Goal: Feedback & Contribution: Contribute content

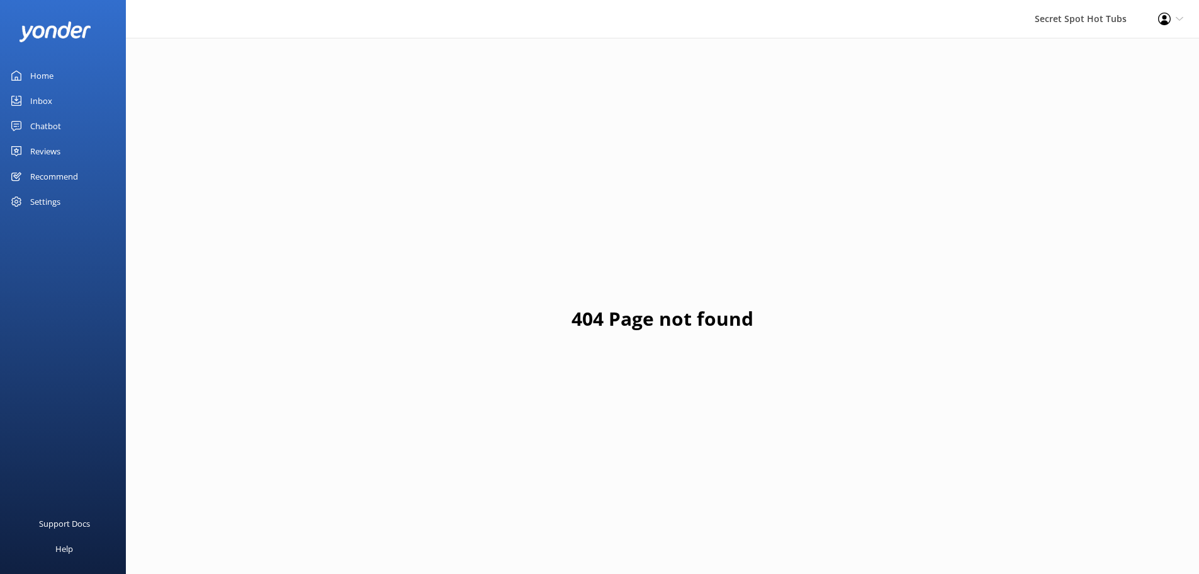
click at [45, 125] on div "Chatbot" at bounding box center [45, 125] width 31 height 25
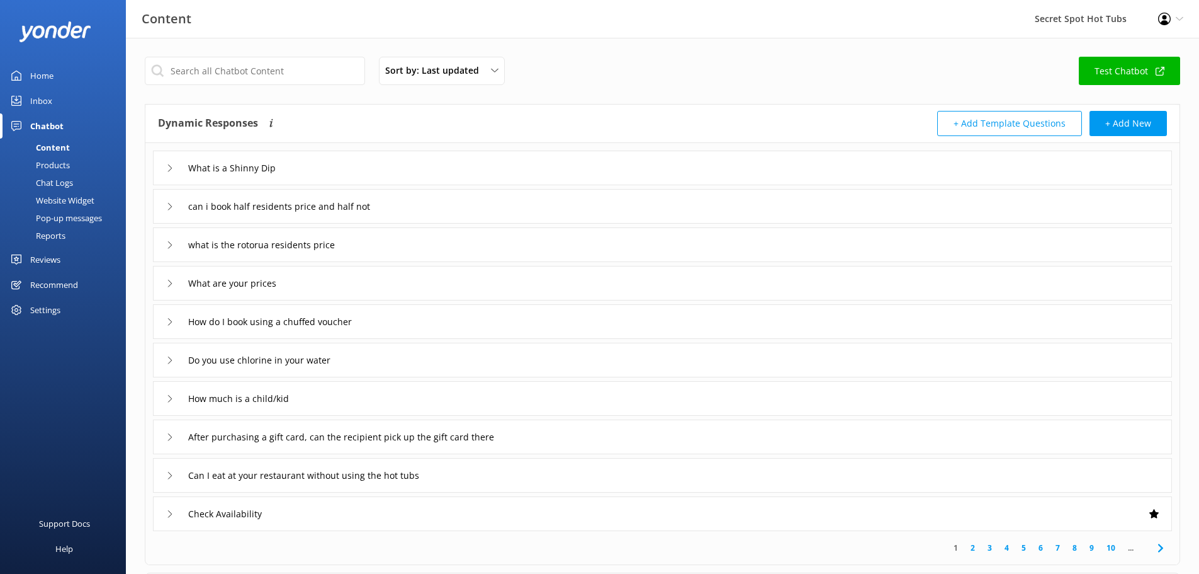
click at [170, 205] on icon at bounding box center [170, 207] width 8 height 8
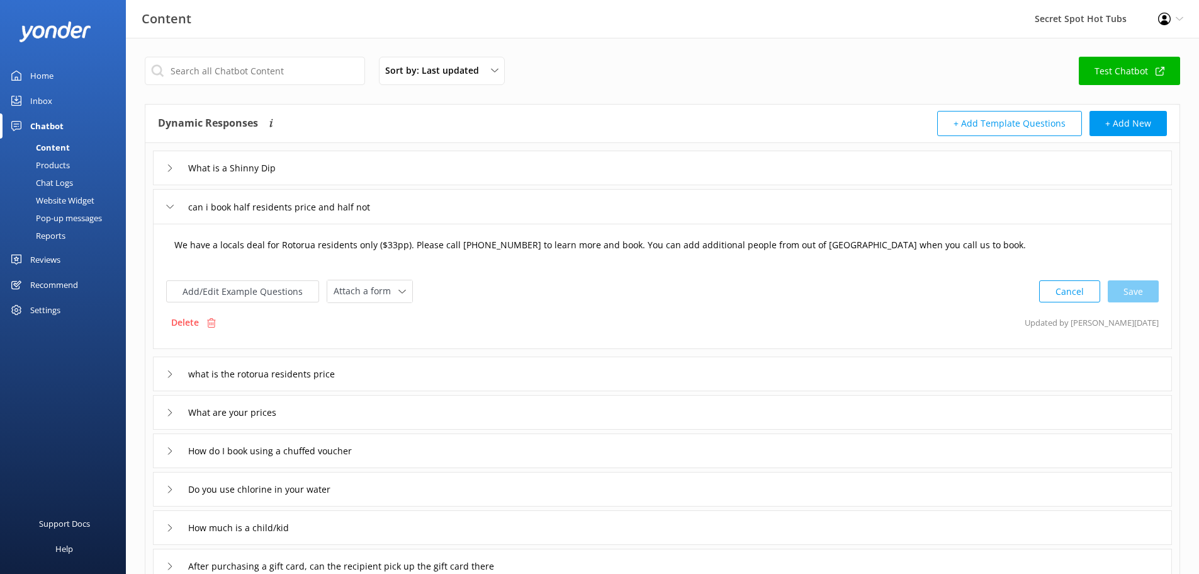
click at [391, 244] on textarea "We have a locals deal for Rotorua residents only ($33pp). Please call [PHONE_NU…" at bounding box center [662, 251] width 990 height 39
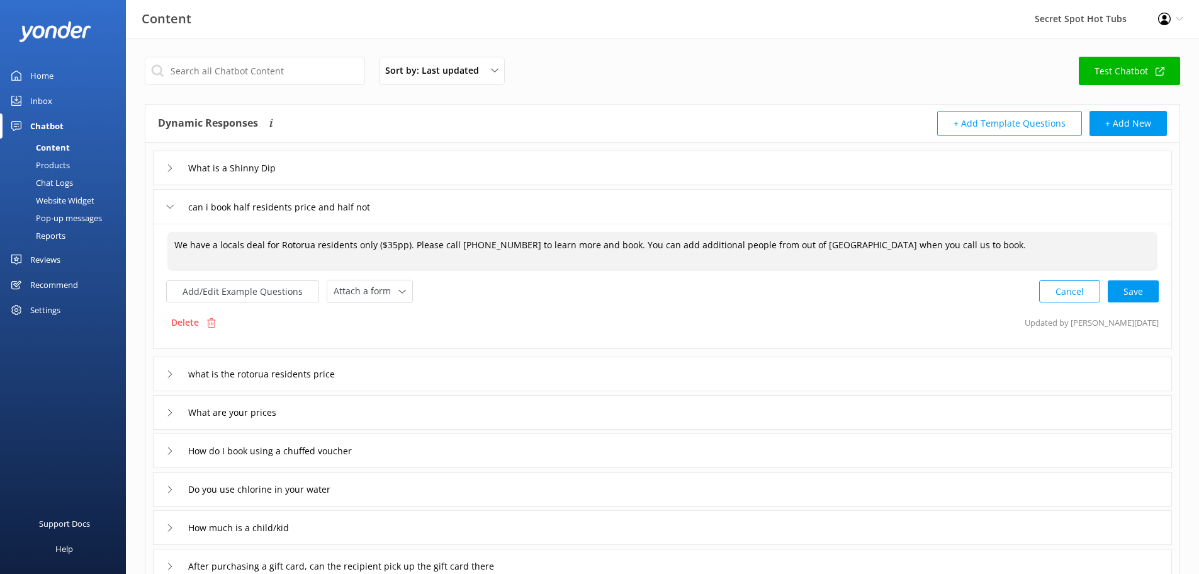
type textarea "We have a locals deal for Rotorua residents only ($35pp). Please call [PHONE_NU…"
click at [657, 293] on div "Add/Edit Example Questions Attach a form Leave contact details Check availabili…" at bounding box center [662, 291] width 993 height 23
click at [1144, 294] on div "Cancel Loading.." at bounding box center [1099, 289] width 119 height 23
click at [174, 205] on div "can i book half residents price and half not" at bounding box center [284, 206] width 237 height 21
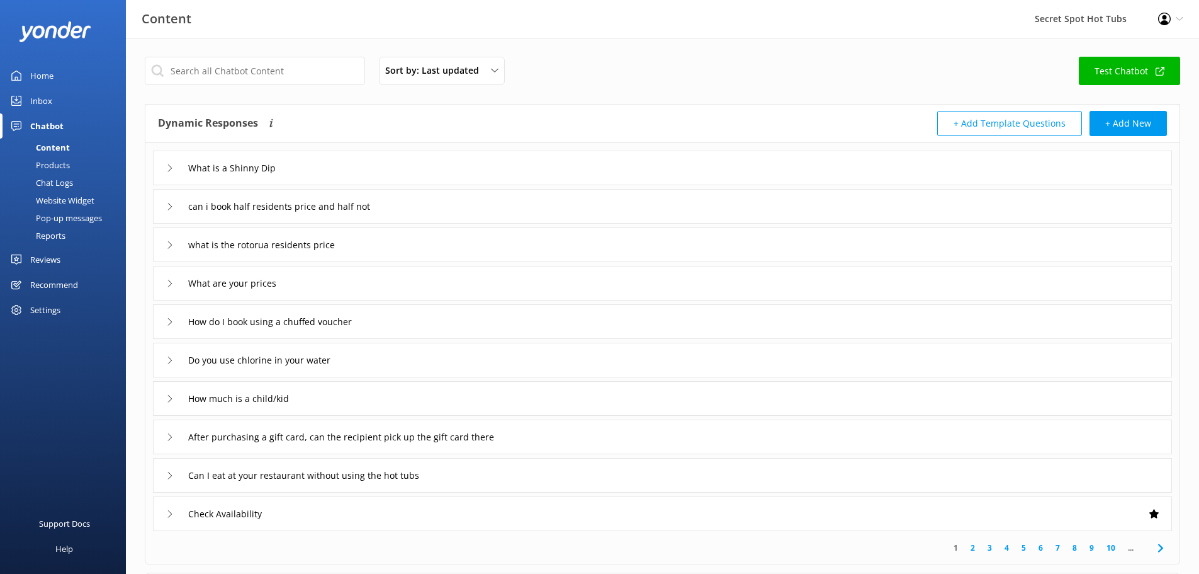
click at [166, 246] on div "what is the rotorua residents price" at bounding box center [662, 244] width 1019 height 35
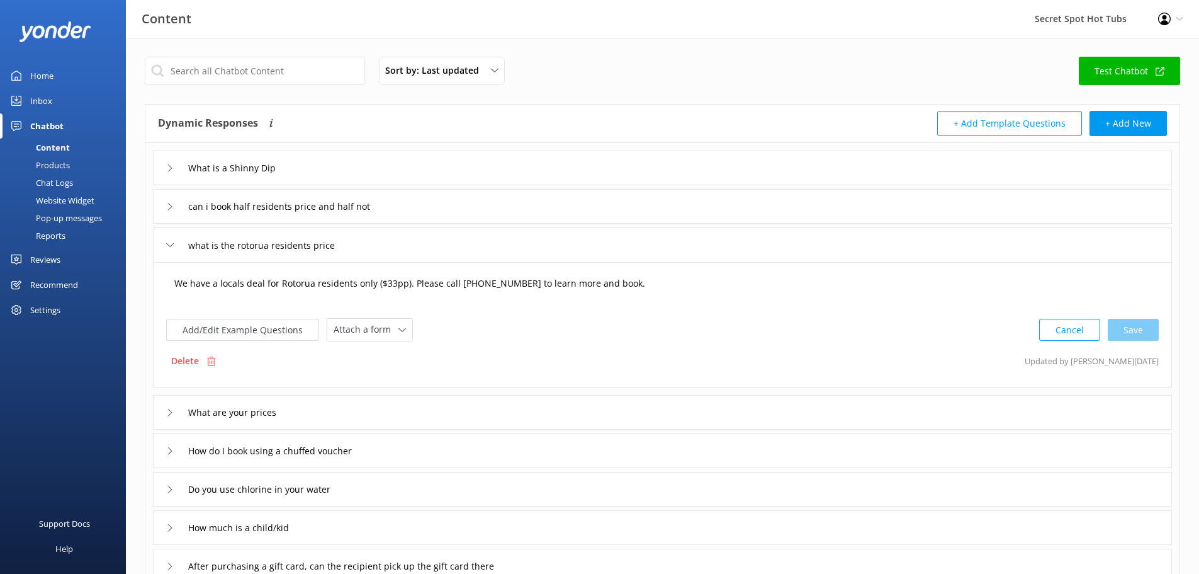
click at [392, 284] on textarea "We have a locals deal for Rotorua residents only ($33pp). Please call [PHONE_NU…" at bounding box center [662, 289] width 990 height 39
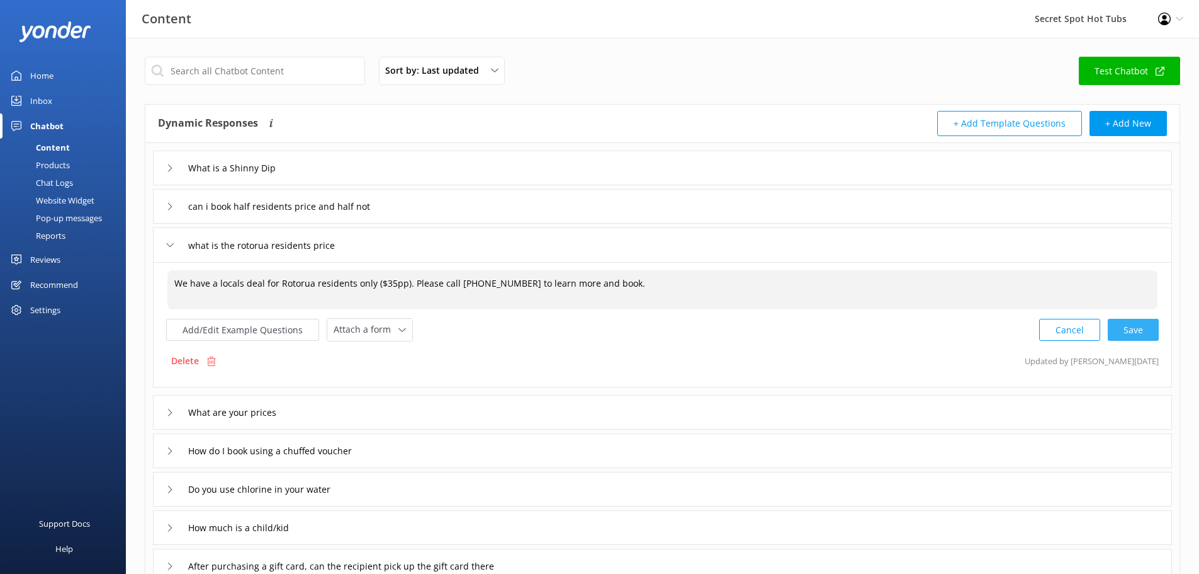
click at [1138, 333] on div "Cancel Save" at bounding box center [1099, 329] width 120 height 23
type textarea "We have a locals deal for Rotorua residents only ($35pp). Please call [PHONE_NU…"
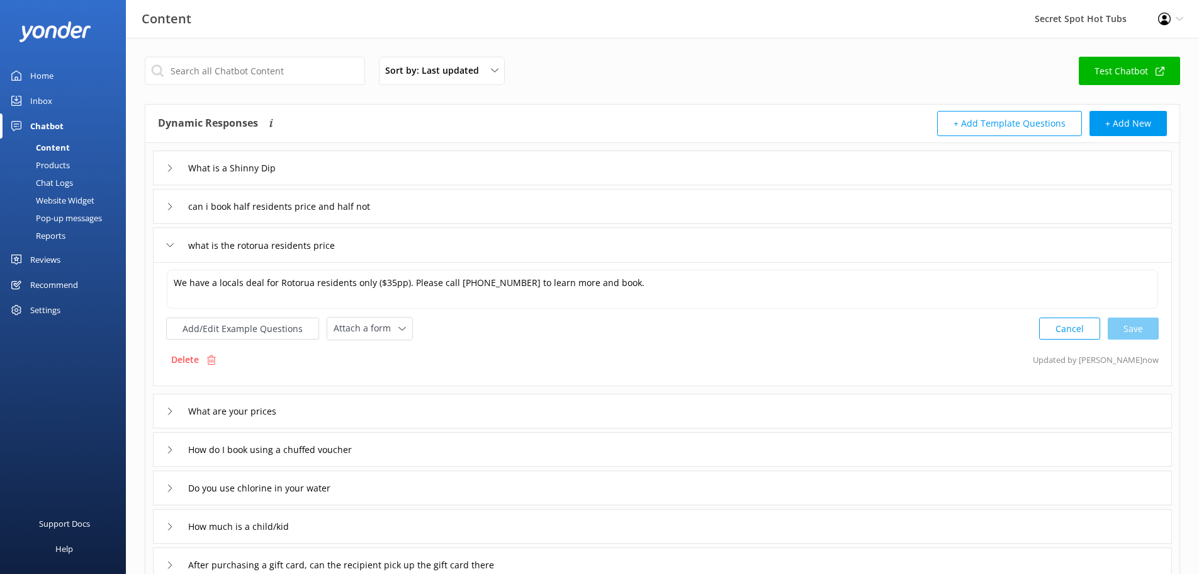
click at [169, 242] on icon at bounding box center [170, 245] width 8 height 8
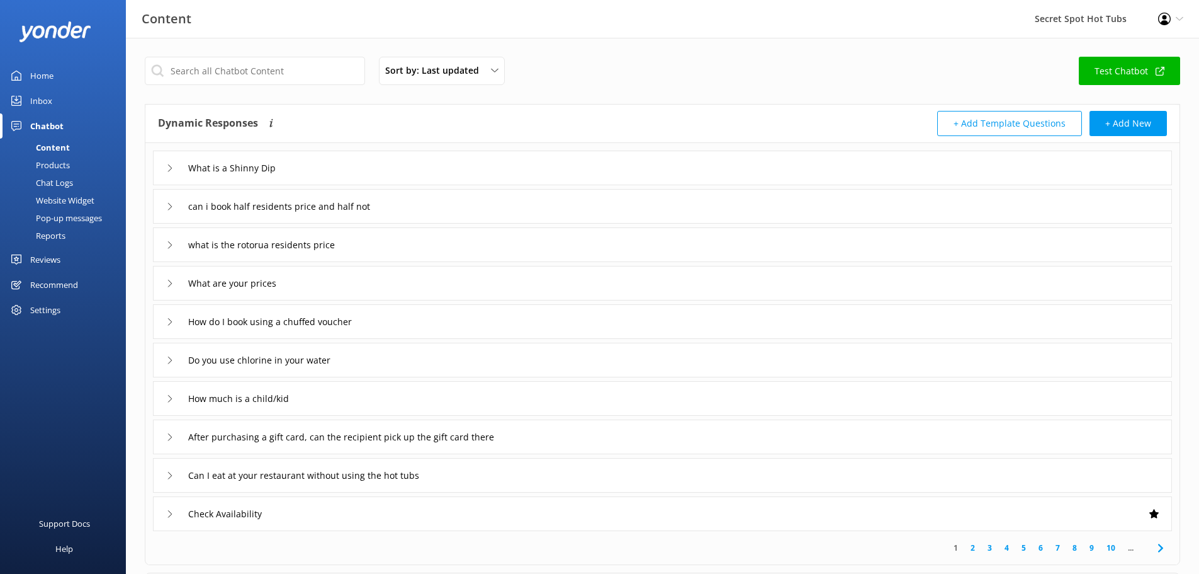
click at [167, 281] on icon at bounding box center [170, 284] width 8 height 8
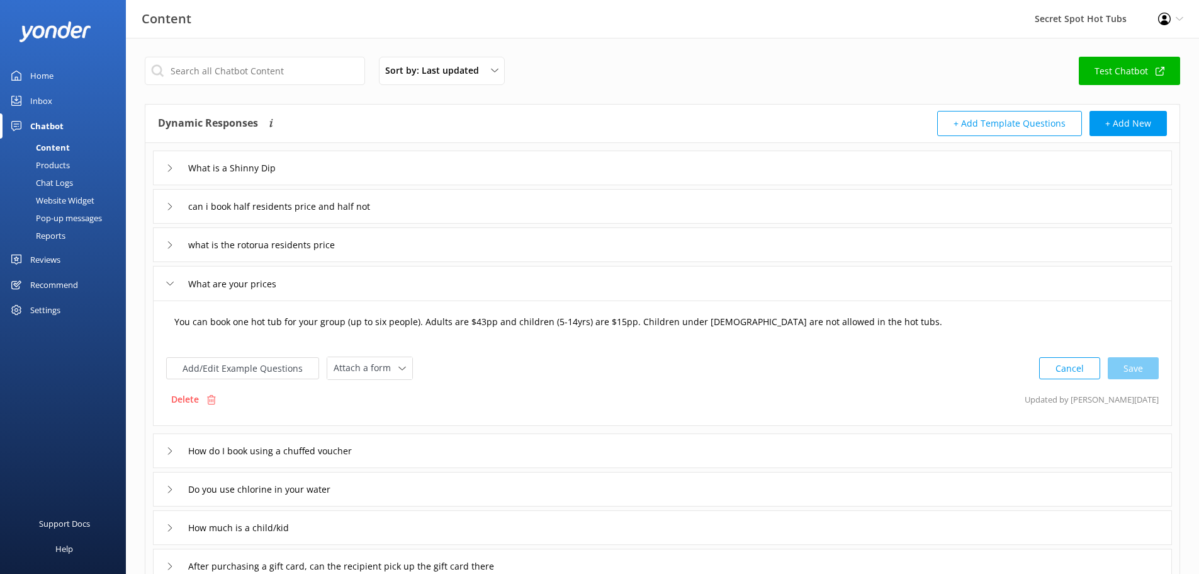
click at [478, 321] on textarea "You can book one hot tub for your group (up to six people). Adults are $43pp an…" at bounding box center [662, 327] width 990 height 39
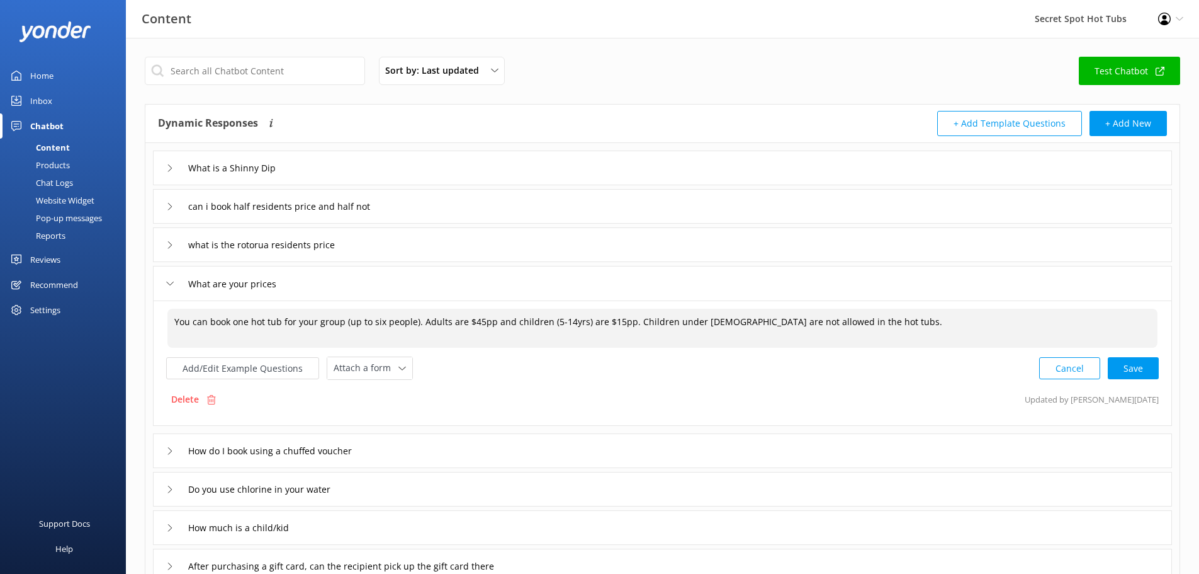
click at [613, 317] on textarea "You can book one hot tub for your group (up to six people). Adults are $45pp an…" at bounding box center [662, 327] width 990 height 39
click at [1140, 365] on div "Cancel Loading.." at bounding box center [1099, 366] width 119 height 23
type textarea "You can book one hot tub for your group (up to six people). Adults are $45pp an…"
click at [168, 283] on use at bounding box center [170, 283] width 7 height 4
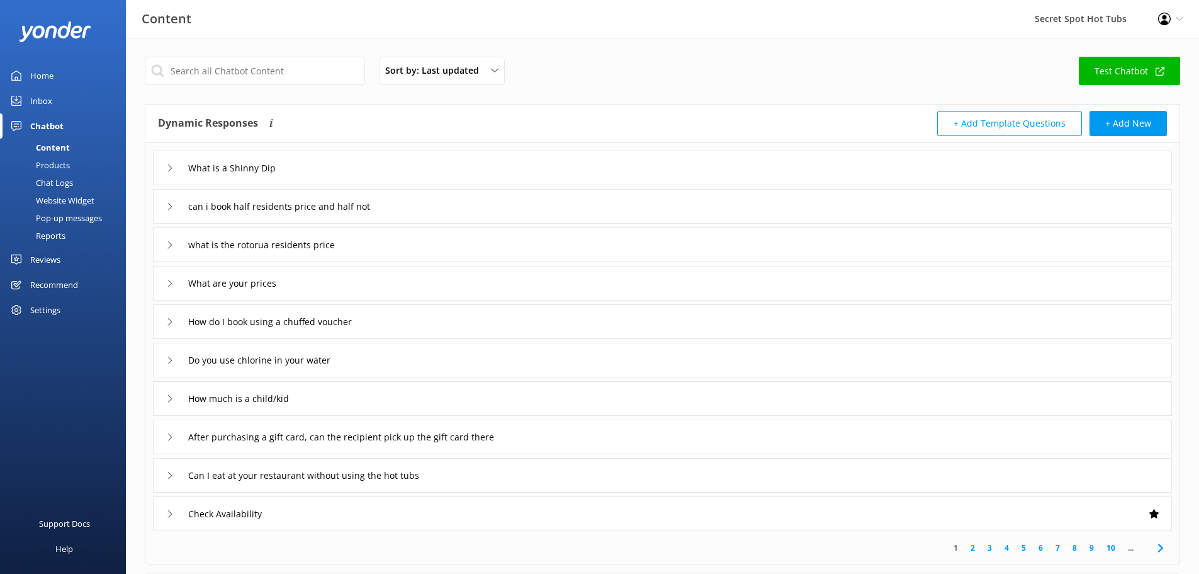
click at [170, 315] on div "How do I book using a chuffed voucher" at bounding box center [266, 321] width 201 height 21
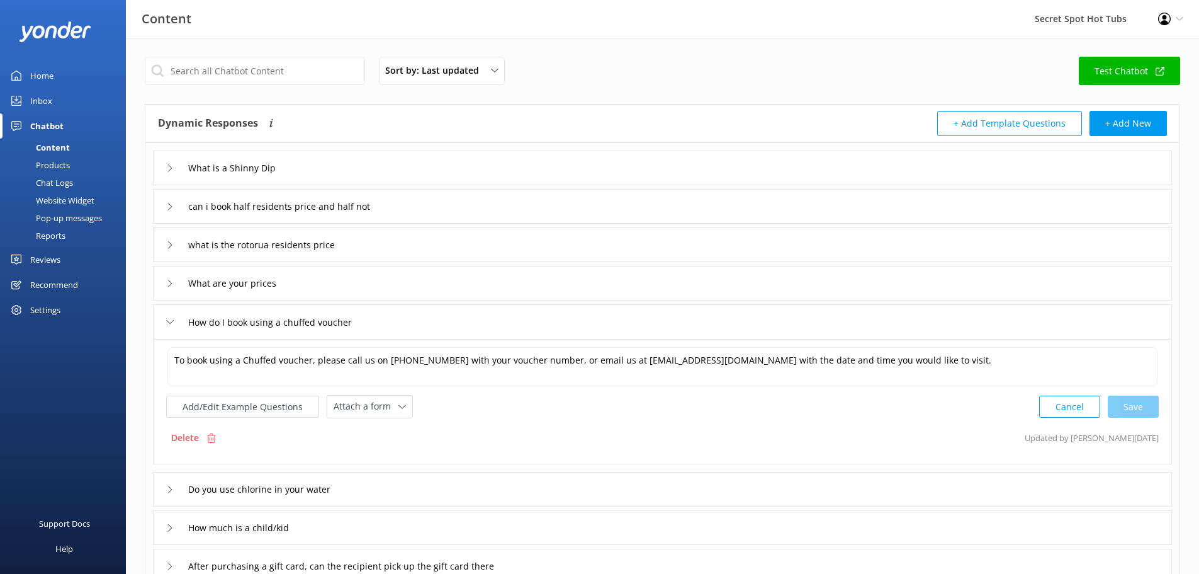
click at [170, 315] on div "How do I book using a chuffed voucher" at bounding box center [266, 322] width 201 height 21
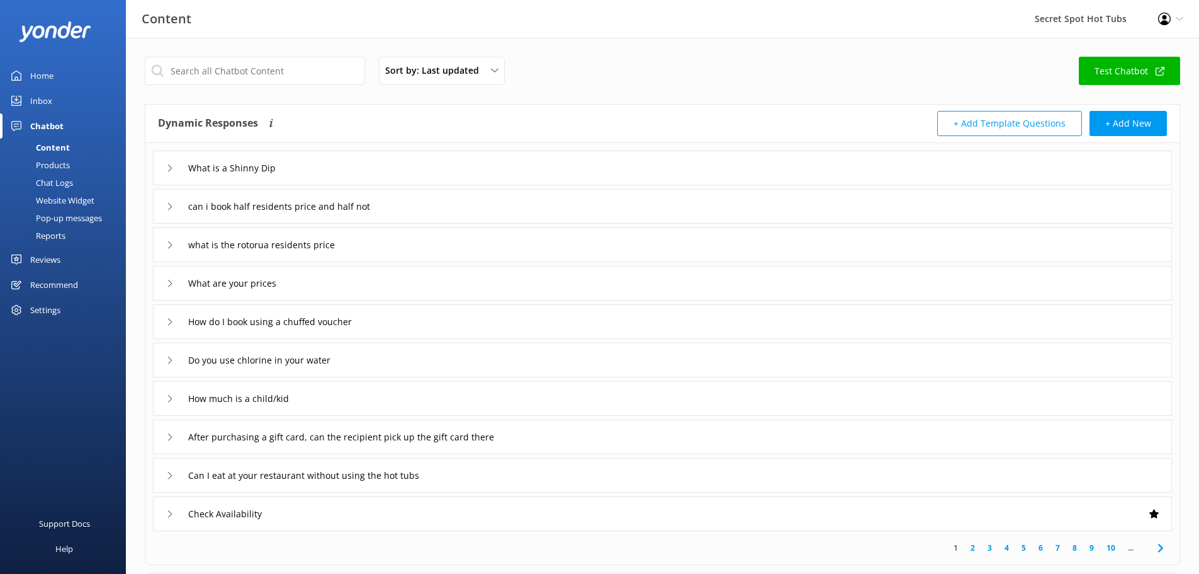
click at [176, 357] on div "Do you use chlorine in your water" at bounding box center [256, 359] width 181 height 21
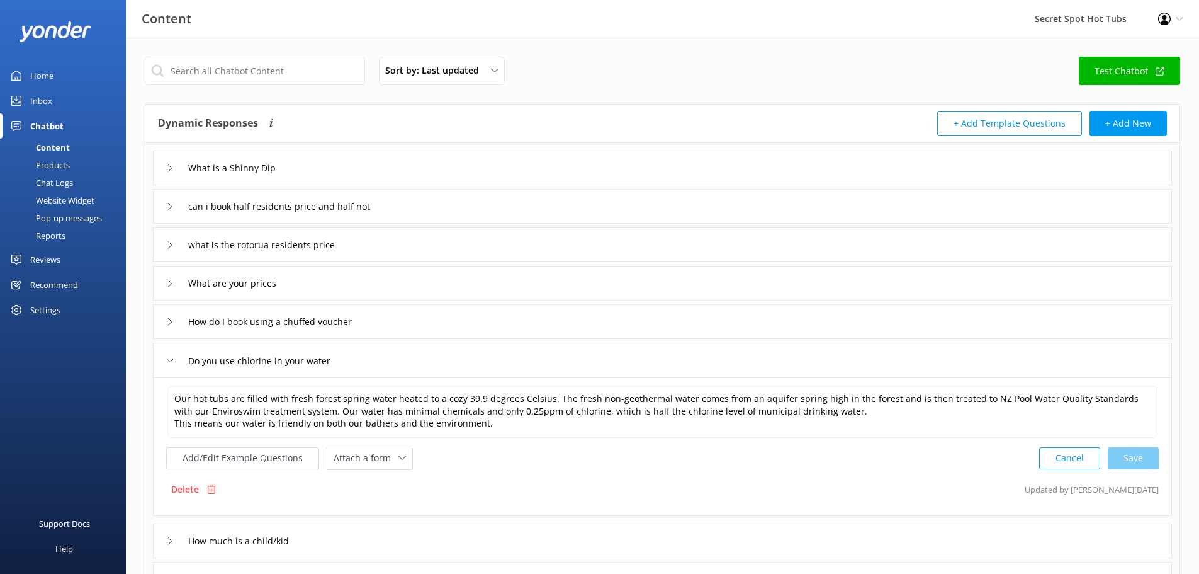
click at [176, 357] on div "Do you use chlorine in your water" at bounding box center [256, 360] width 181 height 21
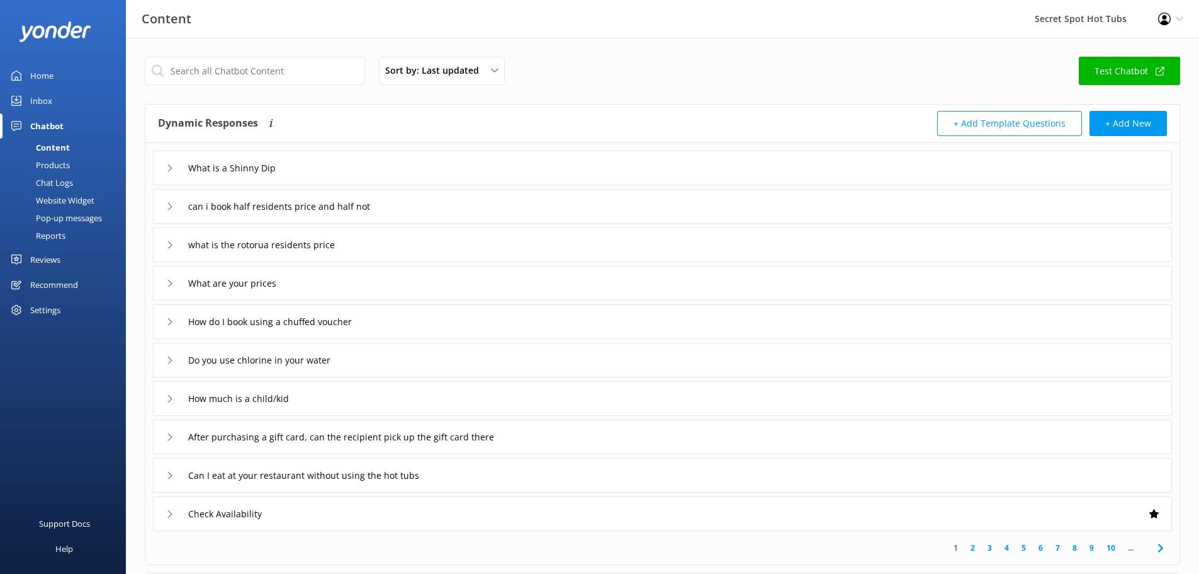
click at [170, 396] on icon at bounding box center [170, 399] width 8 height 8
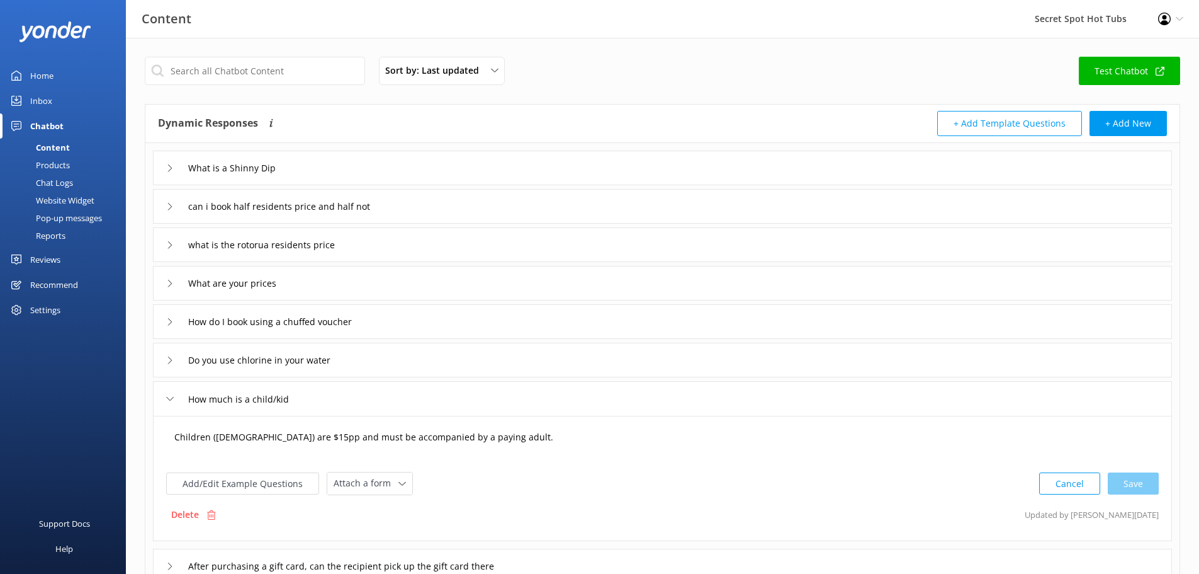
click at [306, 437] on textarea "Children ([DEMOGRAPHIC_DATA]) are $15pp and must be accompanied by a paying adu…" at bounding box center [662, 443] width 990 height 39
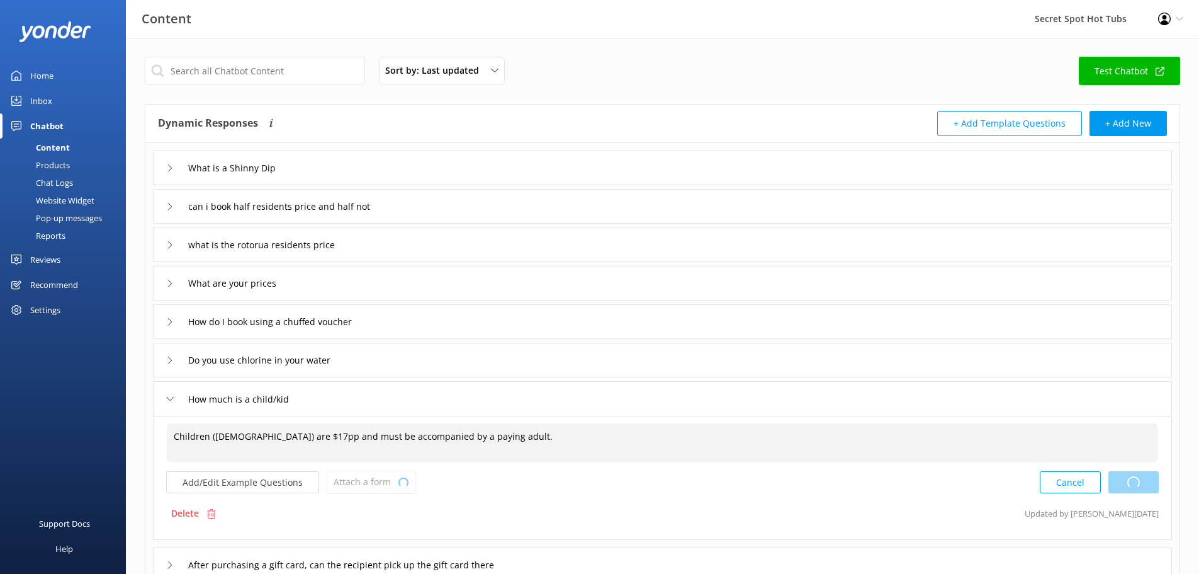
click at [1145, 481] on div "Cancel Loading.." at bounding box center [1099, 481] width 119 height 23
type textarea "Children ([DEMOGRAPHIC_DATA]) are $17pp and must be accompanied by a paying adu…"
click at [171, 396] on icon at bounding box center [170, 399] width 8 height 8
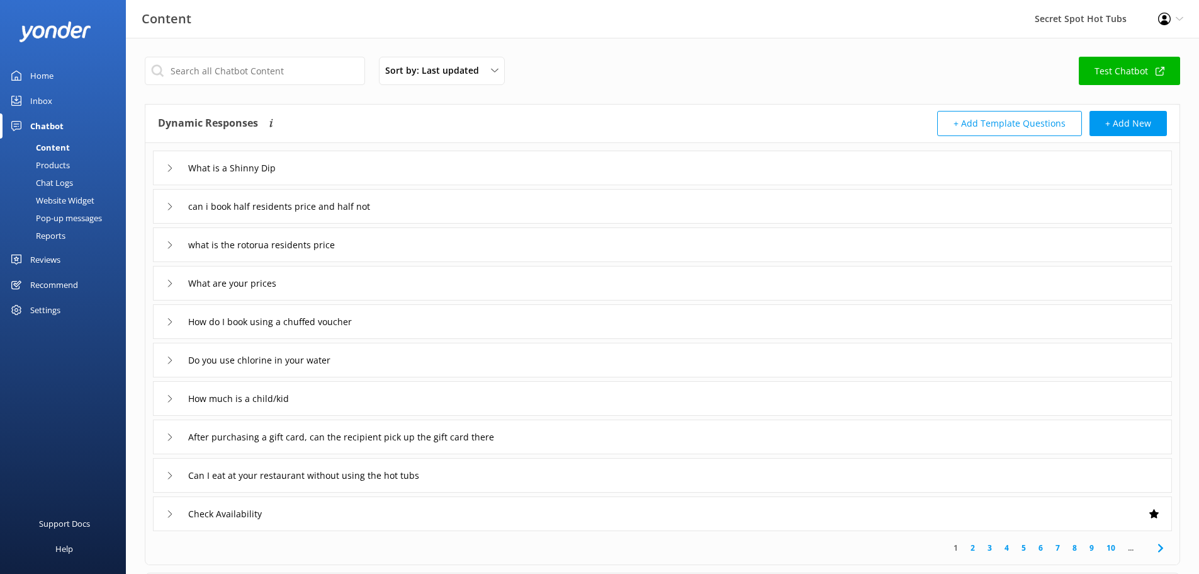
click at [166, 435] on icon at bounding box center [170, 437] width 8 height 8
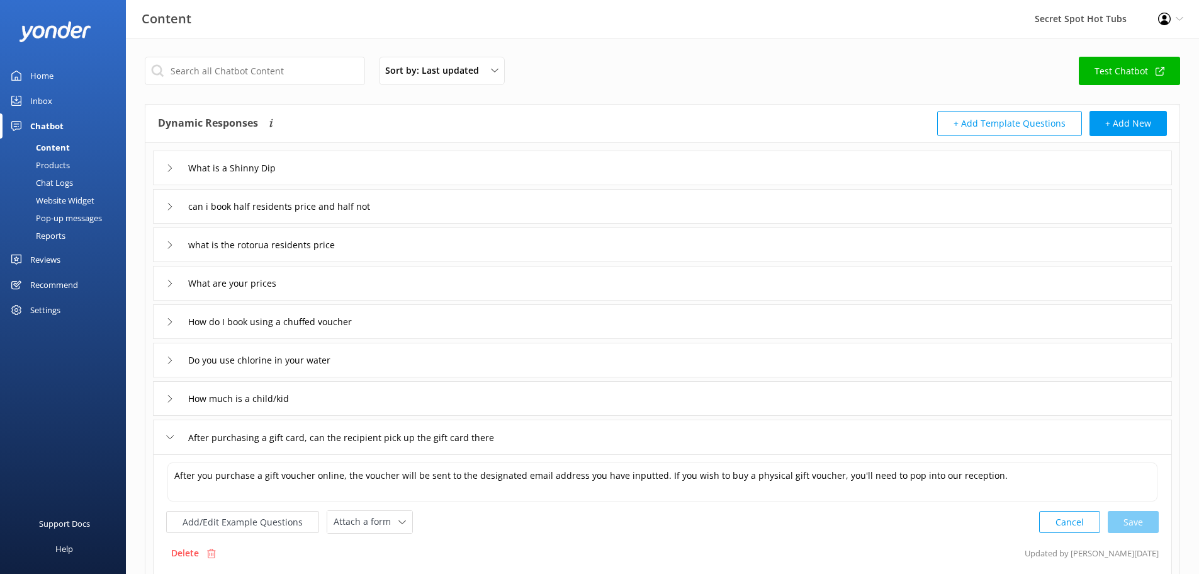
click at [166, 435] on icon at bounding box center [170, 437] width 8 height 8
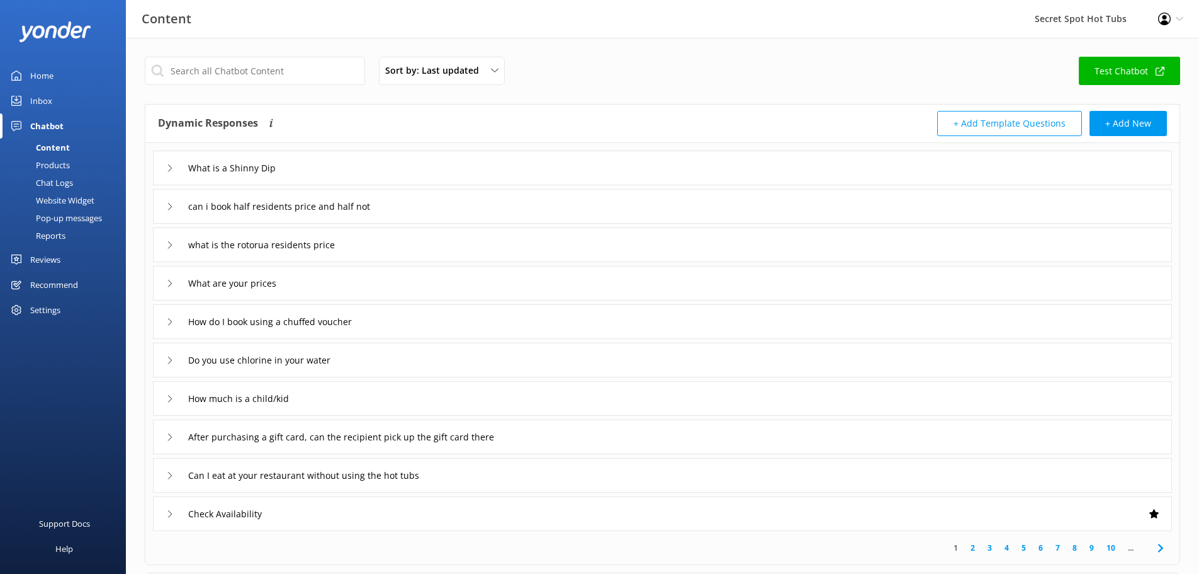
click at [170, 467] on div "Can I eat at your restaurant without using the hot tubs" at bounding box center [312, 475] width 292 height 21
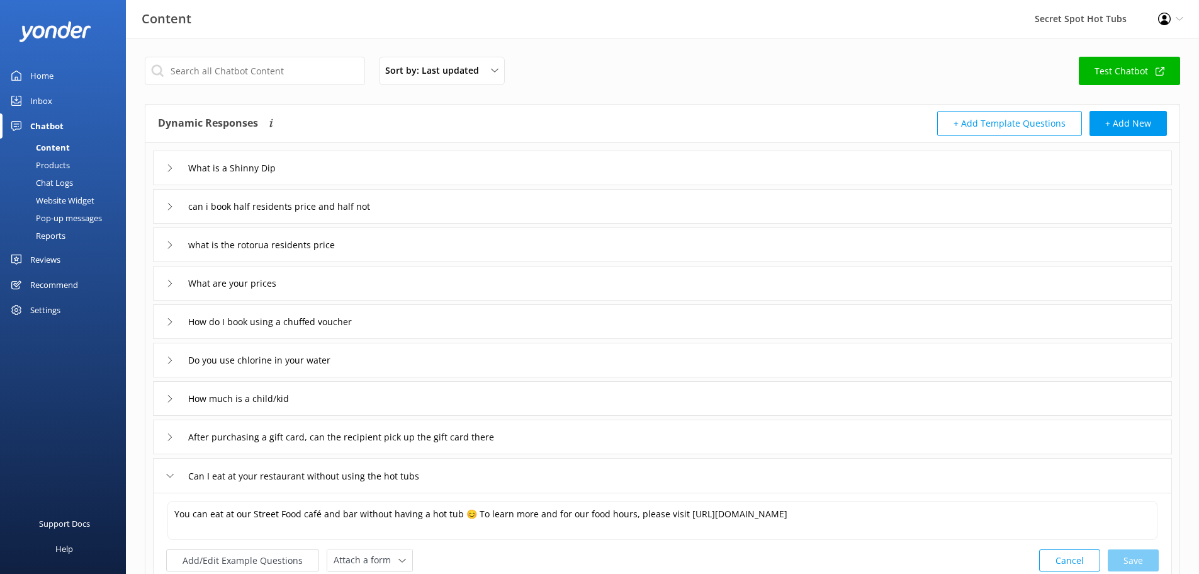
click at [170, 467] on div "Can I eat at your restaurant without using the hot tubs" at bounding box center [312, 475] width 292 height 21
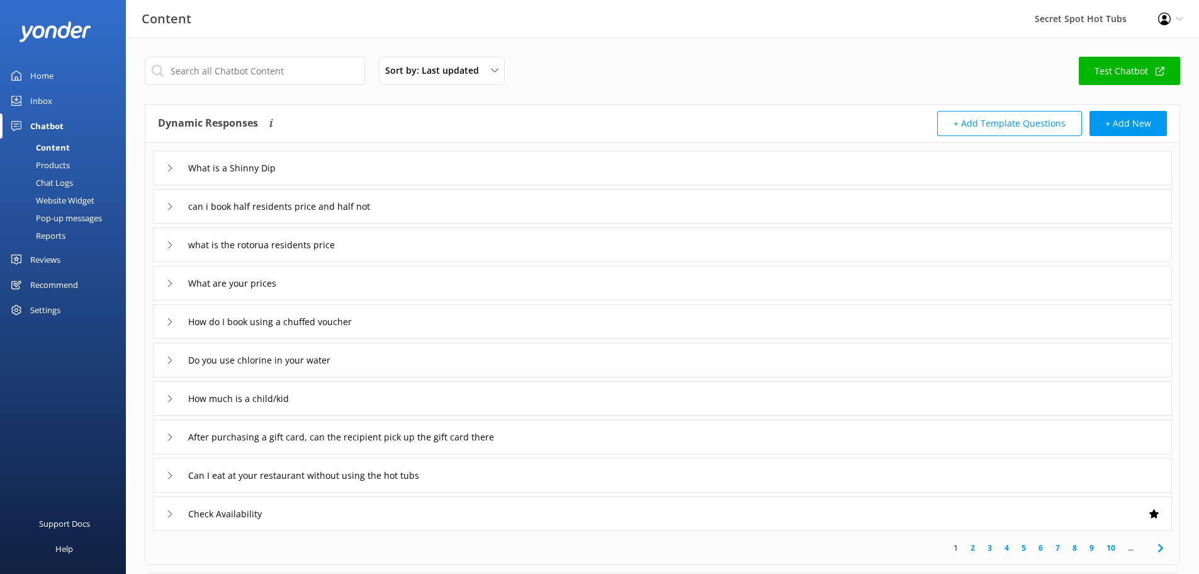
click at [171, 509] on div "Check Availability" at bounding box center [221, 513] width 111 height 21
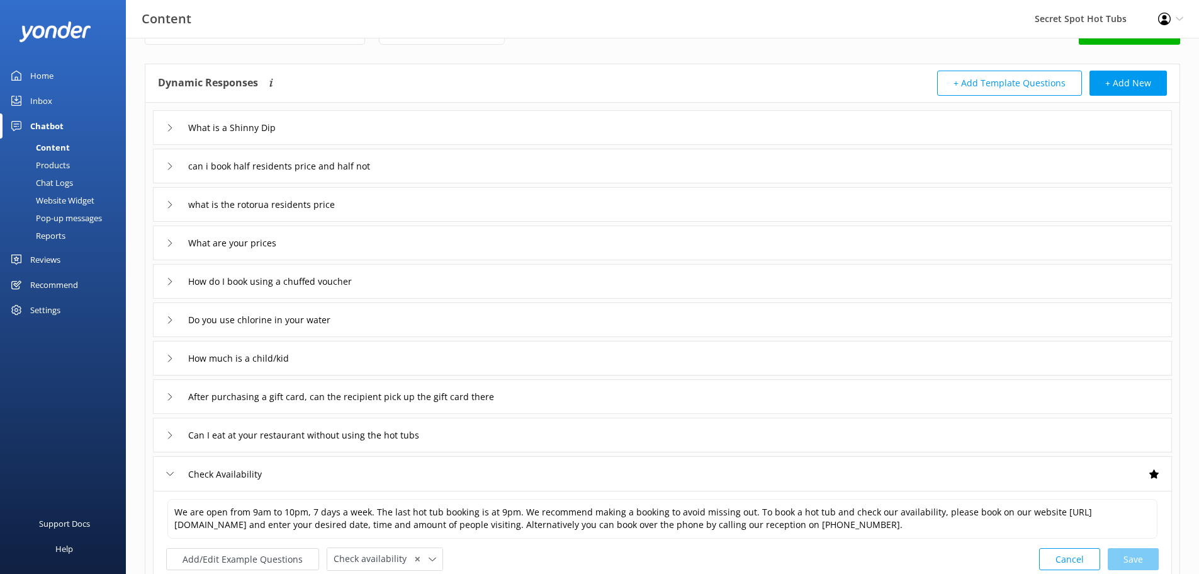
scroll to position [63, 0]
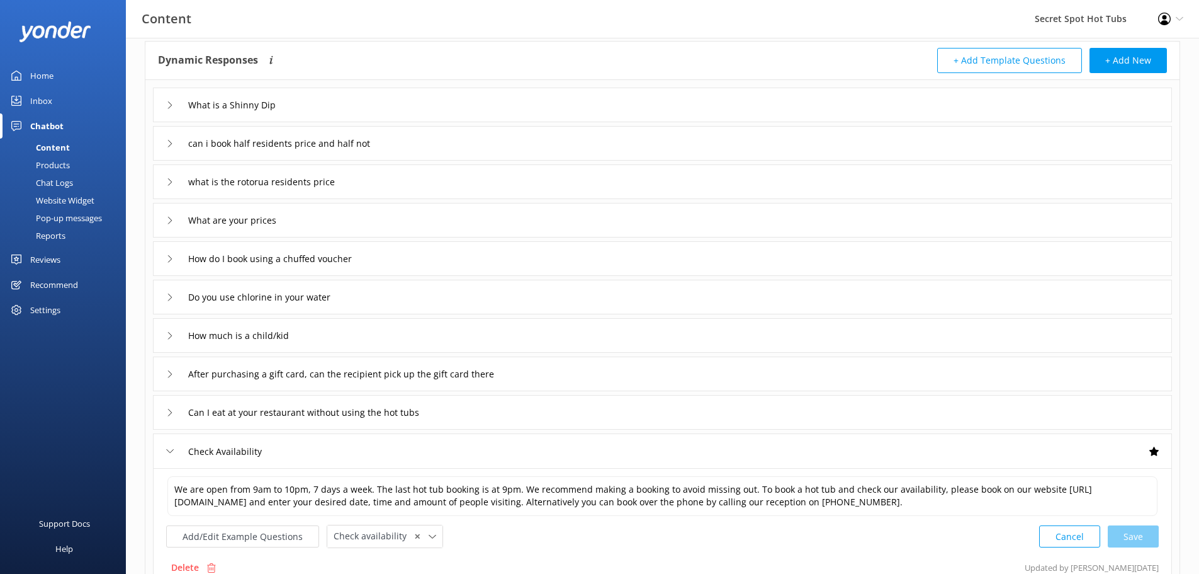
click at [168, 451] on icon at bounding box center [170, 451] width 8 height 8
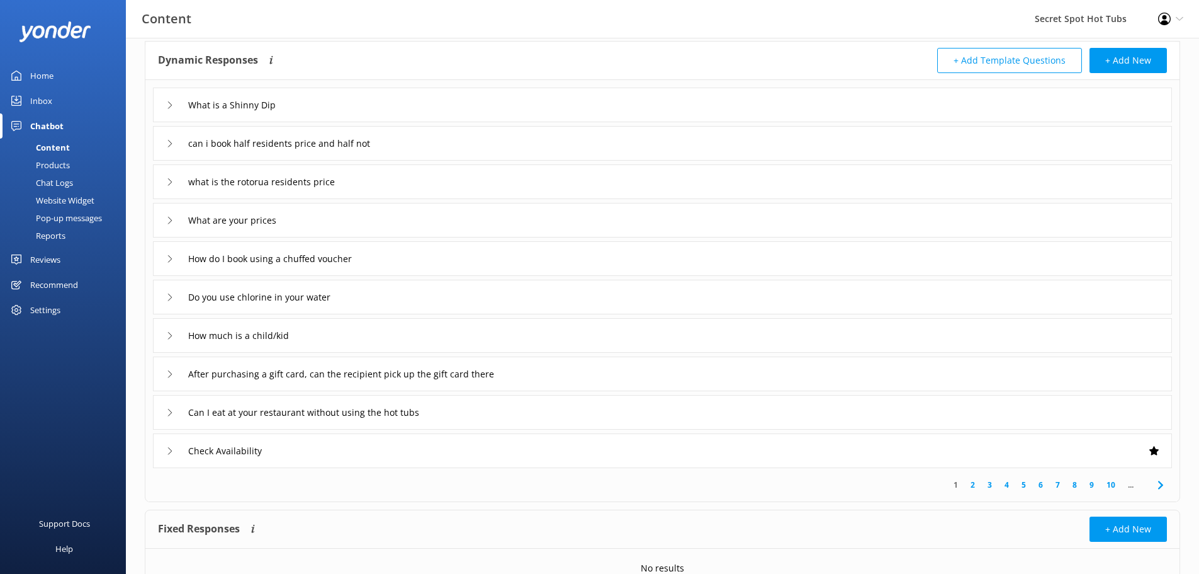
scroll to position [123, 0]
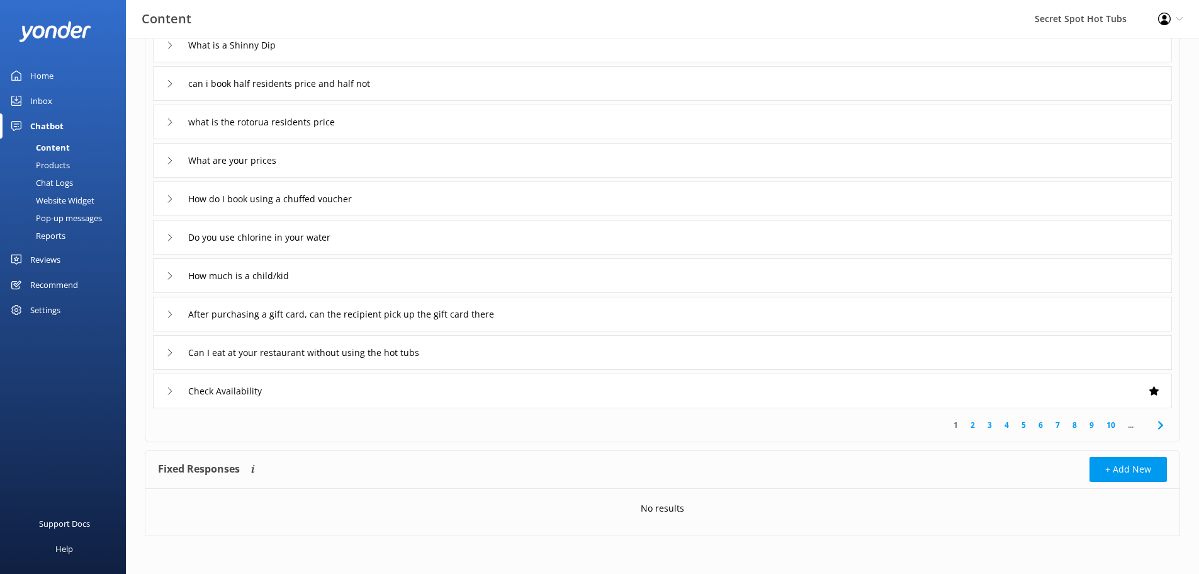
click at [972, 424] on link "2" at bounding box center [972, 425] width 17 height 12
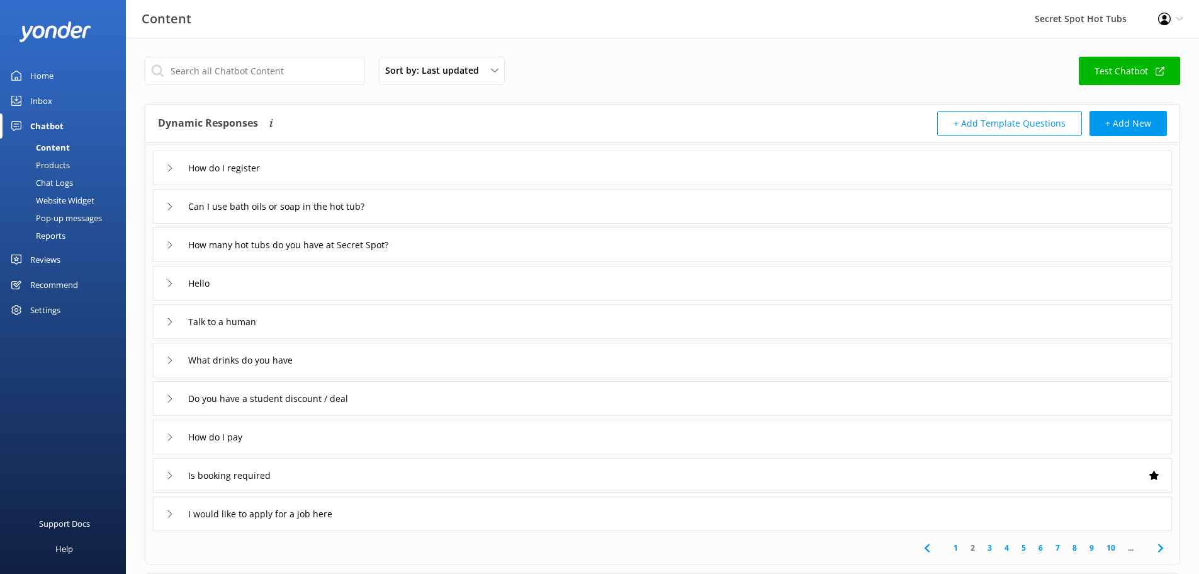
click at [168, 167] on icon at bounding box center [170, 168] width 8 height 8
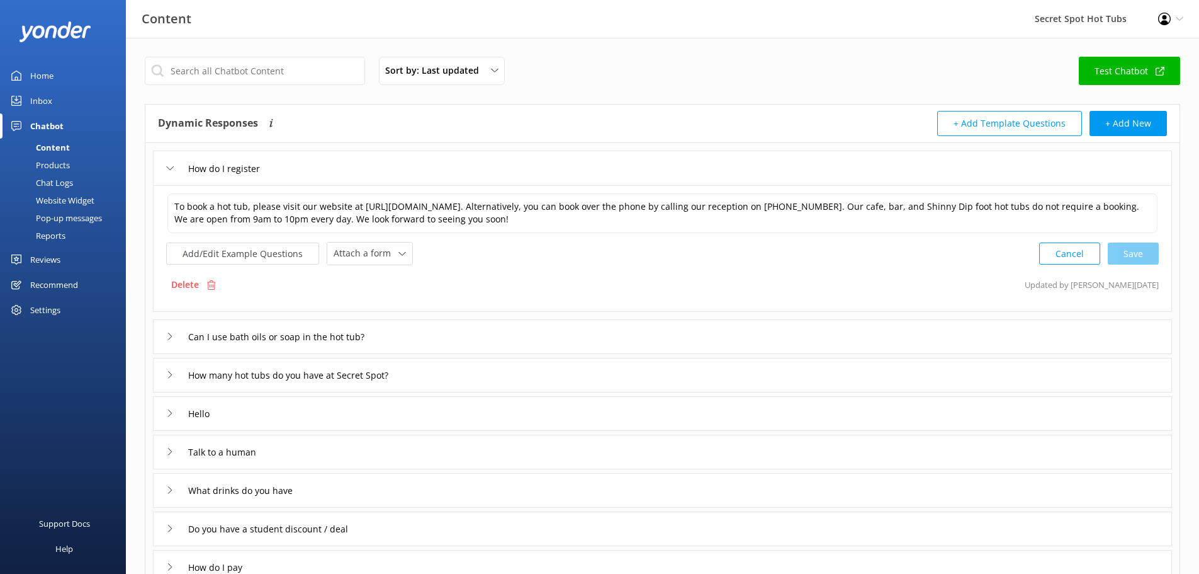
click at [168, 167] on icon at bounding box center [170, 168] width 8 height 8
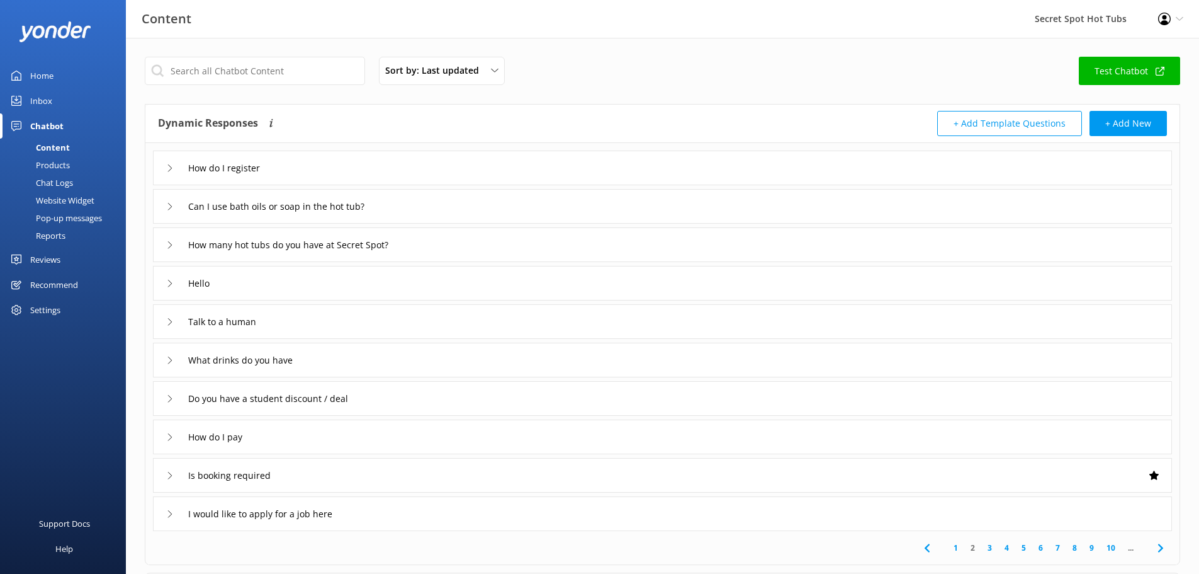
click at [172, 205] on icon at bounding box center [170, 207] width 8 height 8
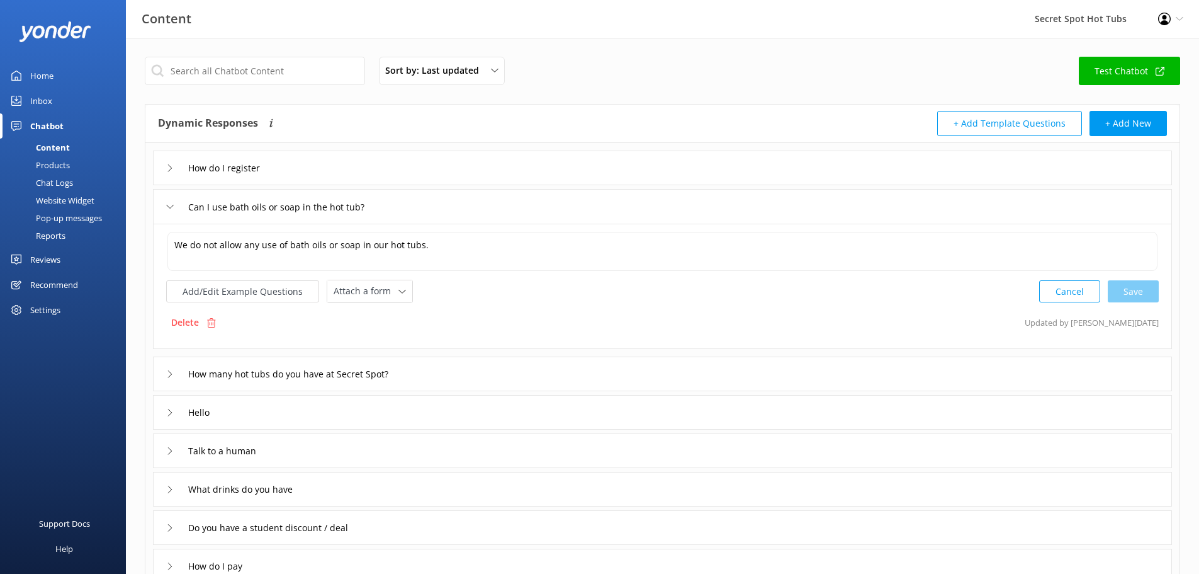
click at [172, 205] on icon at bounding box center [170, 207] width 8 height 8
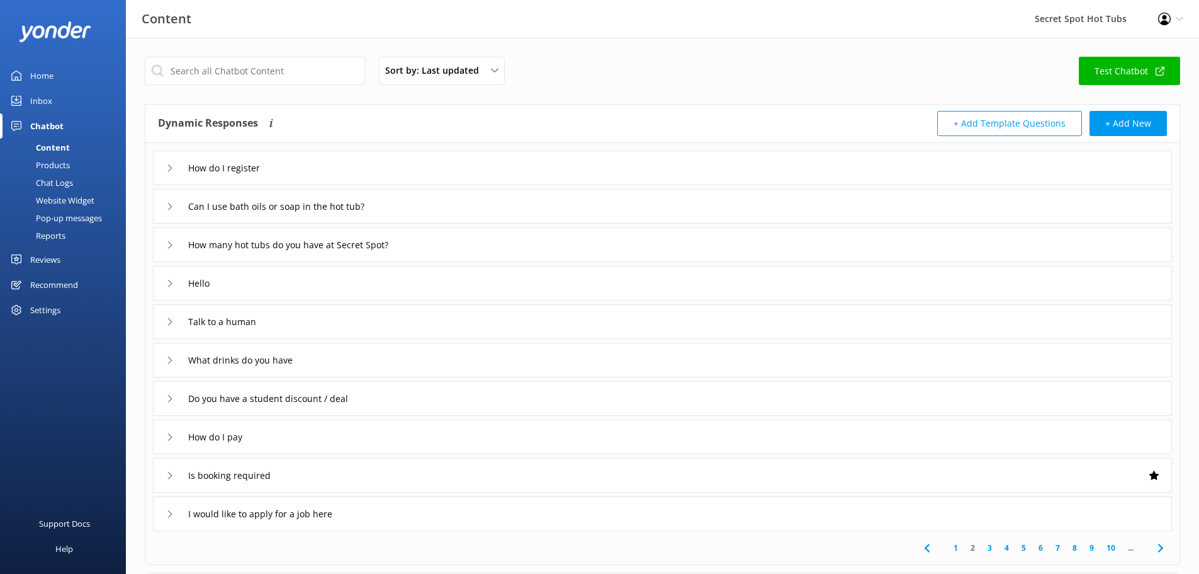
click at [166, 242] on div "How many hot tubs do you have at Secret Spot?" at bounding box center [662, 244] width 1019 height 35
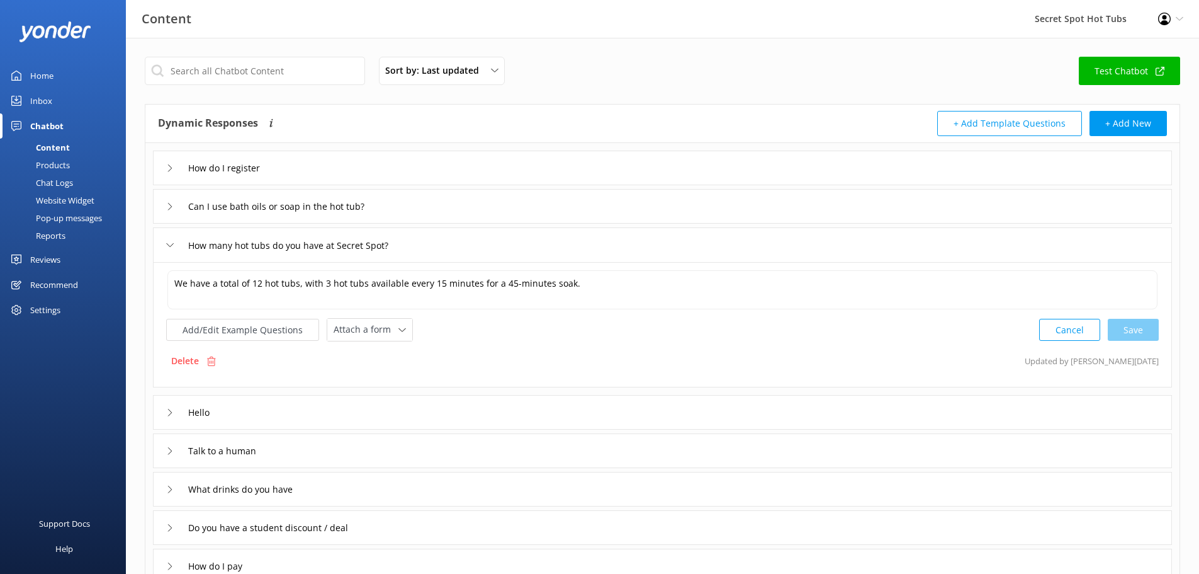
click at [166, 242] on div "How many hot tubs do you have at Secret Spot?" at bounding box center [662, 244] width 1019 height 35
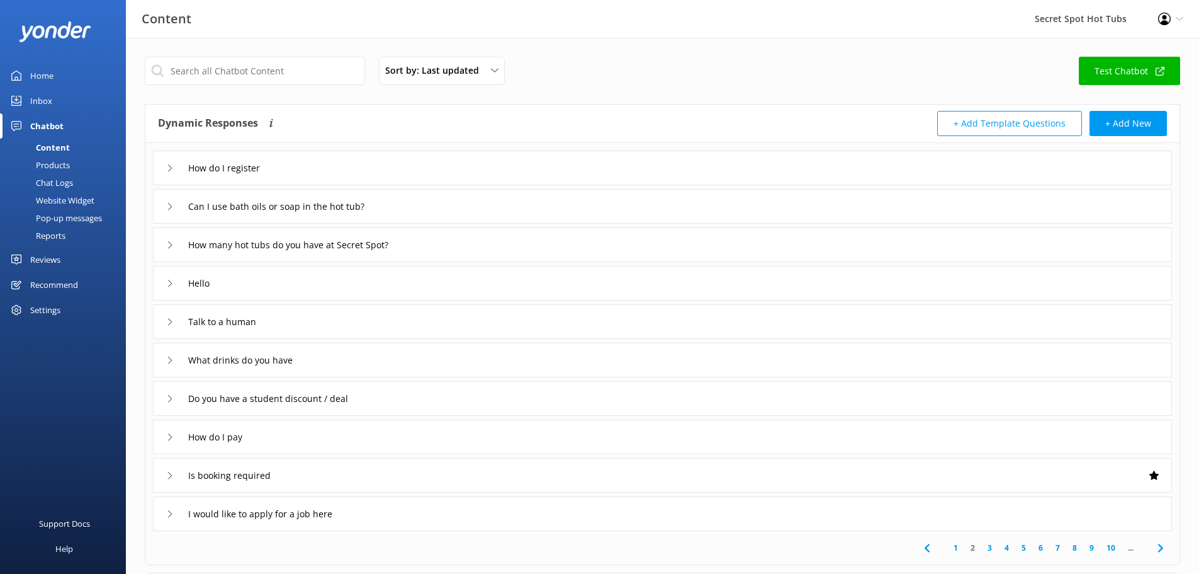
click at [169, 282] on icon at bounding box center [170, 284] width 8 height 8
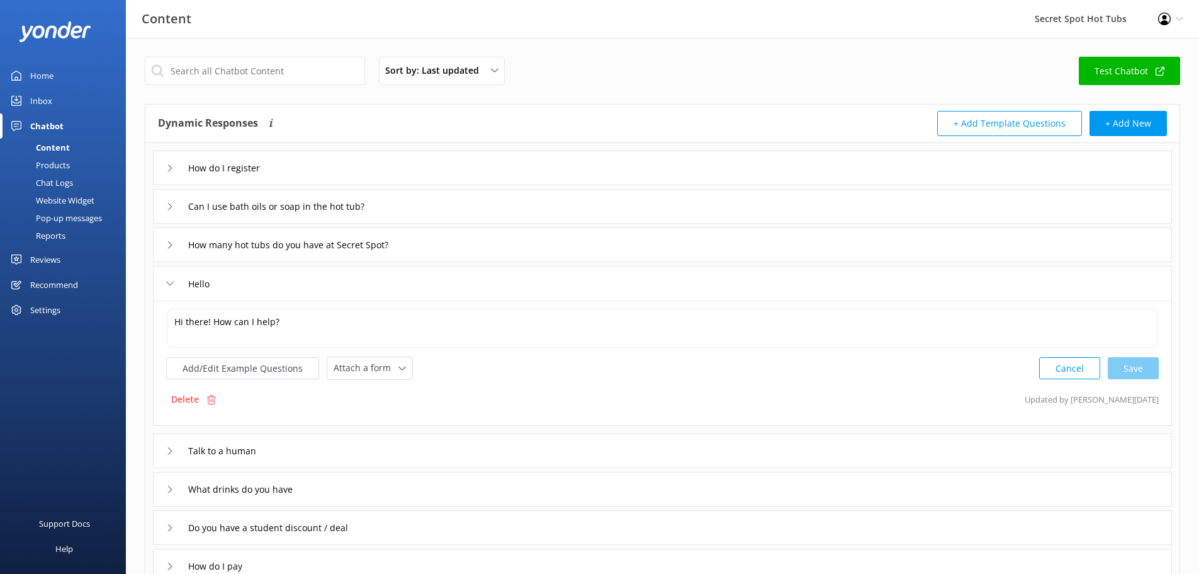
click at [169, 282] on icon at bounding box center [170, 284] width 8 height 8
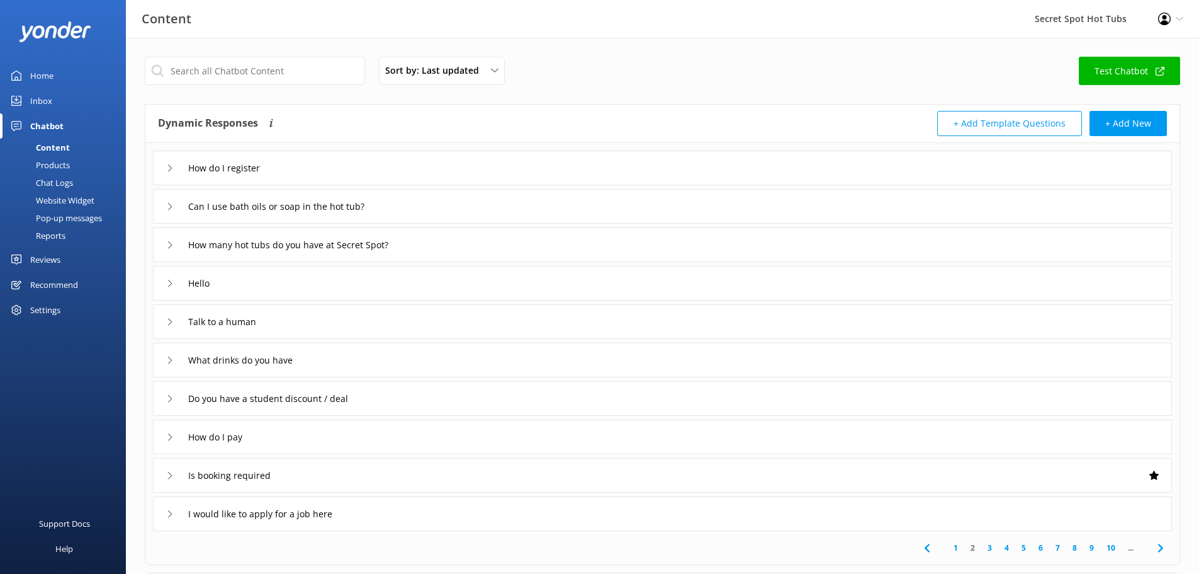
click at [174, 324] on div "Talk to a human" at bounding box center [214, 321] width 96 height 21
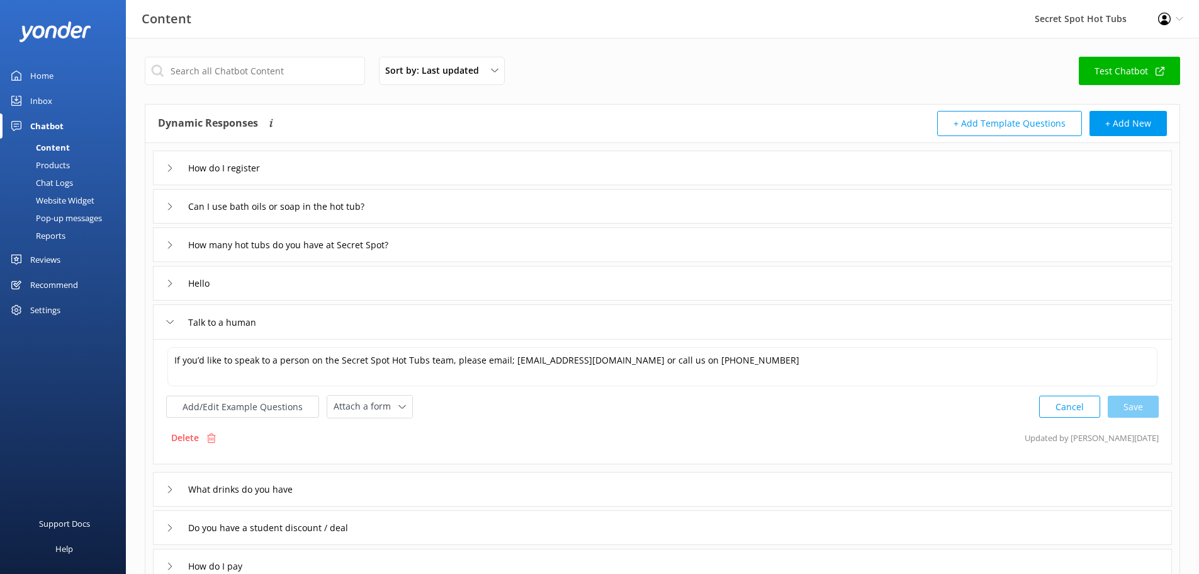
click at [174, 322] on div "Talk to a human" at bounding box center [214, 322] width 96 height 21
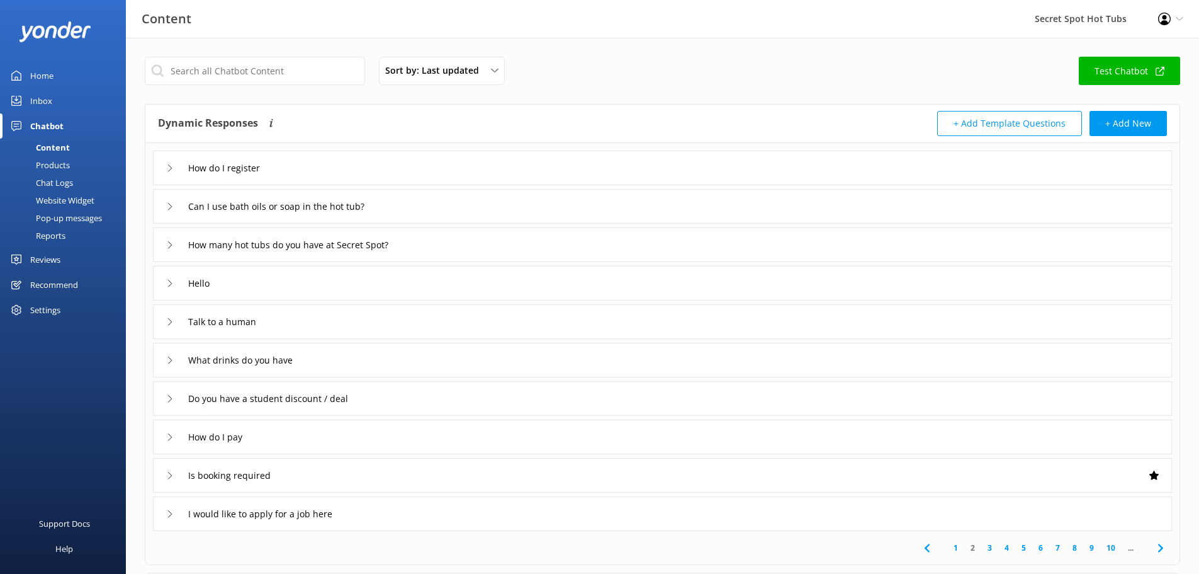
click at [171, 358] on icon at bounding box center [170, 360] width 8 height 8
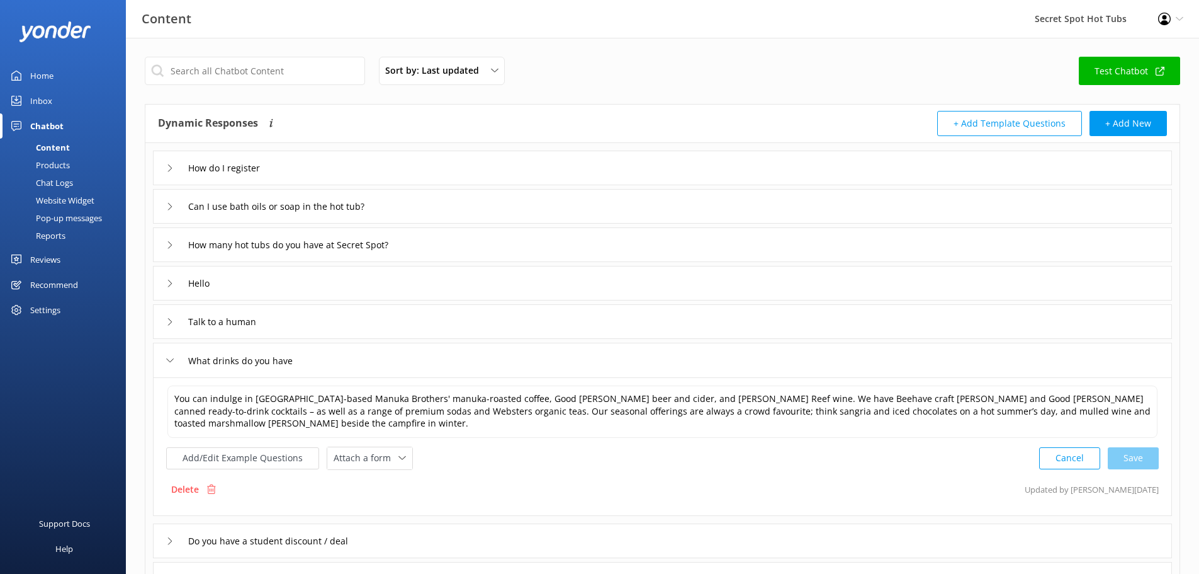
click at [171, 358] on icon at bounding box center [170, 360] width 8 height 8
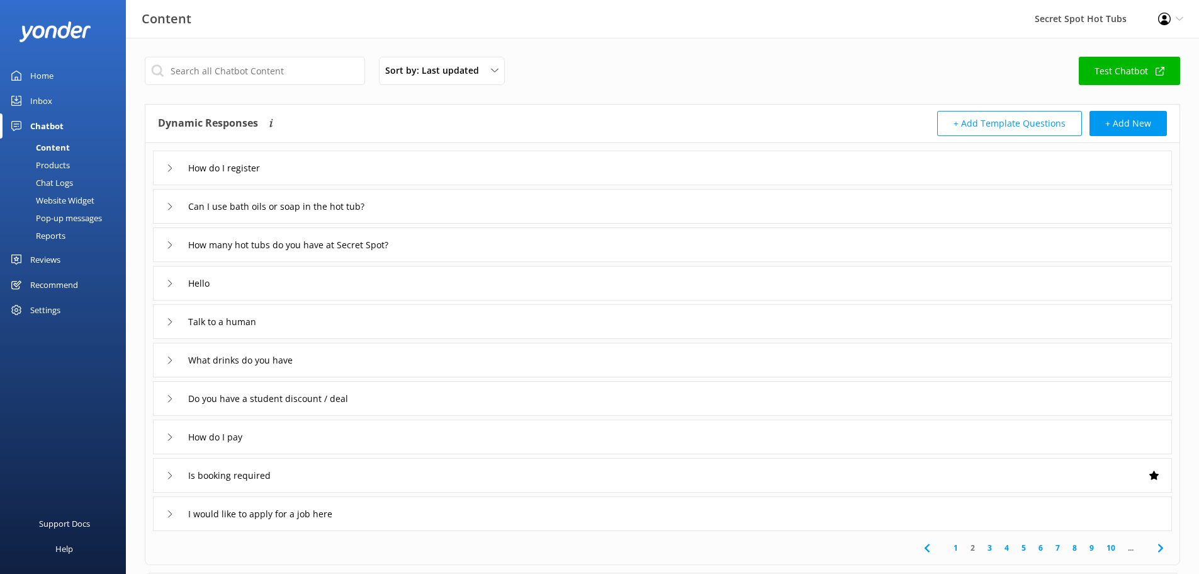
click at [167, 400] on icon at bounding box center [170, 399] width 8 height 8
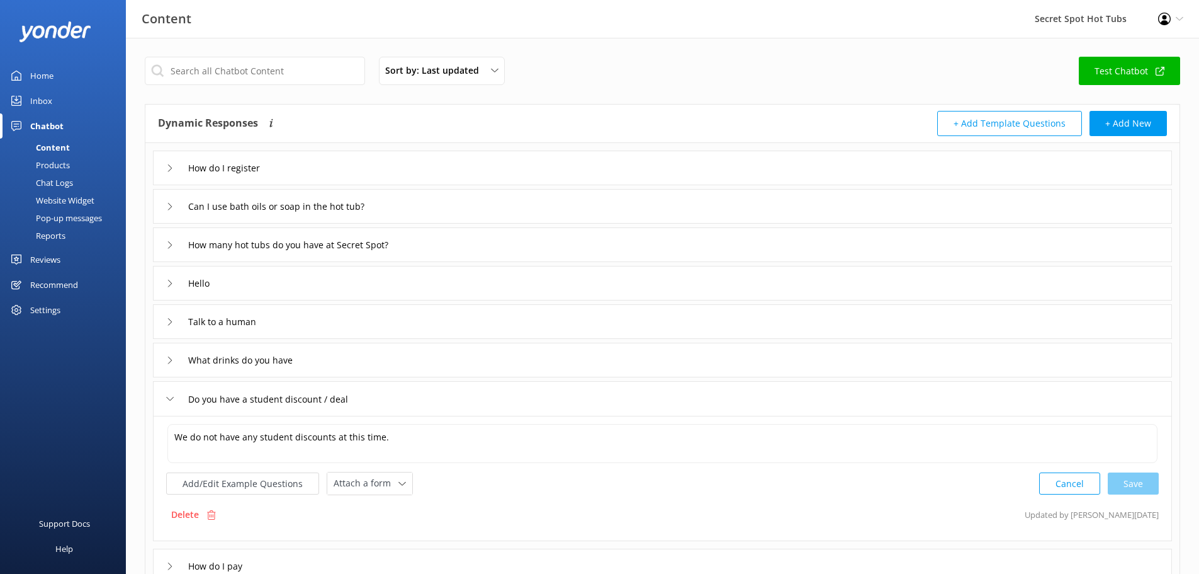
click at [168, 398] on use at bounding box center [170, 399] width 7 height 4
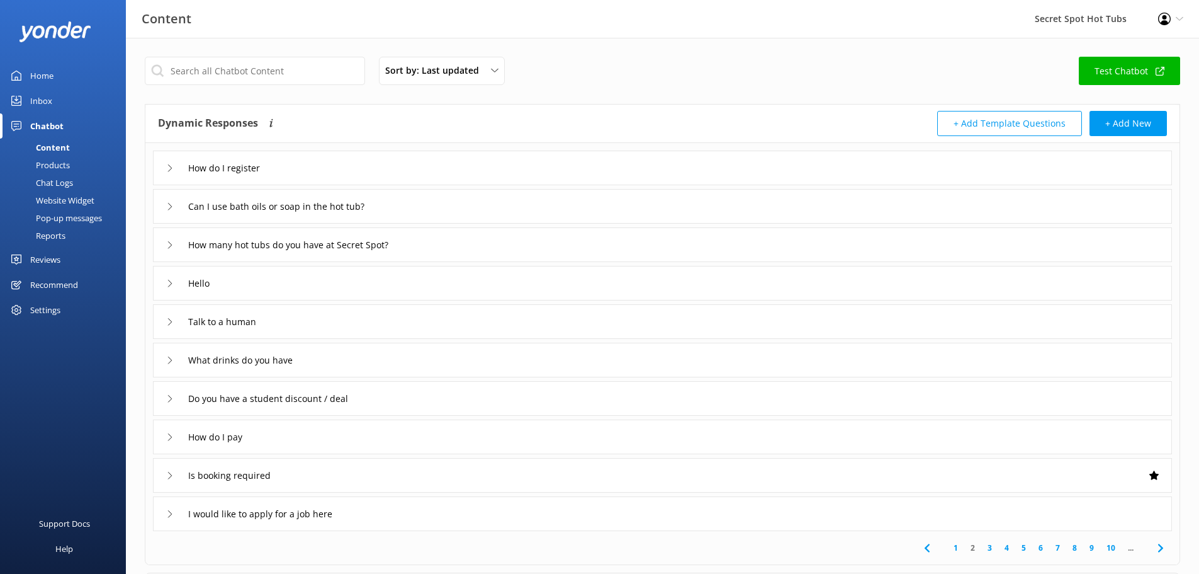
click at [166, 432] on div "How do I pay" at bounding box center [206, 436] width 81 height 21
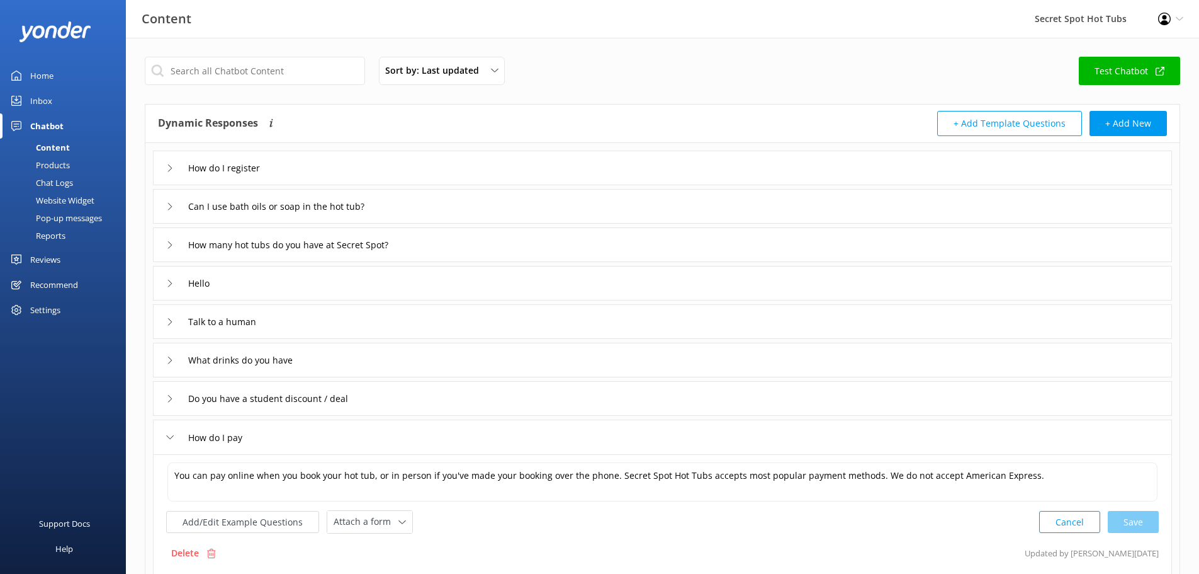
click at [166, 432] on div "How do I pay" at bounding box center [206, 437] width 81 height 21
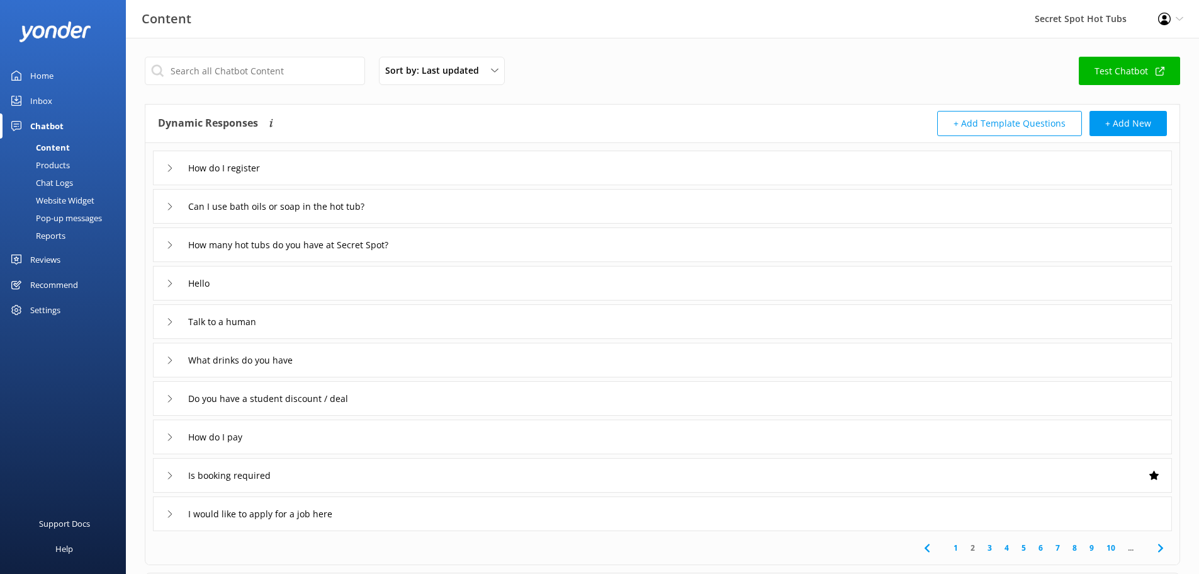
click at [170, 470] on div "Is booking required" at bounding box center [224, 475] width 116 height 21
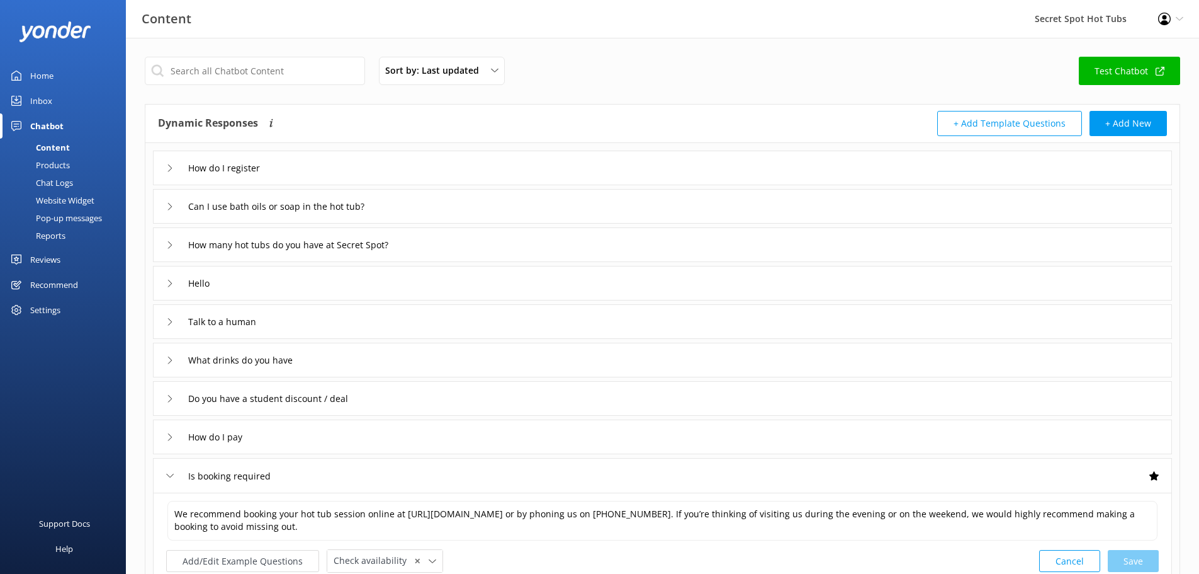
click at [170, 470] on div "Is booking required" at bounding box center [224, 475] width 116 height 21
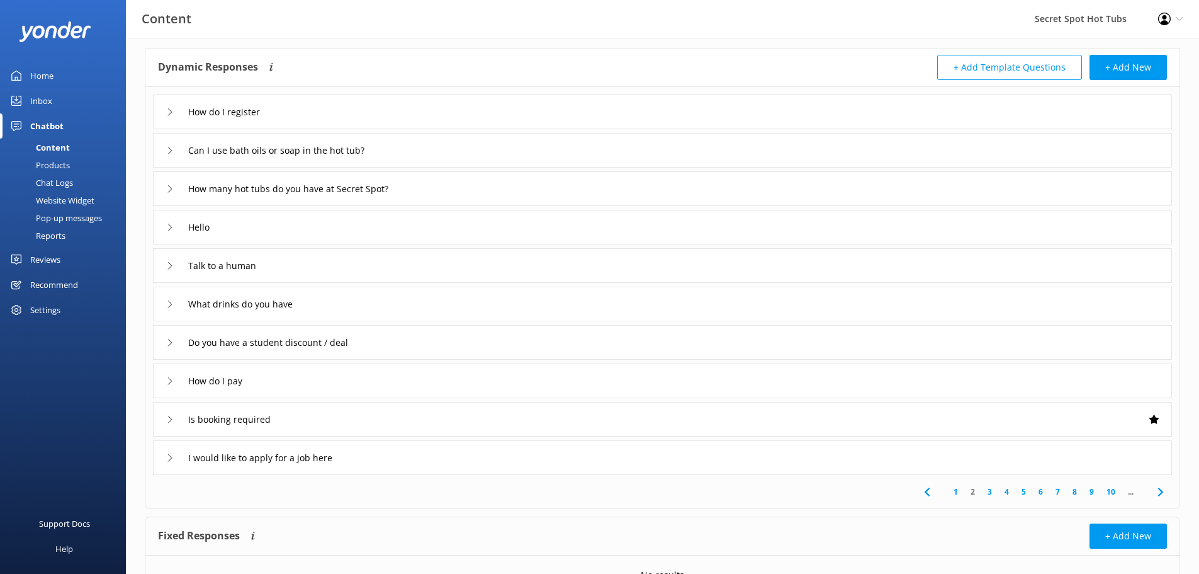
scroll to position [63, 0]
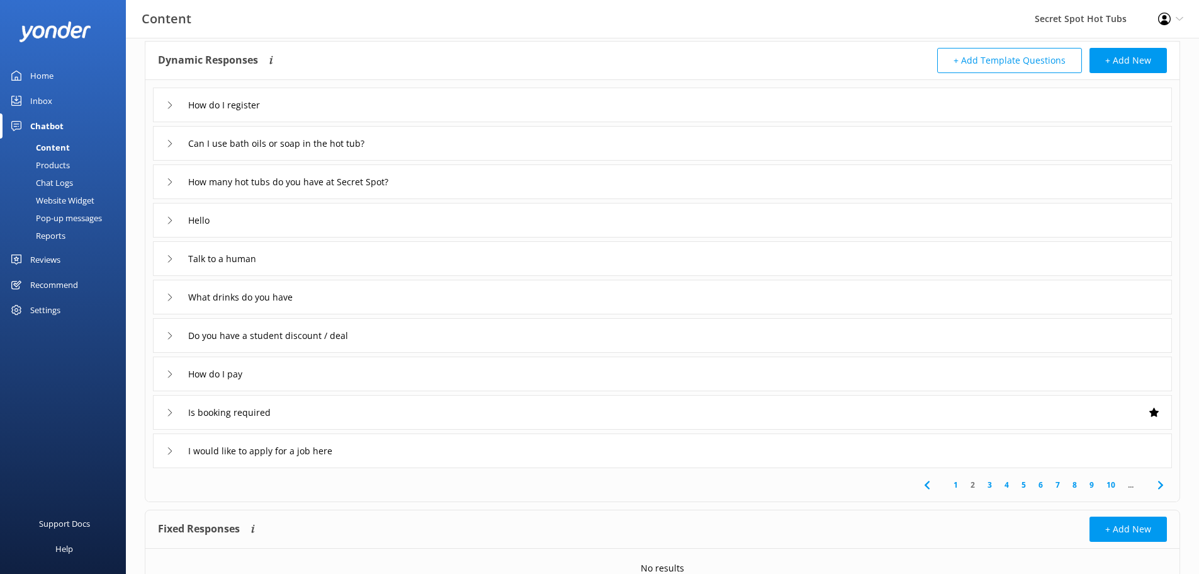
click at [987, 484] on link "3" at bounding box center [989, 484] width 17 height 12
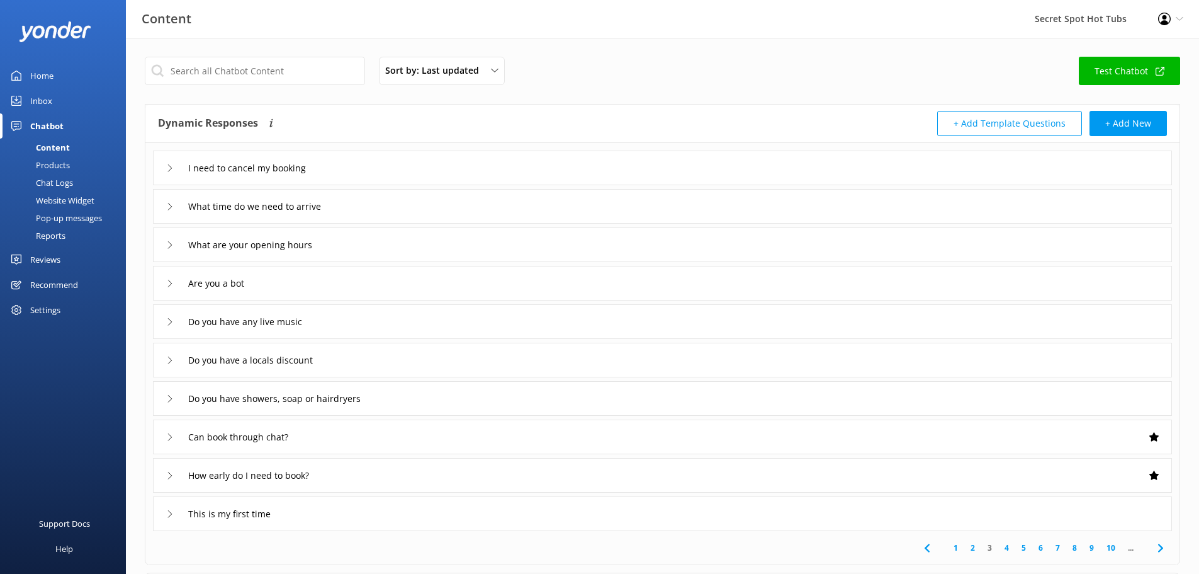
click at [169, 360] on icon at bounding box center [170, 360] width 8 height 8
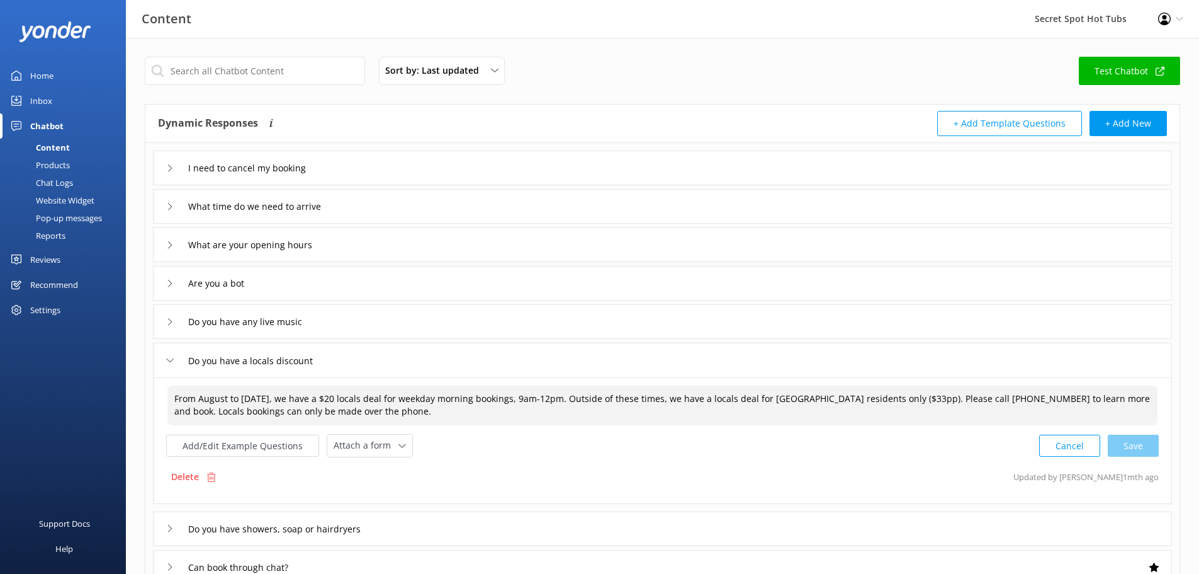
click at [895, 398] on textarea "From August to [DATE], we have a $20 locals deal for weekday morning bookings, …" at bounding box center [662, 405] width 990 height 40
click at [1135, 444] on div "Cancel Save" at bounding box center [1099, 445] width 120 height 23
type textarea "From August to [DATE], we have a $20 locals deal for weekday morning bookings, …"
click at [171, 358] on icon at bounding box center [170, 360] width 8 height 8
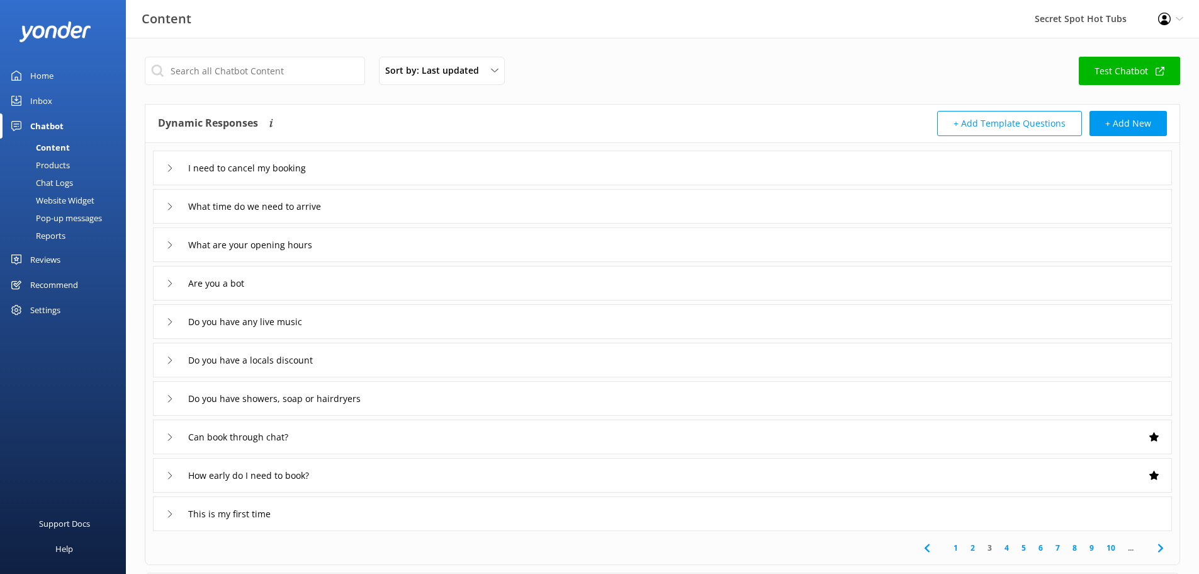
click at [164, 395] on div "Do you have showers, soap or hairdryers" at bounding box center [662, 398] width 1019 height 35
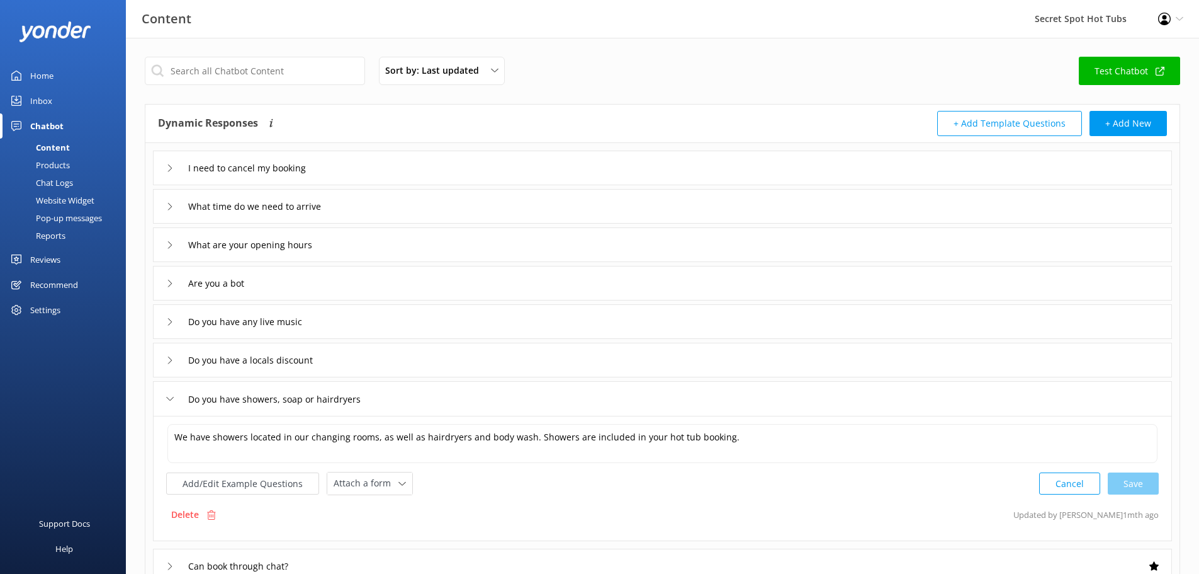
click at [167, 400] on icon at bounding box center [170, 399] width 8 height 8
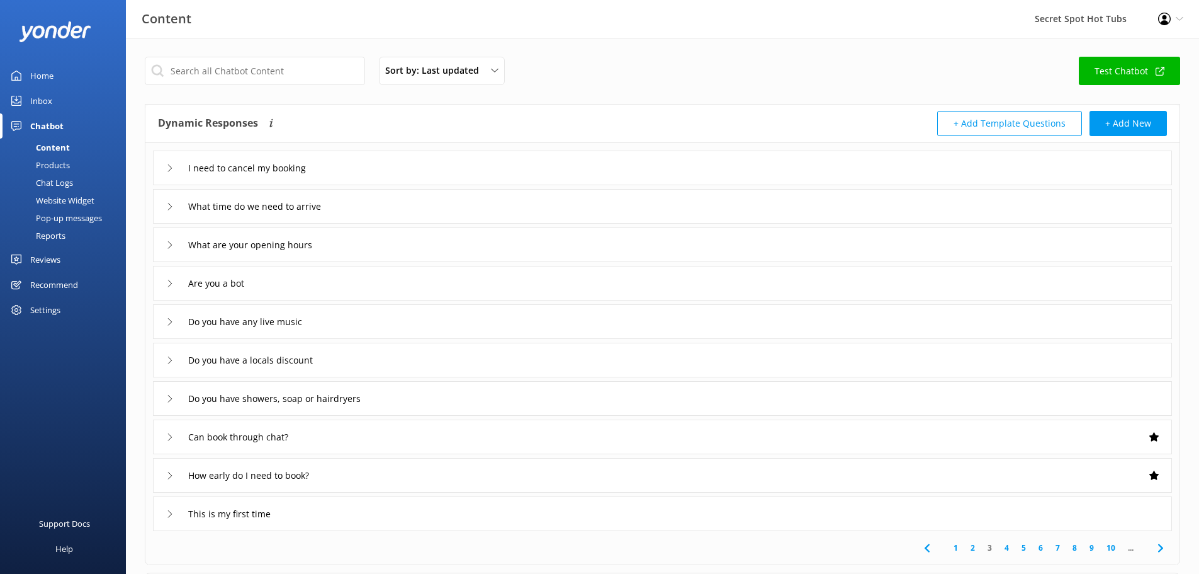
click at [170, 431] on div "Can book through chat?" at bounding box center [229, 436] width 126 height 21
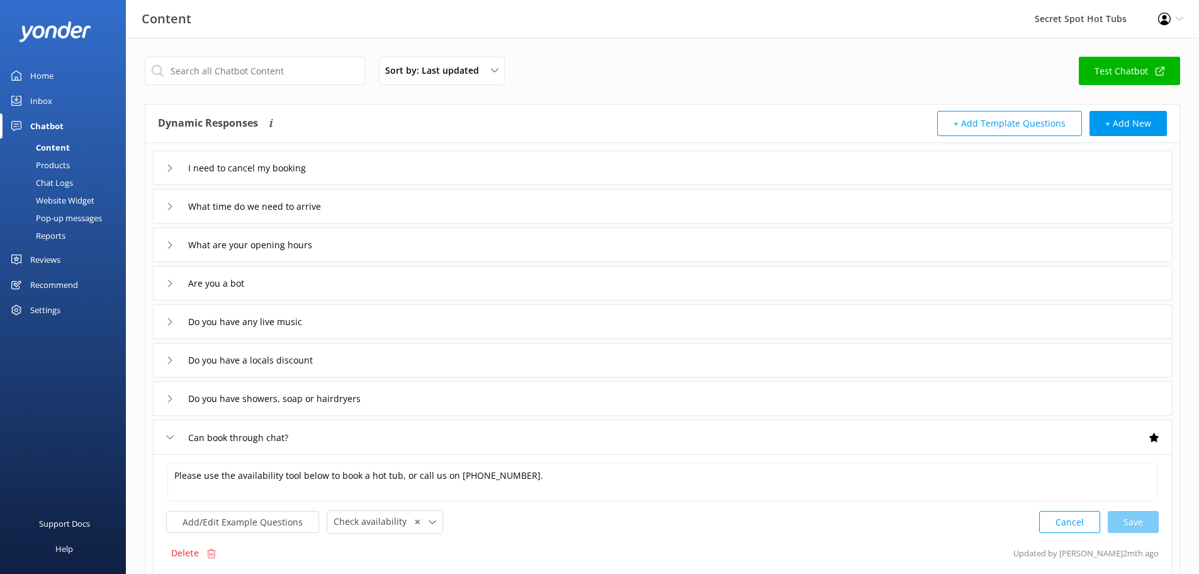
click at [170, 431] on div "Can book through chat?" at bounding box center [229, 437] width 126 height 21
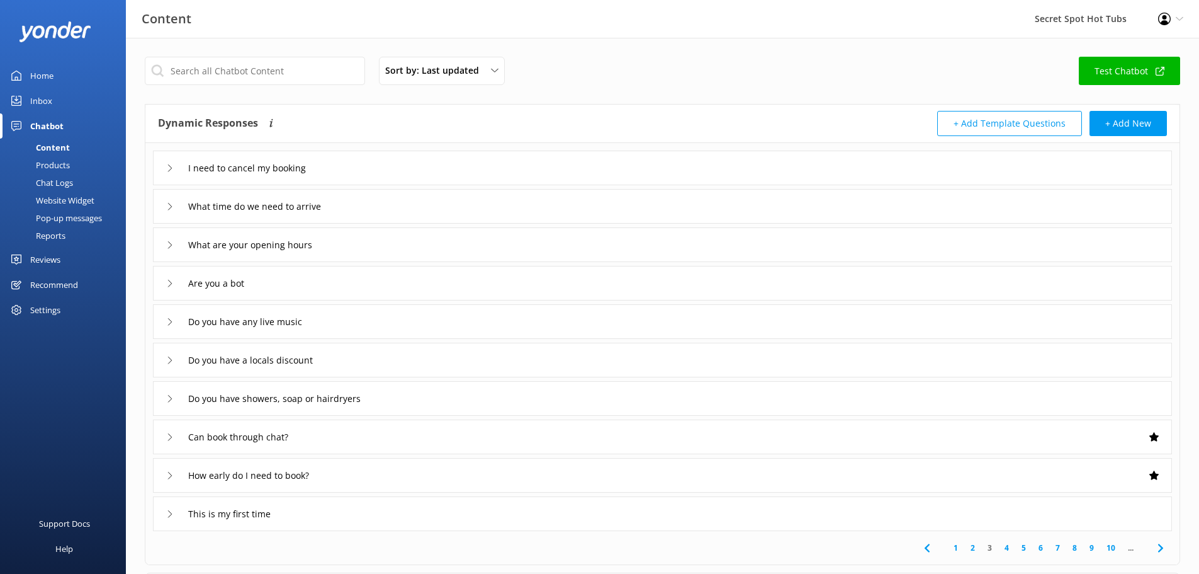
click at [170, 436] on icon at bounding box center [170, 437] width 8 height 8
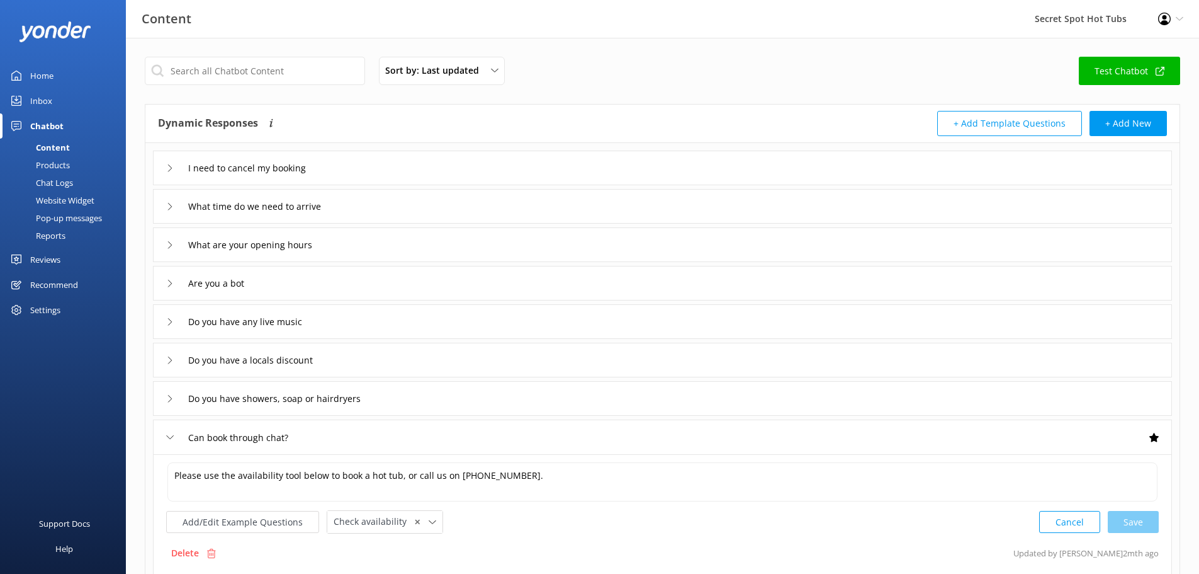
click at [170, 436] on icon at bounding box center [170, 437] width 8 height 8
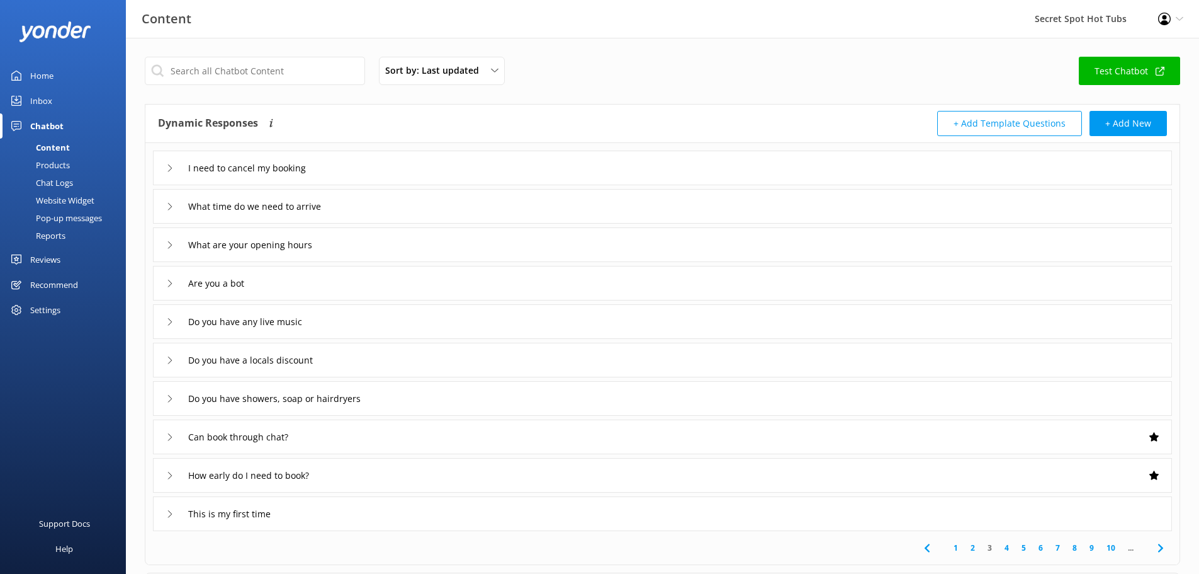
click at [170, 513] on icon at bounding box center [170, 514] width 8 height 8
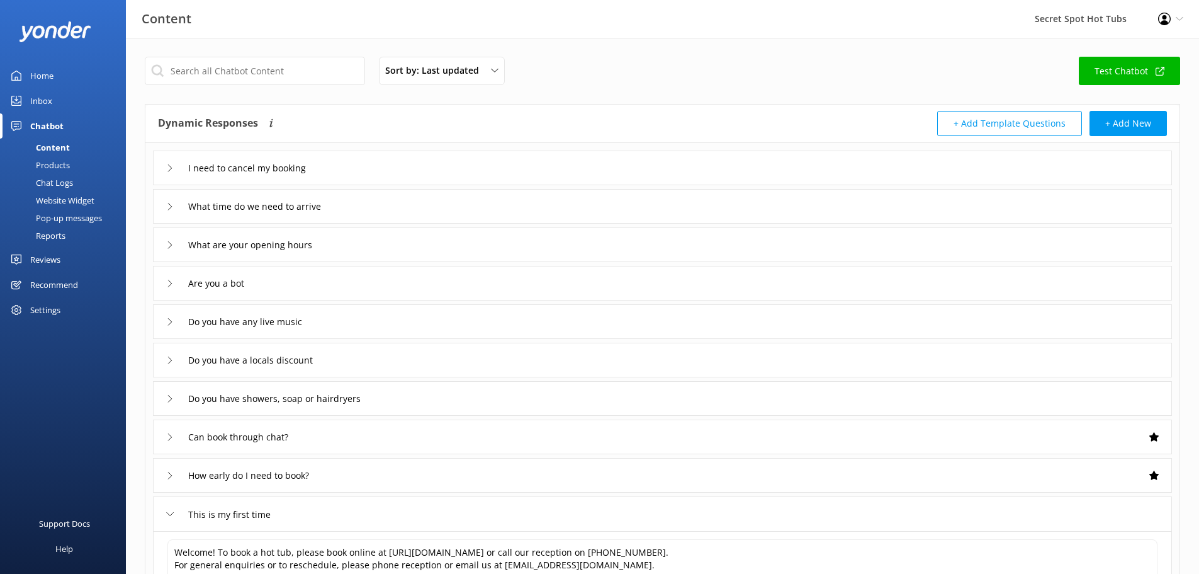
click at [170, 513] on icon at bounding box center [170, 514] width 8 height 8
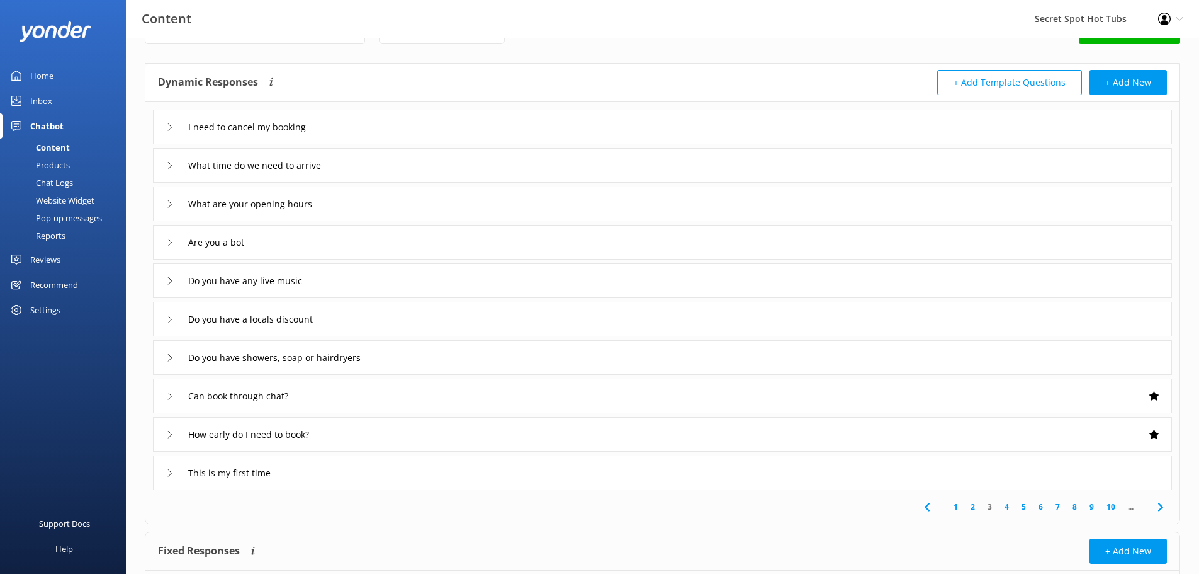
scroll to position [63, 0]
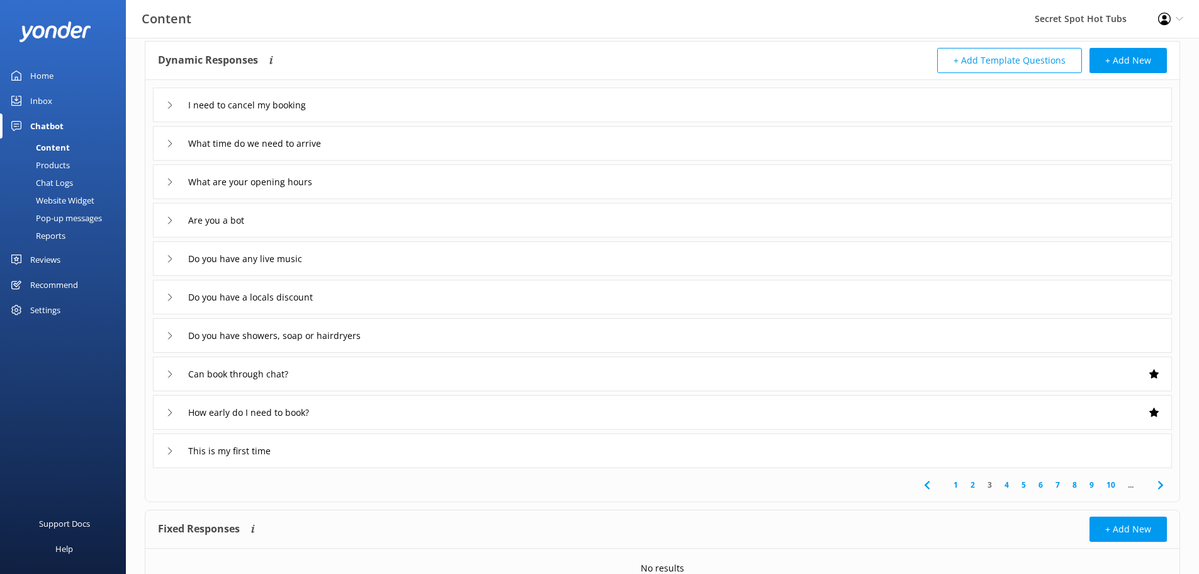
click at [1009, 479] on link "4" at bounding box center [1006, 484] width 17 height 12
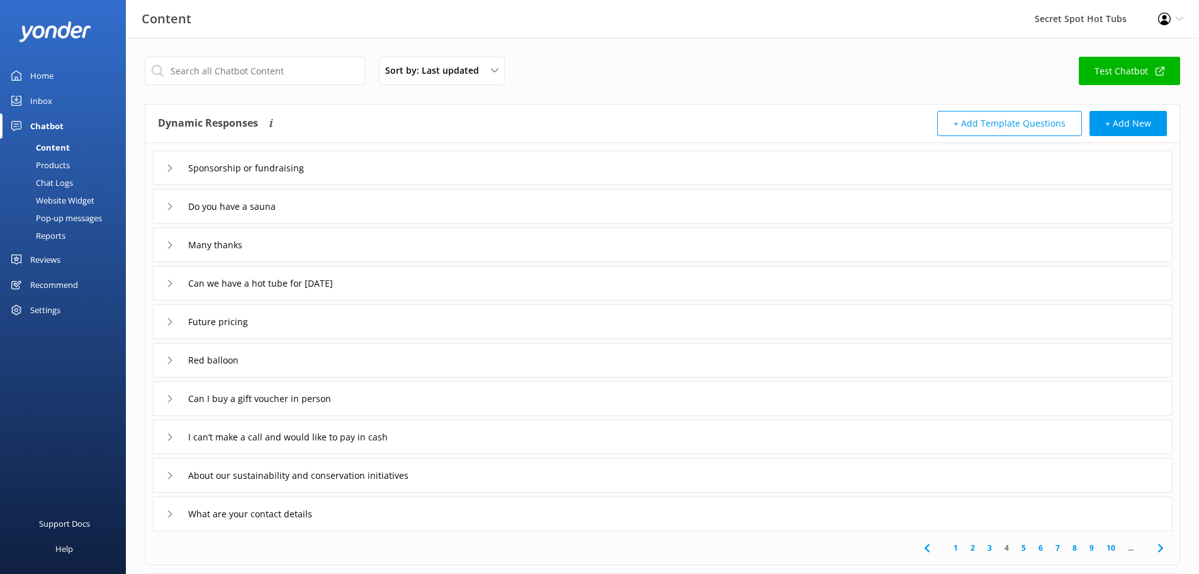
click at [169, 165] on use at bounding box center [170, 167] width 4 height 7
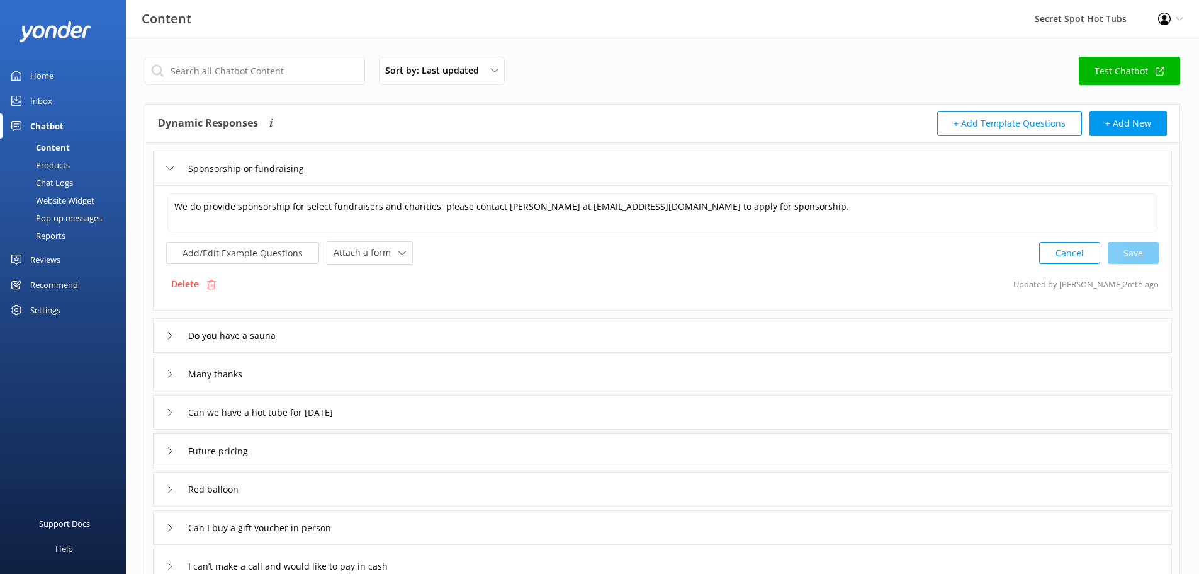
click at [169, 165] on icon at bounding box center [170, 168] width 8 height 8
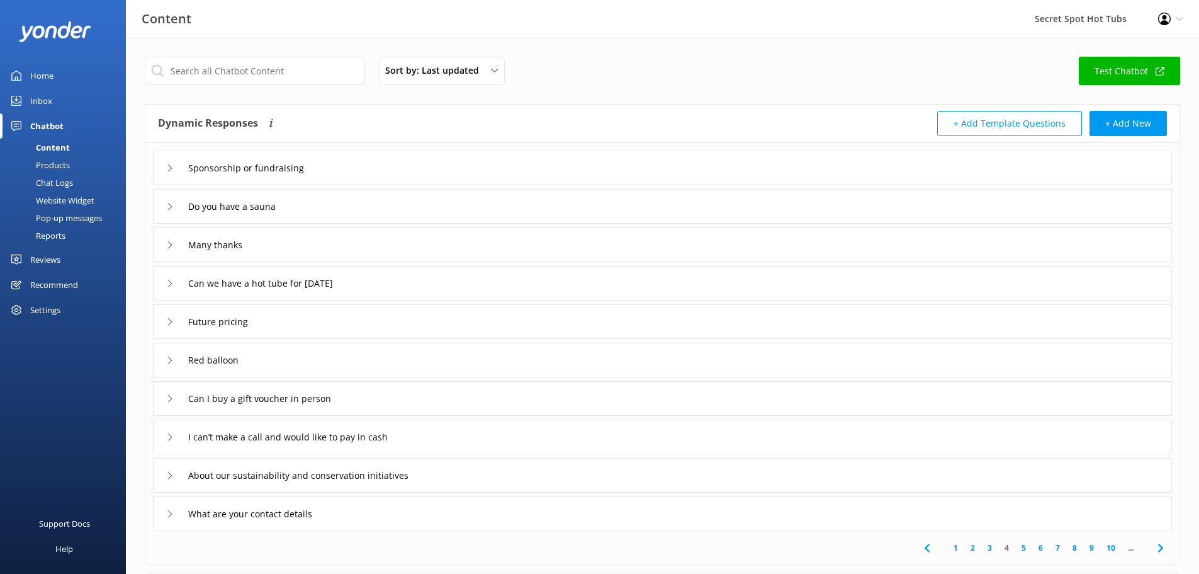
click at [167, 204] on icon at bounding box center [170, 207] width 8 height 8
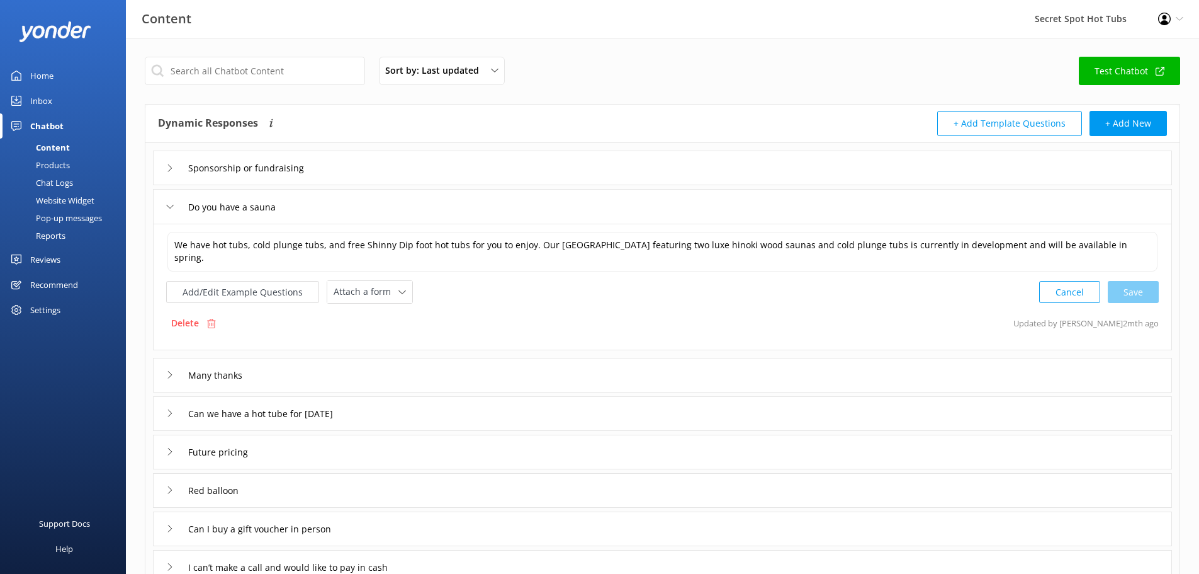
click at [172, 207] on icon at bounding box center [170, 207] width 8 height 8
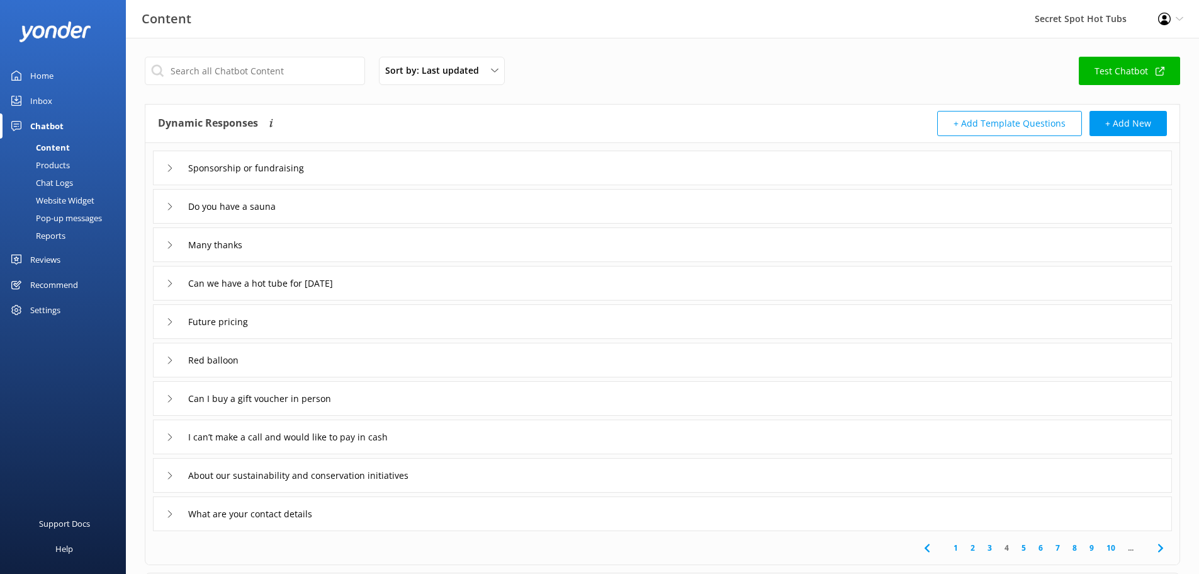
click at [165, 277] on div "Can we have a hot tube for [DATE]" at bounding box center [662, 283] width 1019 height 35
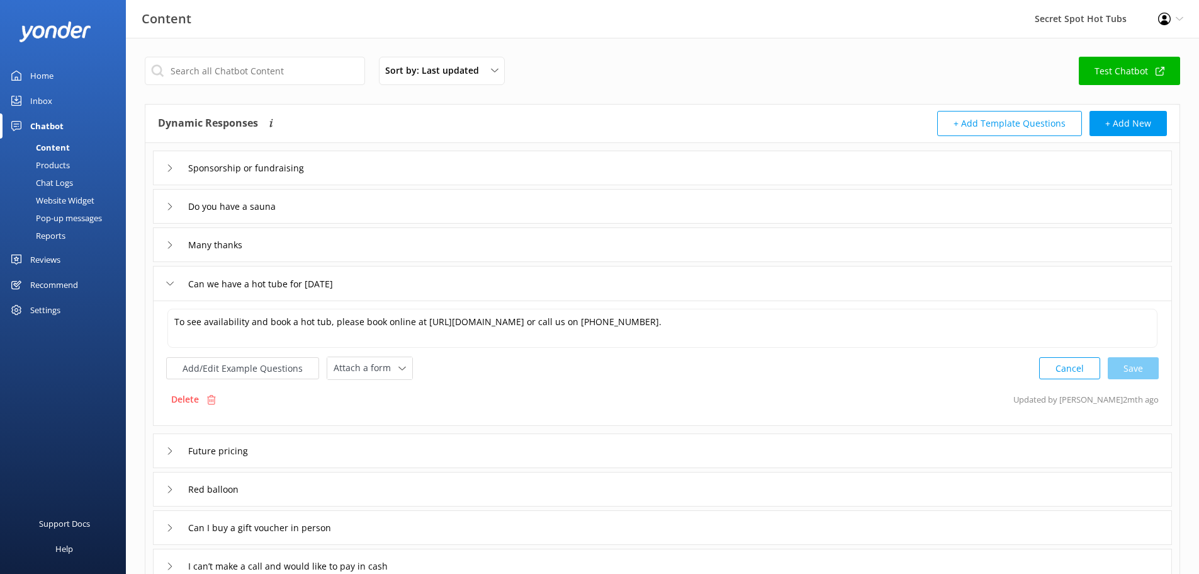
click at [165, 277] on div "Can we have a hot tube for [DATE]" at bounding box center [662, 283] width 1019 height 35
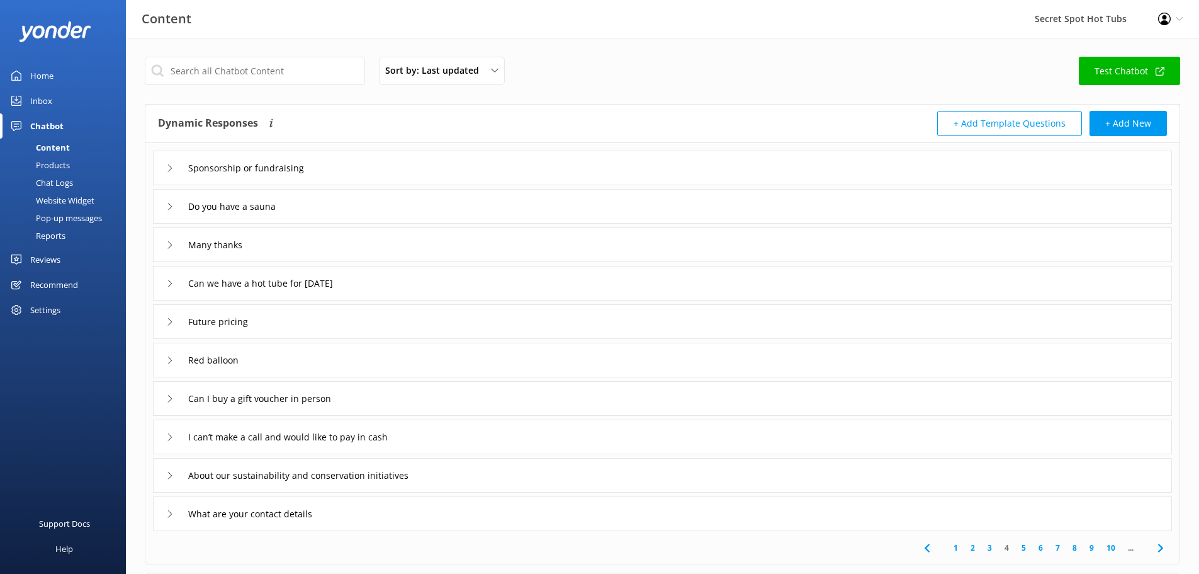
click at [175, 316] on div "Future pricing" at bounding box center [211, 321] width 91 height 21
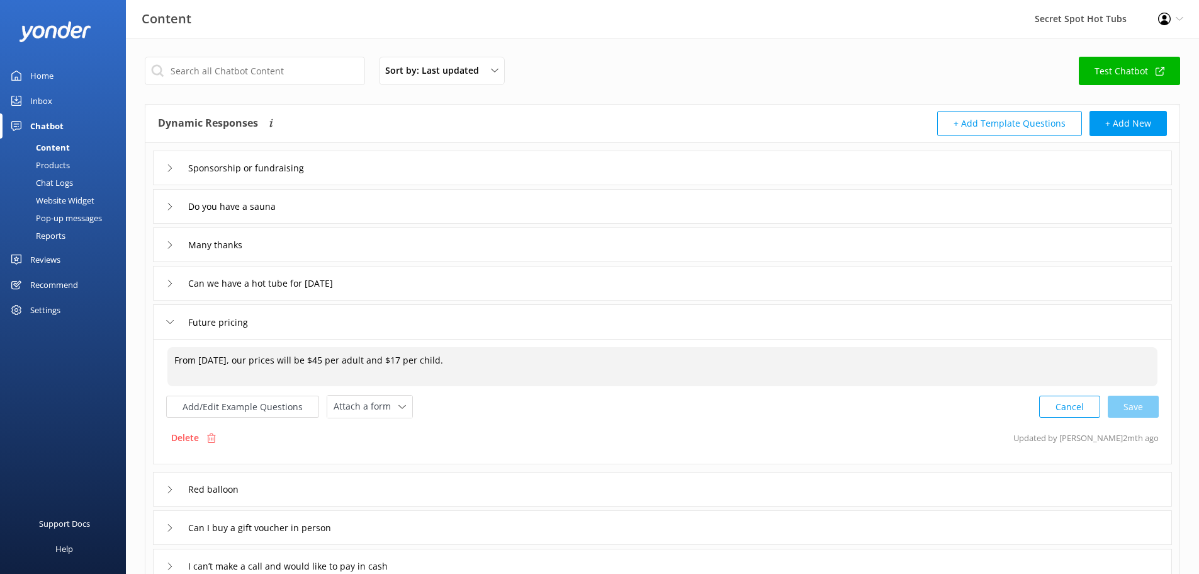
click at [252, 362] on textarea "From [DATE], our prices will be $45 per adult and $17 per child." at bounding box center [662, 366] width 990 height 39
click at [271, 361] on textarea "From [DATE], our prices will be $45 per adult and $17 per child." at bounding box center [662, 366] width 990 height 39
click at [1125, 407] on div "Cancel Loading.." at bounding box center [1099, 404] width 119 height 23
type textarea "From [DATE] to [DATE] our prices will be $45 per adult and $17 per child."
click at [172, 320] on icon at bounding box center [170, 322] width 8 height 8
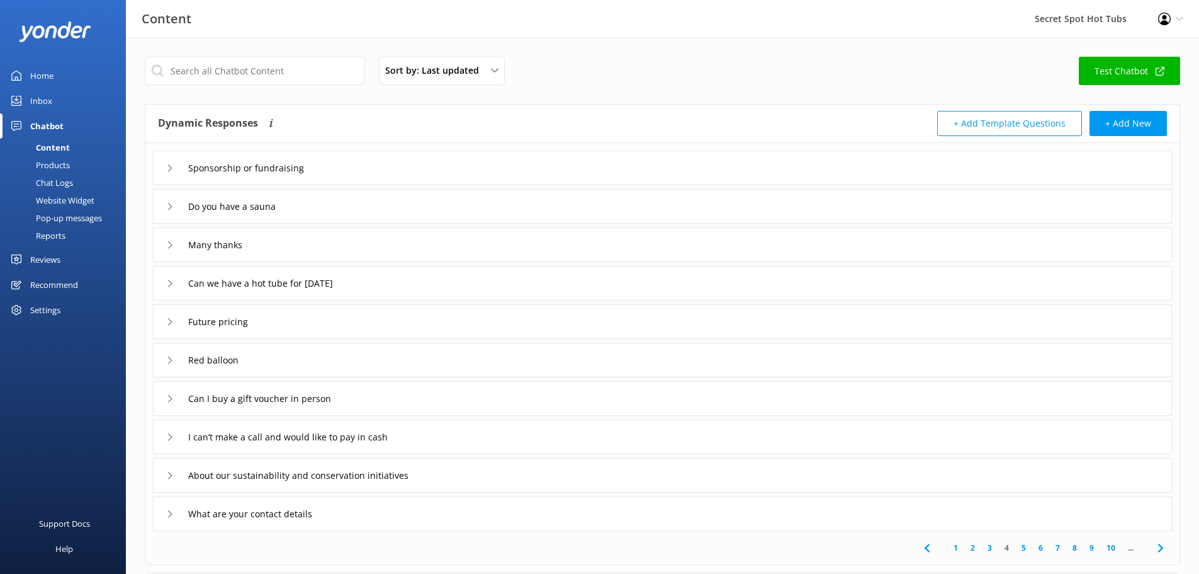
click at [174, 363] on div "Red balloon" at bounding box center [204, 359] width 76 height 21
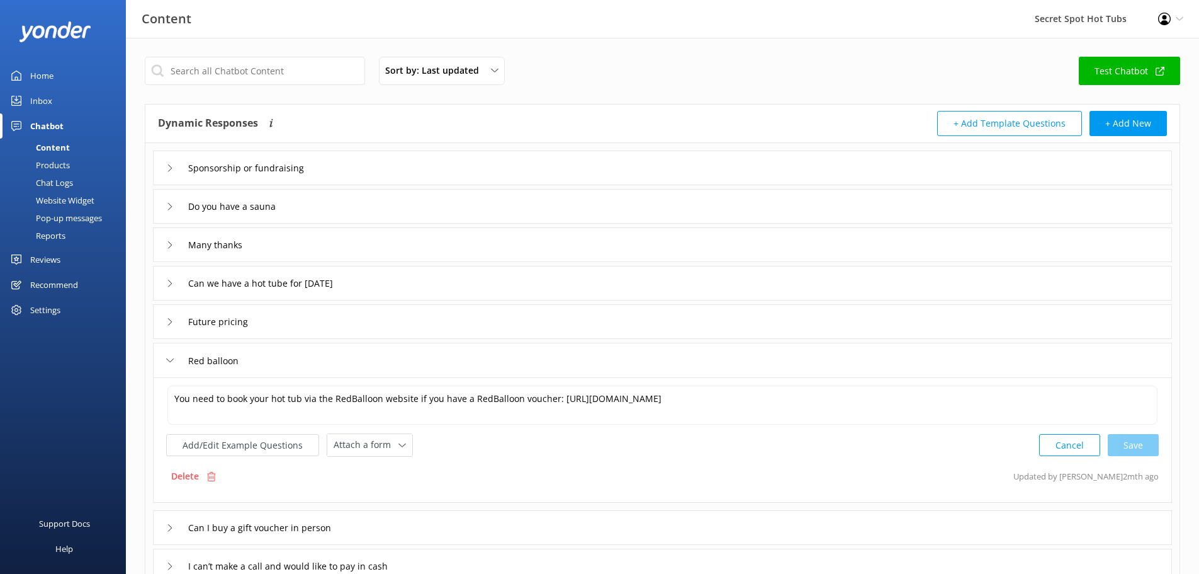
click at [174, 362] on div "Red balloon" at bounding box center [204, 360] width 76 height 21
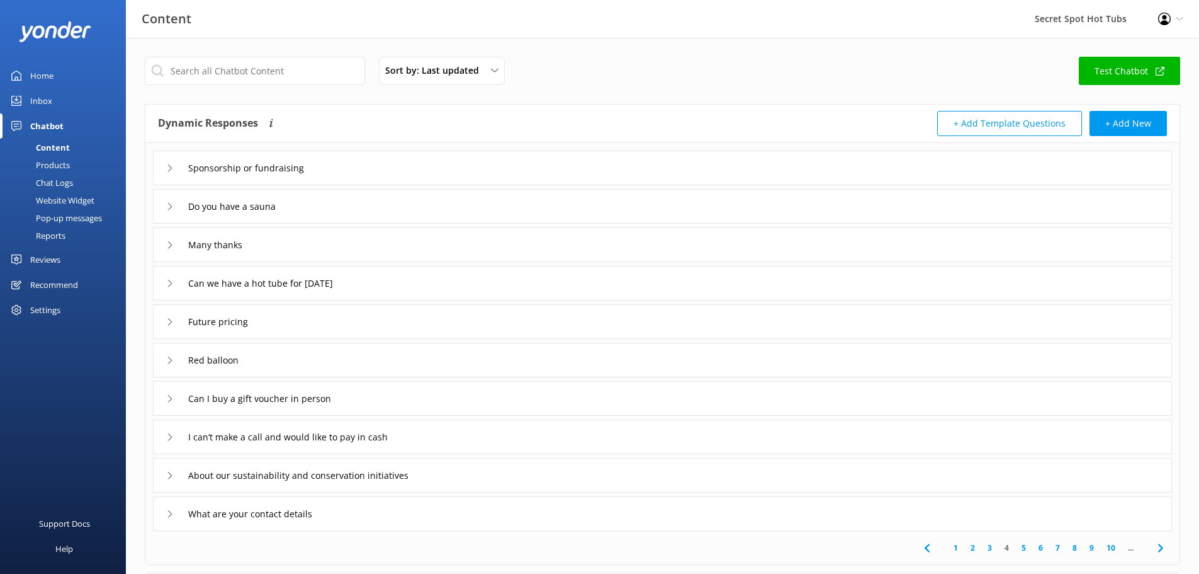
click at [176, 393] on div "Can I buy a gift voucher in person" at bounding box center [259, 398] width 186 height 21
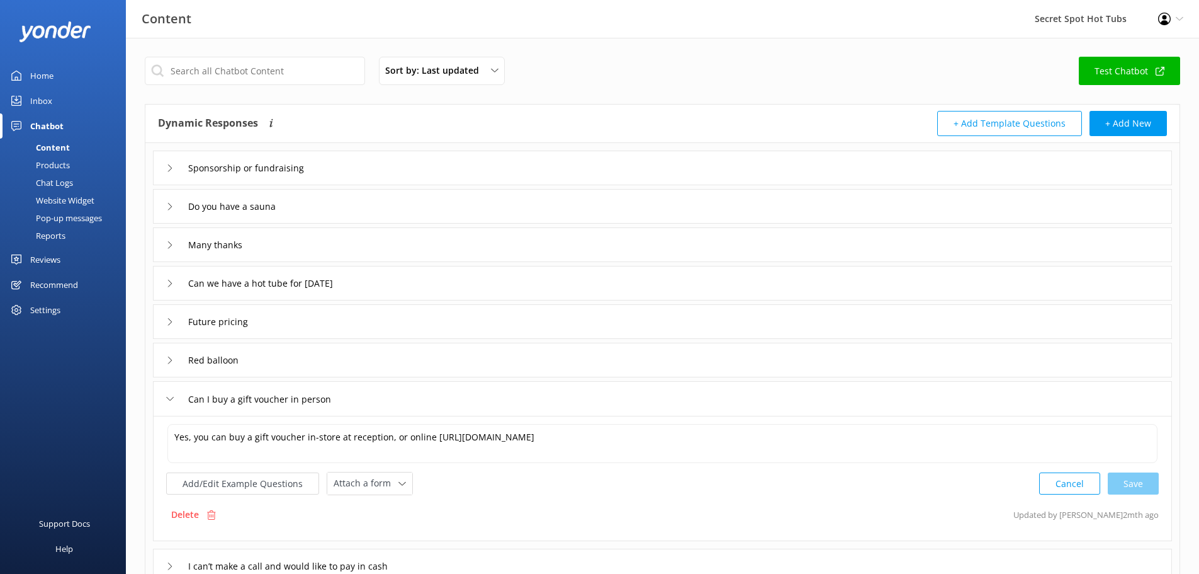
click at [176, 393] on div "Can I buy a gift voucher in person" at bounding box center [259, 398] width 186 height 21
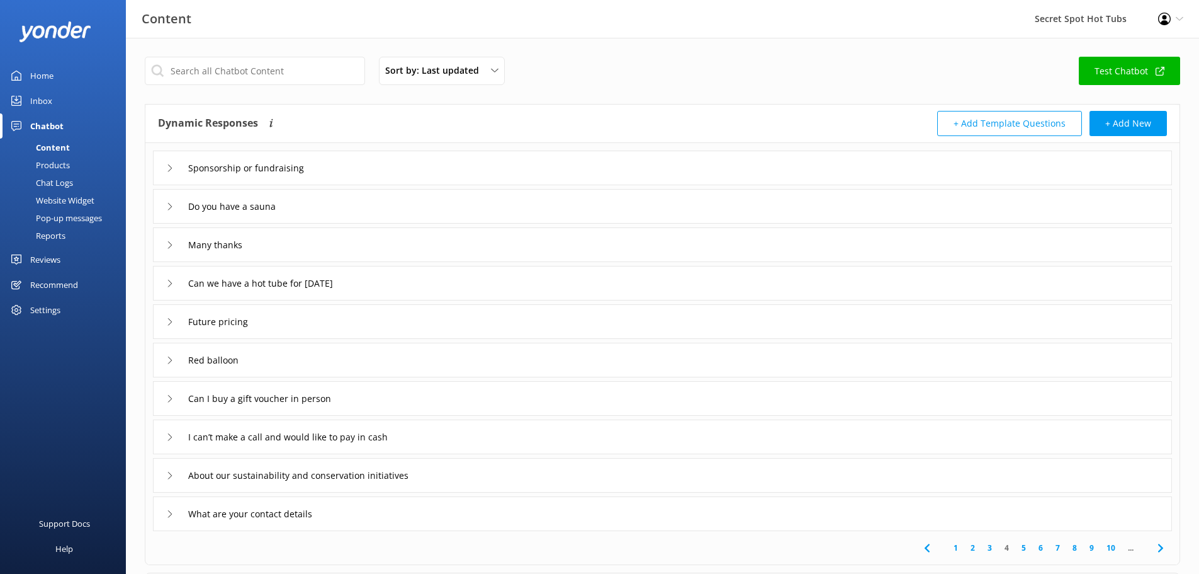
click at [177, 436] on div "I can’t make a call and would like to pay in cash" at bounding box center [297, 436] width 262 height 21
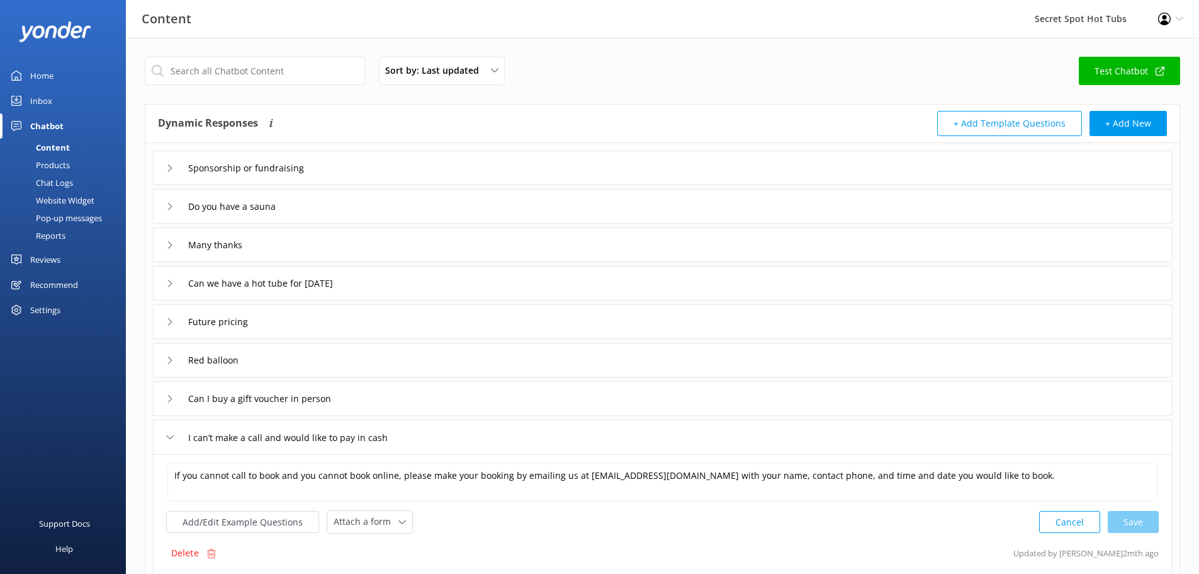
click at [177, 436] on div "I can’t make a call and would like to pay in cash" at bounding box center [297, 437] width 262 height 21
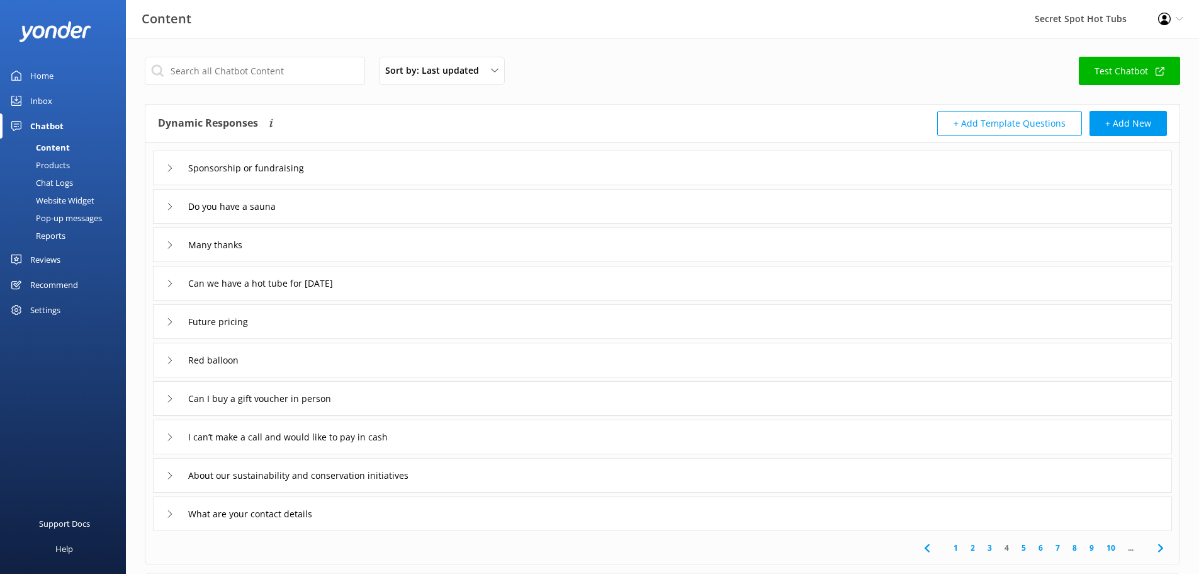
click at [167, 511] on icon at bounding box center [170, 514] width 8 height 8
click at [1020, 549] on link "5" at bounding box center [1023, 547] width 17 height 12
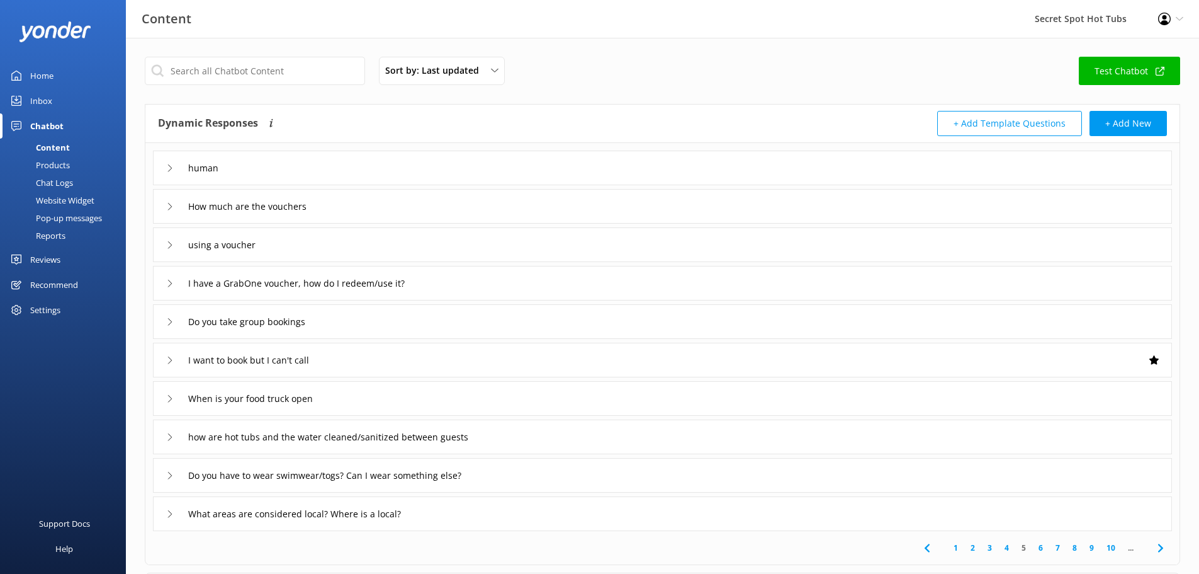
click at [171, 208] on icon at bounding box center [170, 207] width 8 height 8
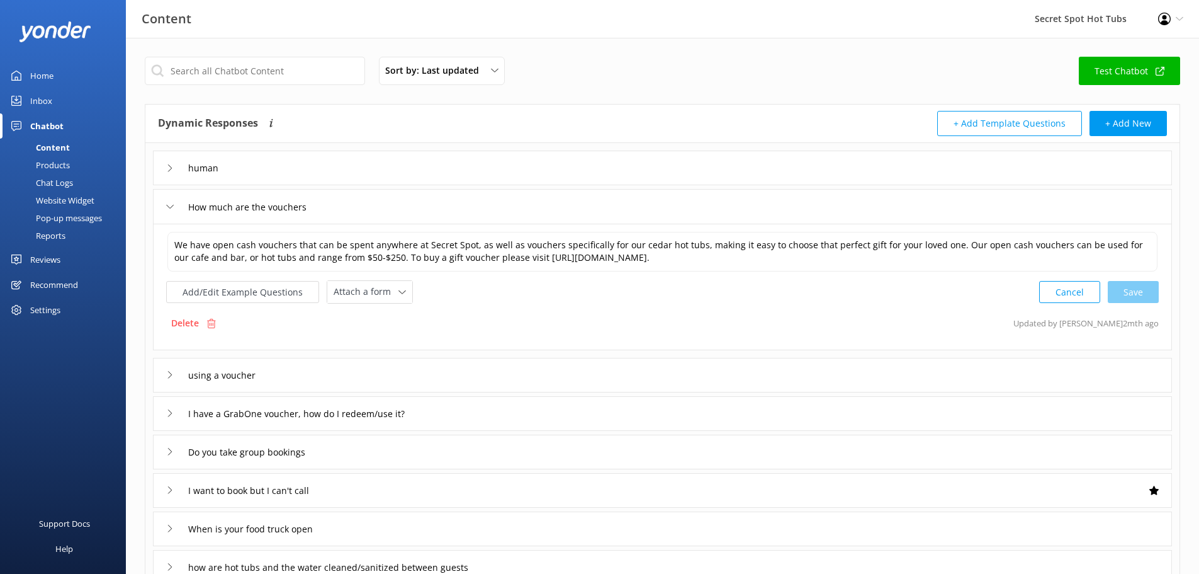
click at [171, 208] on use at bounding box center [170, 207] width 7 height 4
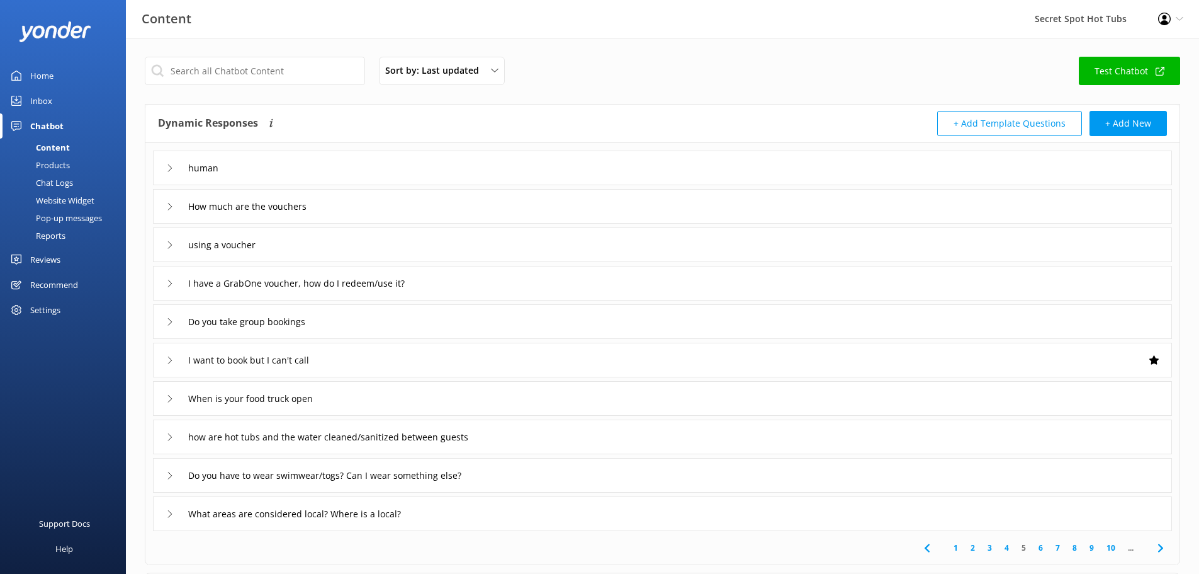
click at [169, 244] on icon at bounding box center [170, 245] width 8 height 8
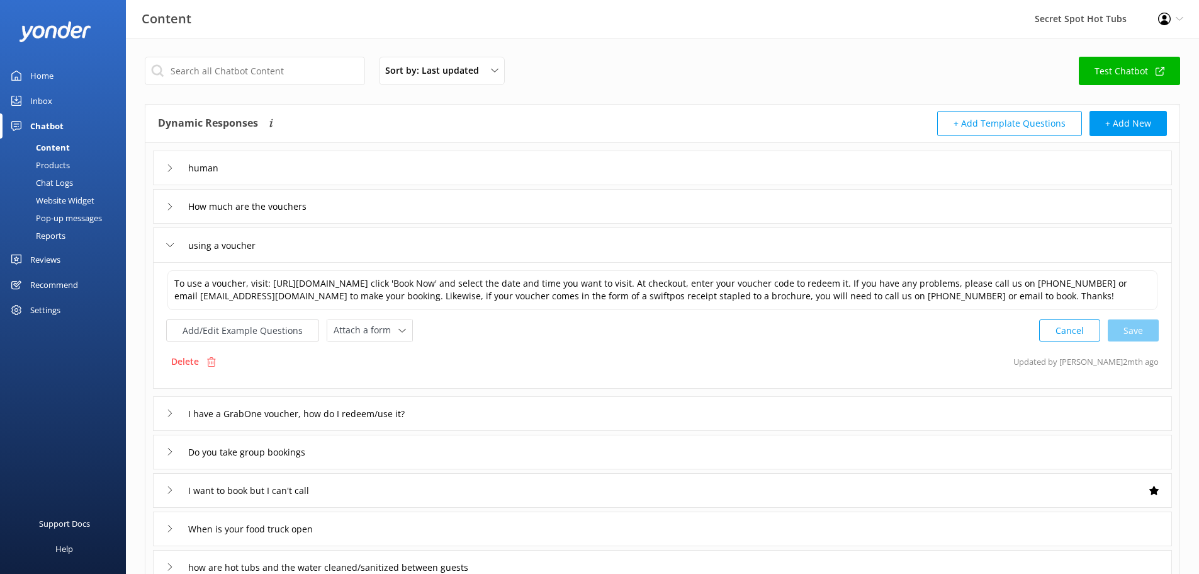
click at [169, 244] on icon at bounding box center [170, 245] width 8 height 8
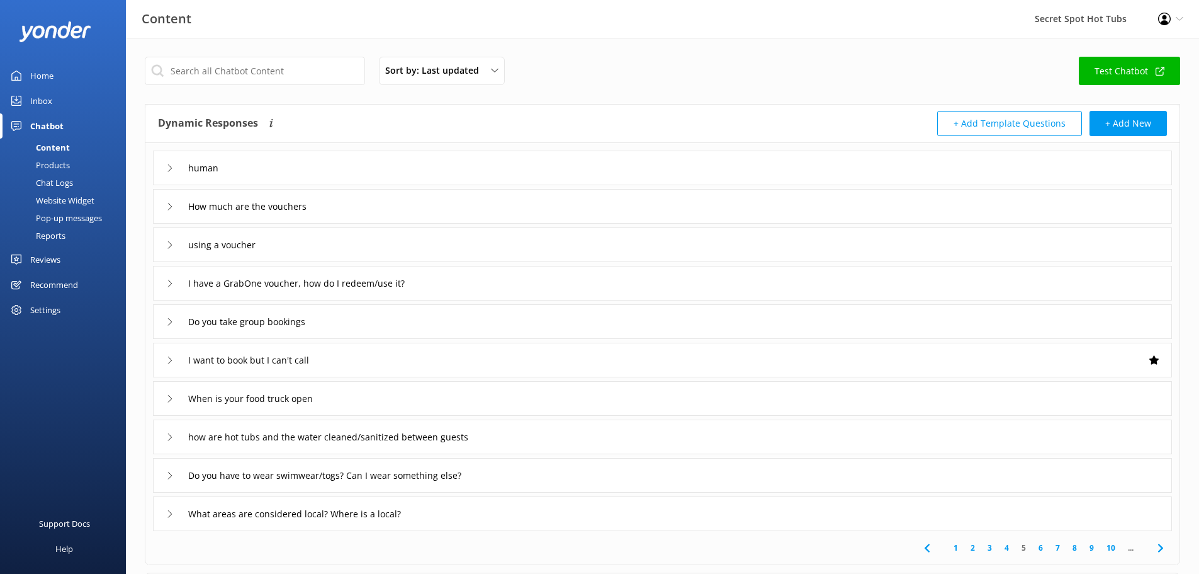
click at [172, 509] on div "What areas are considered local? Where is a local?" at bounding box center [299, 513] width 267 height 21
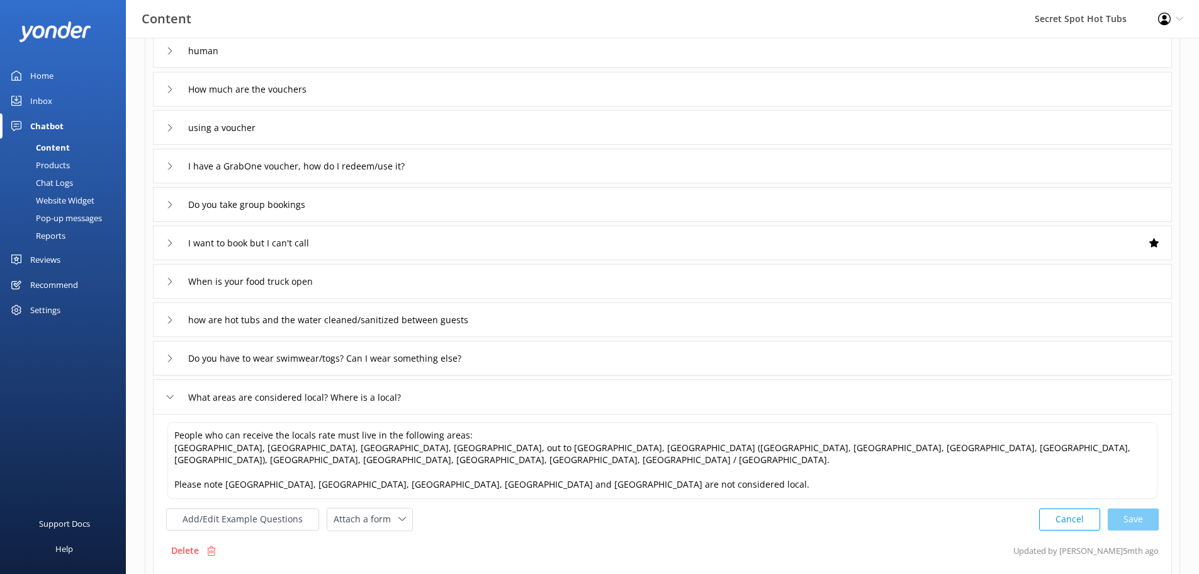
scroll to position [126, 0]
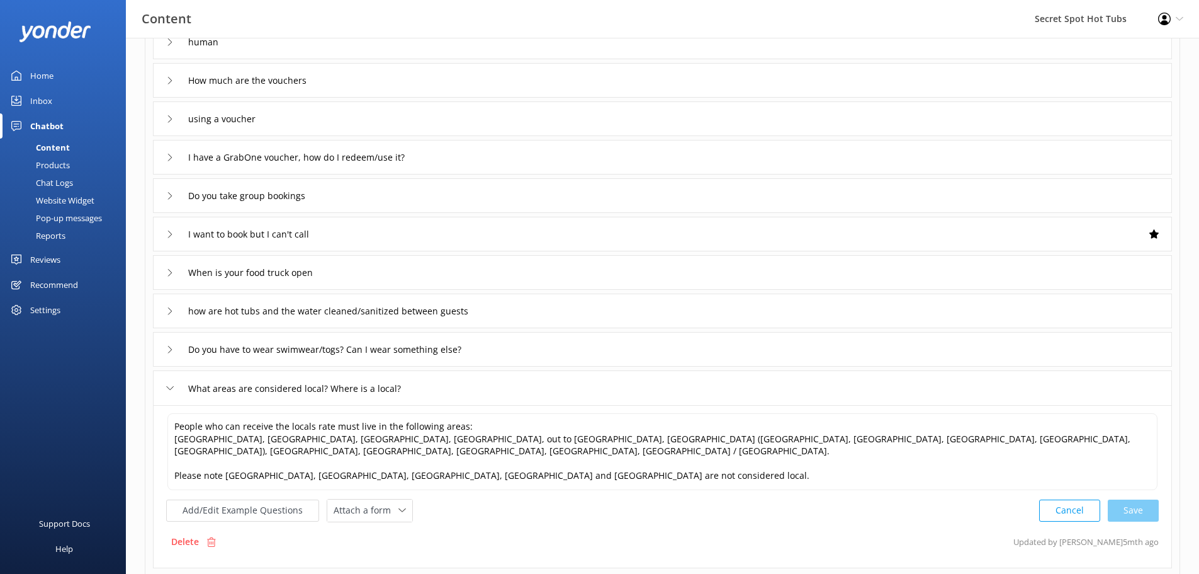
click at [171, 386] on icon at bounding box center [170, 388] width 8 height 8
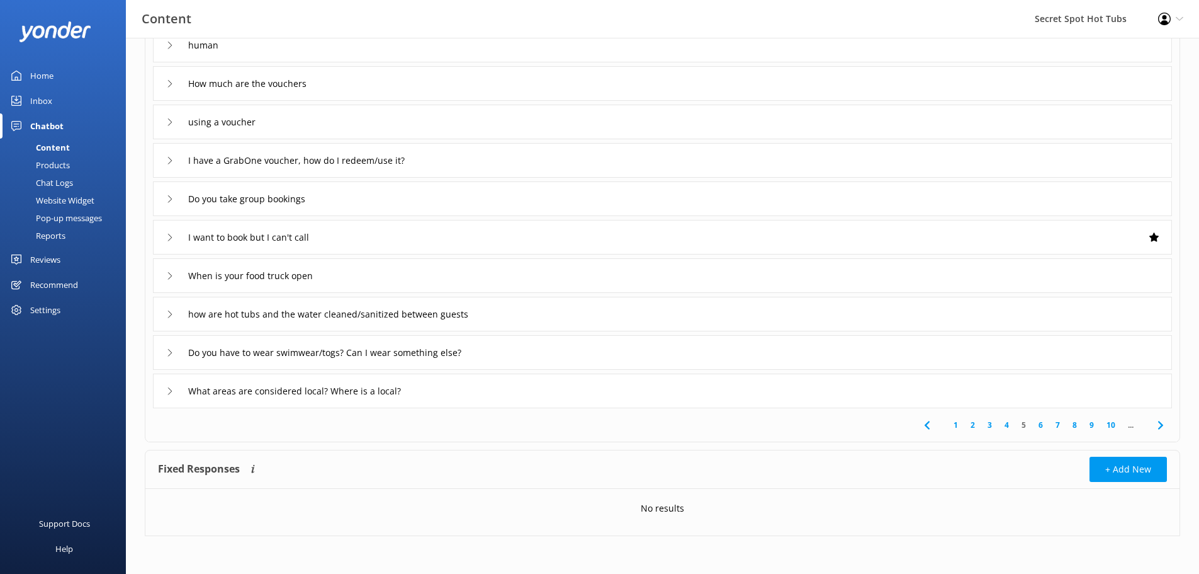
scroll to position [123, 0]
click at [1039, 426] on link "6" at bounding box center [1040, 425] width 17 height 12
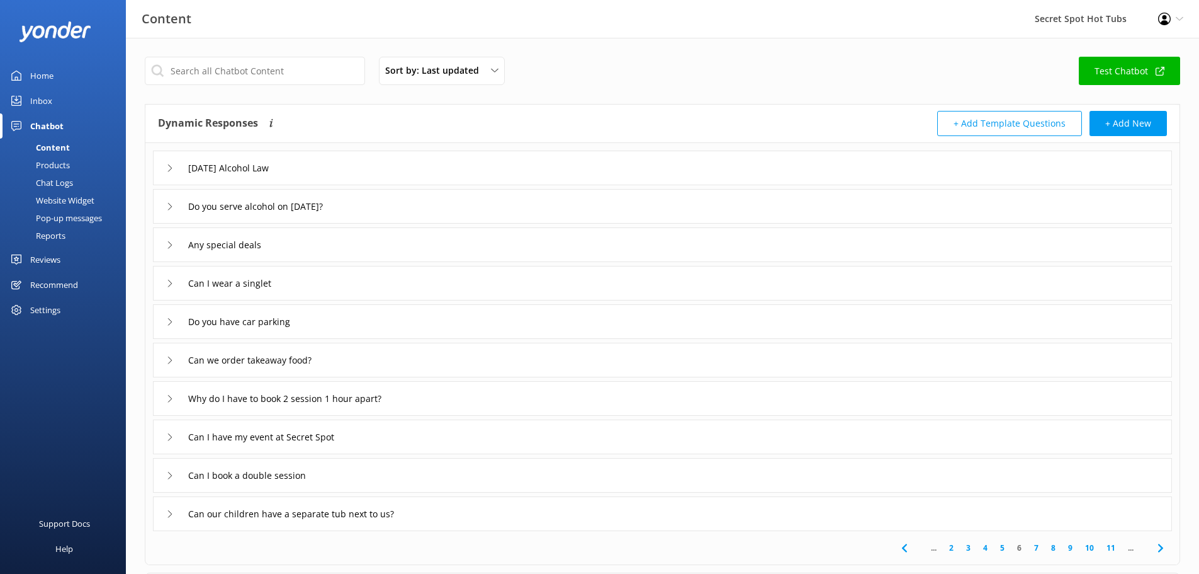
click at [168, 243] on icon at bounding box center [170, 245] width 8 height 8
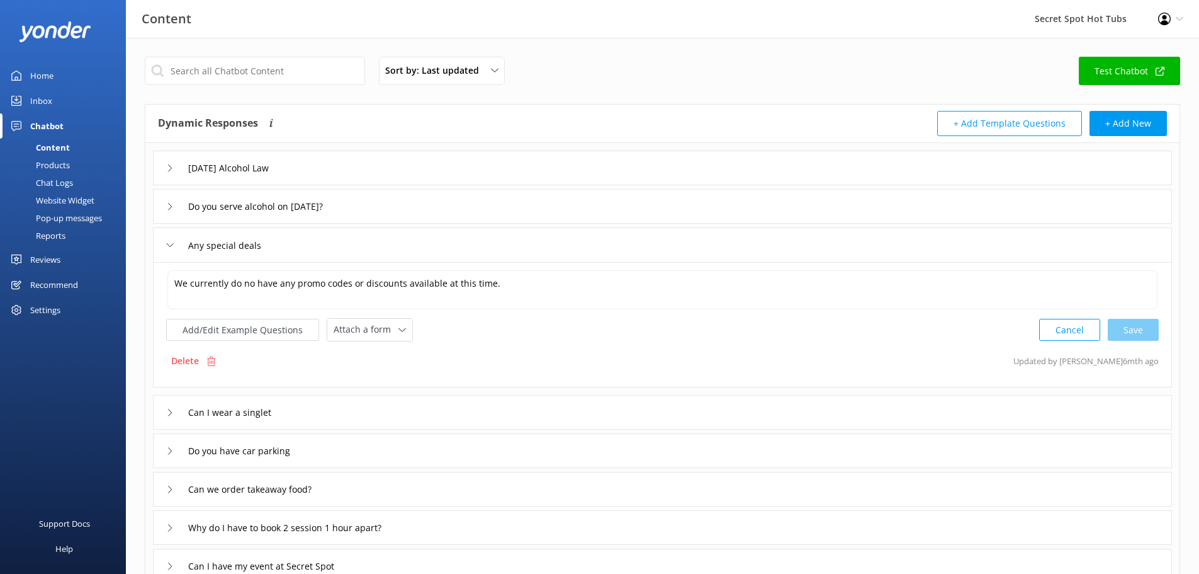
click at [167, 243] on icon at bounding box center [170, 245] width 8 height 8
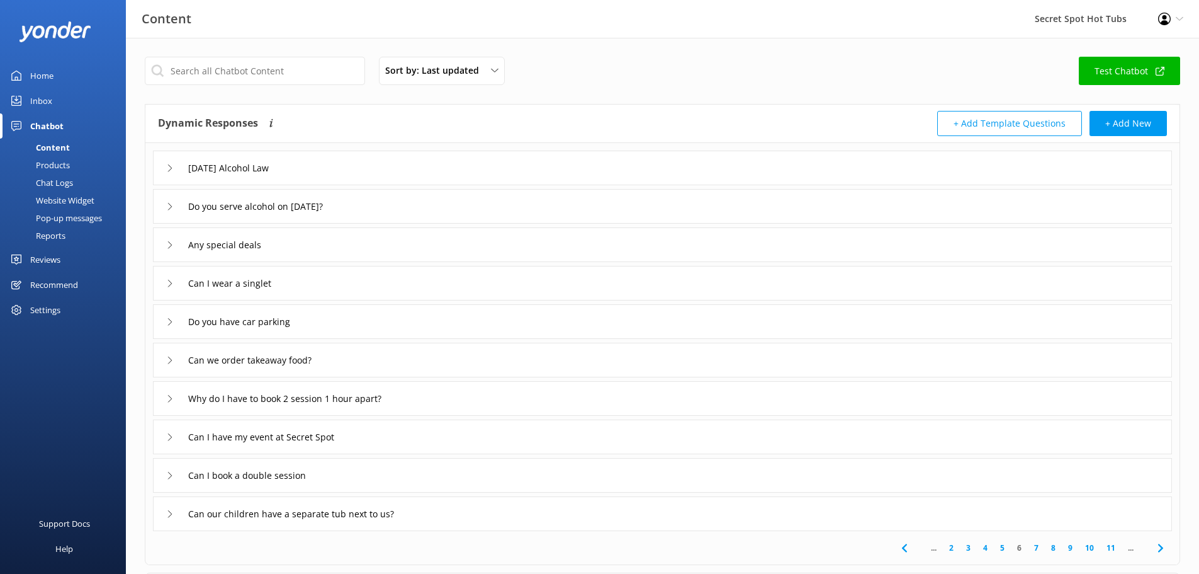
click at [179, 356] on div "Can we order takeaway food?" at bounding box center [241, 359] width 151 height 21
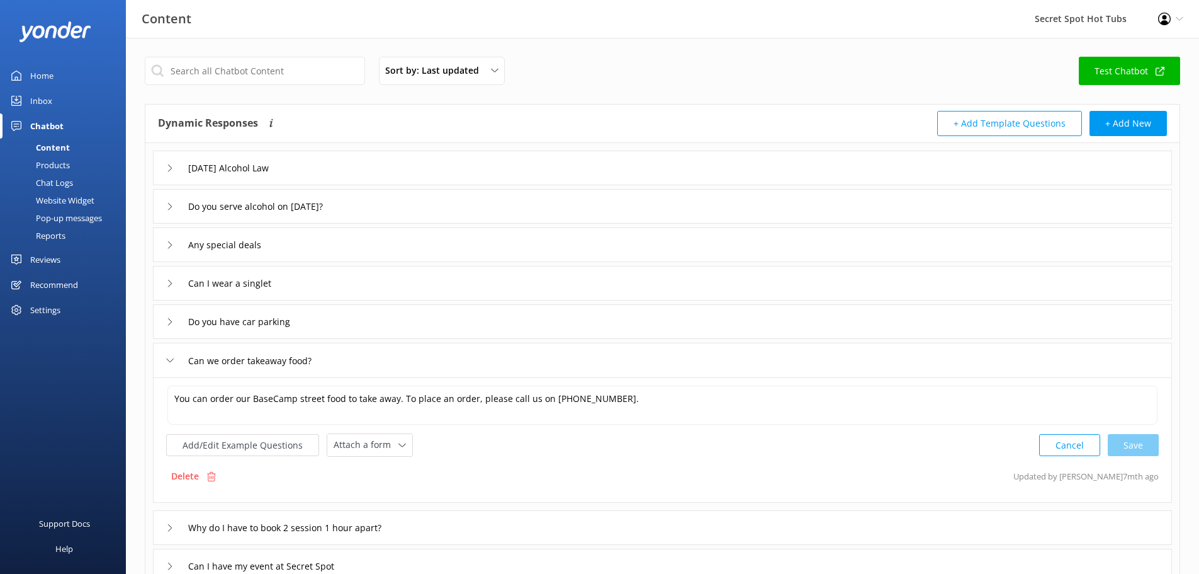
click at [179, 356] on div "Can we order takeaway food?" at bounding box center [241, 360] width 151 height 21
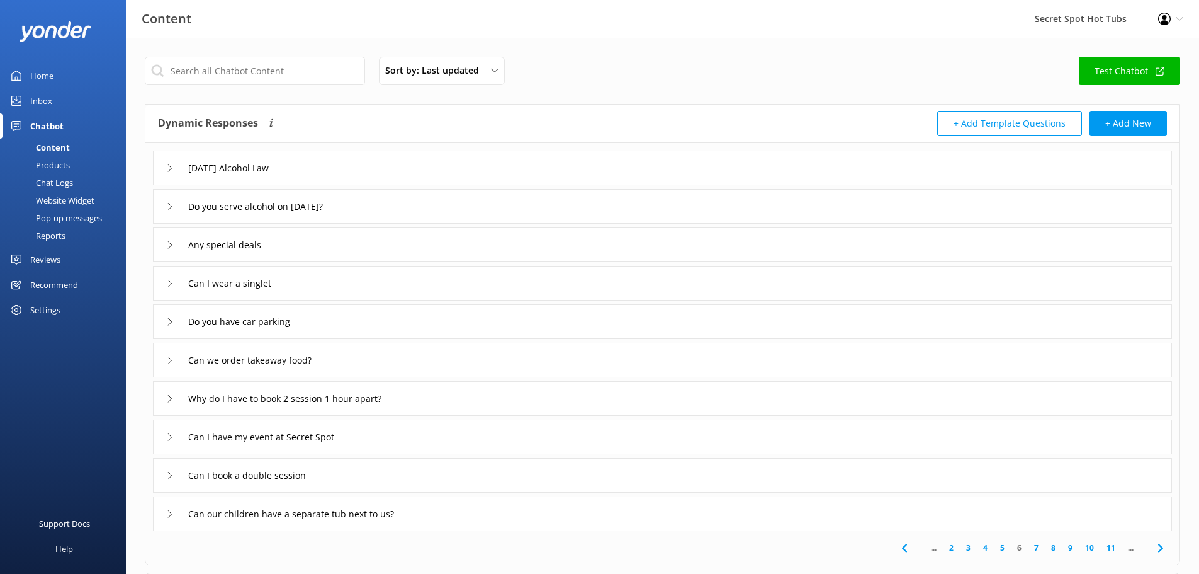
click at [191, 464] on div "Can I book a double session" at bounding box center [662, 475] width 1019 height 35
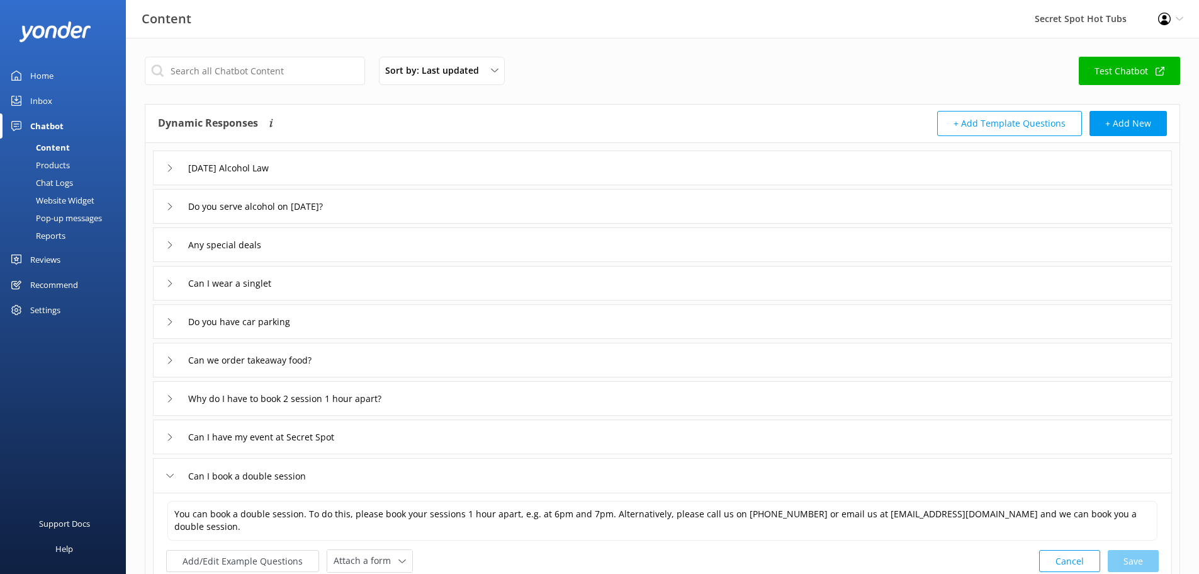
click at [191, 464] on div "Can I book a double session" at bounding box center [662, 475] width 1019 height 35
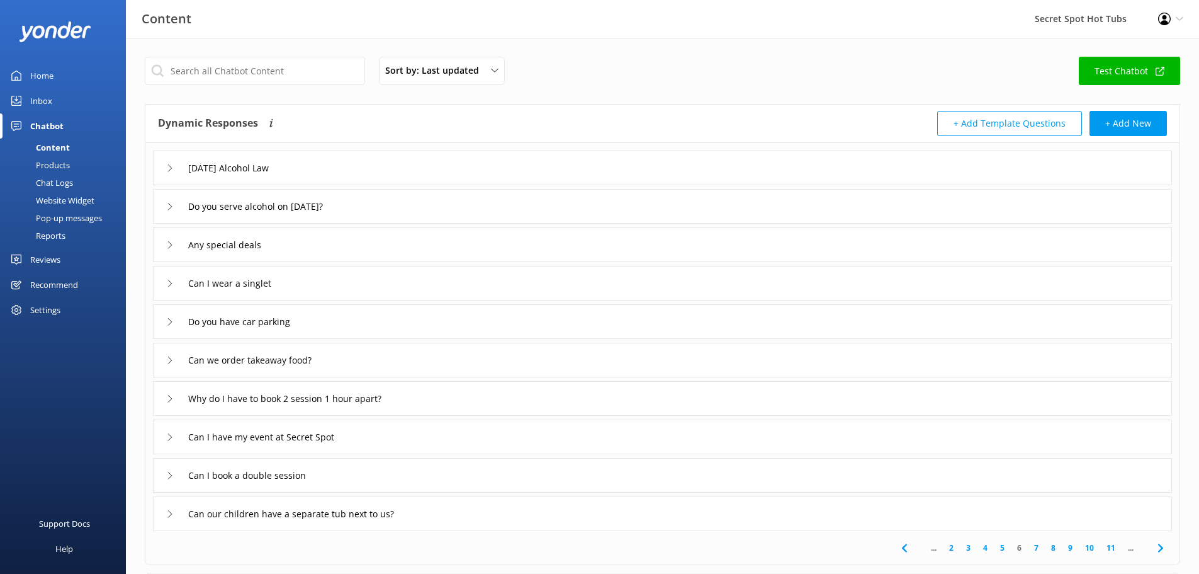
click at [1036, 546] on link "7" at bounding box center [1036, 547] width 17 height 12
click at [290, 204] on input "do you do a family rate?" at bounding box center [249, 206] width 136 height 19
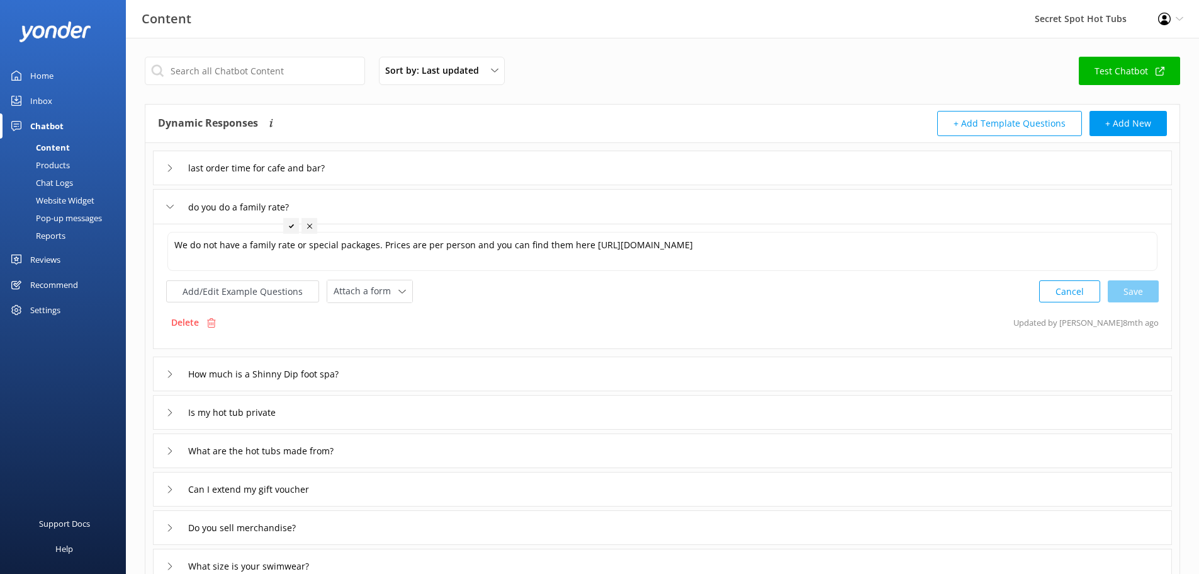
click at [169, 205] on icon at bounding box center [170, 207] width 8 height 8
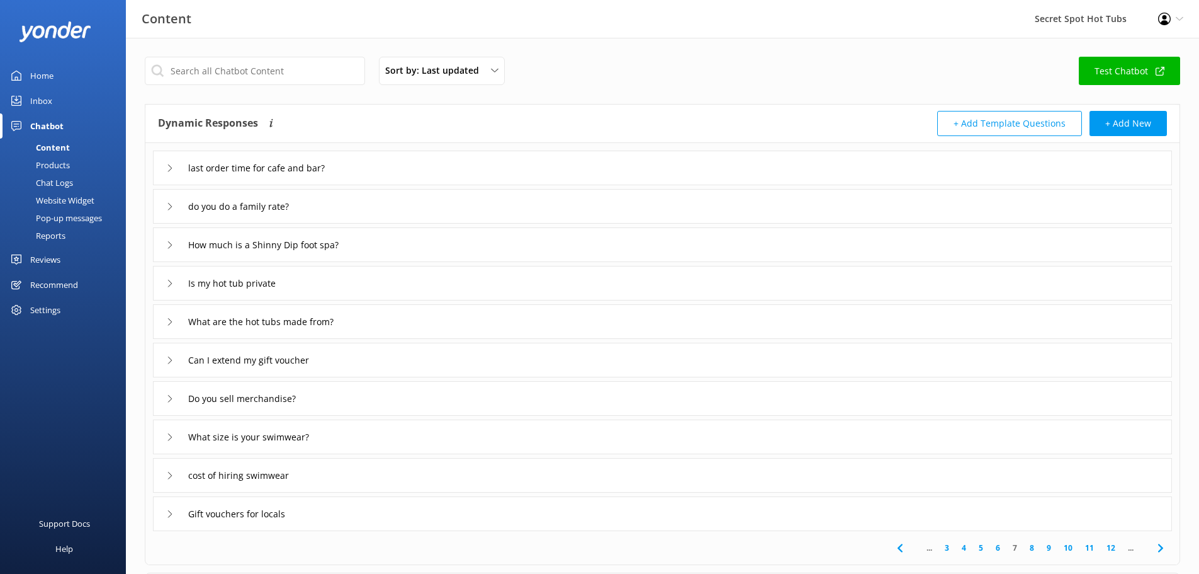
click at [171, 511] on icon at bounding box center [170, 514] width 8 height 8
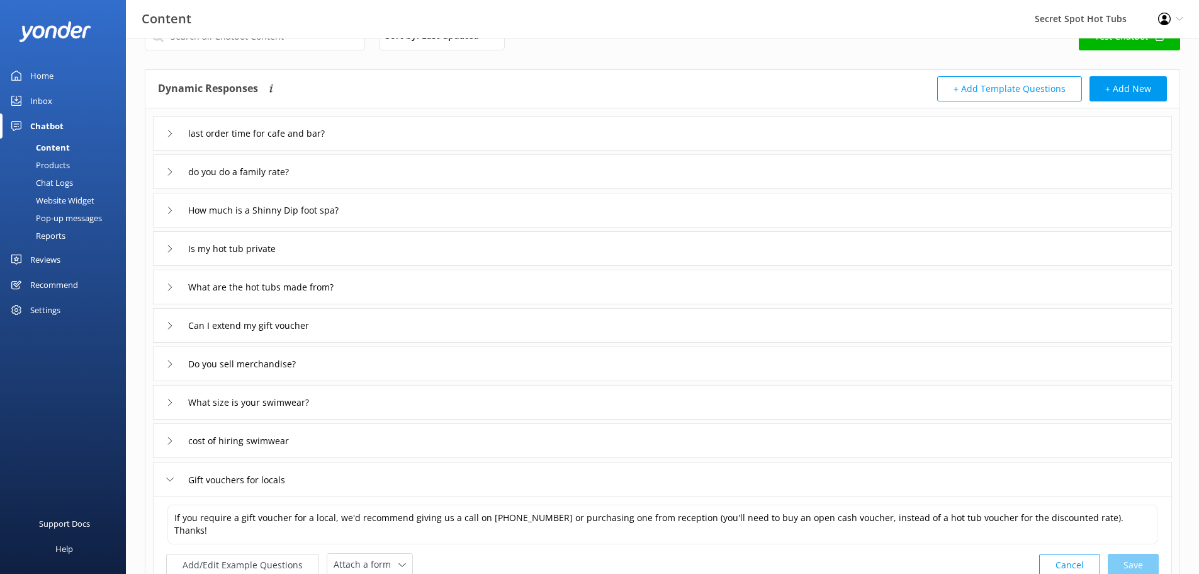
scroll to position [63, 0]
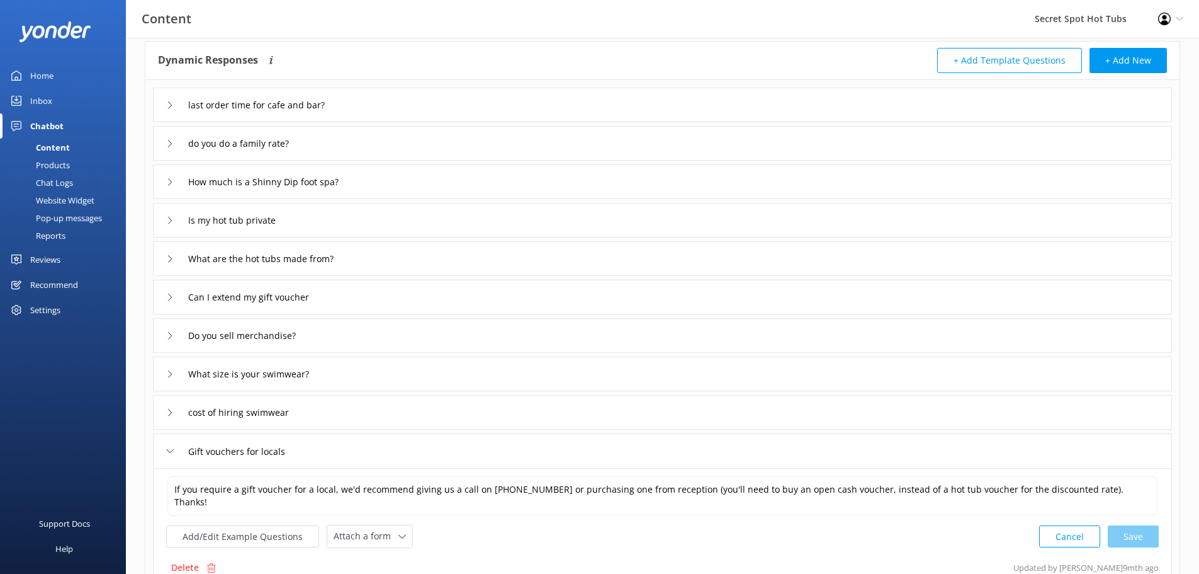
click at [170, 451] on icon at bounding box center [170, 451] width 8 height 8
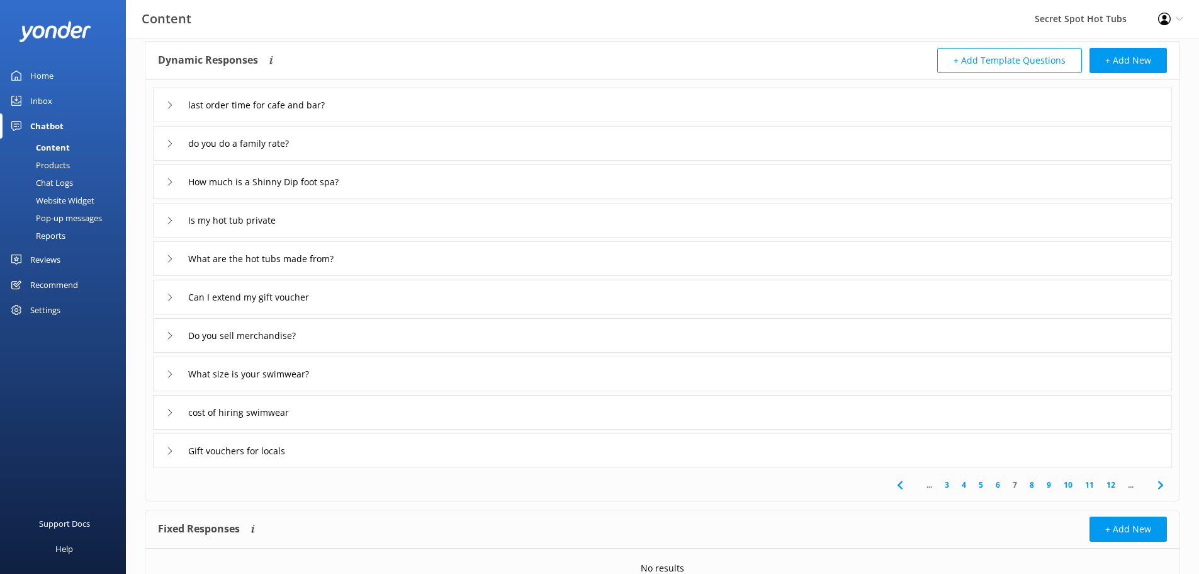
click at [1034, 484] on link "8" at bounding box center [1032, 484] width 17 height 12
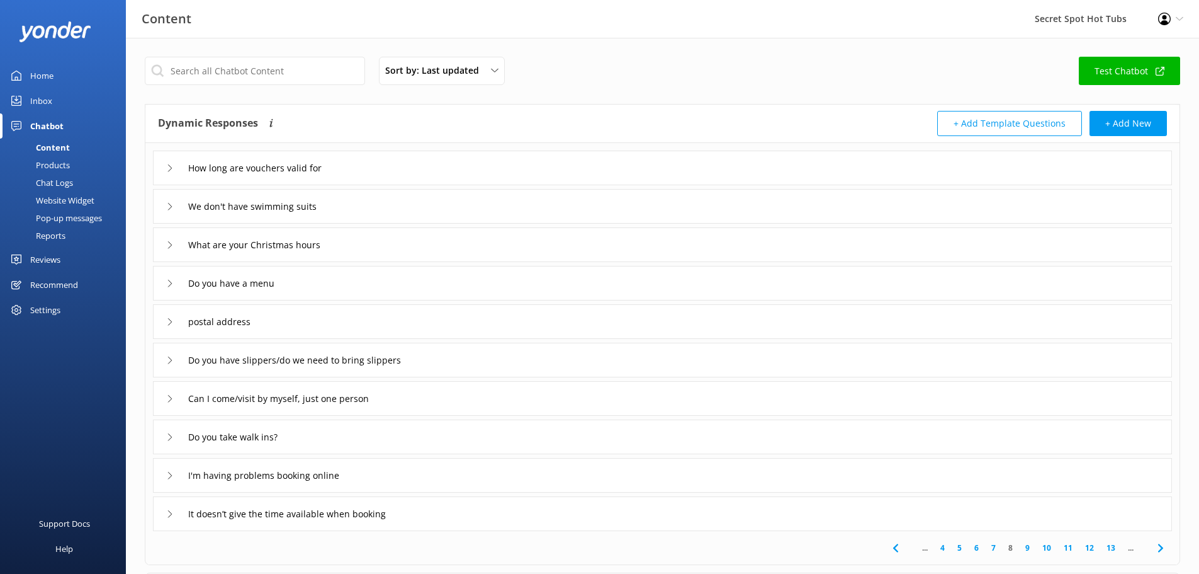
click at [169, 169] on icon at bounding box center [170, 168] width 8 height 8
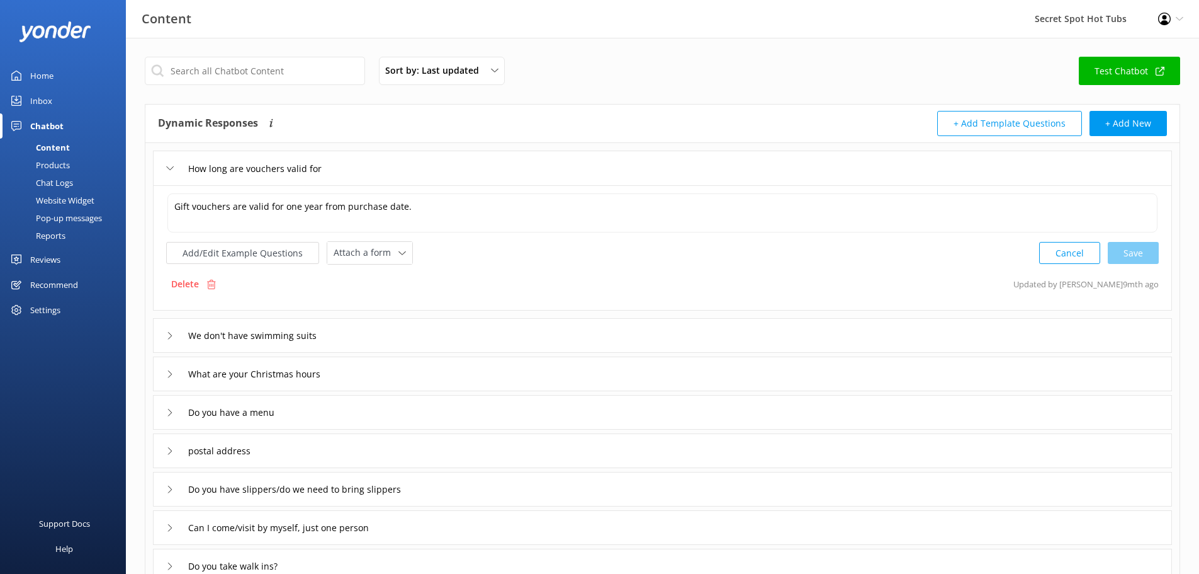
click at [169, 169] on use at bounding box center [170, 168] width 7 height 4
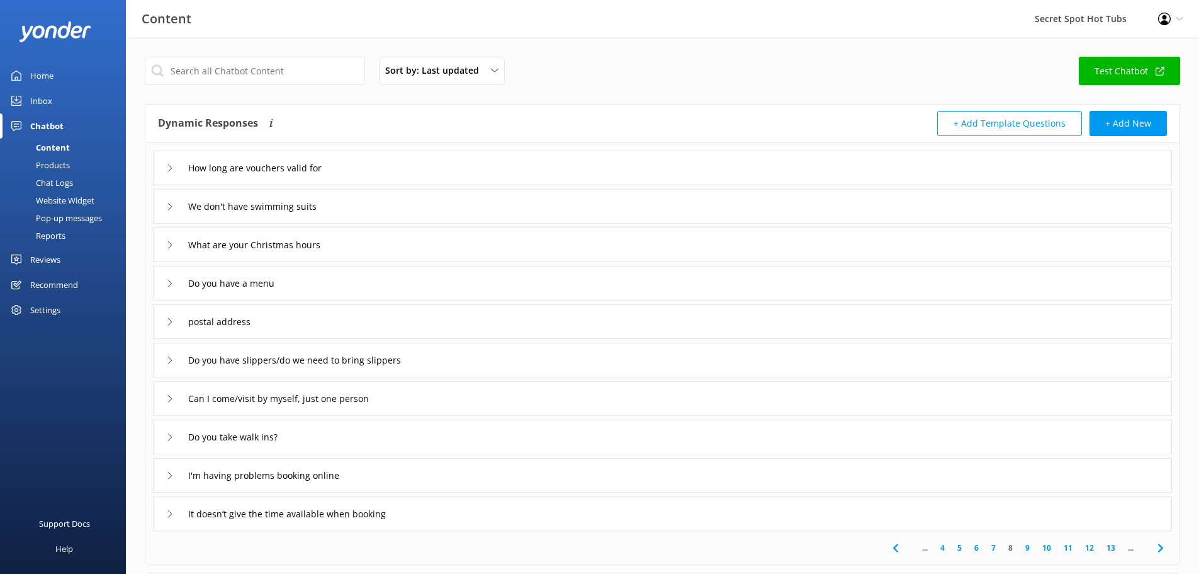
click at [169, 436] on icon at bounding box center [170, 437] width 8 height 8
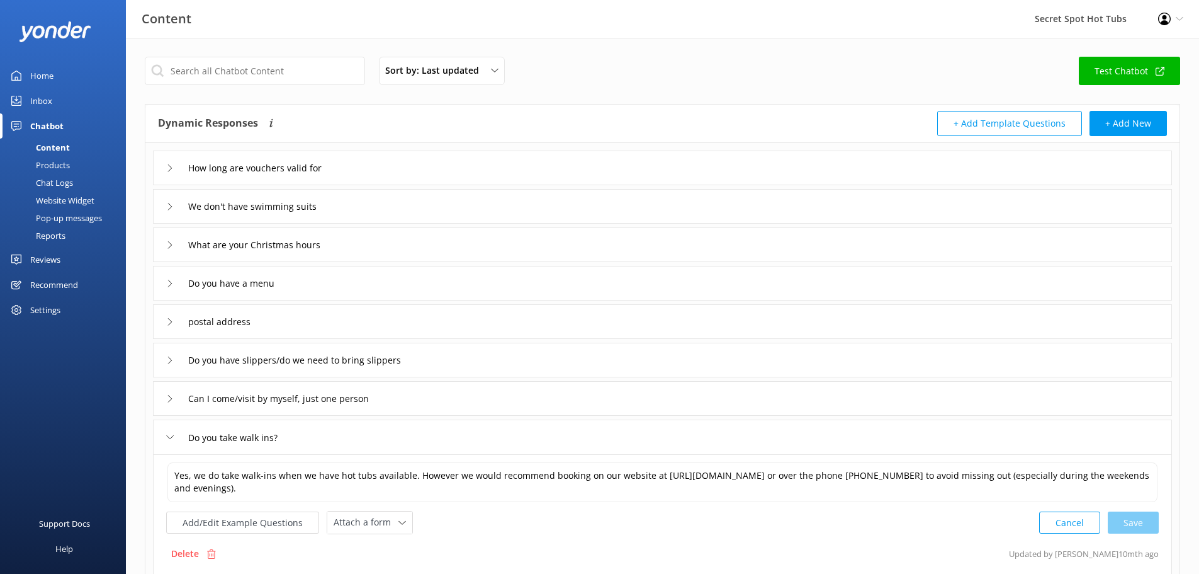
click at [169, 436] on icon at bounding box center [170, 437] width 8 height 8
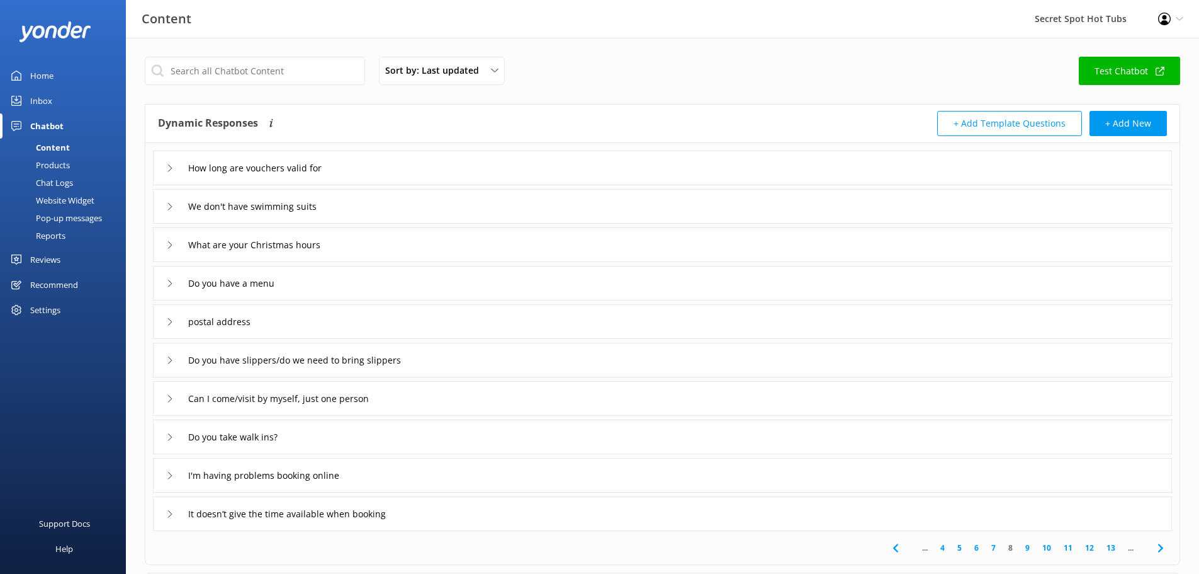
click at [1028, 545] on link "9" at bounding box center [1027, 547] width 17 height 12
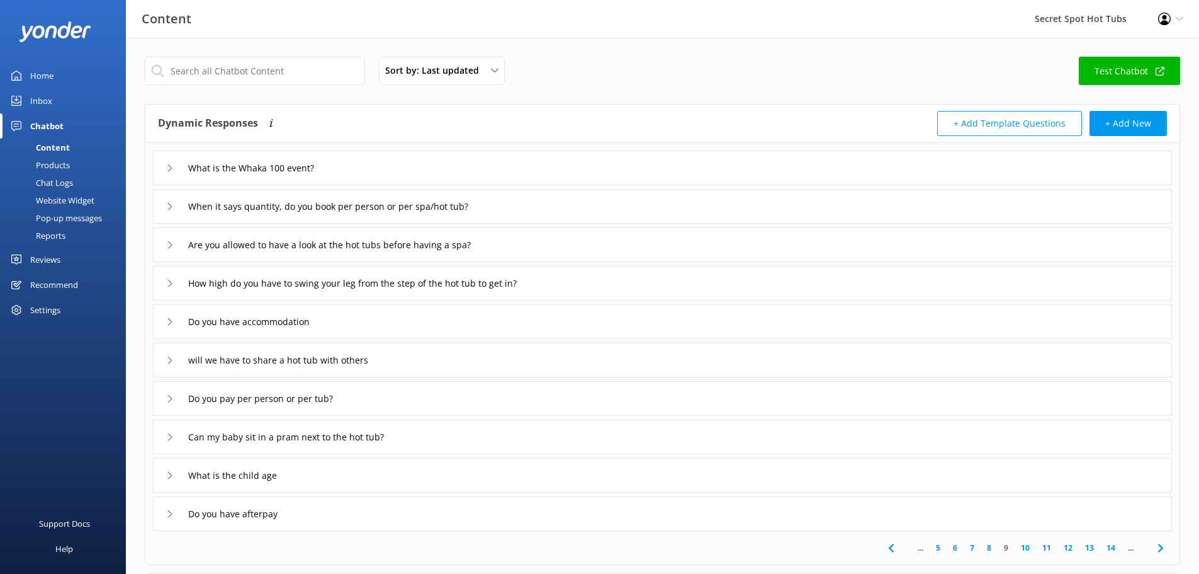
click at [171, 207] on use at bounding box center [170, 206] width 4 height 7
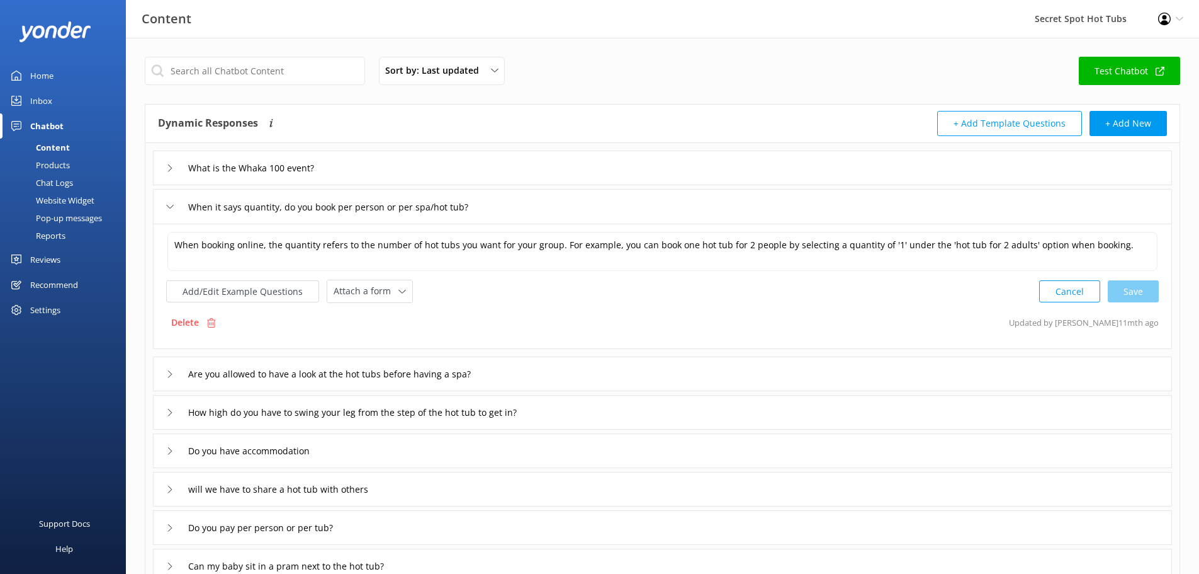
click at [171, 207] on icon at bounding box center [170, 207] width 8 height 8
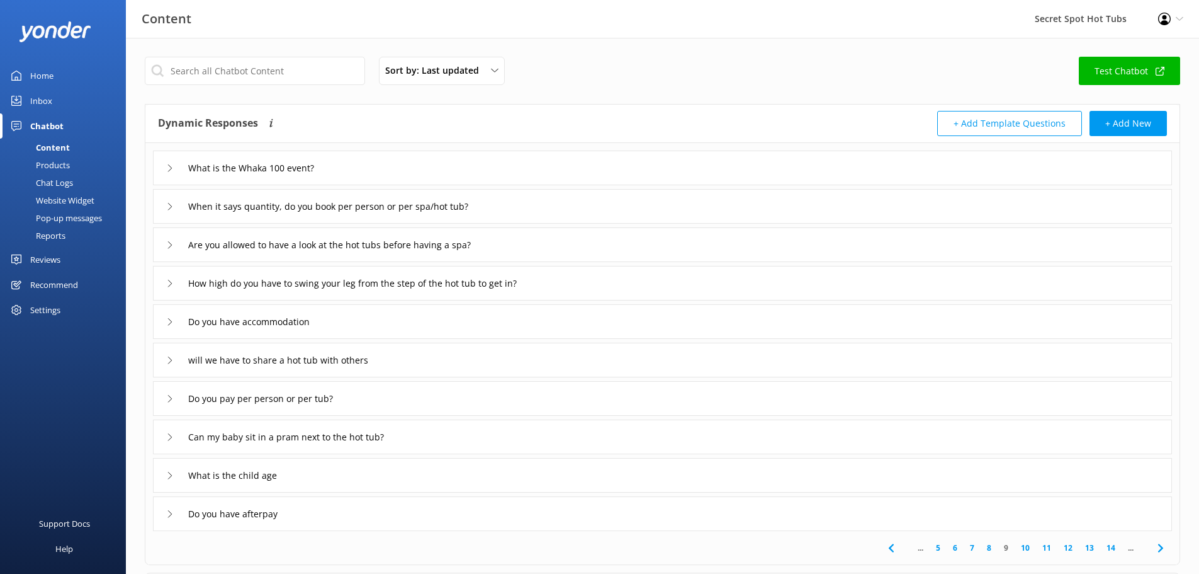
click at [167, 391] on div "Do you pay per person or per tub?" at bounding box center [256, 398] width 181 height 21
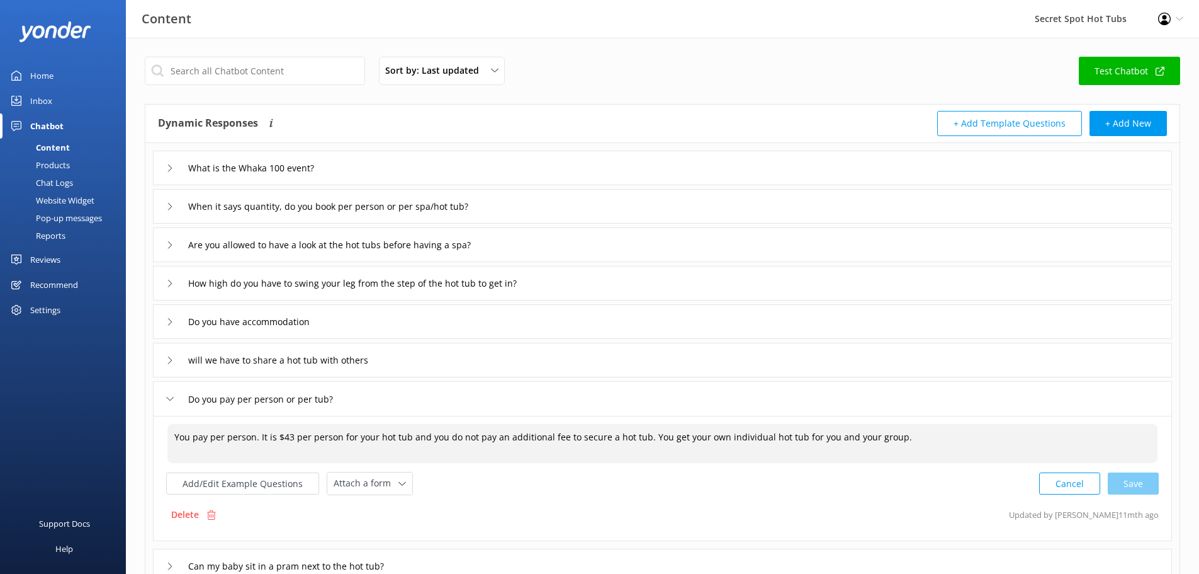
click at [289, 436] on textarea "You pay per person. It is $43 per person for your hot tub and you do not pay an…" at bounding box center [662, 443] width 990 height 39
click at [1141, 486] on div "Cancel Save" at bounding box center [1099, 483] width 120 height 23
type textarea "You pay per person. It is $45 per person for your hot tub and you do not pay an…"
click at [169, 396] on icon at bounding box center [170, 399] width 8 height 8
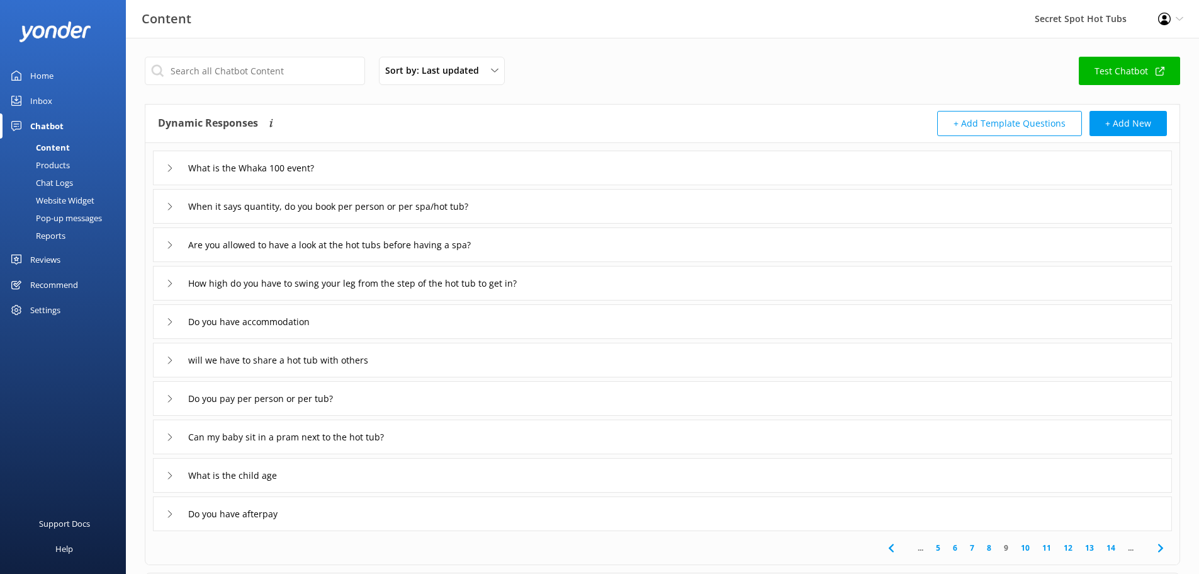
click at [174, 474] on div "What is the child age" at bounding box center [226, 475] width 121 height 21
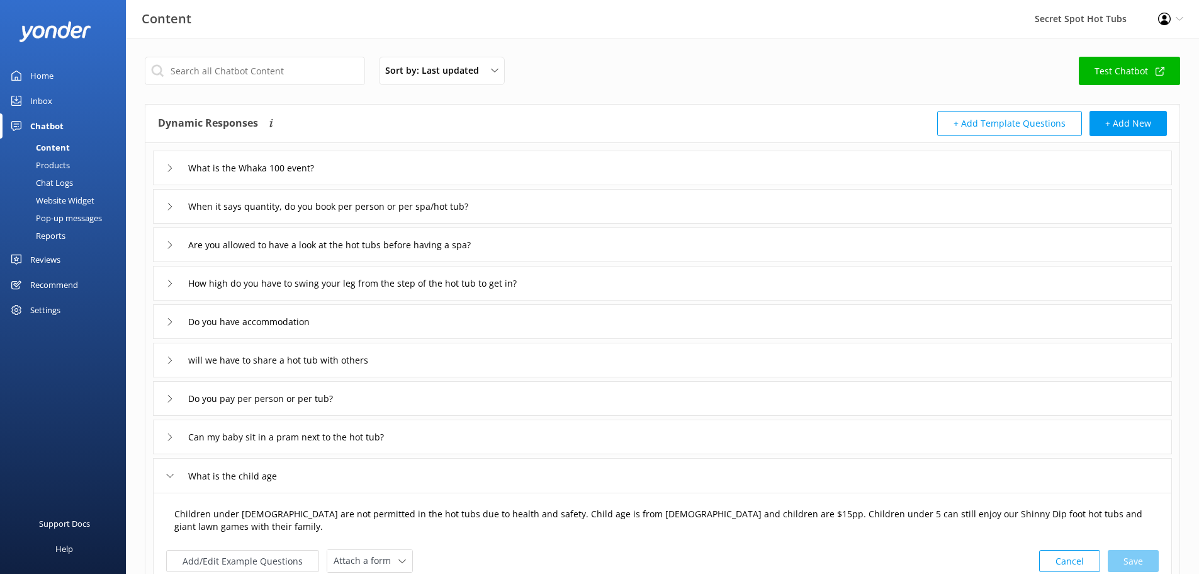
click at [742, 512] on textarea "Children under [DEMOGRAPHIC_DATA] are not permitted in the hot tubs due to heal…" at bounding box center [662, 520] width 990 height 40
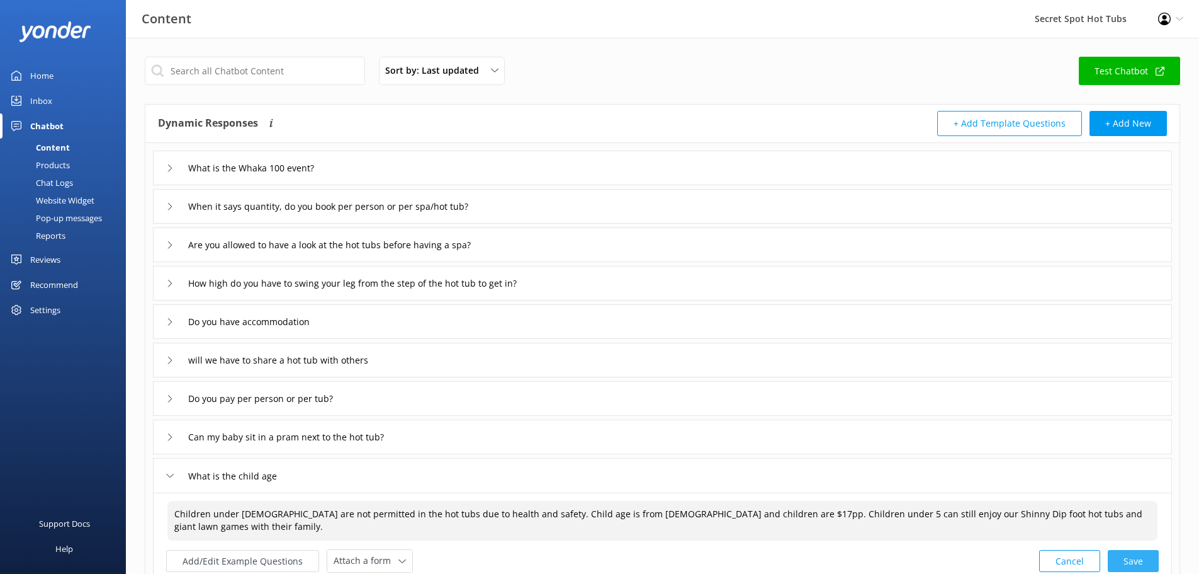
click at [1137, 560] on div "Cancel Save" at bounding box center [1099, 560] width 120 height 23
type textarea "Children under [DEMOGRAPHIC_DATA] are not permitted in the hot tubs due to heal…"
click at [165, 472] on div "What is the child age" at bounding box center [662, 475] width 1019 height 35
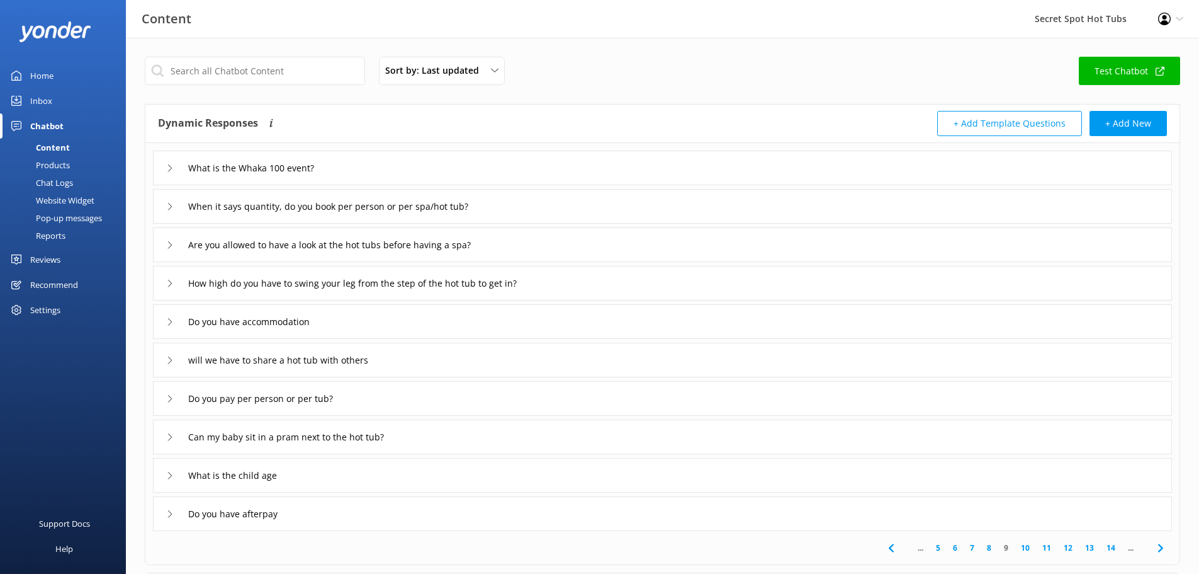
click at [1023, 546] on link "10" at bounding box center [1025, 547] width 21 height 12
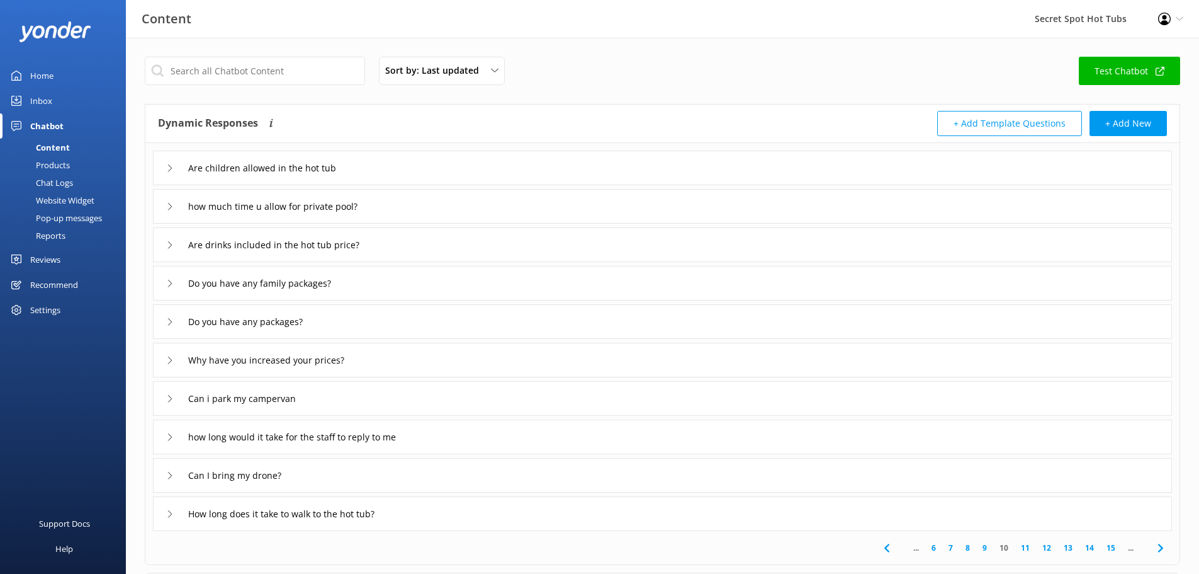
click at [170, 168] on icon at bounding box center [170, 168] width 8 height 8
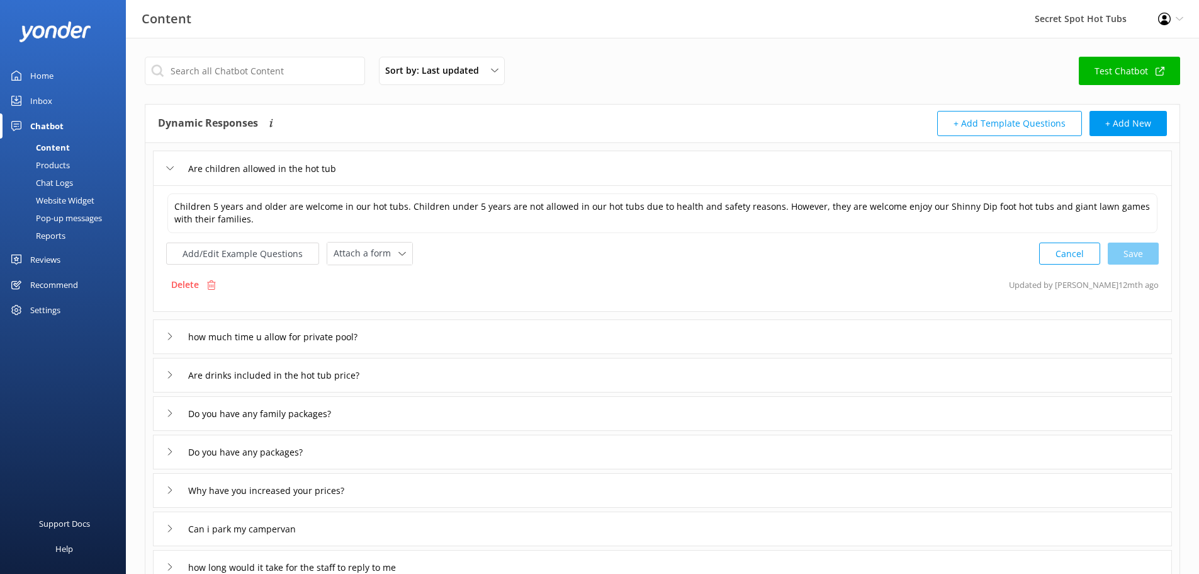
click at [170, 168] on icon at bounding box center [170, 168] width 8 height 8
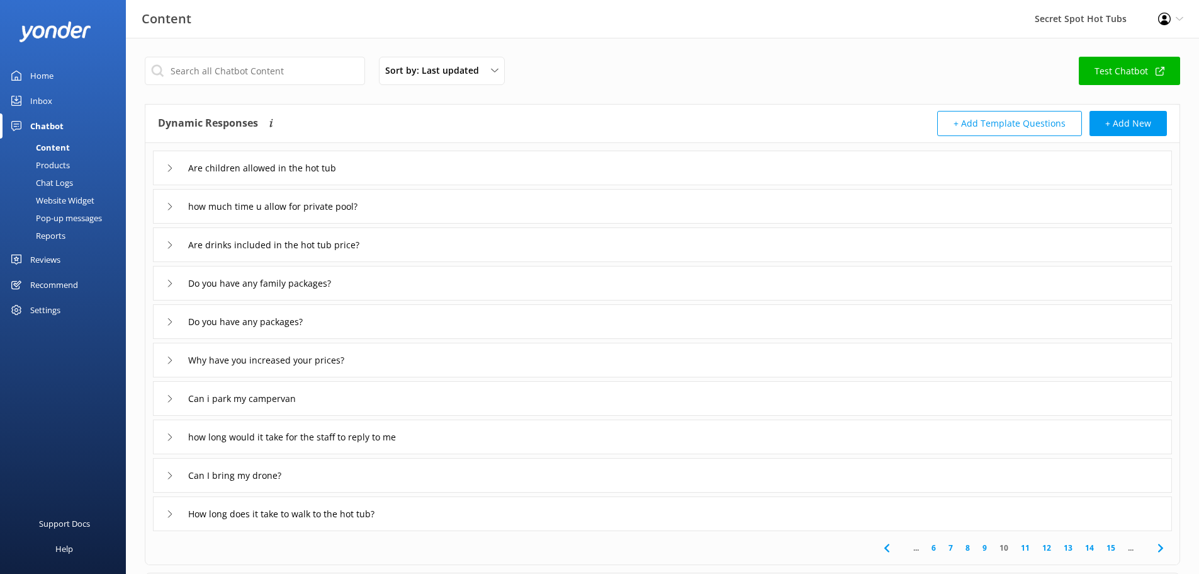
click at [166, 201] on div "how much time u allow for private pool?" at bounding box center [272, 206] width 212 height 21
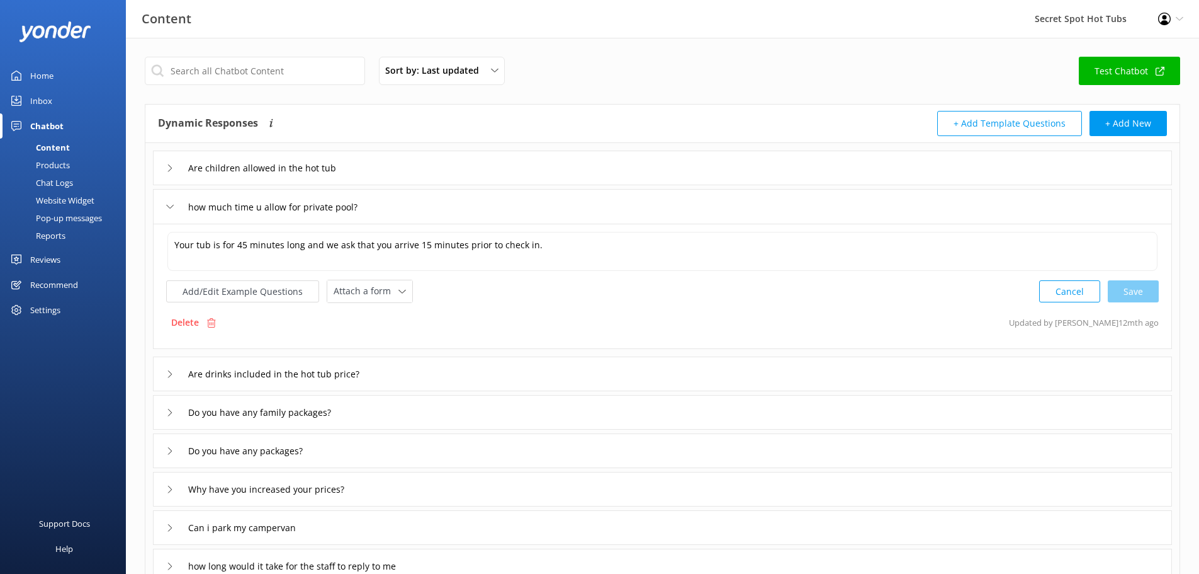
click at [166, 201] on div "how much time u allow for private pool?" at bounding box center [272, 206] width 212 height 21
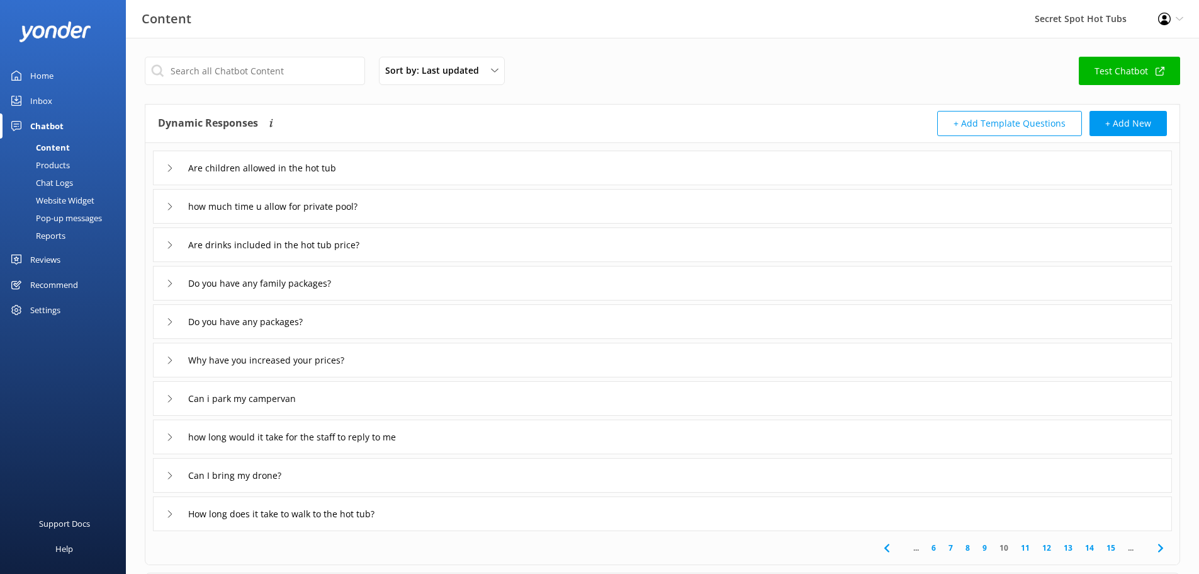
click at [172, 240] on div "Are drinks included in the hot tub price?" at bounding box center [277, 244] width 222 height 21
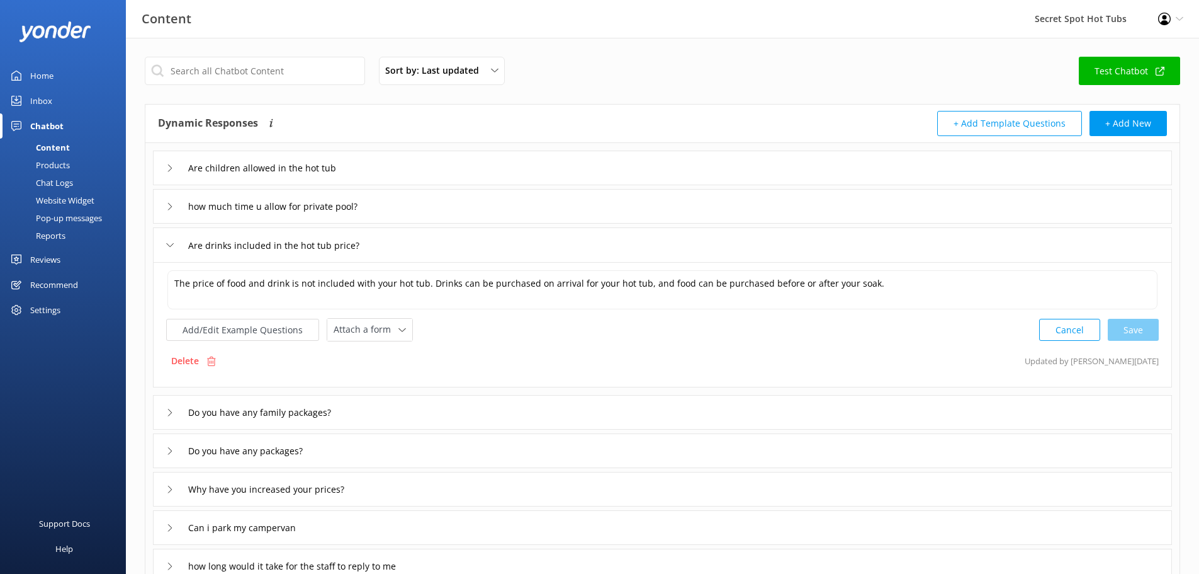
click at [172, 240] on div "Are drinks included in the hot tub price?" at bounding box center [277, 245] width 222 height 21
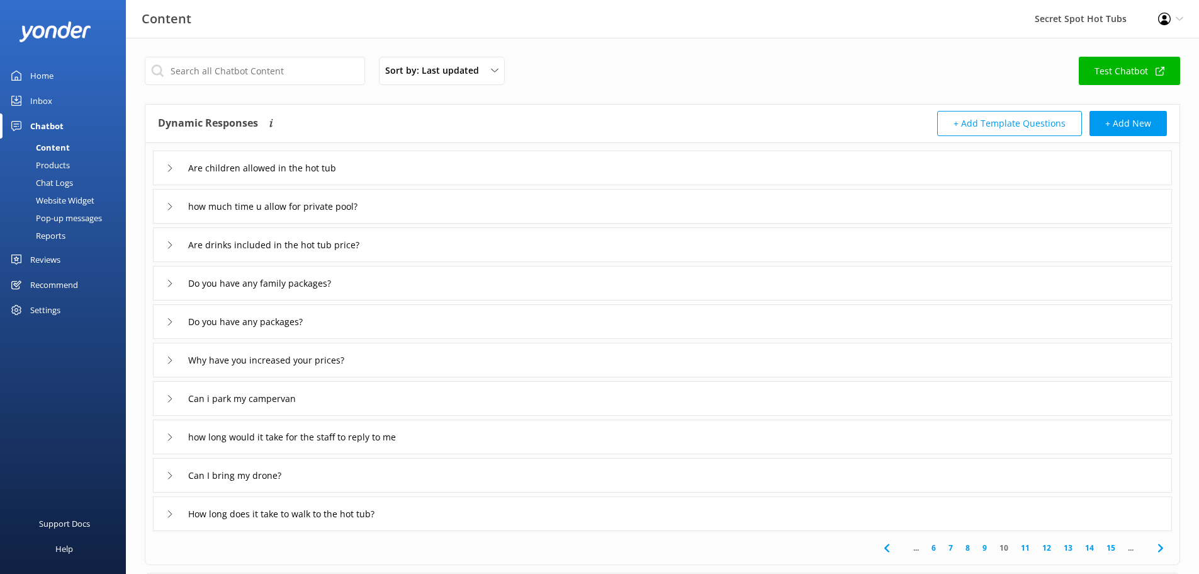
click at [173, 281] on icon at bounding box center [170, 284] width 8 height 8
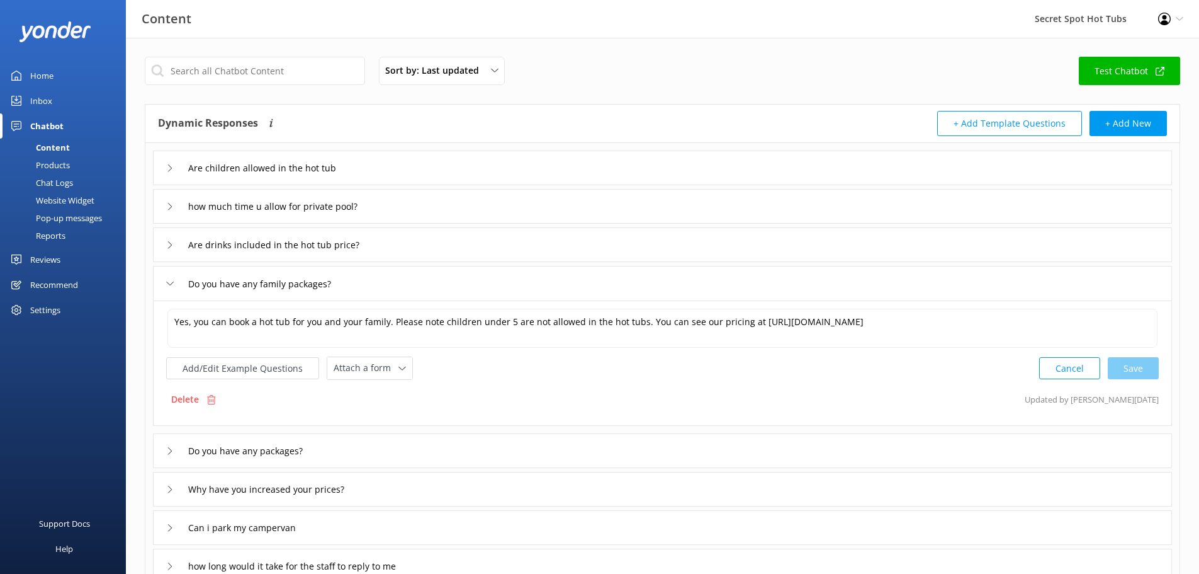
click at [173, 281] on icon at bounding box center [170, 284] width 8 height 8
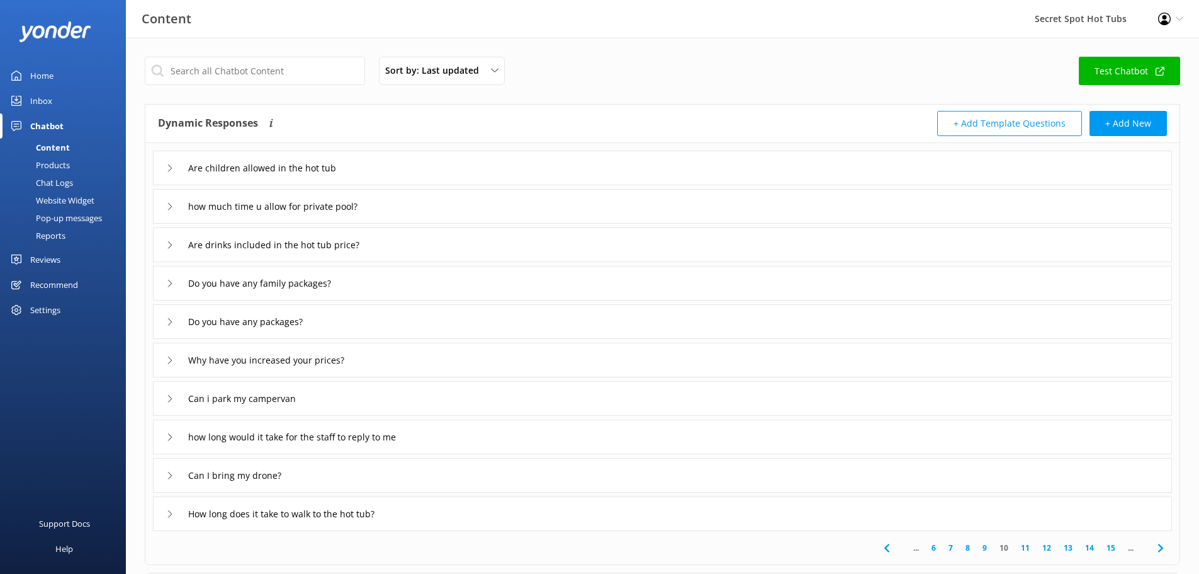
click at [172, 322] on icon at bounding box center [170, 322] width 8 height 8
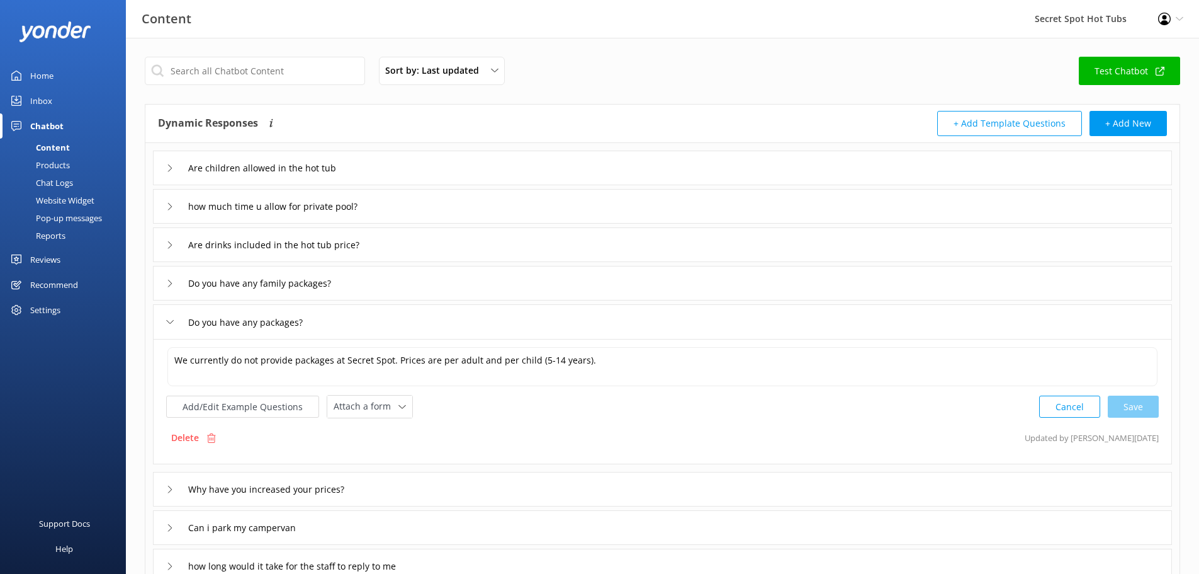
click at [172, 322] on icon at bounding box center [170, 322] width 8 height 8
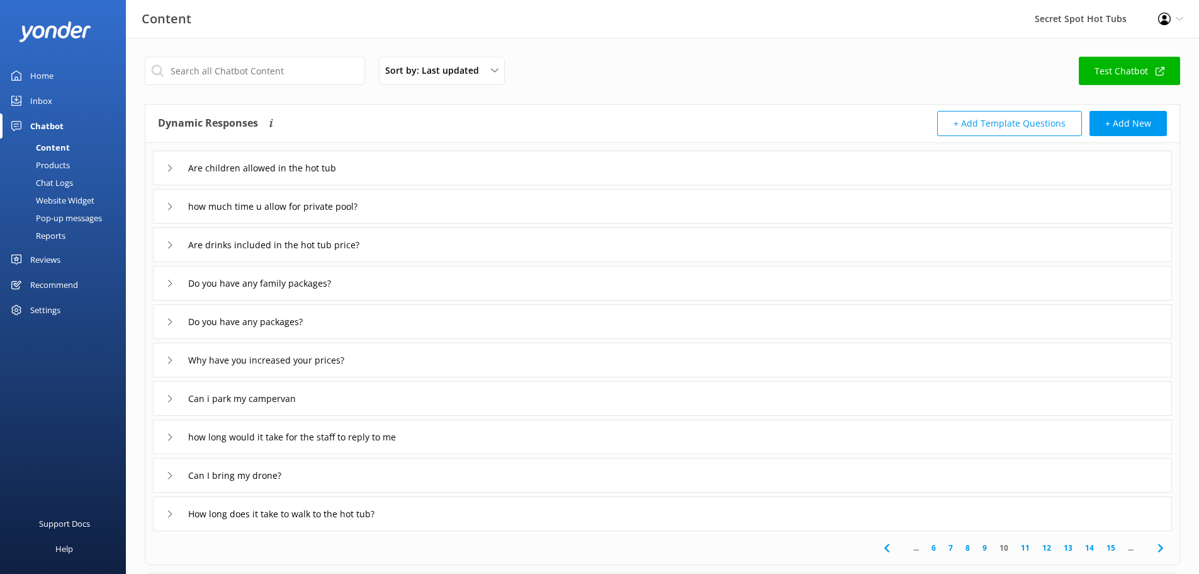
click at [177, 352] on div "Why have you increased your prices?" at bounding box center [261, 359] width 191 height 21
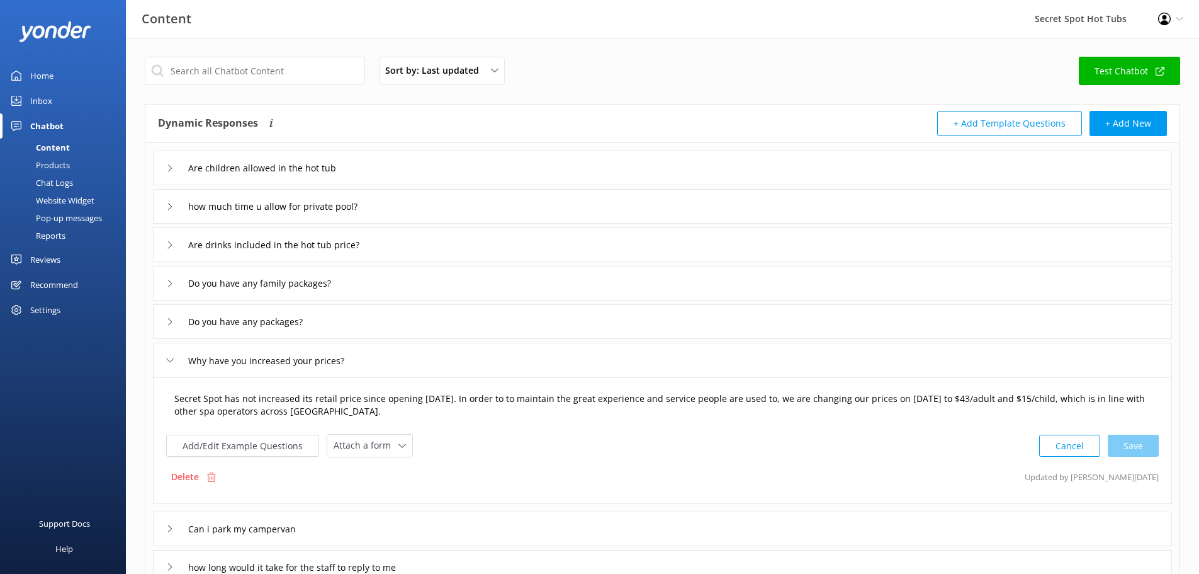
click at [975, 397] on textarea "Secret Spot has not increased its retail price since opening [DATE]. In order t…" at bounding box center [662, 405] width 990 height 40
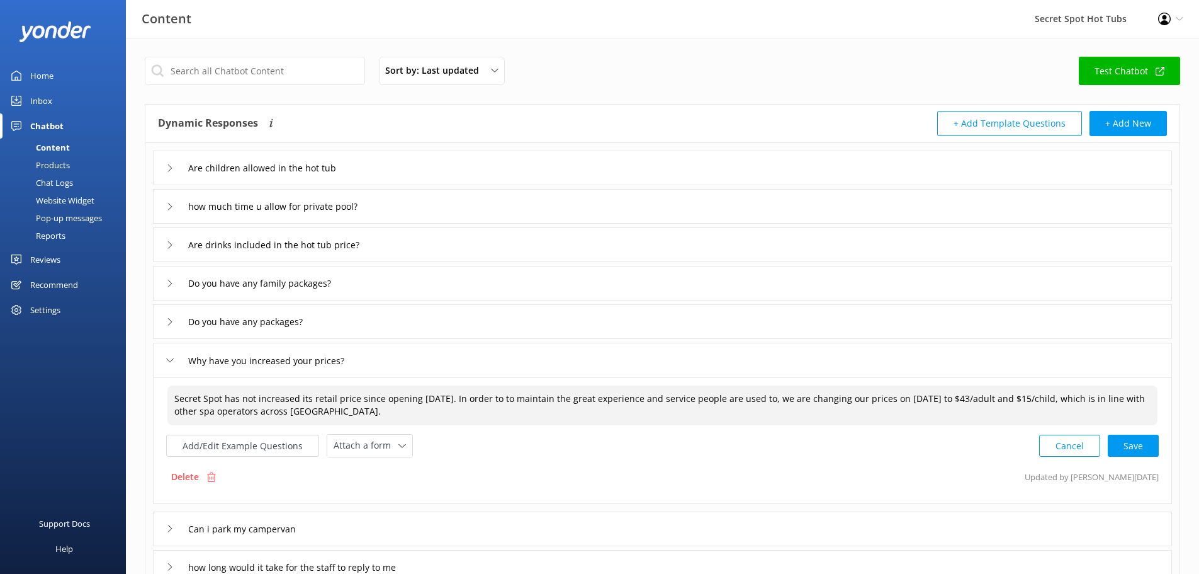
click at [1001, 395] on textarea "Secret Spot has not increased its retail price since opening [DATE]. In order t…" at bounding box center [662, 405] width 990 height 40
click at [1063, 398] on textarea "Secret Spot has not increased its retail price since opening [DATE]. In order t…" at bounding box center [662, 405] width 990 height 40
click at [1142, 442] on div "Cancel Loading.." at bounding box center [1099, 443] width 119 height 23
type textarea "Secret Spot has not increased its retail price since opening [DATE]. In order t…"
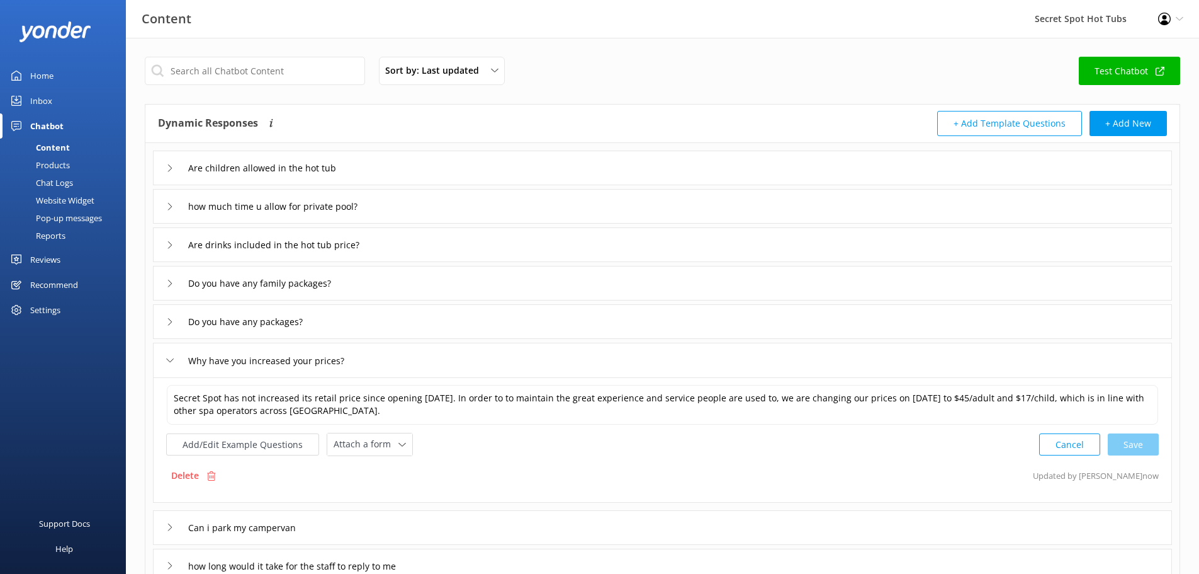
click at [168, 357] on icon at bounding box center [170, 360] width 8 height 8
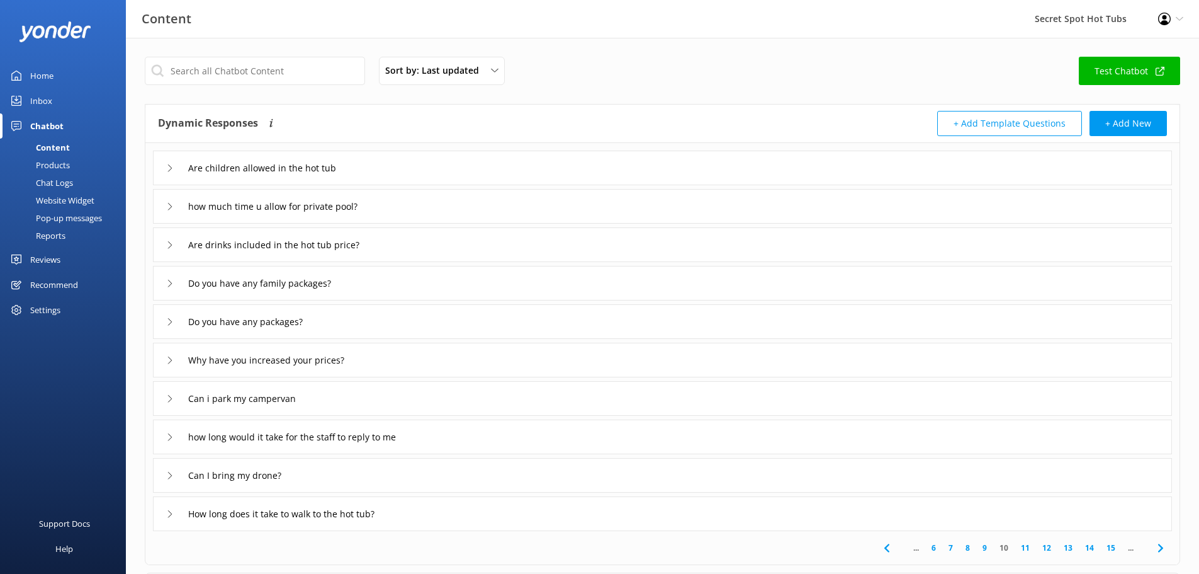
click at [1027, 545] on link "11" at bounding box center [1025, 547] width 21 height 12
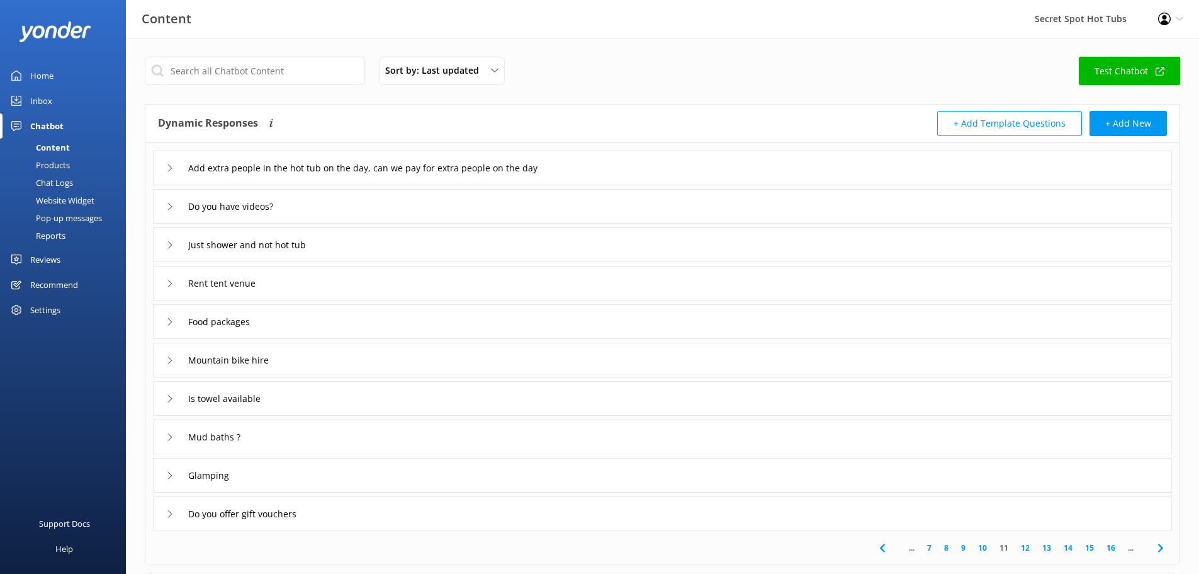
click at [166, 163] on div "Add extra people in the hot tub on the day, can we pay for extra people on the …" at bounding box center [380, 167] width 428 height 21
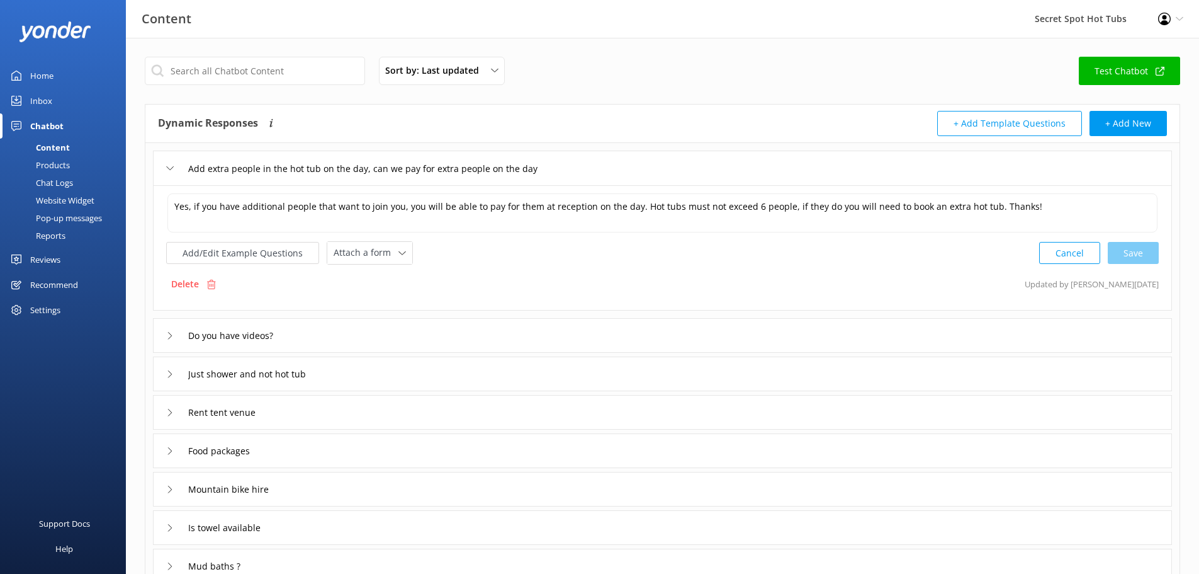
click at [166, 164] on div "Add extra people in the hot tub on the day, can we pay for extra people on the …" at bounding box center [380, 168] width 428 height 21
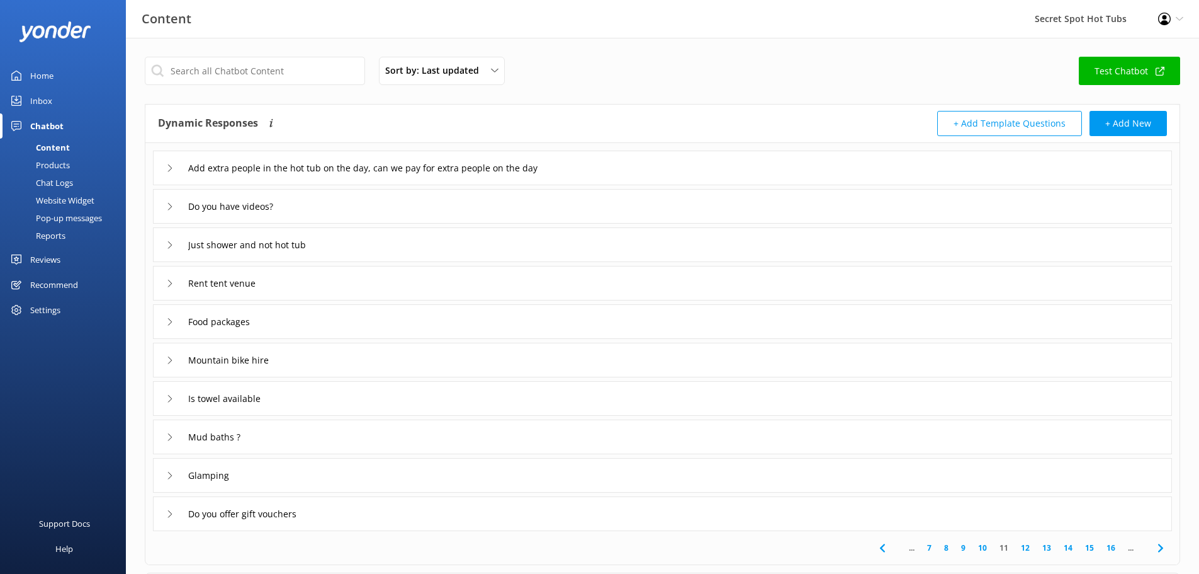
click at [171, 441] on div "Mud baths ?" at bounding box center [204, 436] width 76 height 21
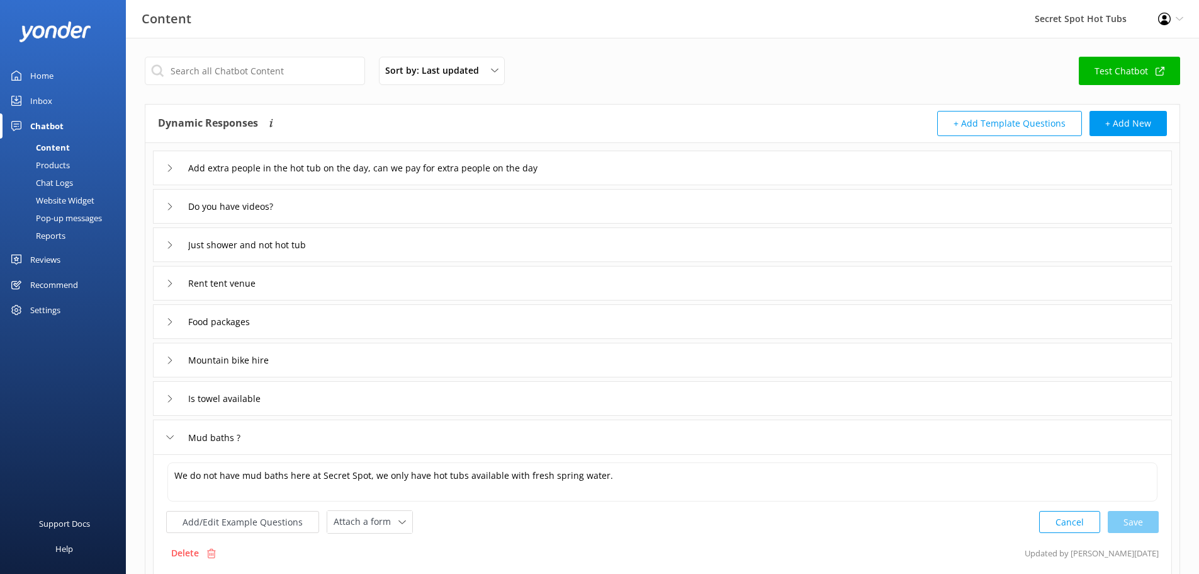
click at [171, 440] on icon at bounding box center [170, 437] width 8 height 8
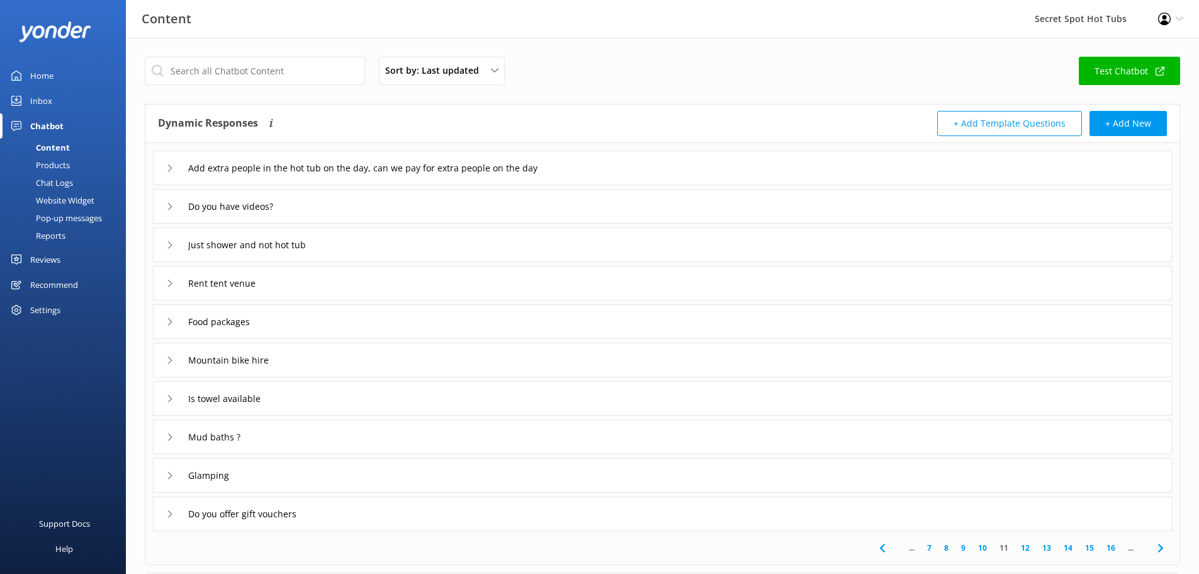
click at [176, 516] on div "Do you offer gift vouchers" at bounding box center [239, 513] width 146 height 21
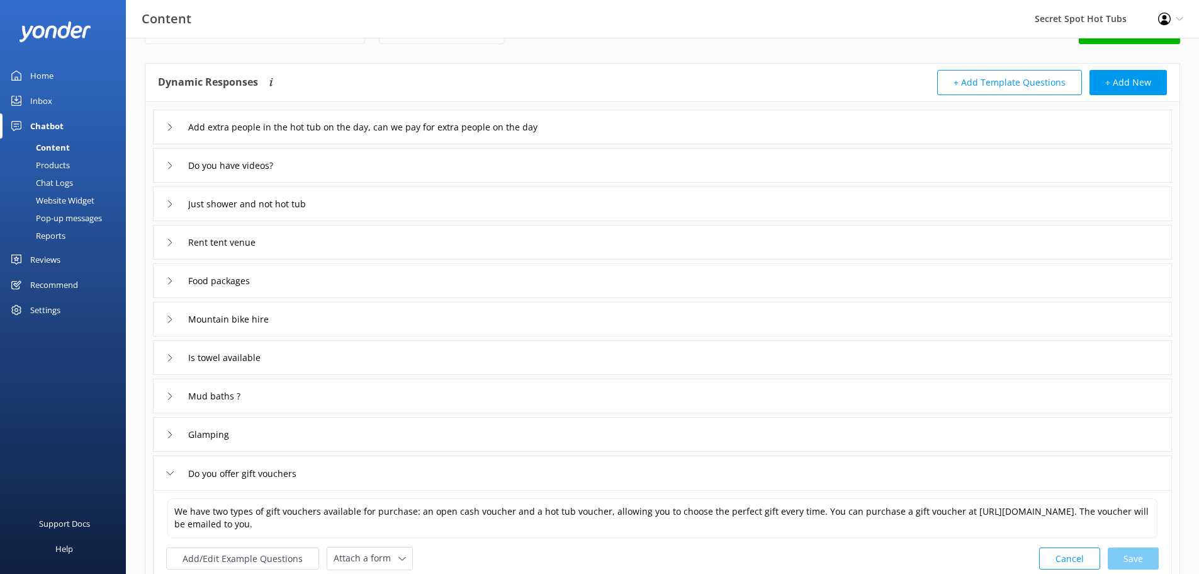
scroll to position [63, 0]
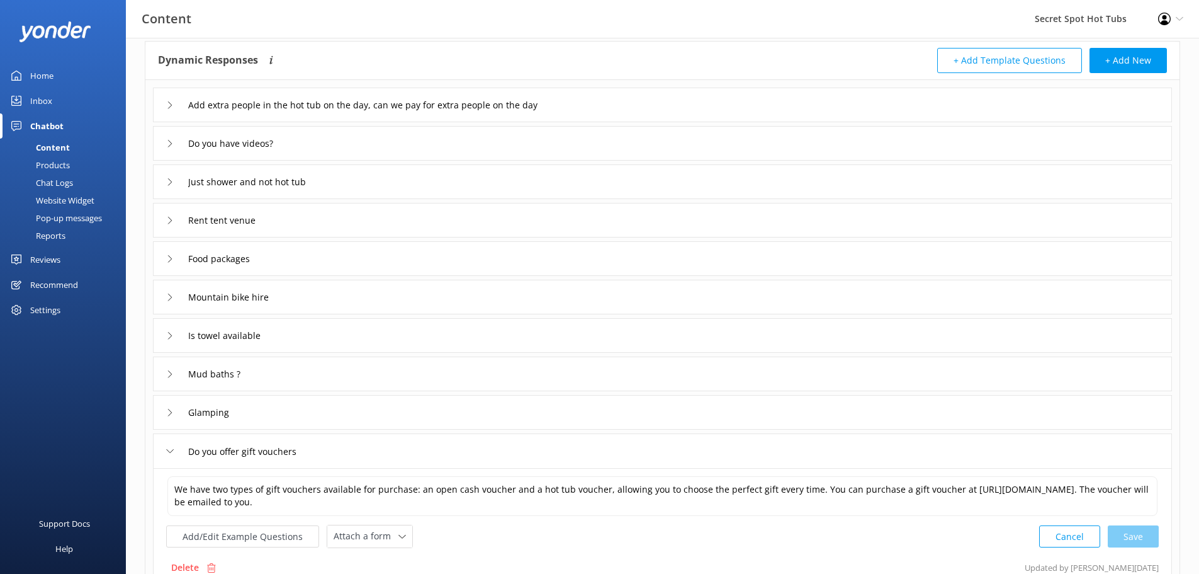
click at [172, 453] on icon at bounding box center [170, 451] width 8 height 8
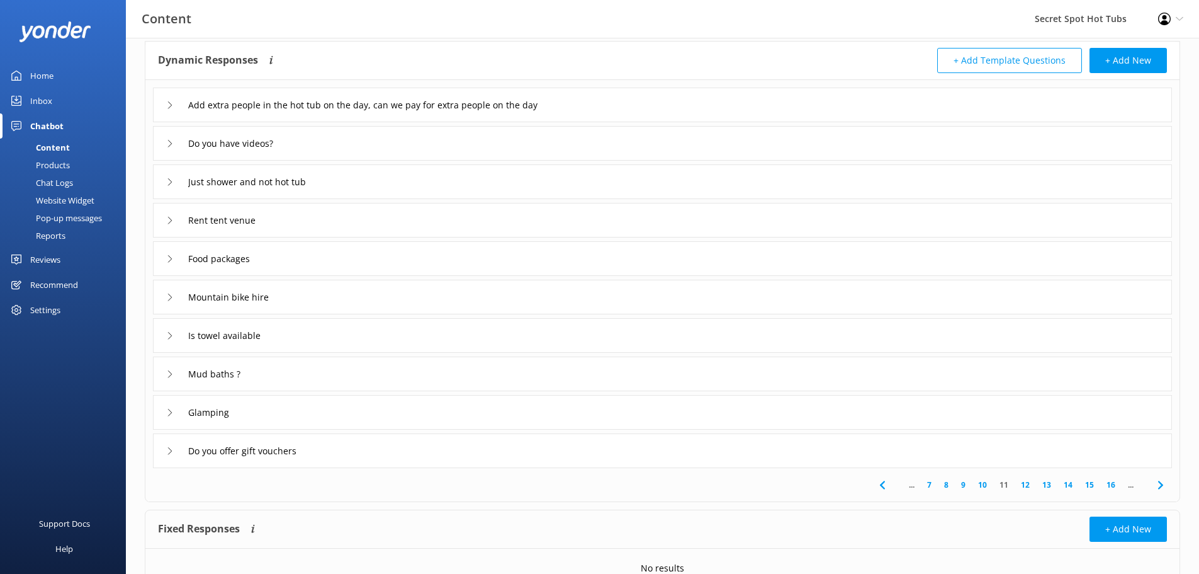
click at [1022, 482] on link "12" at bounding box center [1025, 484] width 21 height 12
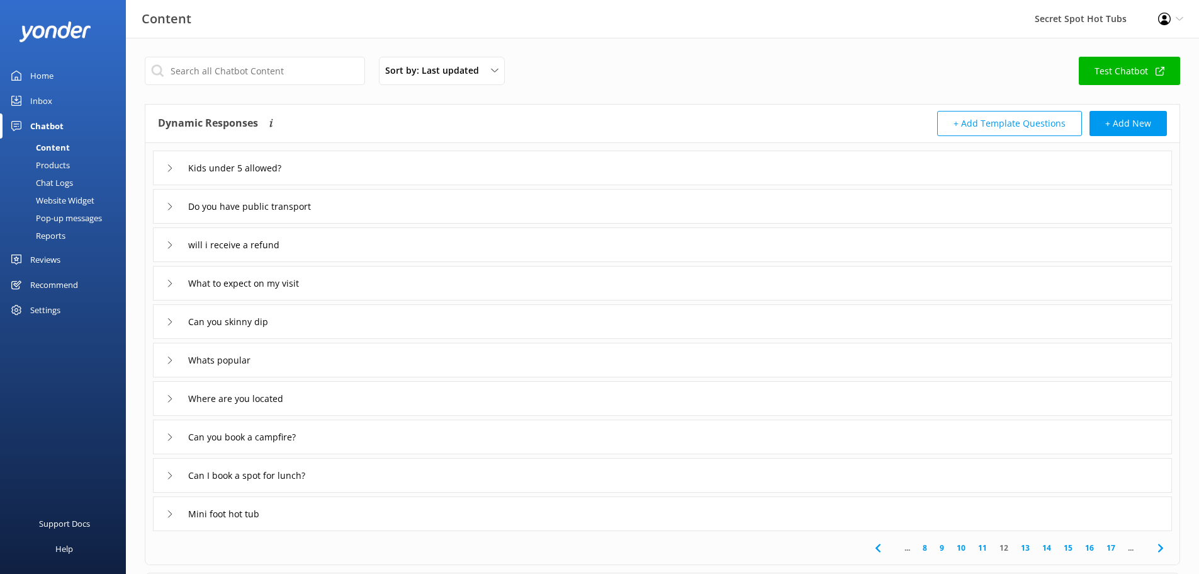
click at [171, 168] on icon at bounding box center [170, 168] width 8 height 8
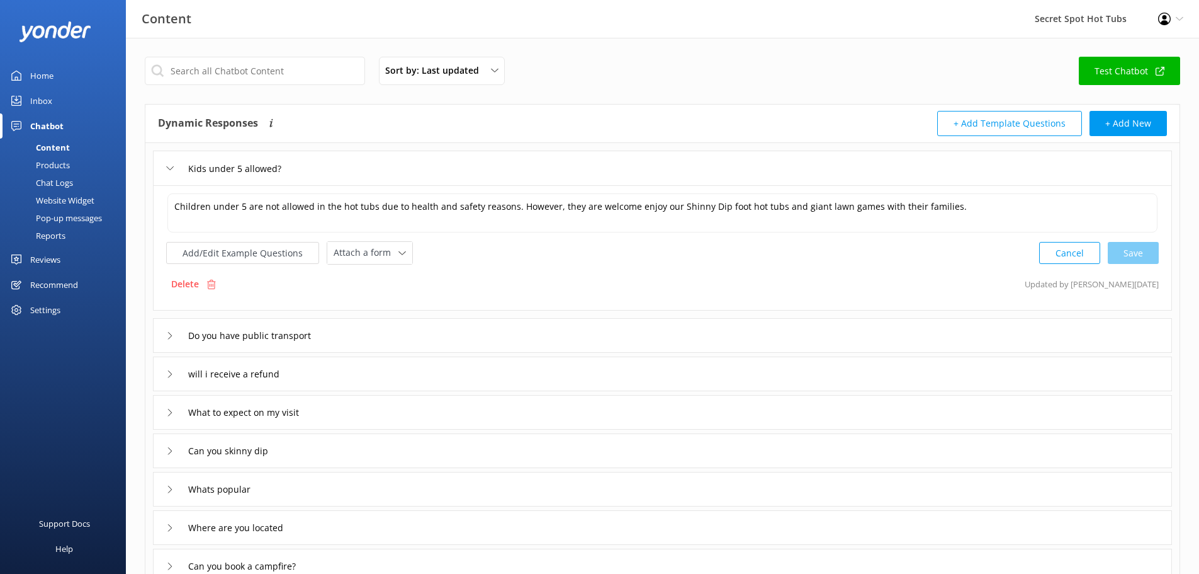
click at [171, 168] on icon at bounding box center [170, 168] width 8 height 8
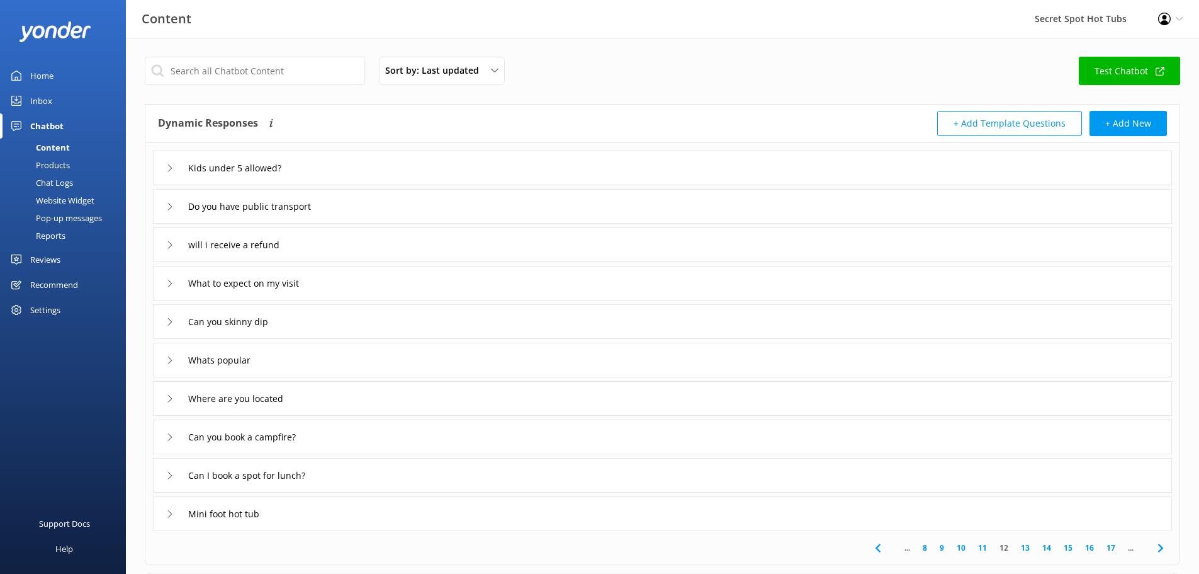
click at [167, 285] on icon at bounding box center [170, 284] width 8 height 8
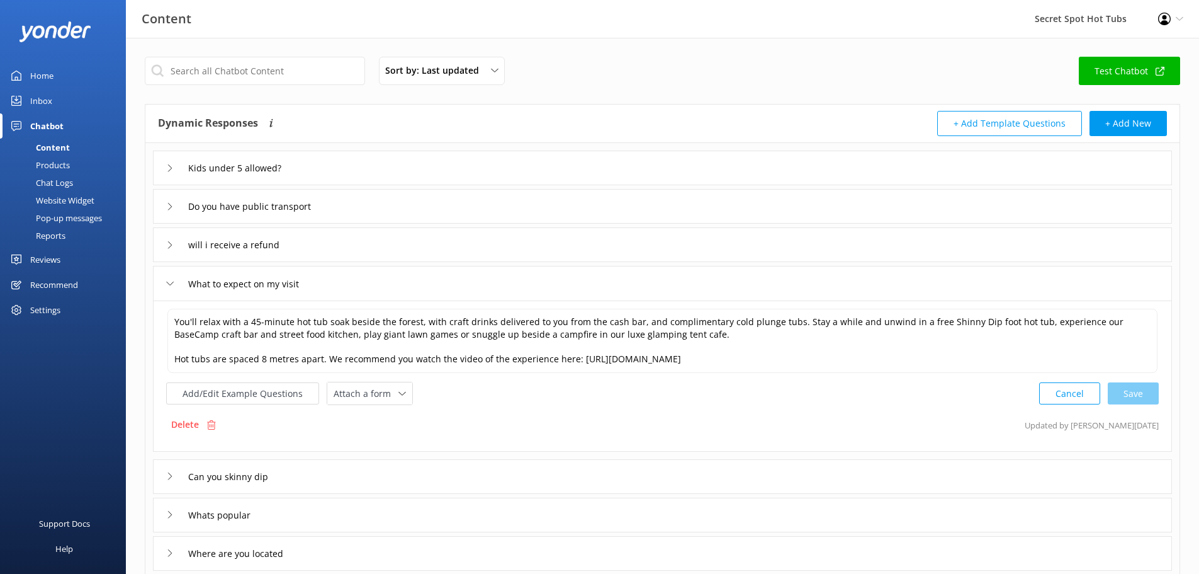
click at [167, 285] on icon at bounding box center [170, 284] width 8 height 8
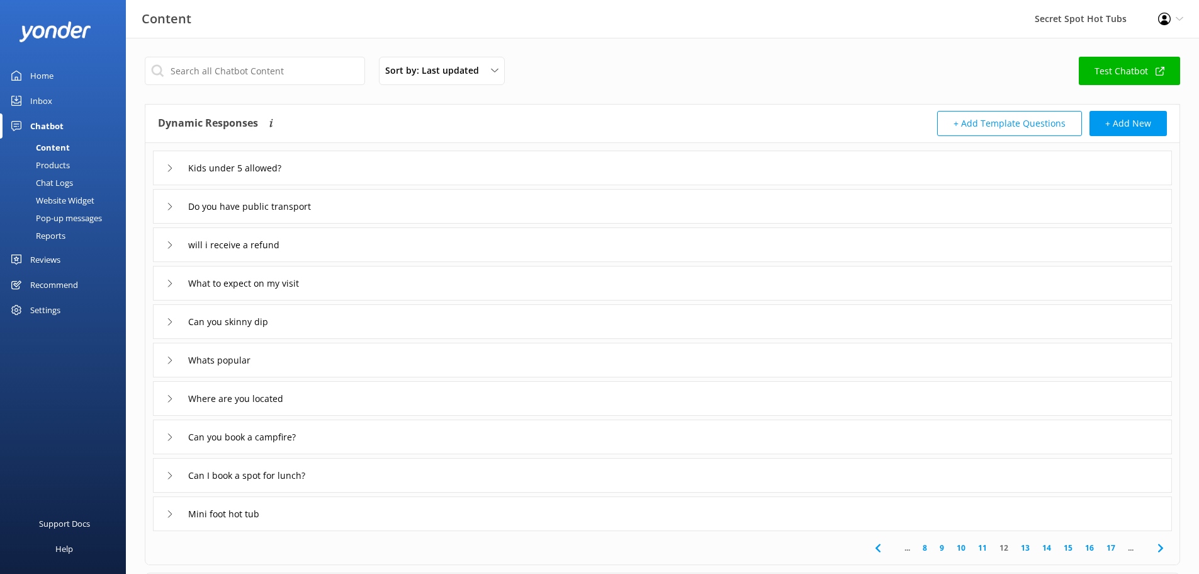
click at [175, 353] on div "Whats popular" at bounding box center [209, 359] width 86 height 21
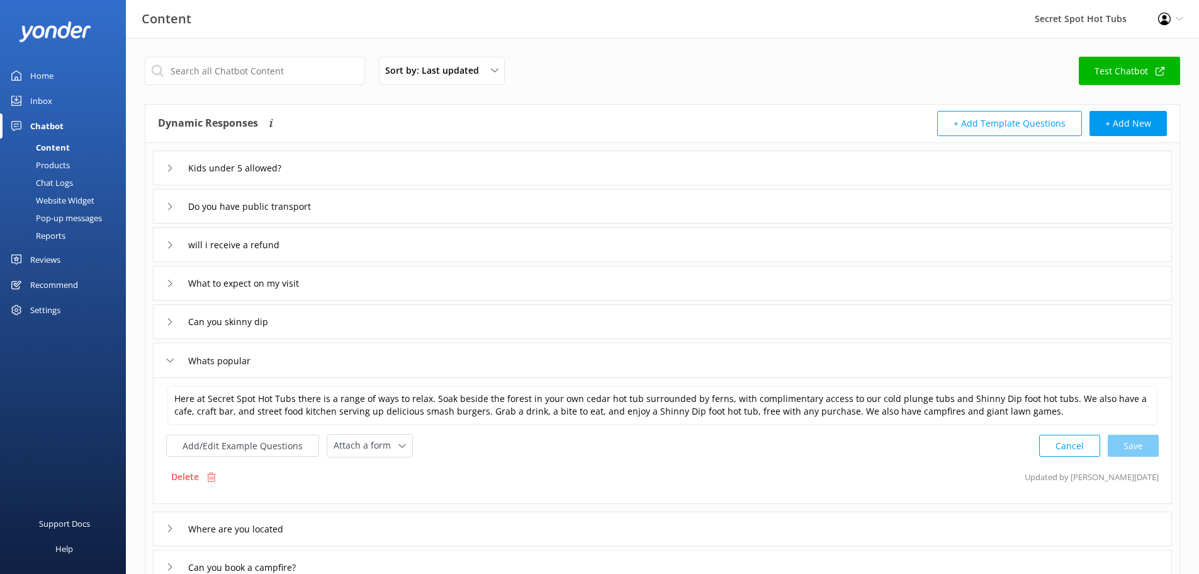
click at [175, 353] on div "Whats popular" at bounding box center [209, 360] width 86 height 21
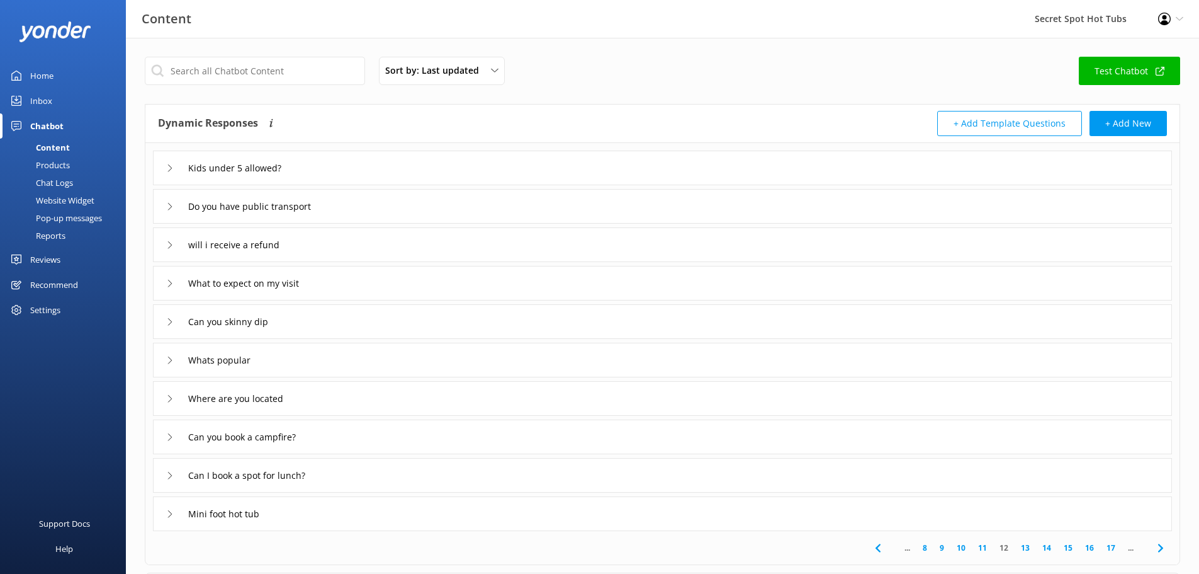
click at [174, 395] on div "Where are you located" at bounding box center [226, 398] width 121 height 21
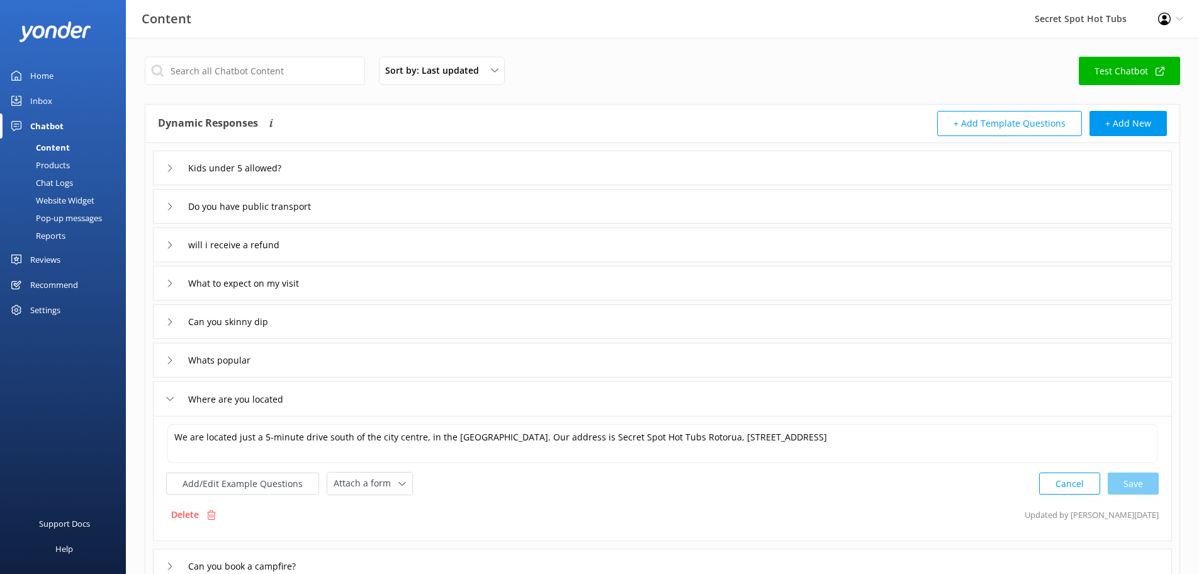
click at [174, 395] on div "Where are you located" at bounding box center [226, 398] width 121 height 21
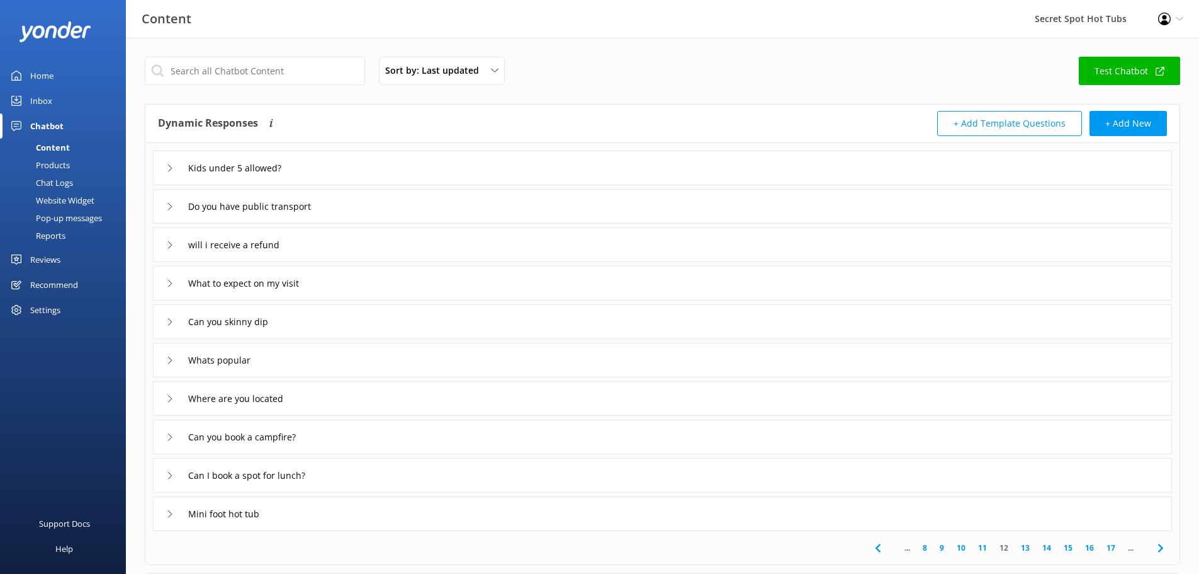
click at [179, 438] on div "Can you book a campfire?" at bounding box center [234, 436] width 136 height 21
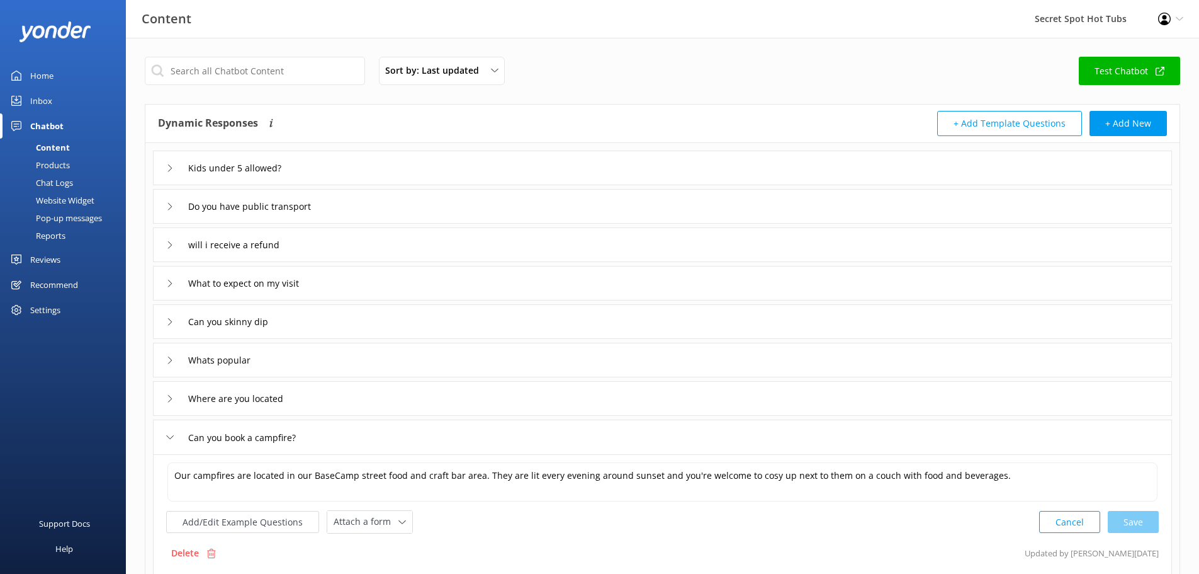
click at [179, 438] on div "Can you book a campfire?" at bounding box center [234, 437] width 136 height 21
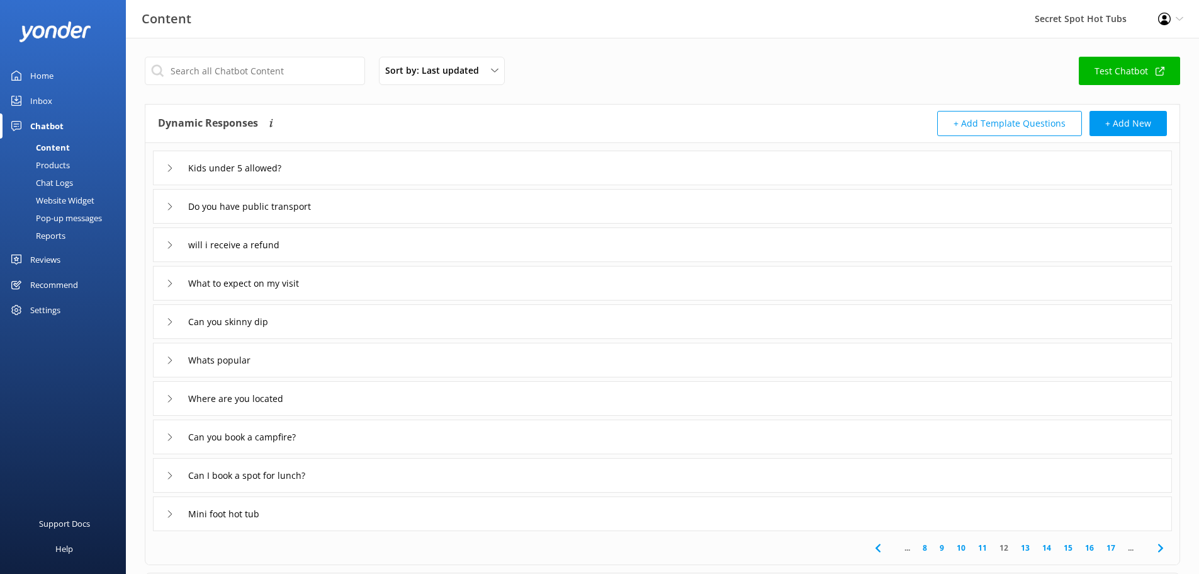
click at [179, 473] on div "Can I book a spot for lunch?" at bounding box center [244, 475] width 156 height 21
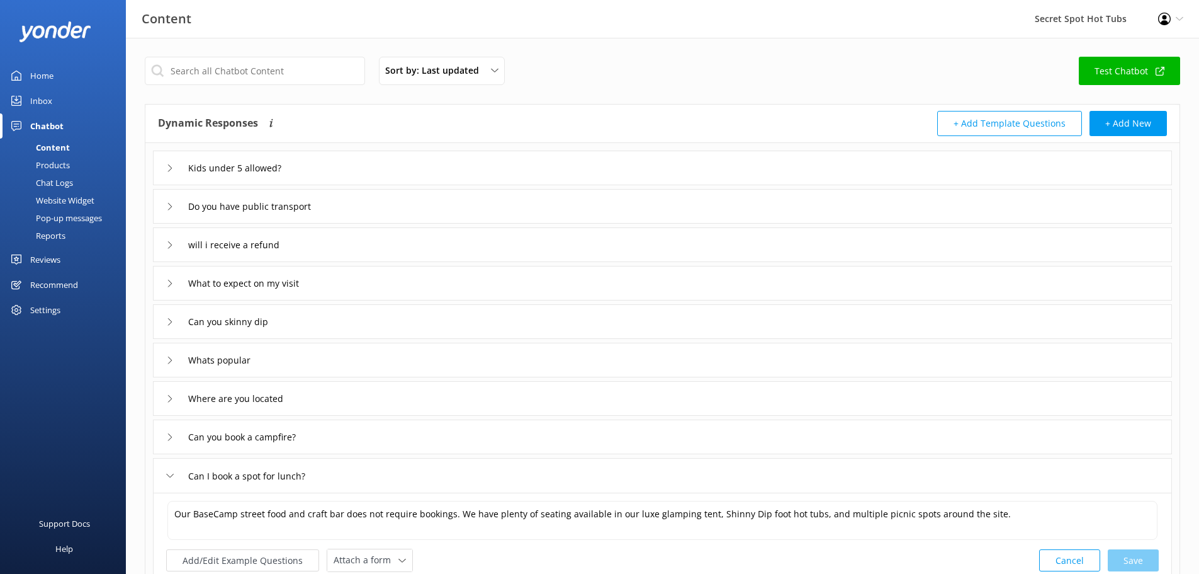
click at [180, 473] on div "Can I book a spot for lunch?" at bounding box center [244, 475] width 156 height 21
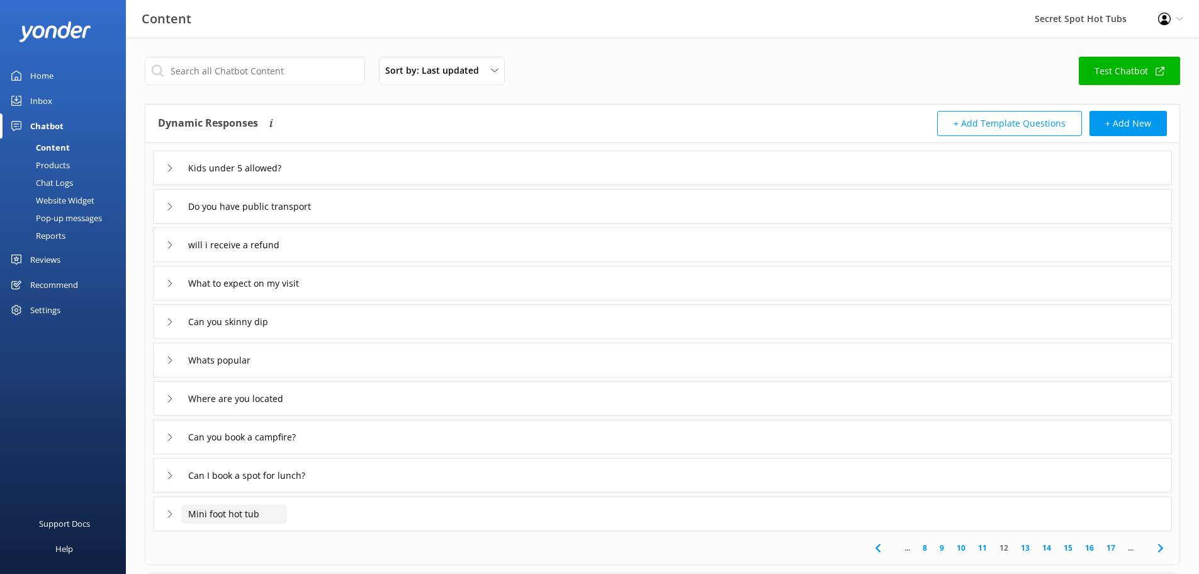
click at [183, 512] on input "Mini foot hot tub" at bounding box center [234, 513] width 106 height 19
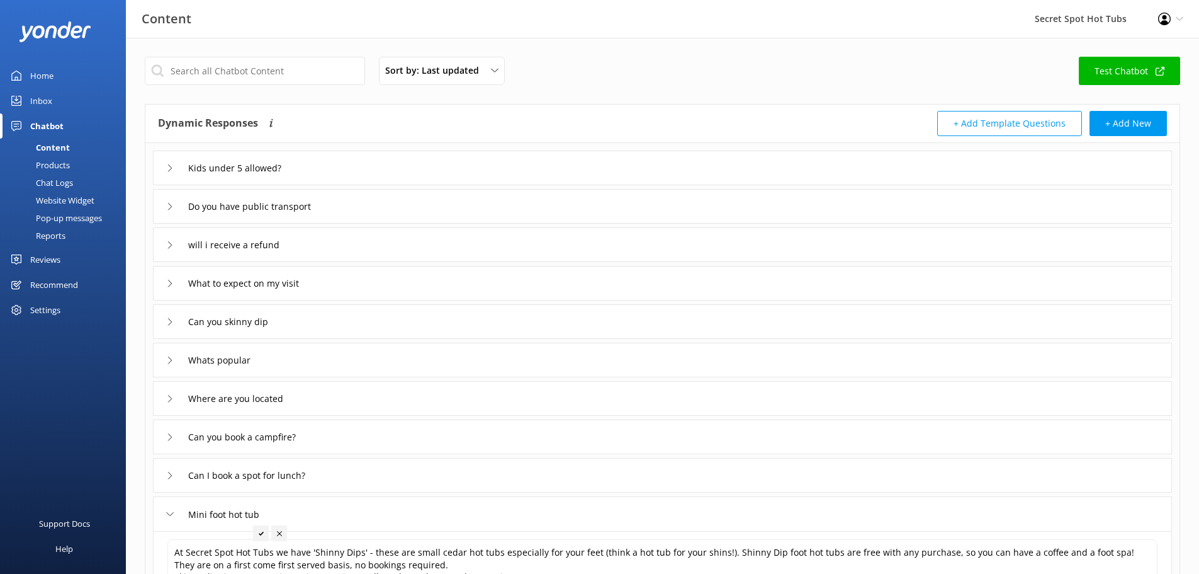
click at [173, 512] on icon at bounding box center [170, 514] width 8 height 8
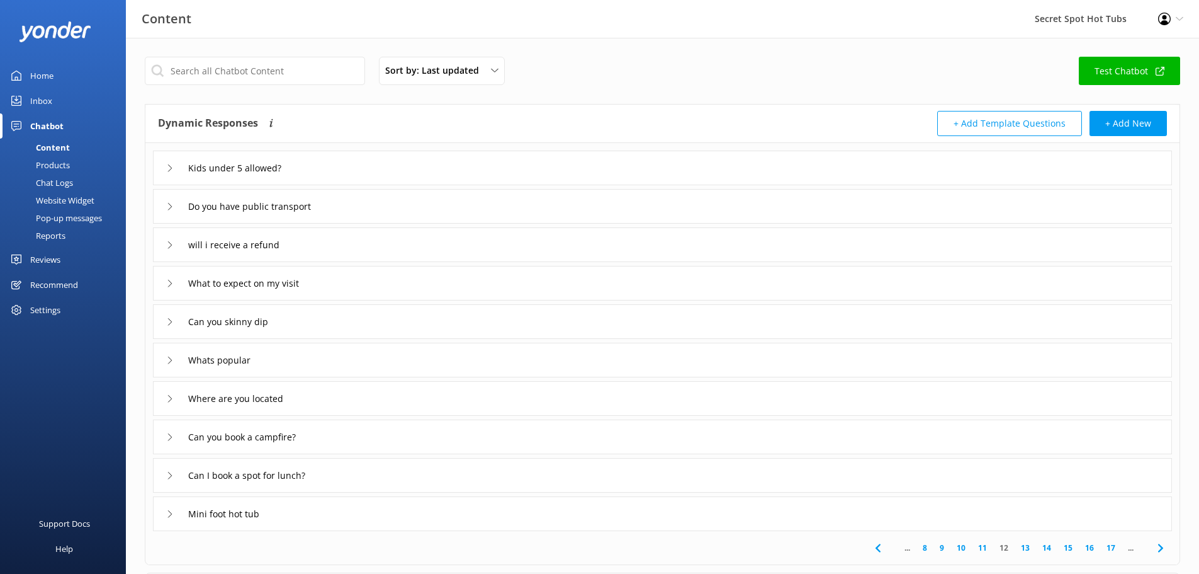
click at [1026, 550] on link "13" at bounding box center [1025, 547] width 21 height 12
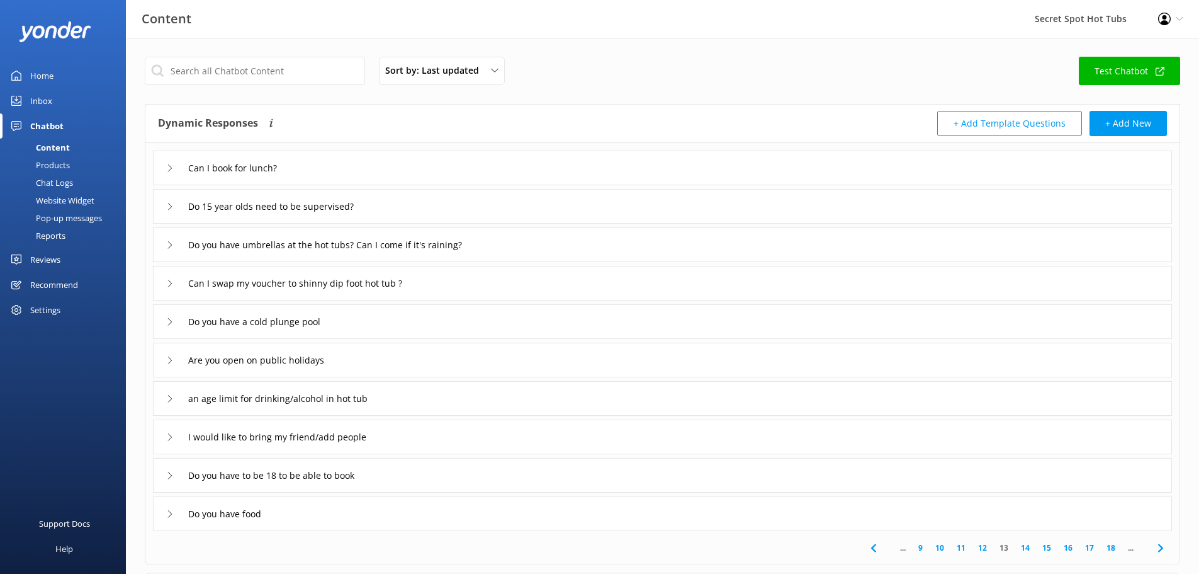
click at [169, 169] on icon at bounding box center [170, 168] width 8 height 8
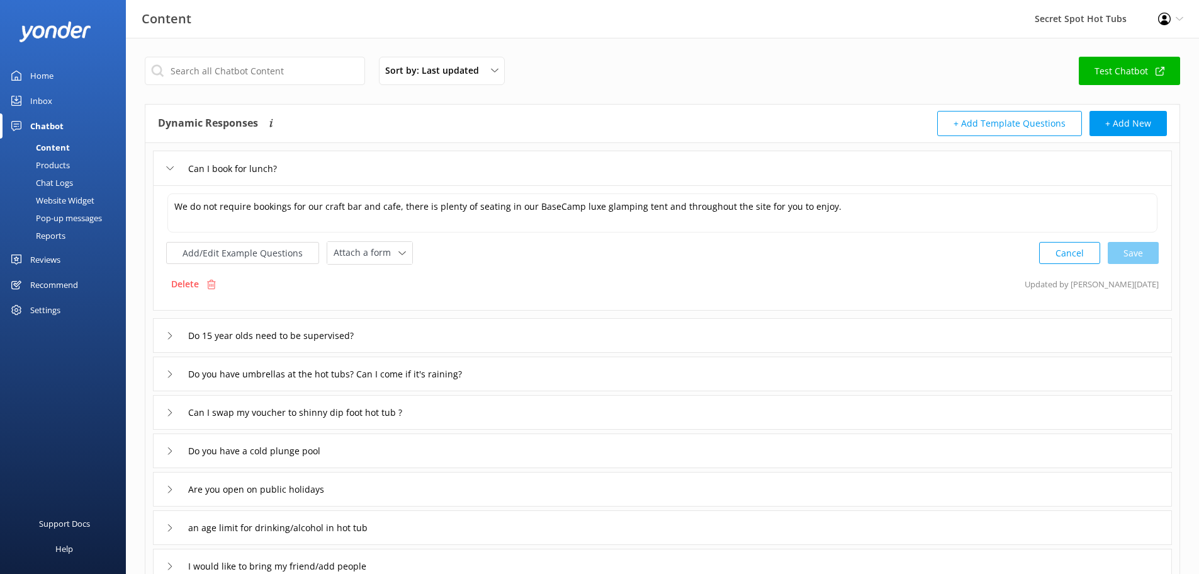
click at [169, 169] on use at bounding box center [170, 168] width 7 height 4
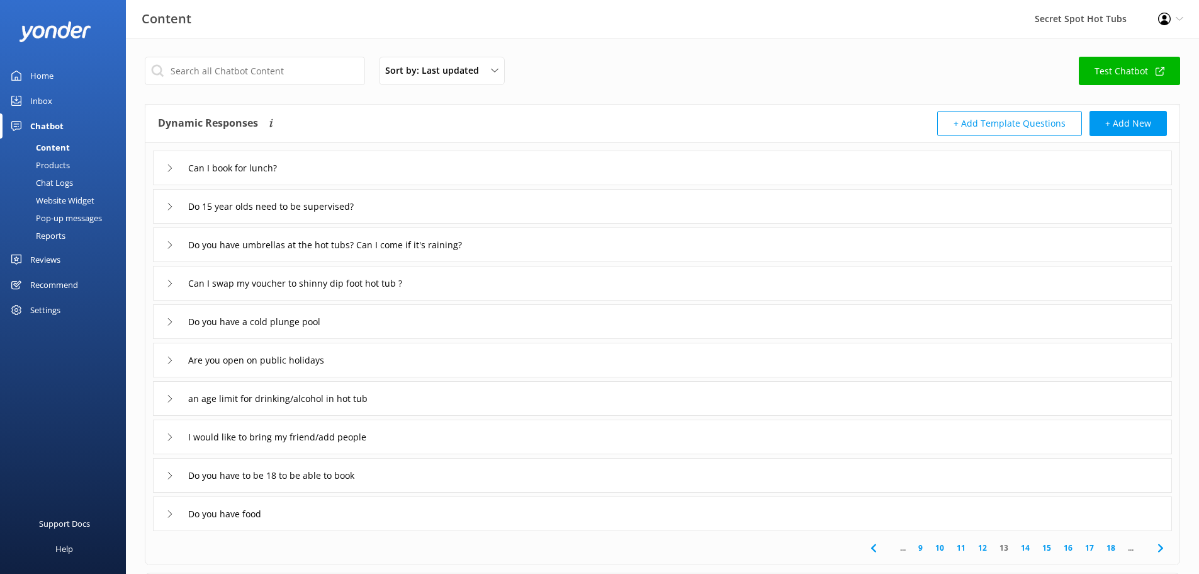
click at [171, 203] on icon at bounding box center [170, 207] width 8 height 8
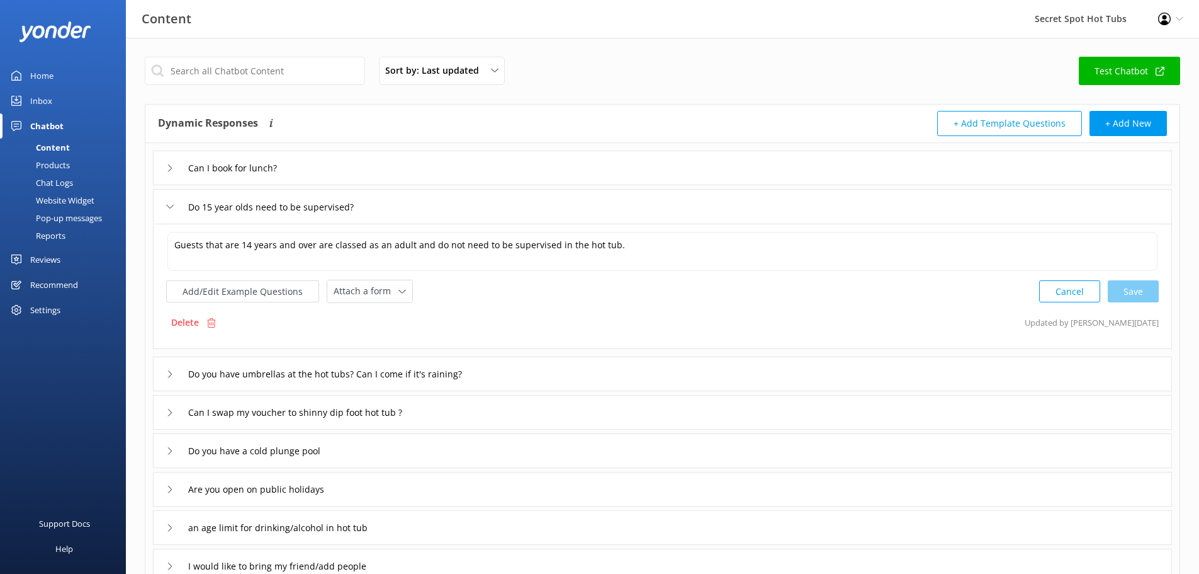
click at [171, 203] on icon at bounding box center [170, 207] width 8 height 8
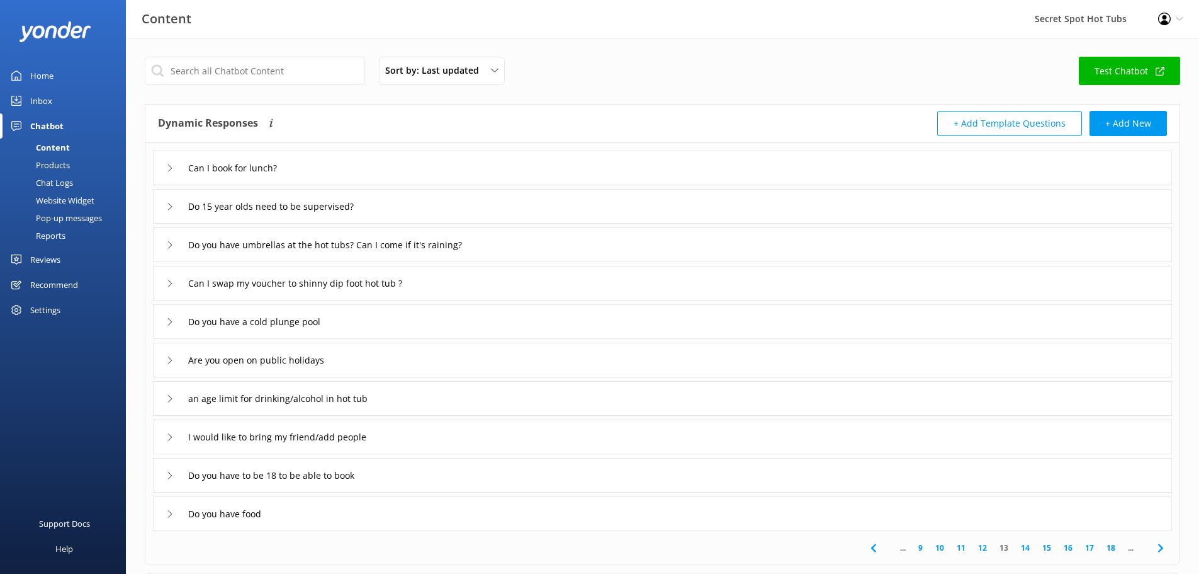
click at [169, 281] on use at bounding box center [170, 283] width 4 height 7
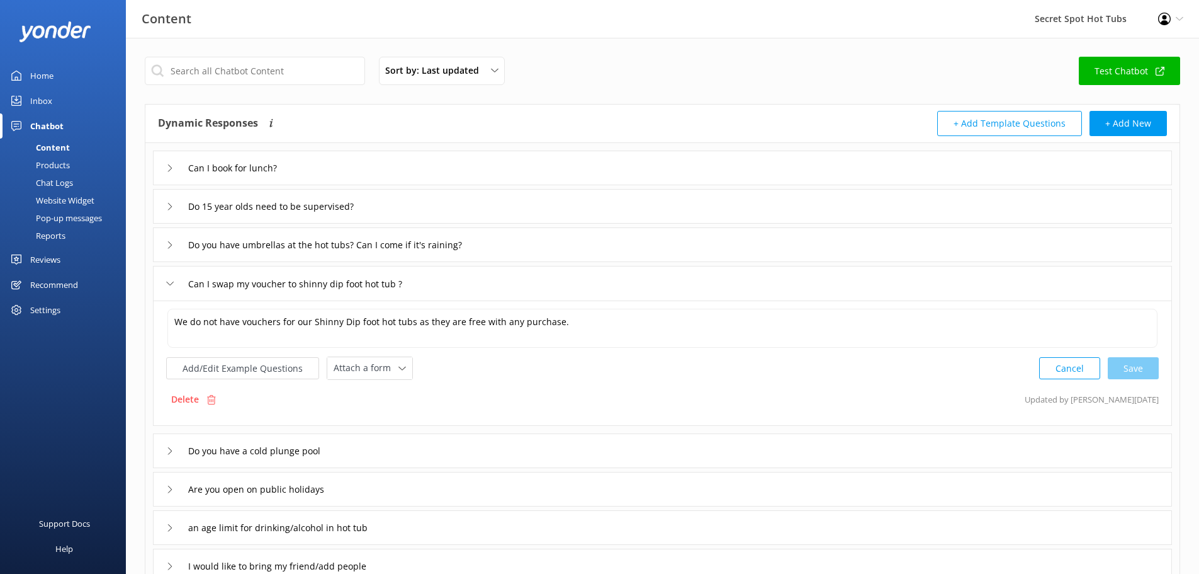
click at [169, 281] on icon at bounding box center [170, 284] width 8 height 8
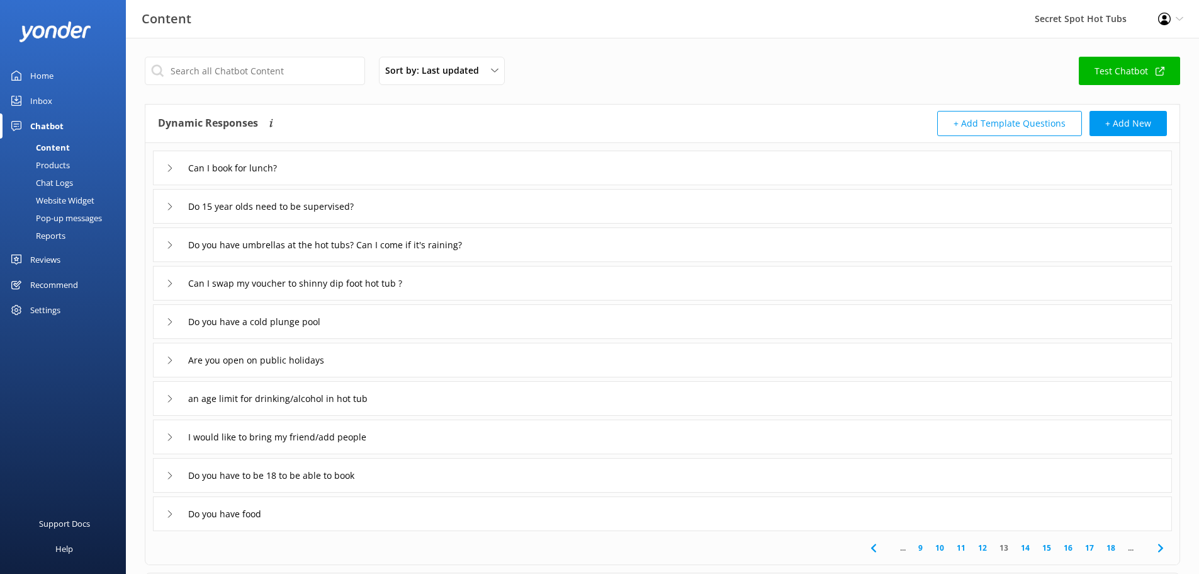
click at [168, 322] on icon at bounding box center [170, 322] width 8 height 8
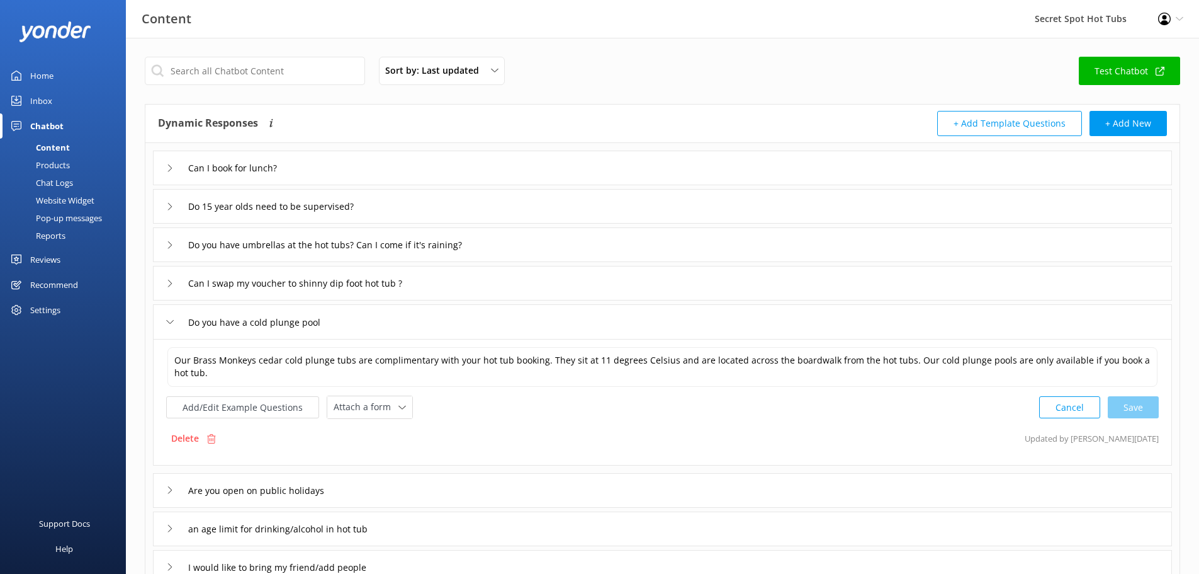
click at [168, 322] on use at bounding box center [170, 322] width 7 height 4
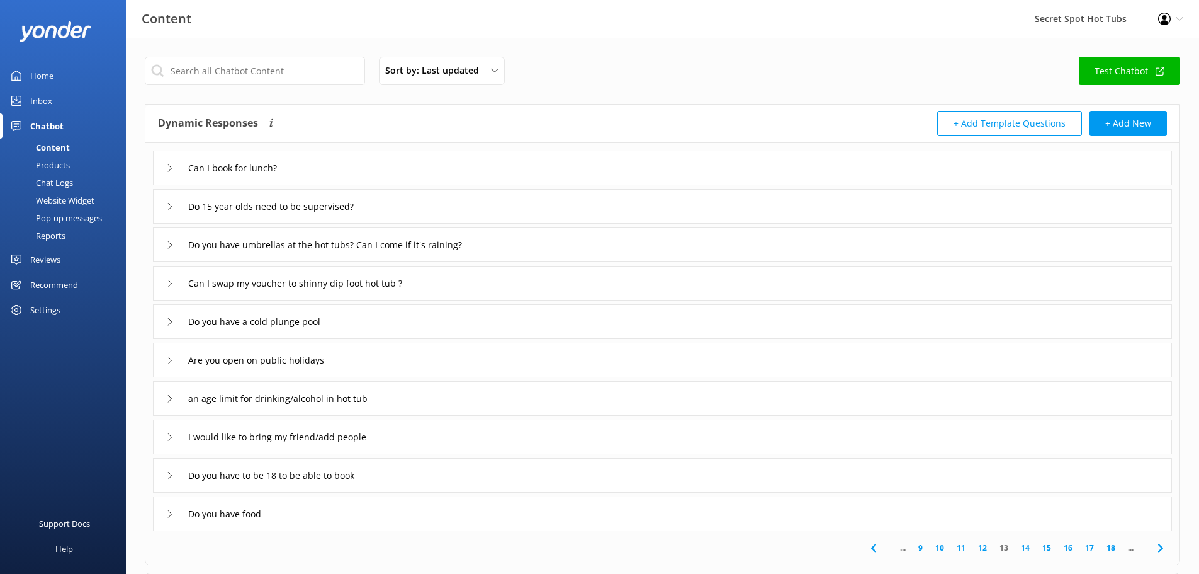
click at [172, 397] on icon at bounding box center [170, 399] width 8 height 8
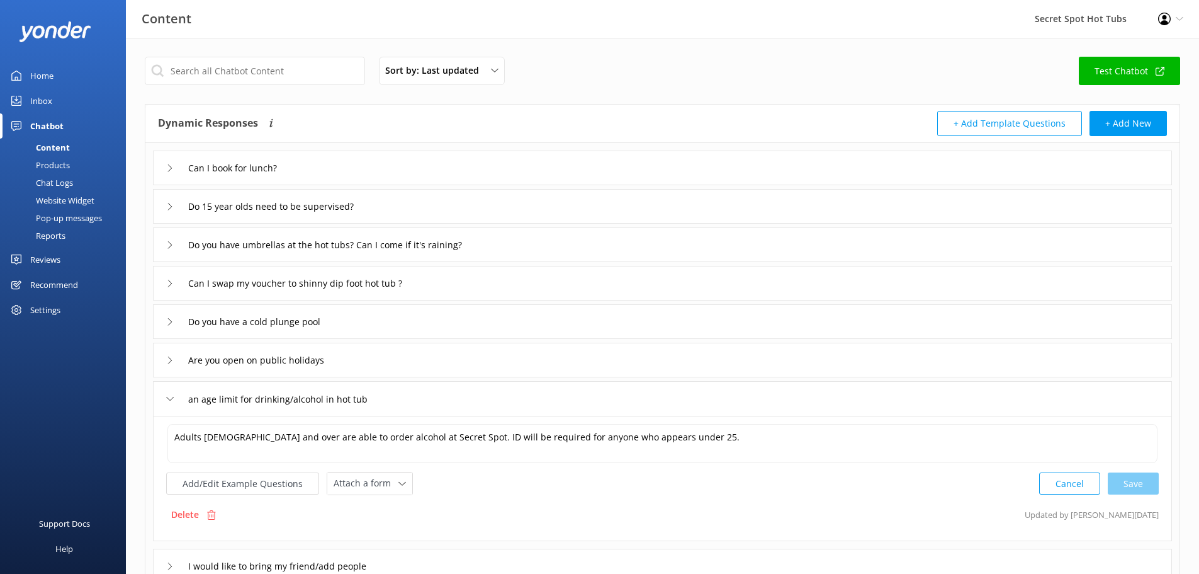
click at [172, 397] on icon at bounding box center [170, 399] width 8 height 8
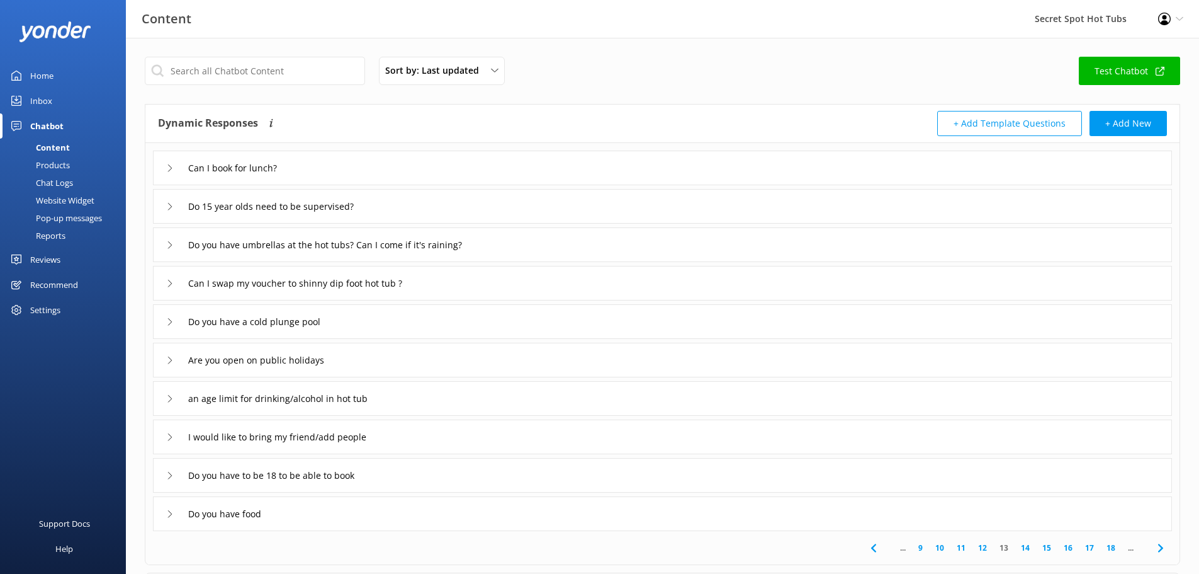
click at [167, 438] on icon at bounding box center [170, 437] width 8 height 8
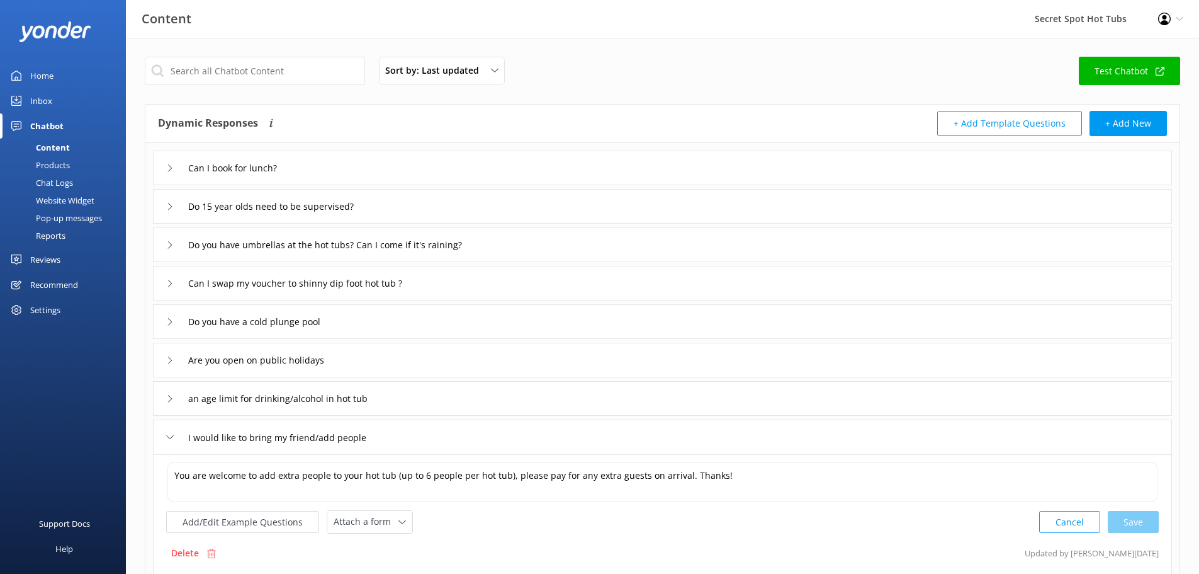
click at [167, 438] on icon at bounding box center [170, 437] width 8 height 8
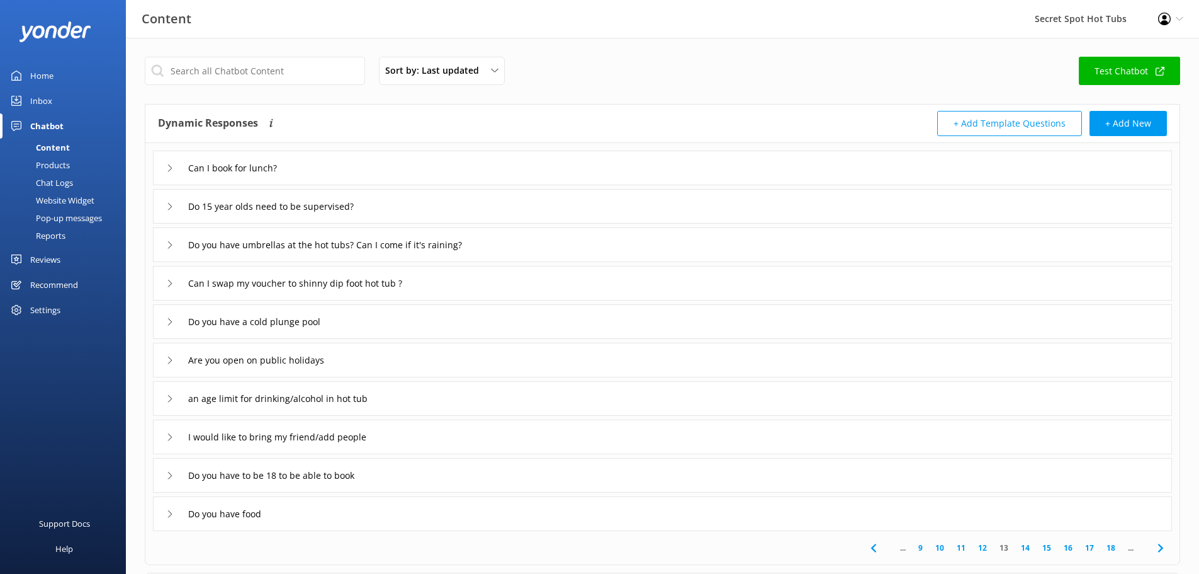
click at [168, 467] on div "Do you have to be 18 to be able to book" at bounding box center [272, 475] width 212 height 21
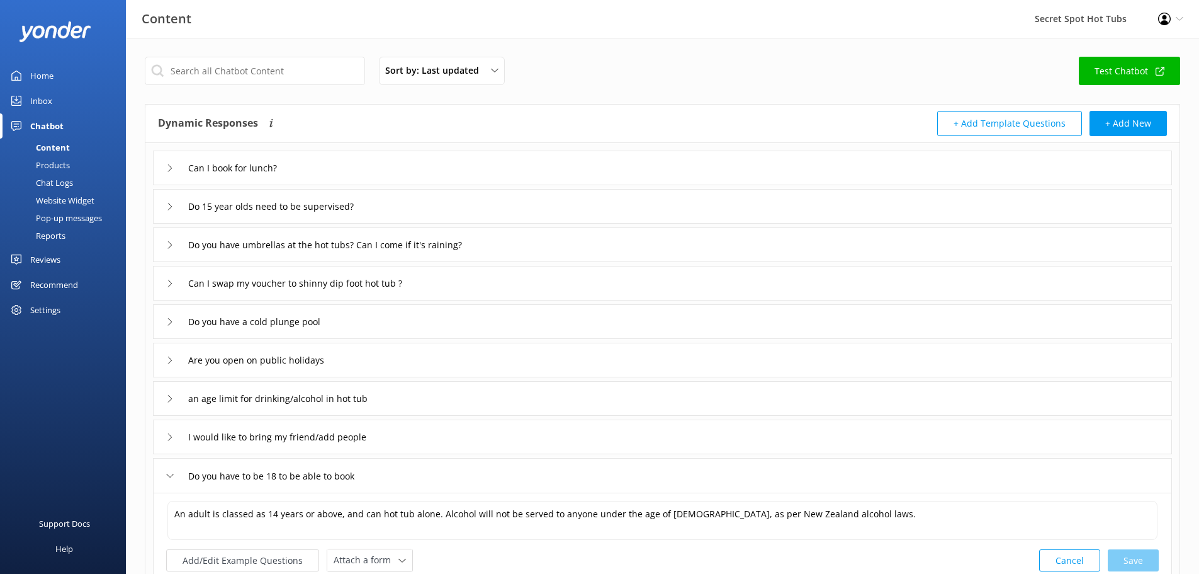
click at [168, 467] on div "Do you have to be 18 to be able to book" at bounding box center [272, 475] width 212 height 21
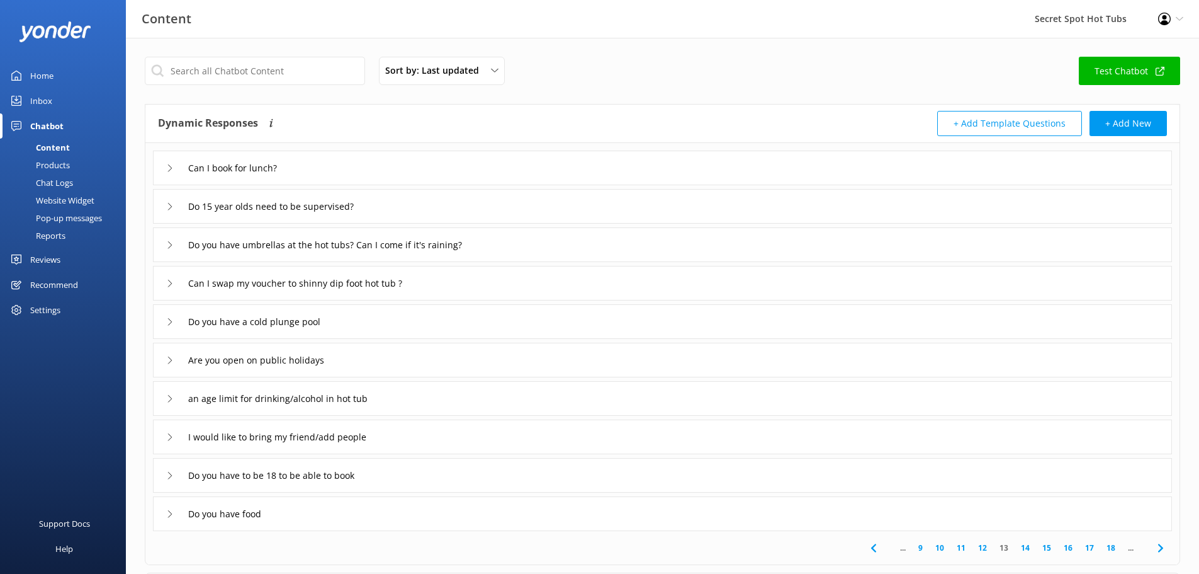
click at [172, 512] on icon at bounding box center [170, 514] width 8 height 8
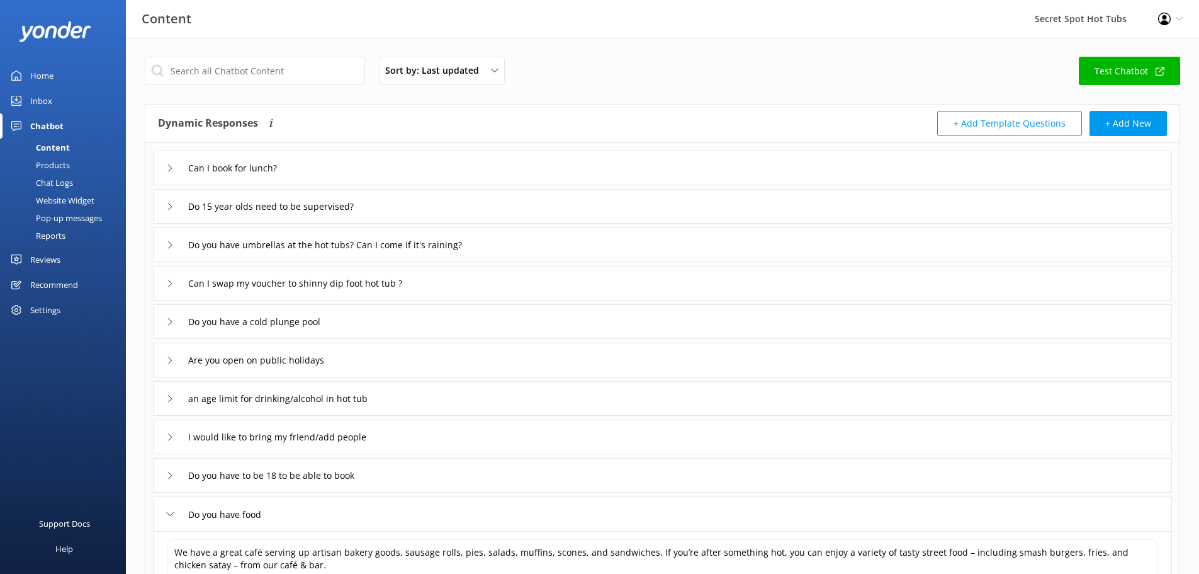
click at [172, 512] on icon at bounding box center [170, 514] width 8 height 8
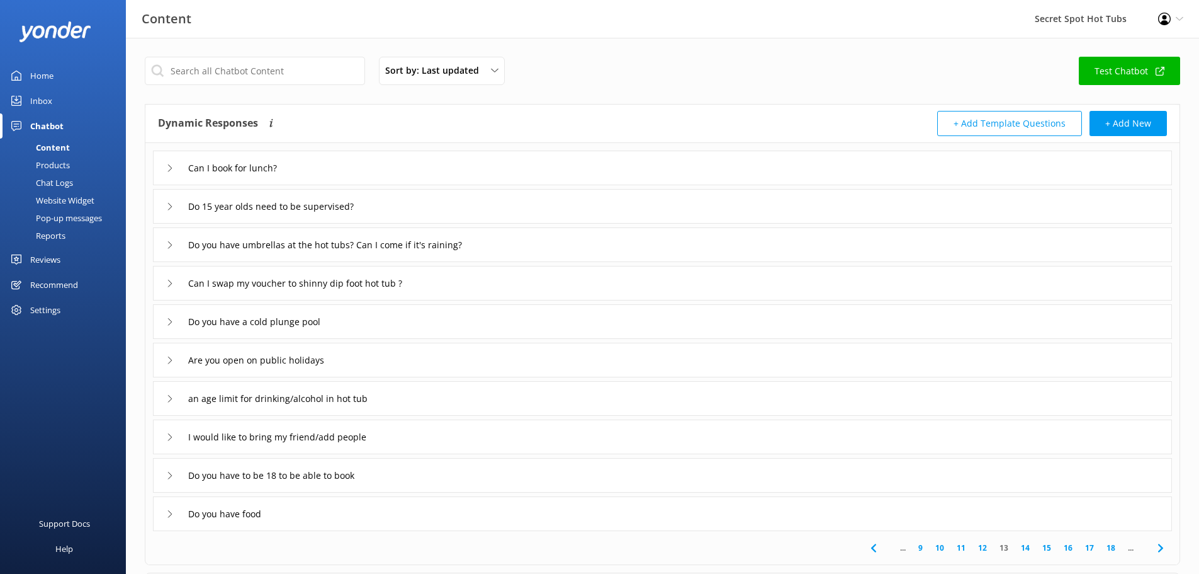
click at [1029, 548] on link "14" at bounding box center [1025, 547] width 21 height 12
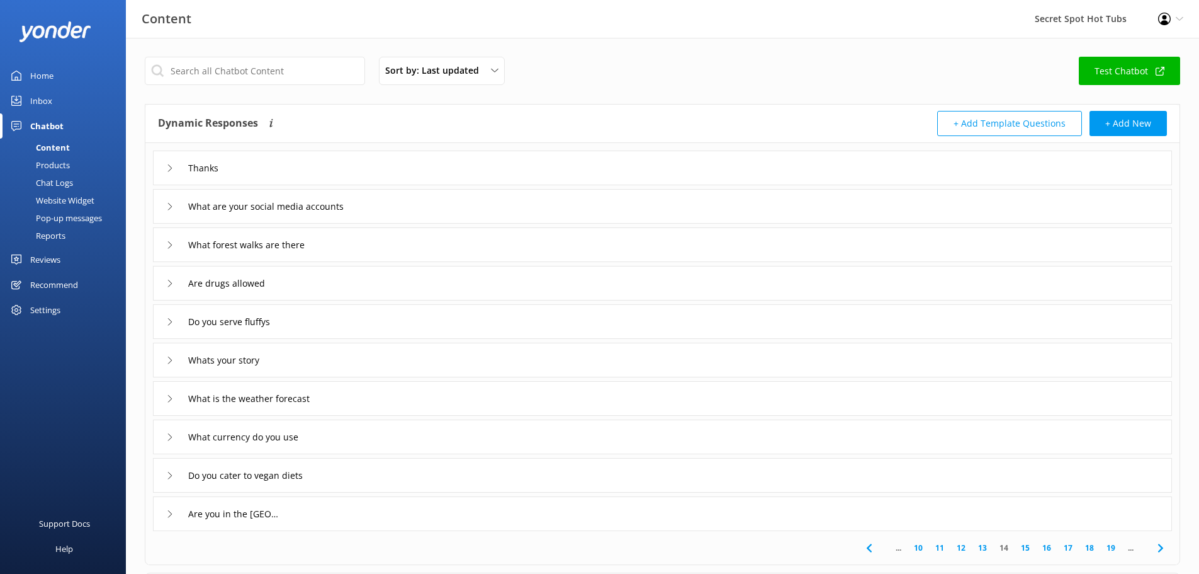
click at [171, 436] on icon at bounding box center [170, 437] width 8 height 8
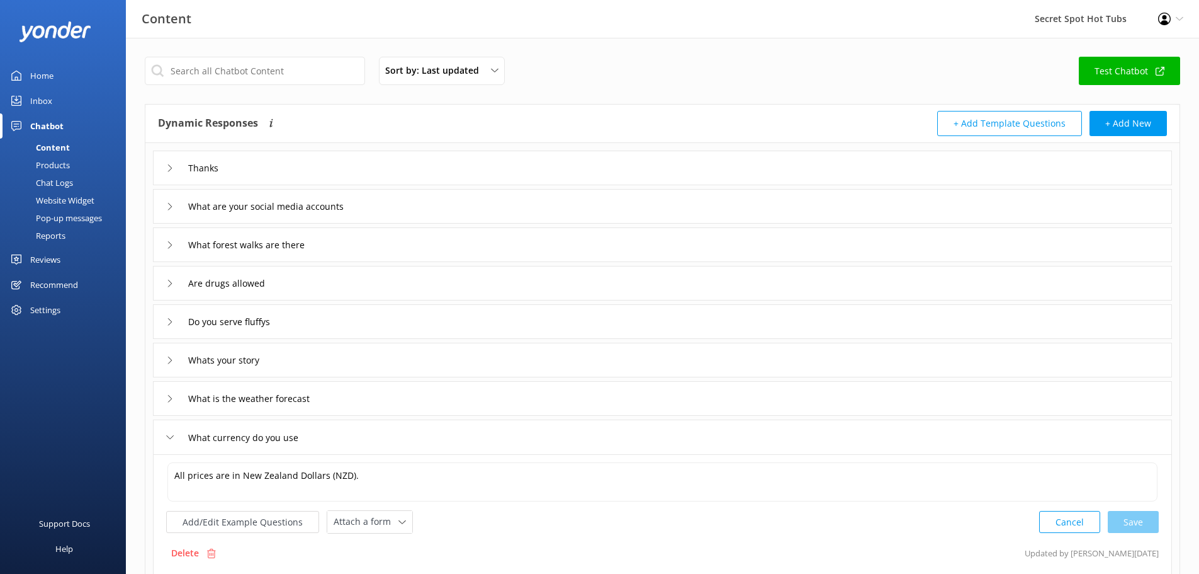
click at [170, 436] on icon at bounding box center [170, 437] width 8 height 8
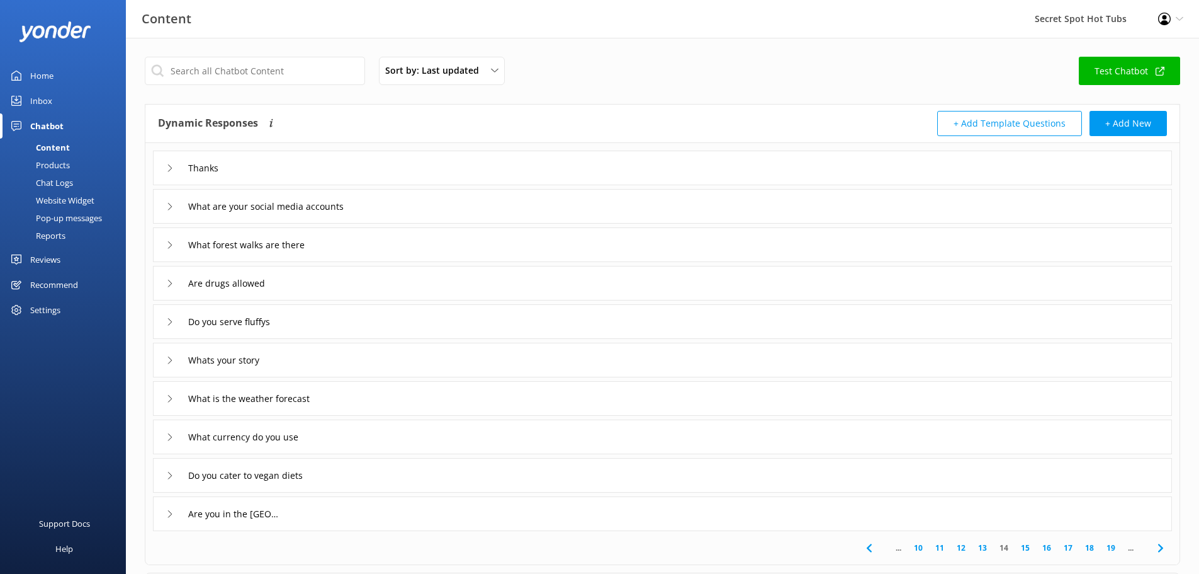
click at [1027, 546] on link "15" at bounding box center [1025, 547] width 21 height 12
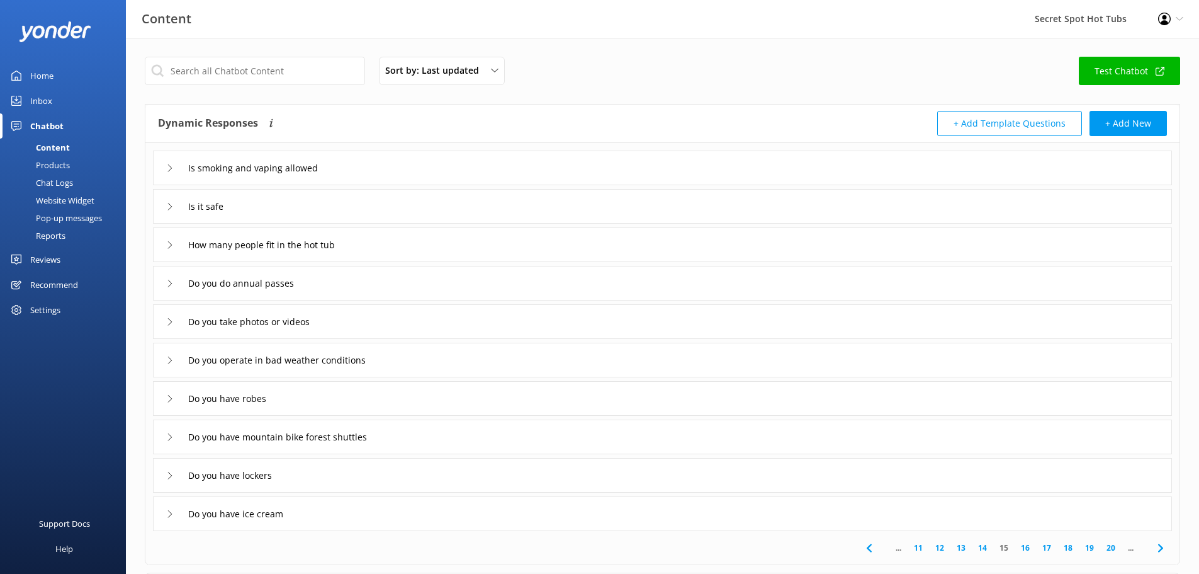
click at [166, 283] on div "Do you do annual passes" at bounding box center [662, 283] width 1019 height 35
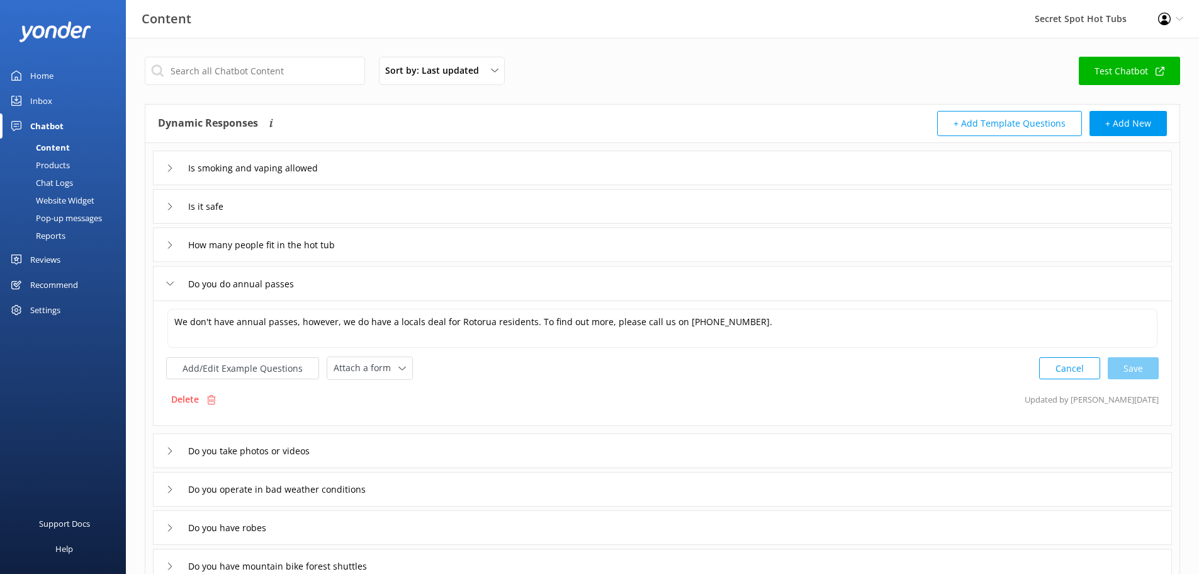
click at [166, 283] on div "Do you do annual passes" at bounding box center [662, 283] width 1019 height 35
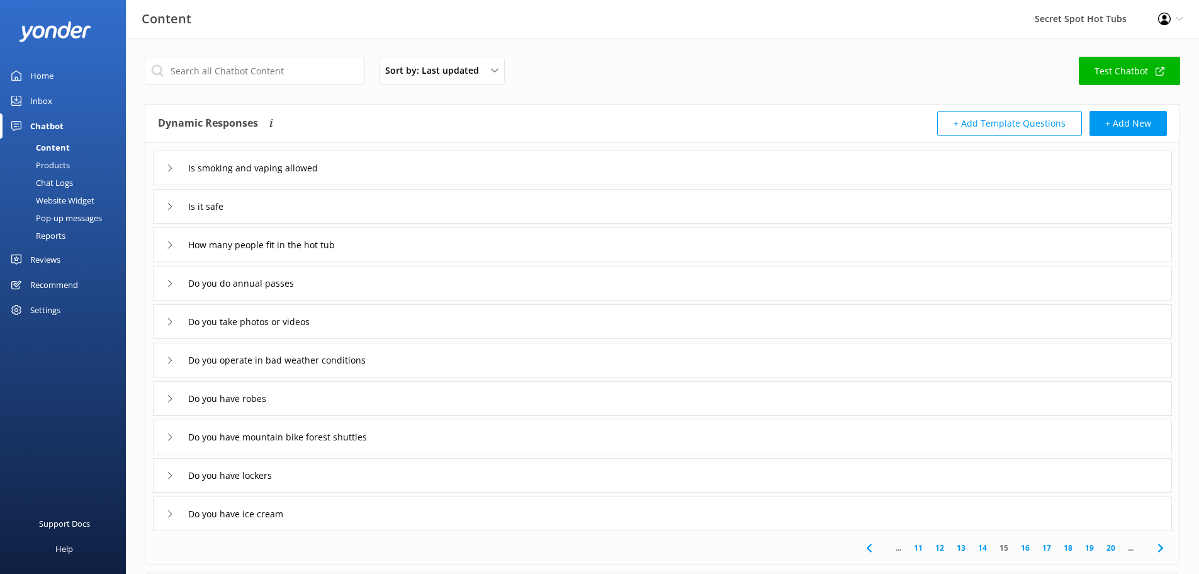
click at [1026, 545] on link "16" at bounding box center [1025, 547] width 21 height 12
click at [167, 208] on icon at bounding box center [170, 207] width 8 height 8
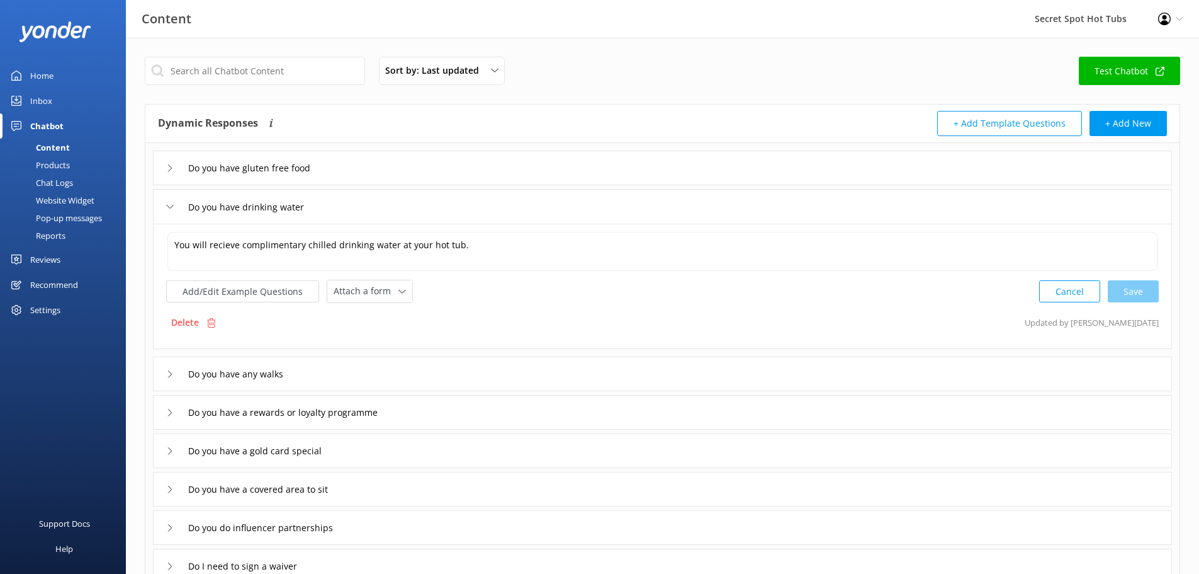
click at [167, 206] on icon at bounding box center [170, 207] width 8 height 8
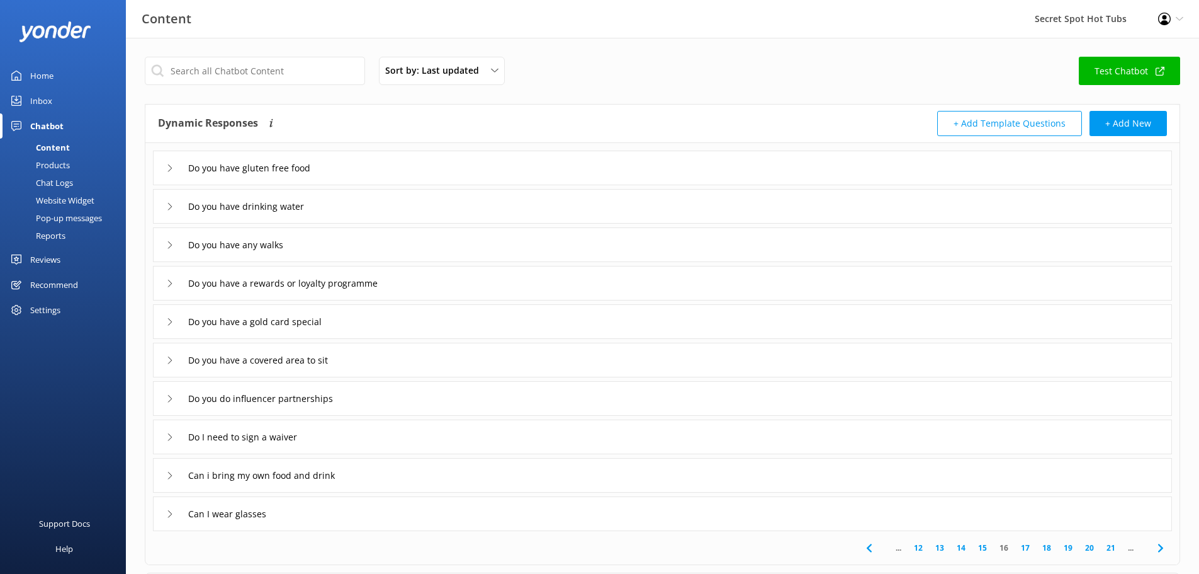
click at [169, 281] on icon at bounding box center [170, 284] width 8 height 8
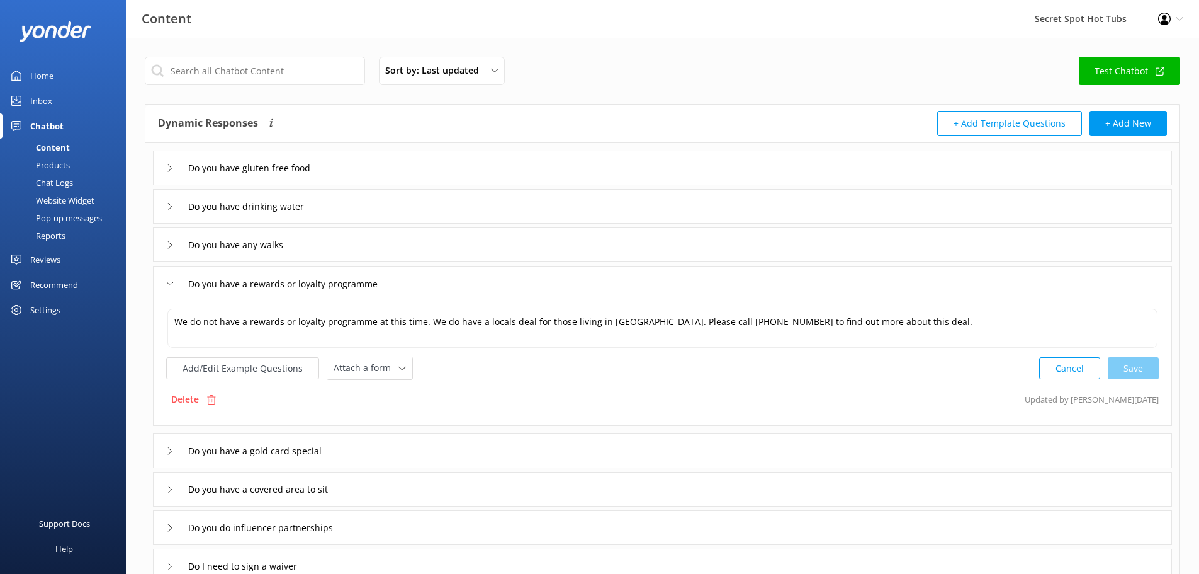
click at [169, 281] on icon at bounding box center [170, 284] width 8 height 8
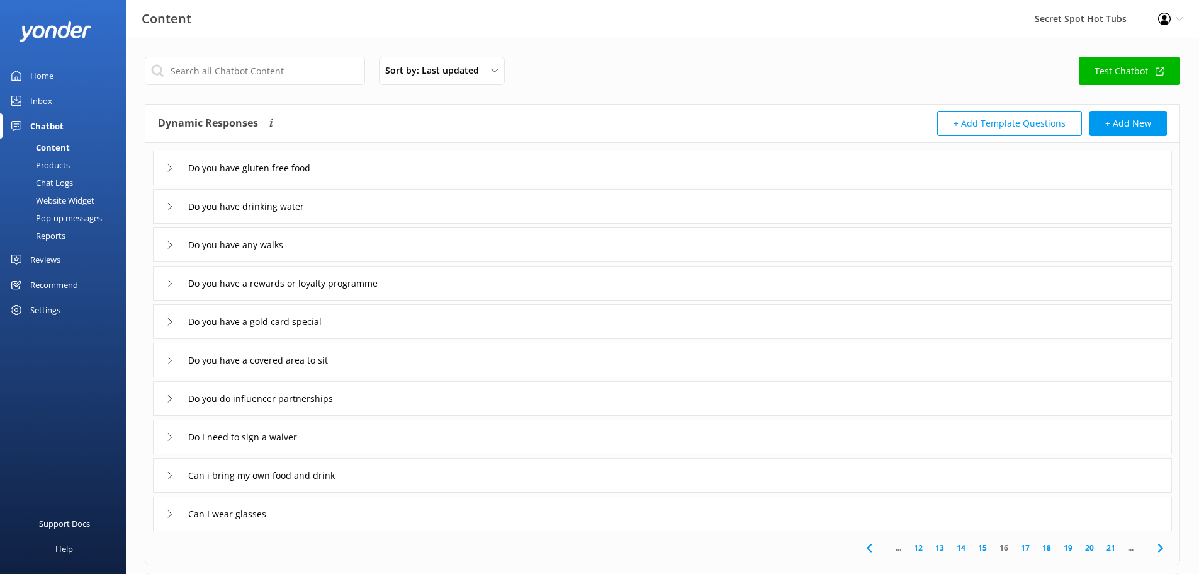
click at [171, 316] on div "Do you have a gold card special" at bounding box center [251, 321] width 171 height 21
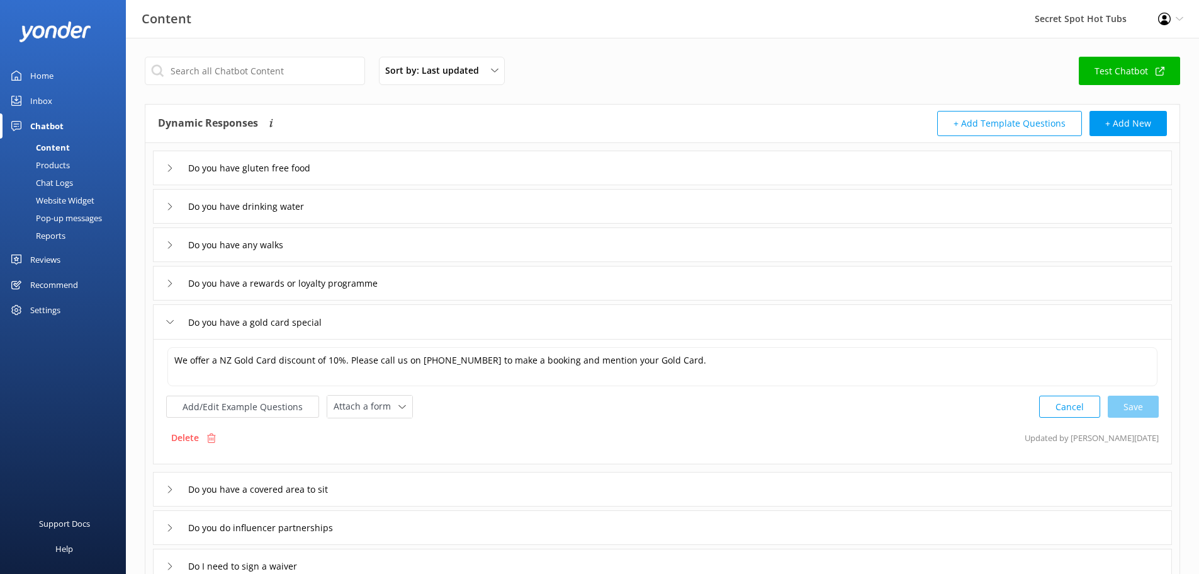
click at [171, 316] on div "Do you have a gold card special" at bounding box center [251, 322] width 171 height 21
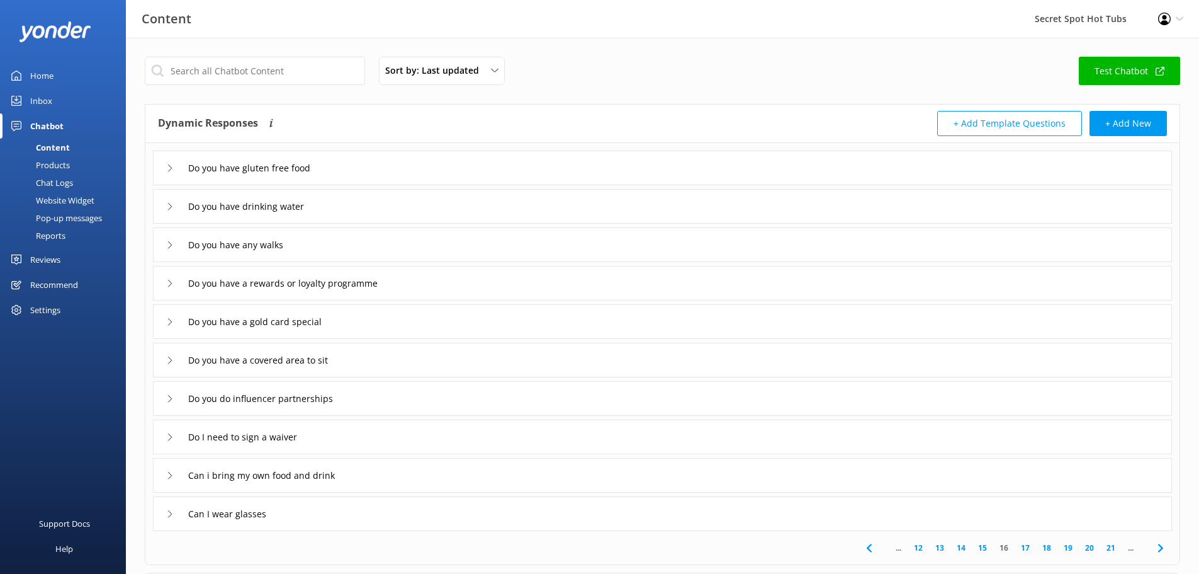
click at [166, 473] on div "Can i bring my own food and drink" at bounding box center [662, 475] width 1019 height 35
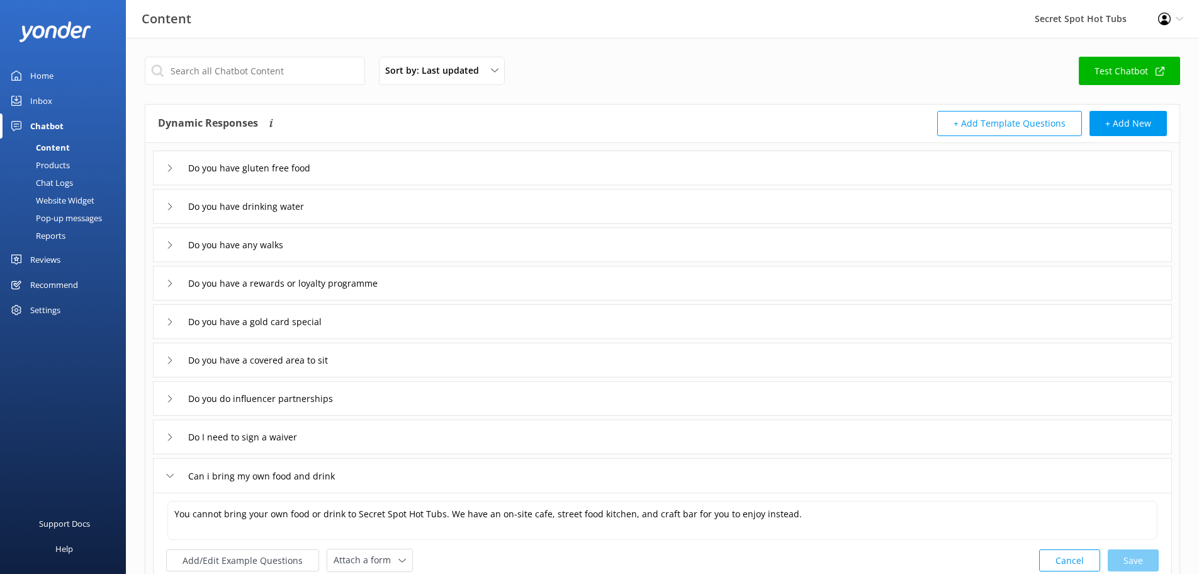
click at [166, 473] on div "Can i bring my own food and drink" at bounding box center [662, 475] width 1019 height 35
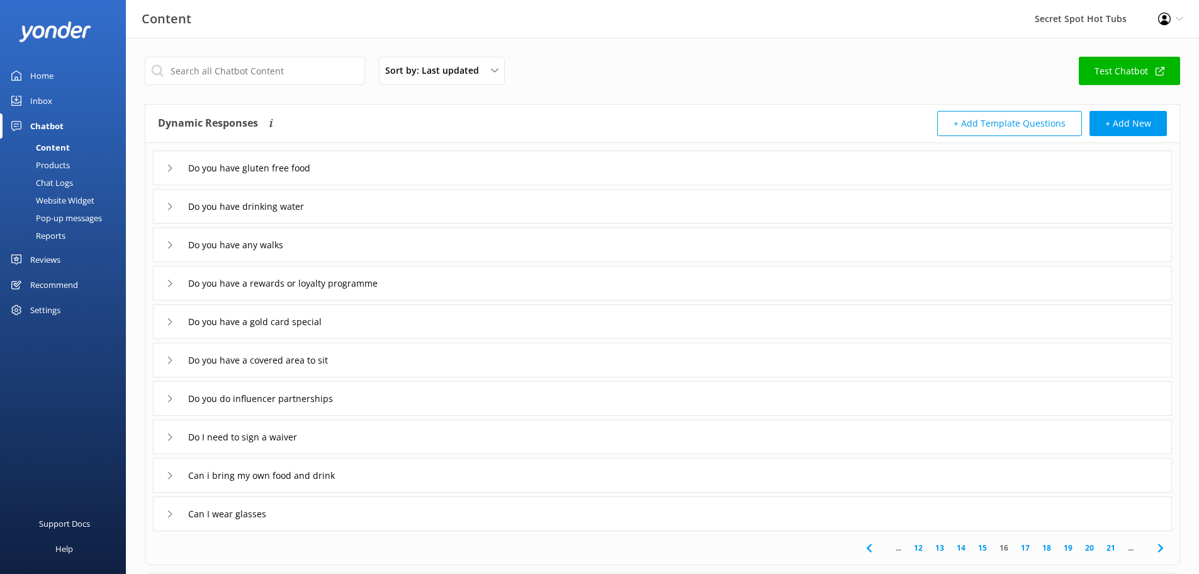
click at [1024, 545] on link "17" at bounding box center [1025, 547] width 21 height 12
click at [1027, 548] on link "18" at bounding box center [1025, 547] width 21 height 12
click at [169, 435] on icon at bounding box center [170, 437] width 8 height 8
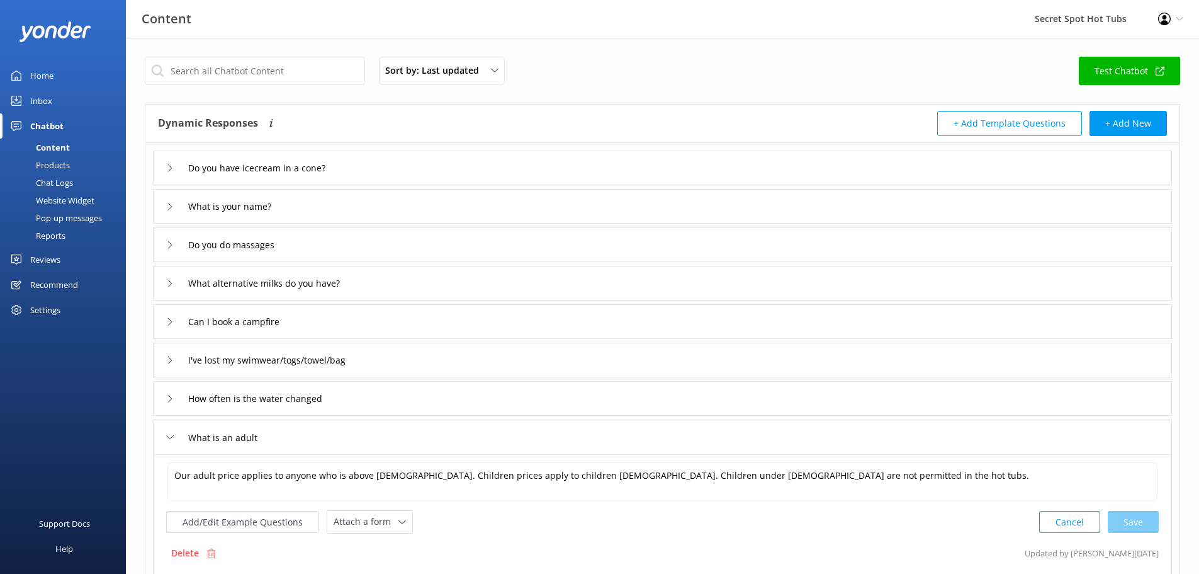
click at [169, 435] on icon at bounding box center [170, 437] width 8 height 8
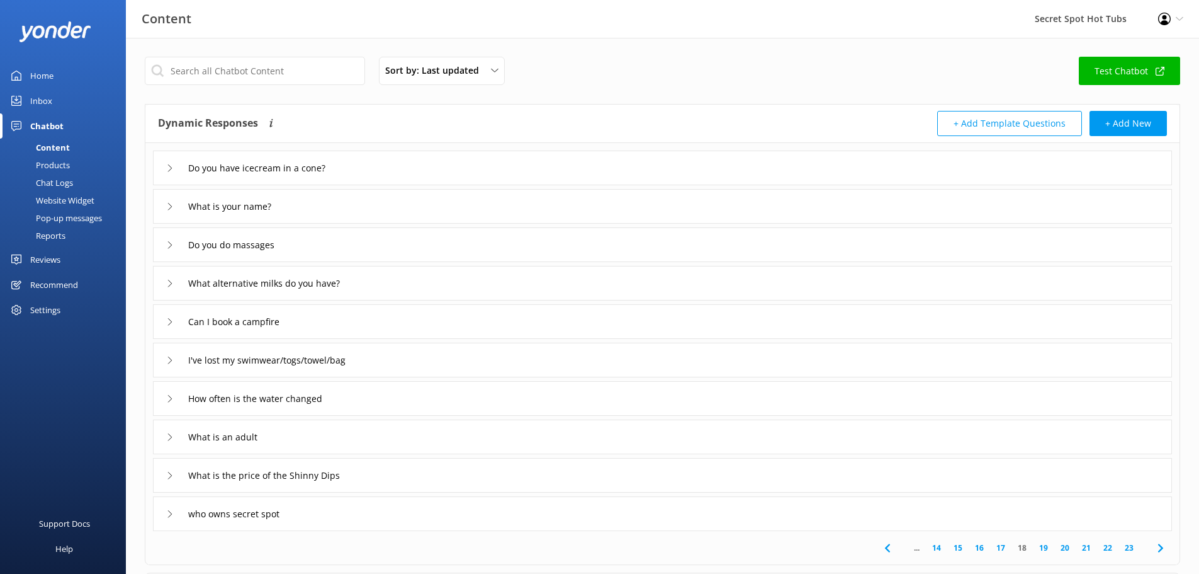
click at [165, 472] on div "What is the price of the Shinny Dips" at bounding box center [662, 475] width 1019 height 35
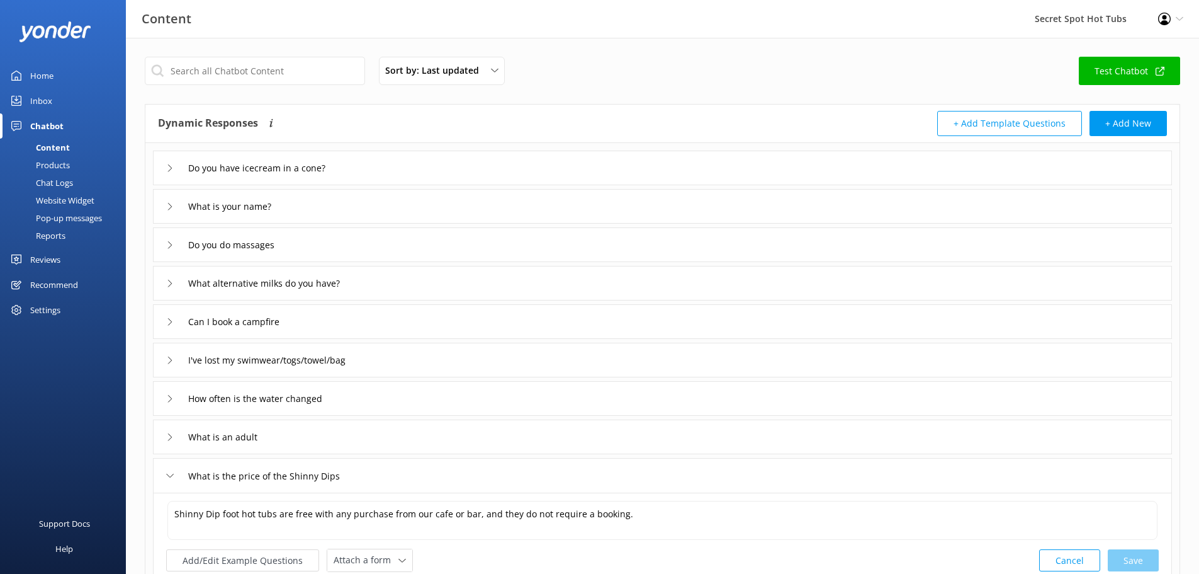
click at [165, 472] on div "What is the price of the Shinny Dips" at bounding box center [662, 475] width 1019 height 35
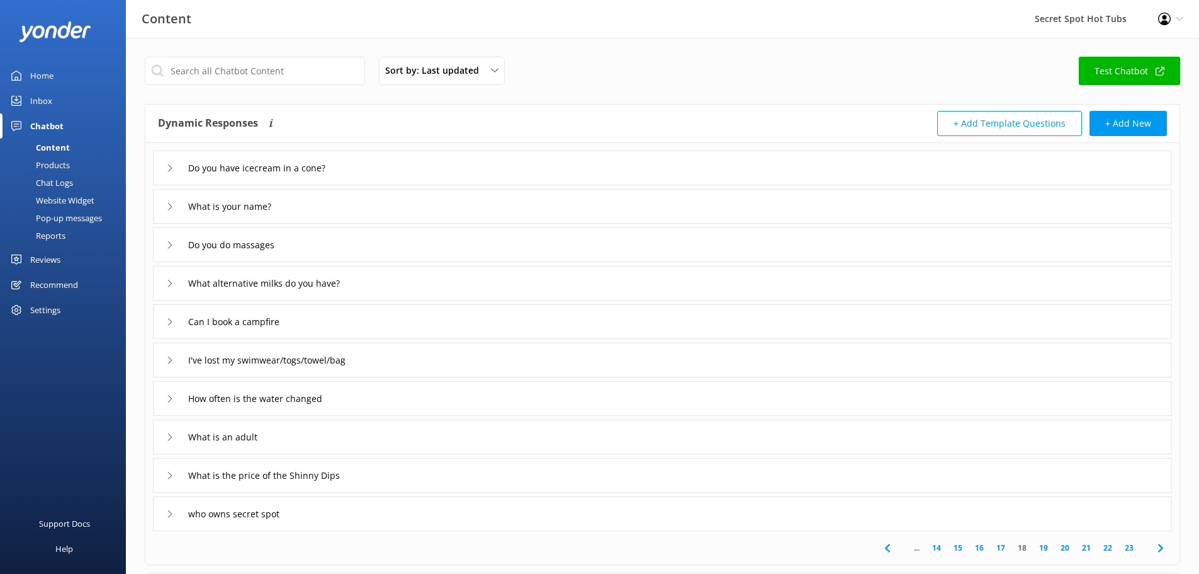
click at [171, 511] on icon at bounding box center [170, 514] width 8 height 8
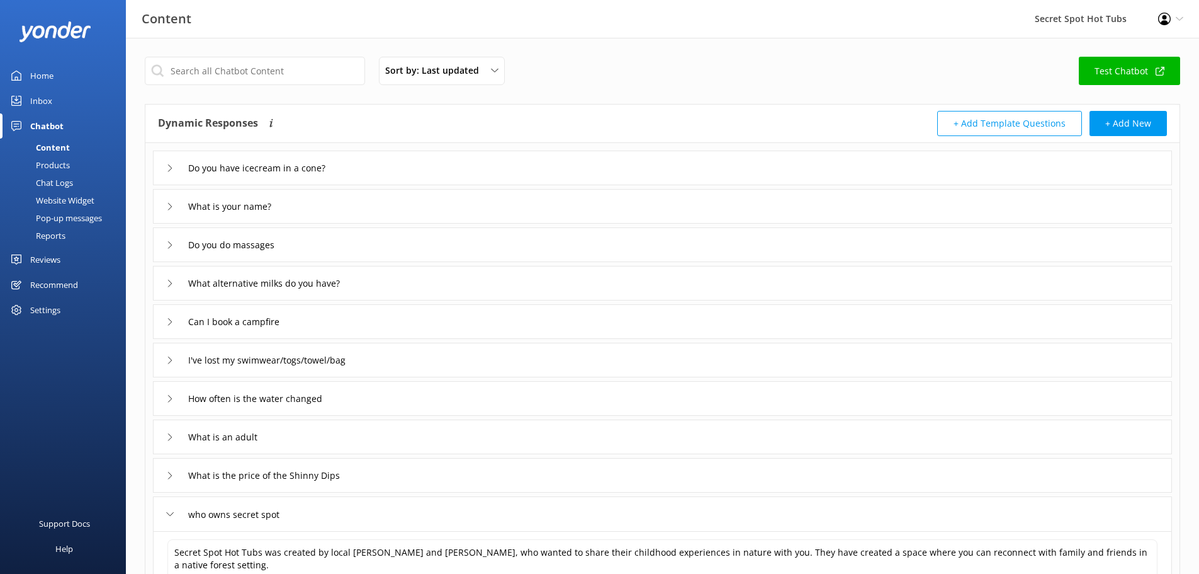
click at [171, 511] on icon at bounding box center [170, 514] width 8 height 8
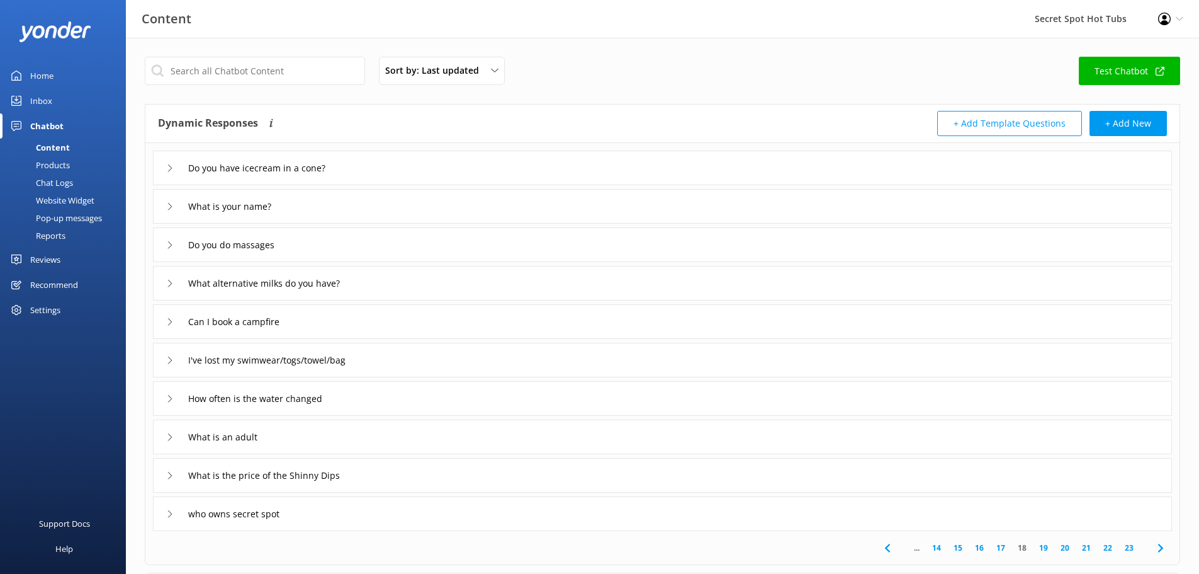
click at [1046, 548] on link "19" at bounding box center [1043, 547] width 21 height 12
click at [166, 204] on icon at bounding box center [170, 207] width 8 height 8
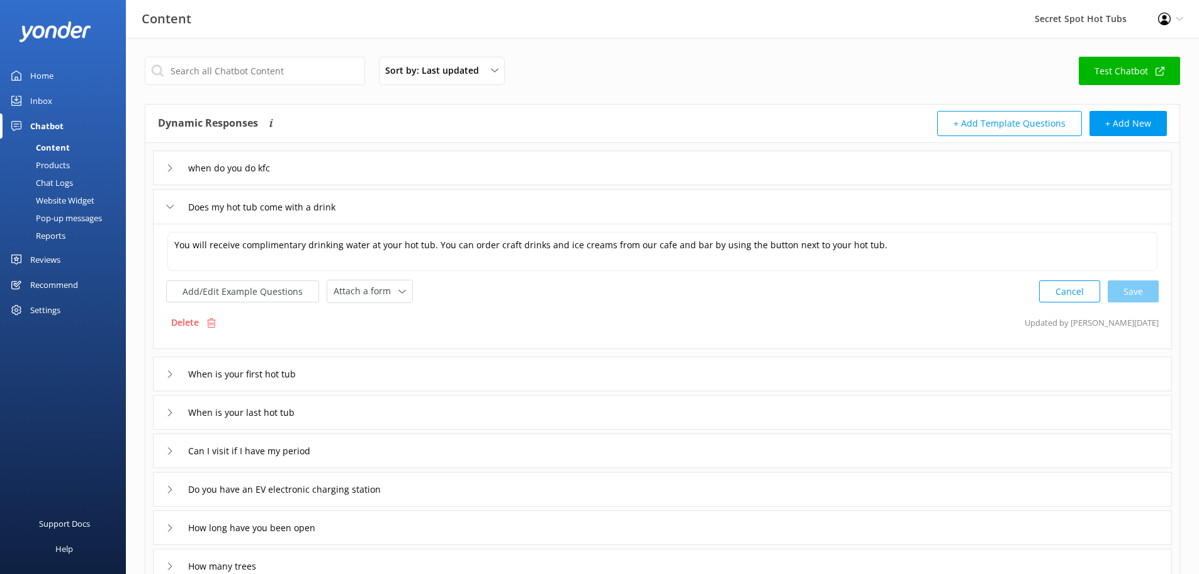
click at [167, 203] on icon at bounding box center [170, 207] width 8 height 8
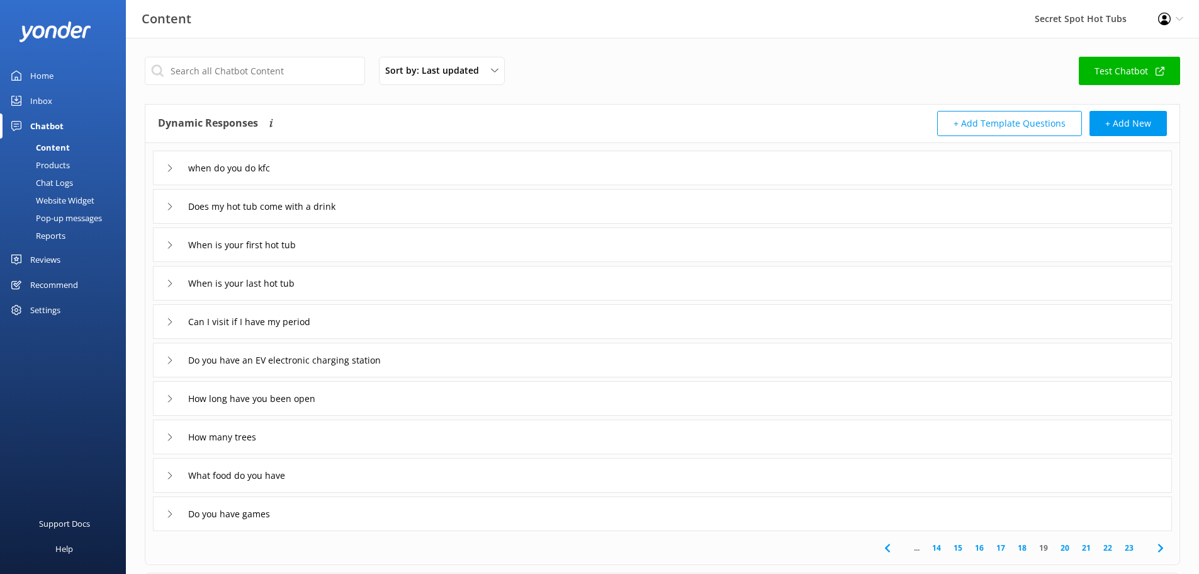
click at [168, 247] on icon at bounding box center [170, 245] width 8 height 8
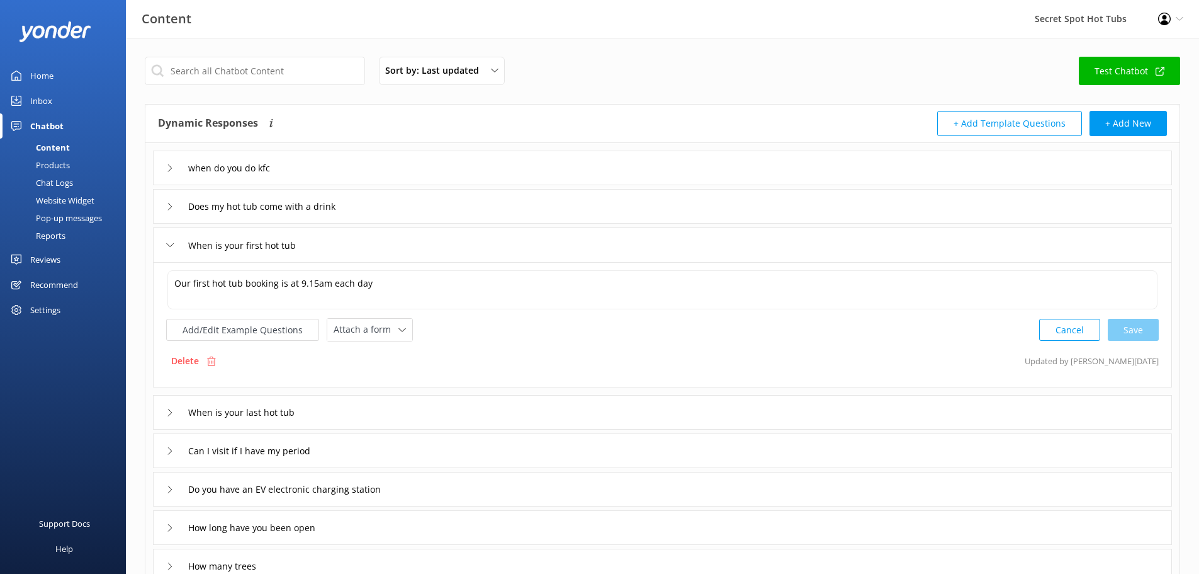
click at [168, 247] on icon at bounding box center [170, 245] width 8 height 8
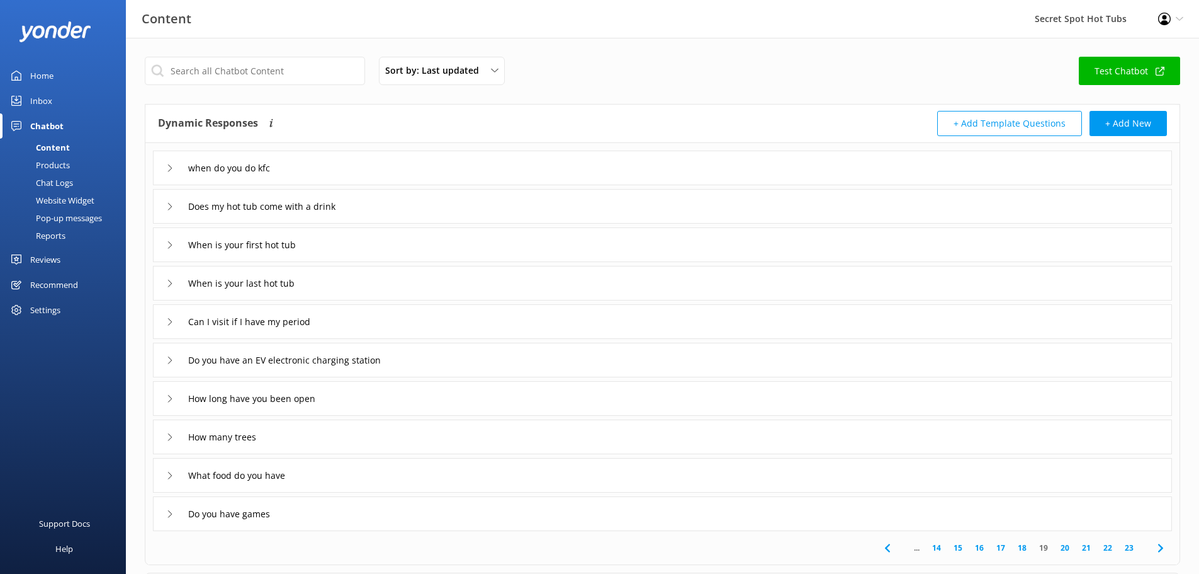
click at [1065, 546] on link "20" at bounding box center [1064, 547] width 21 height 12
click at [172, 169] on icon at bounding box center [170, 168] width 8 height 8
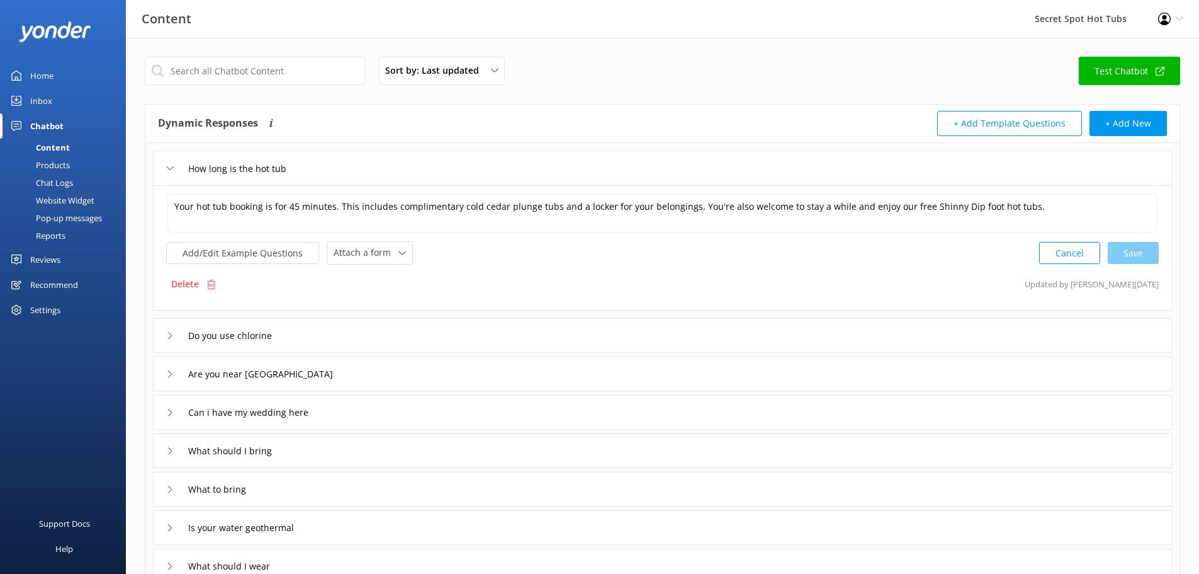
click at [172, 169] on icon at bounding box center [170, 168] width 8 height 8
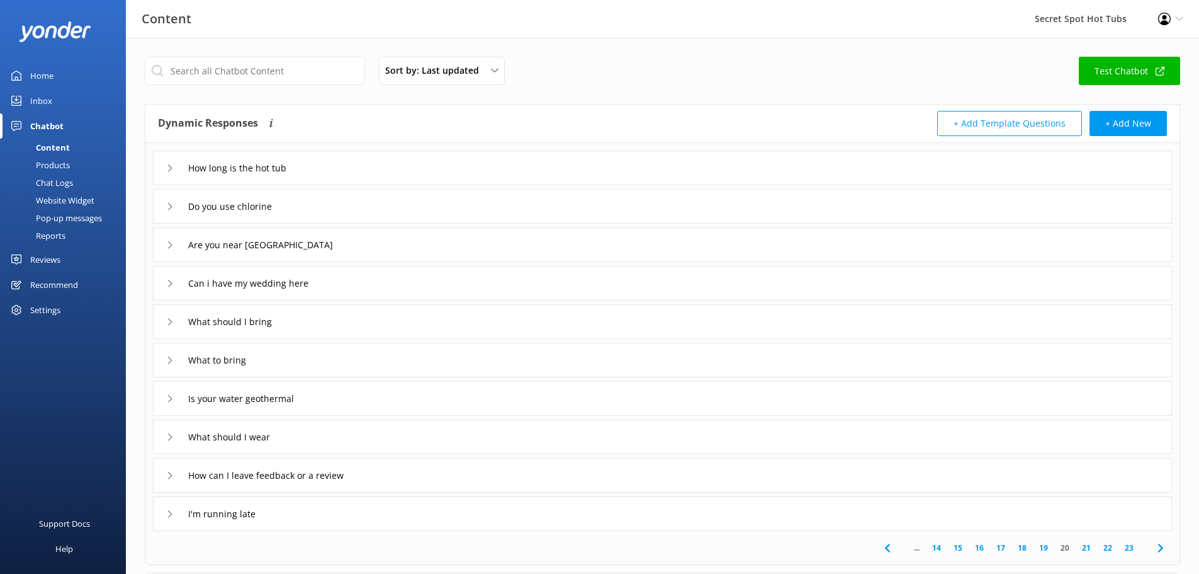
click at [1083, 547] on link "21" at bounding box center [1086, 547] width 21 height 12
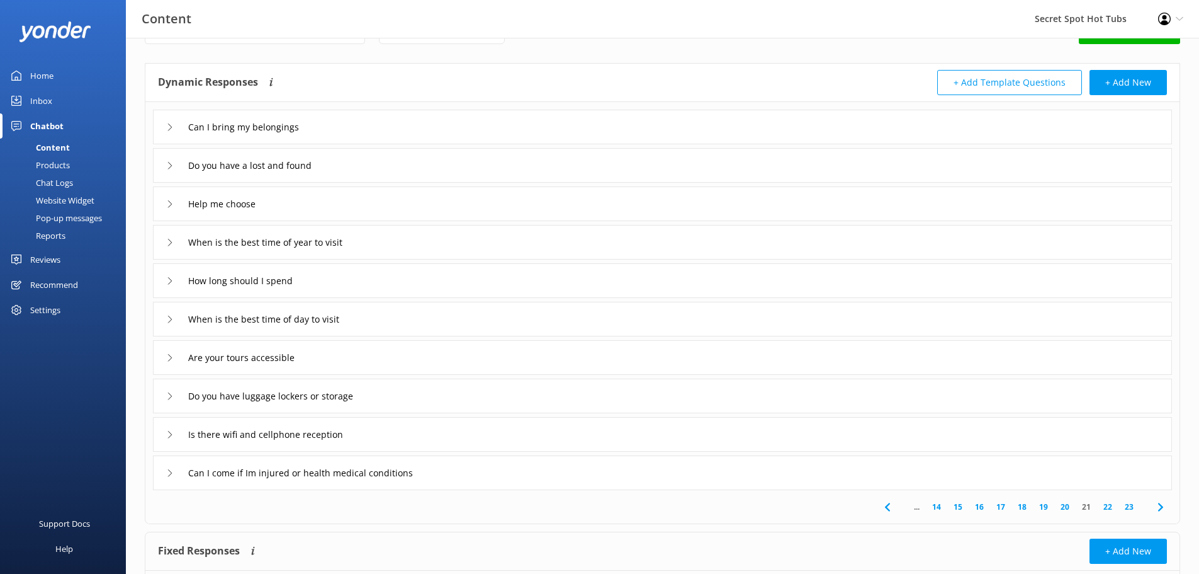
scroll to position [63, 0]
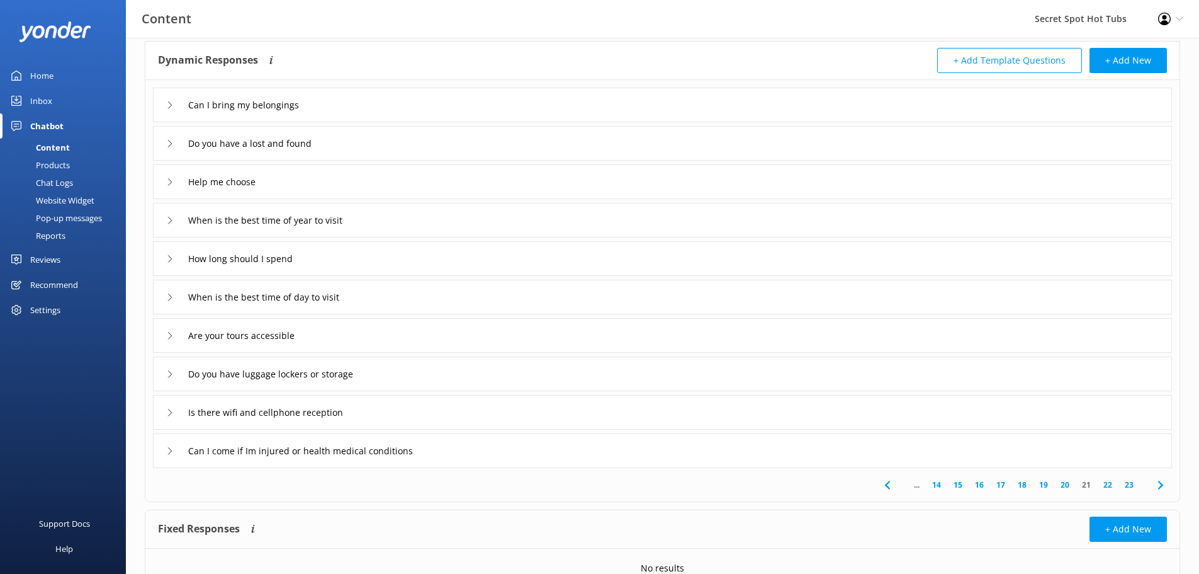
click at [168, 181] on icon at bounding box center [170, 182] width 8 height 8
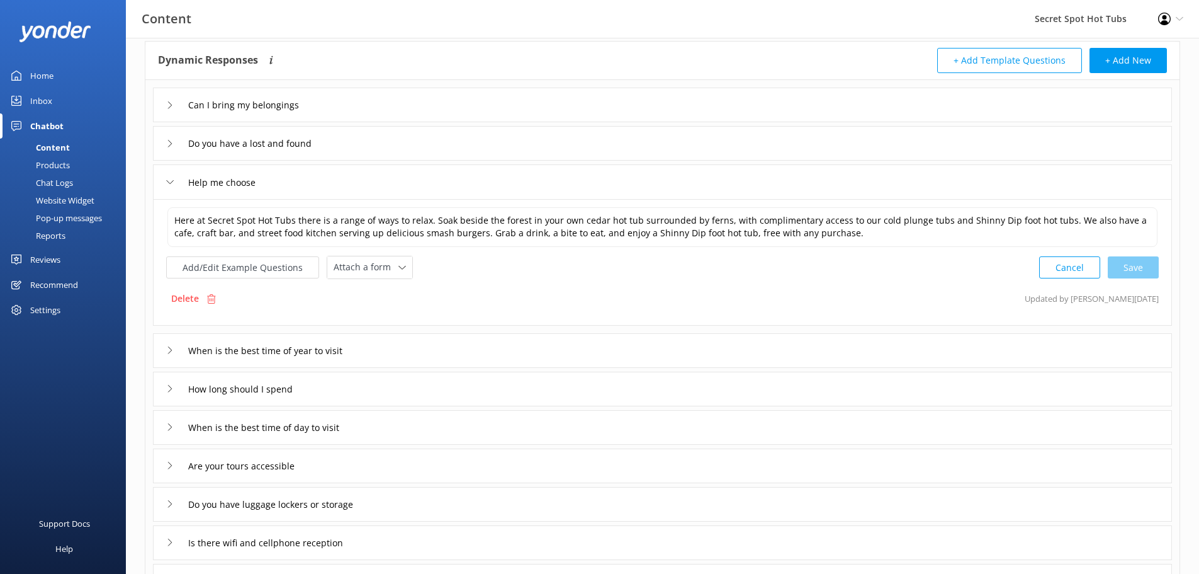
click at [168, 181] on icon at bounding box center [170, 182] width 8 height 8
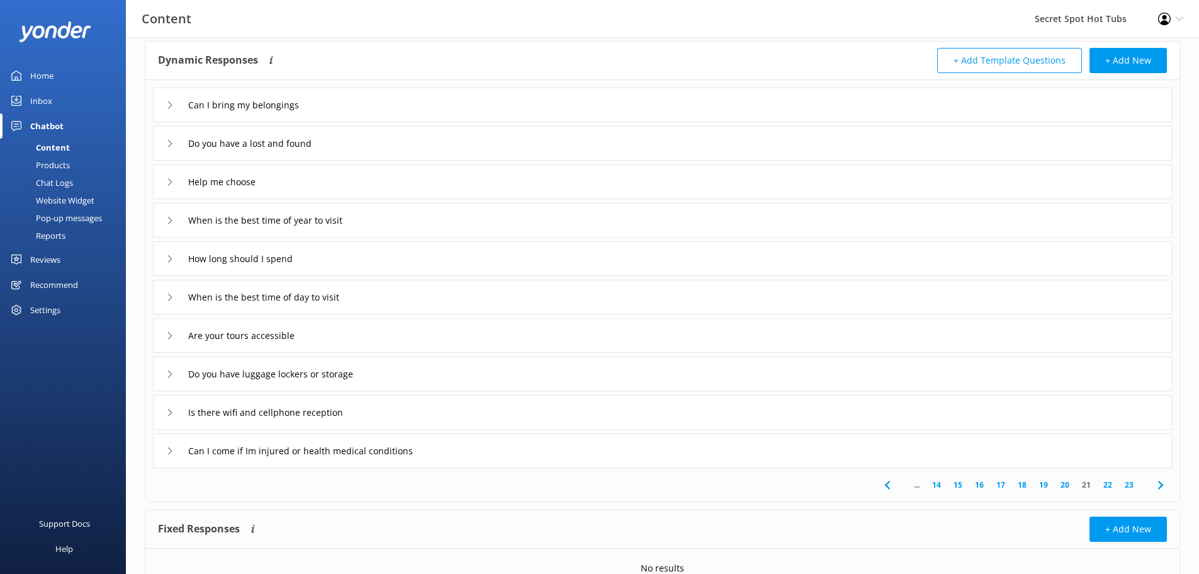
click at [172, 229] on div "When is the best time of year to visit" at bounding box center [269, 220] width 206 height 21
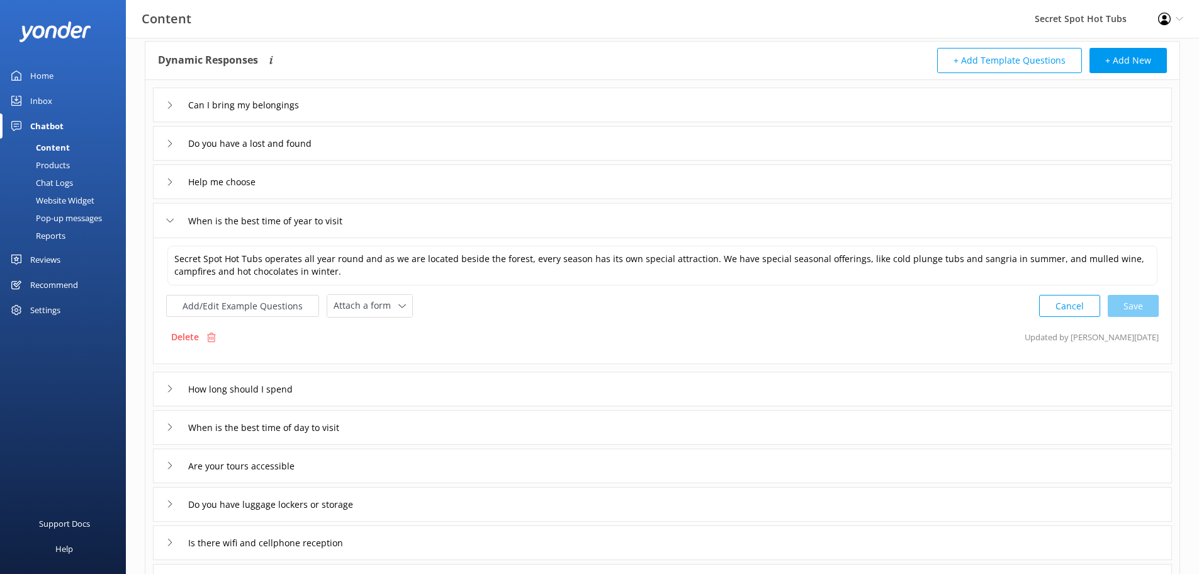
click at [172, 228] on div "When is the best time of year to visit" at bounding box center [269, 220] width 206 height 21
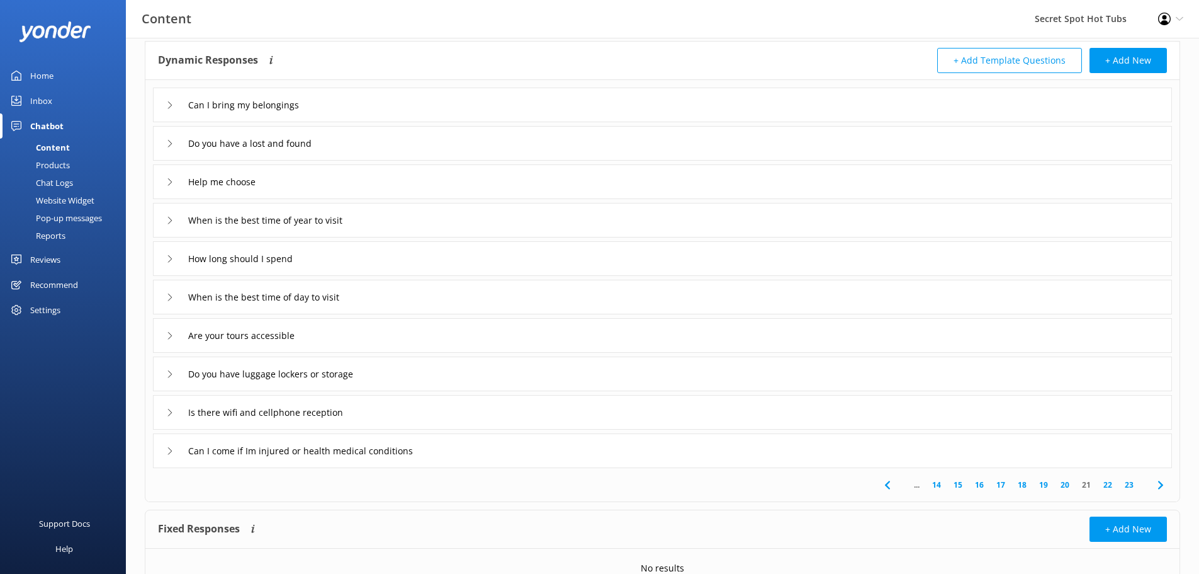
click at [169, 298] on icon at bounding box center [170, 297] width 8 height 8
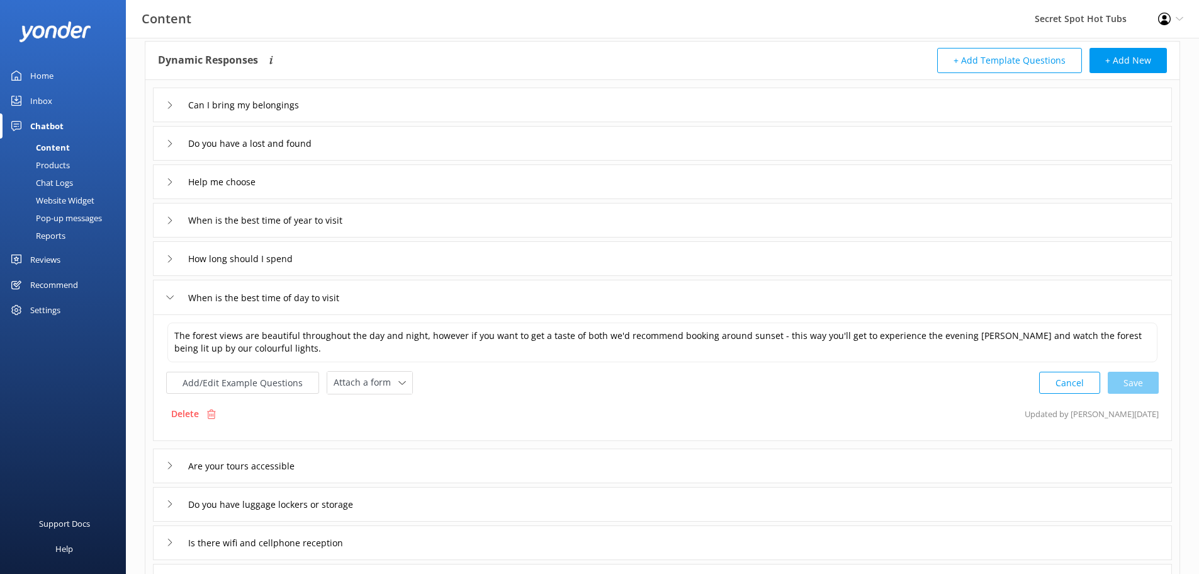
click at [169, 298] on icon at bounding box center [170, 297] width 8 height 8
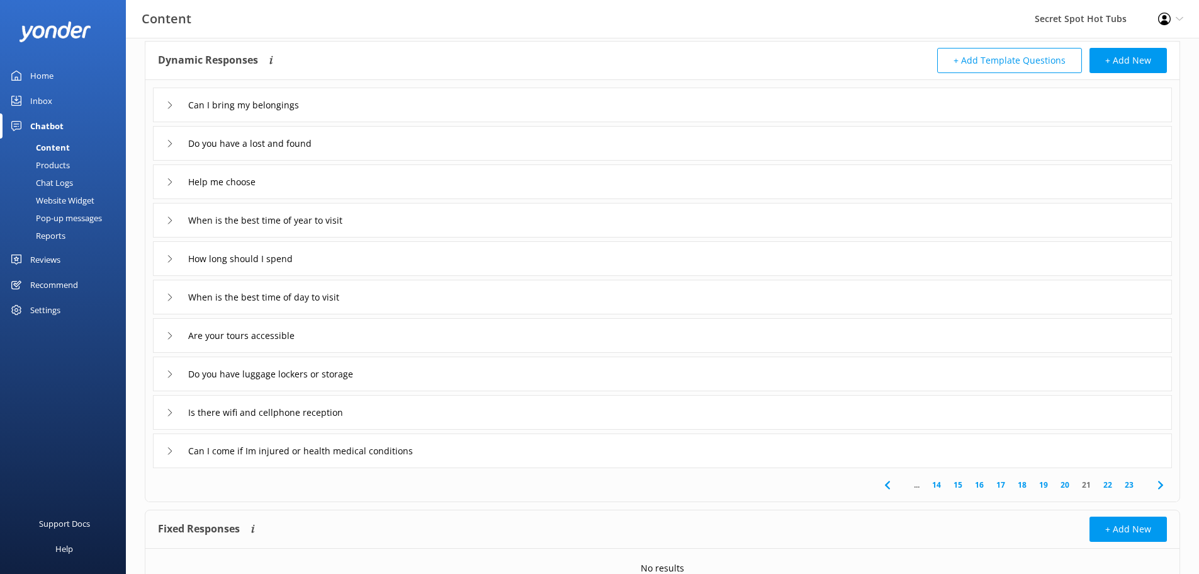
click at [1109, 485] on link "22" at bounding box center [1107, 484] width 21 height 12
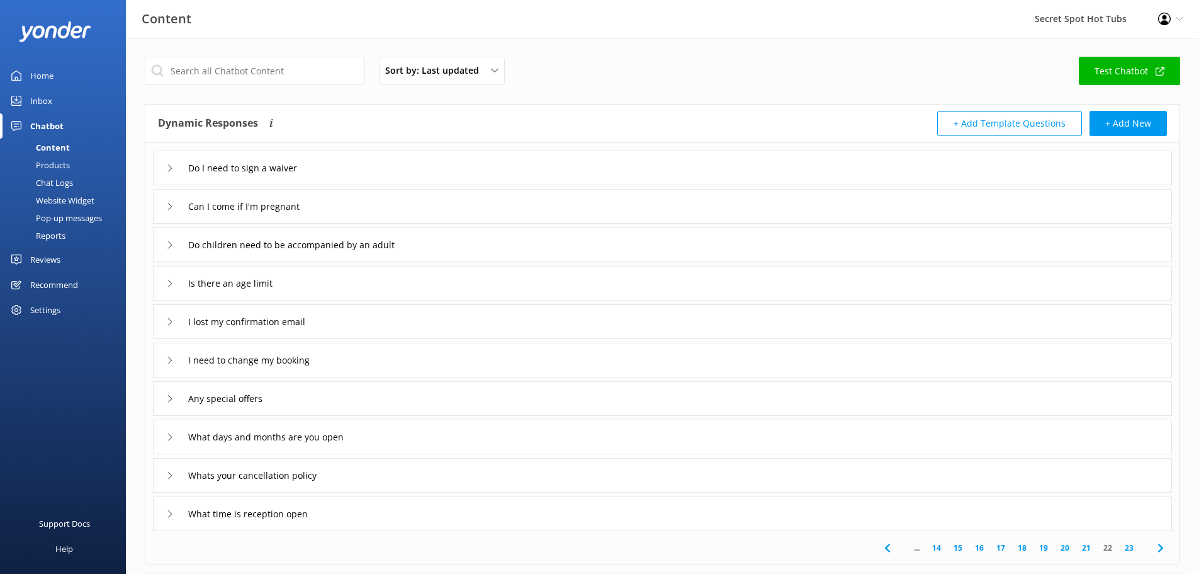
click at [169, 244] on icon at bounding box center [170, 245] width 8 height 8
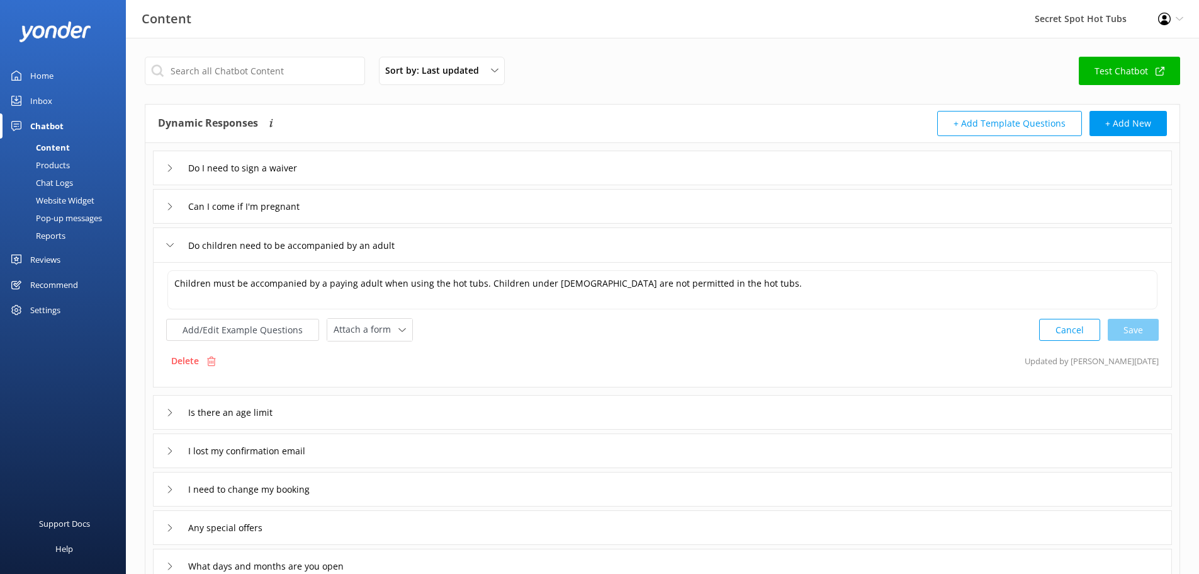
click at [169, 244] on icon at bounding box center [170, 245] width 8 height 8
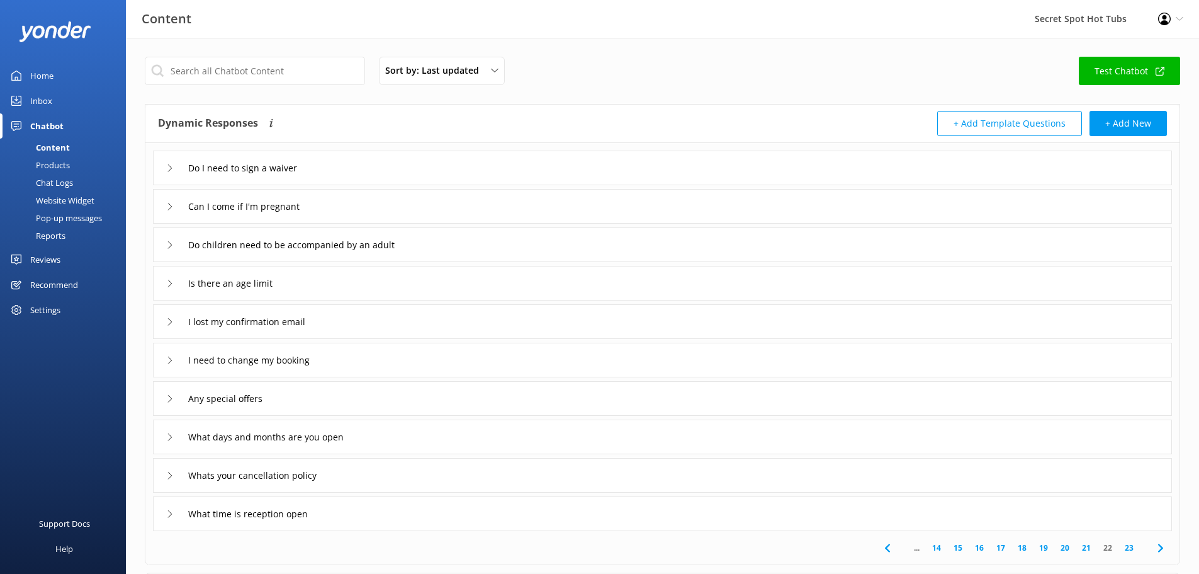
click at [168, 288] on div "Is there an age limit" at bounding box center [226, 283] width 121 height 21
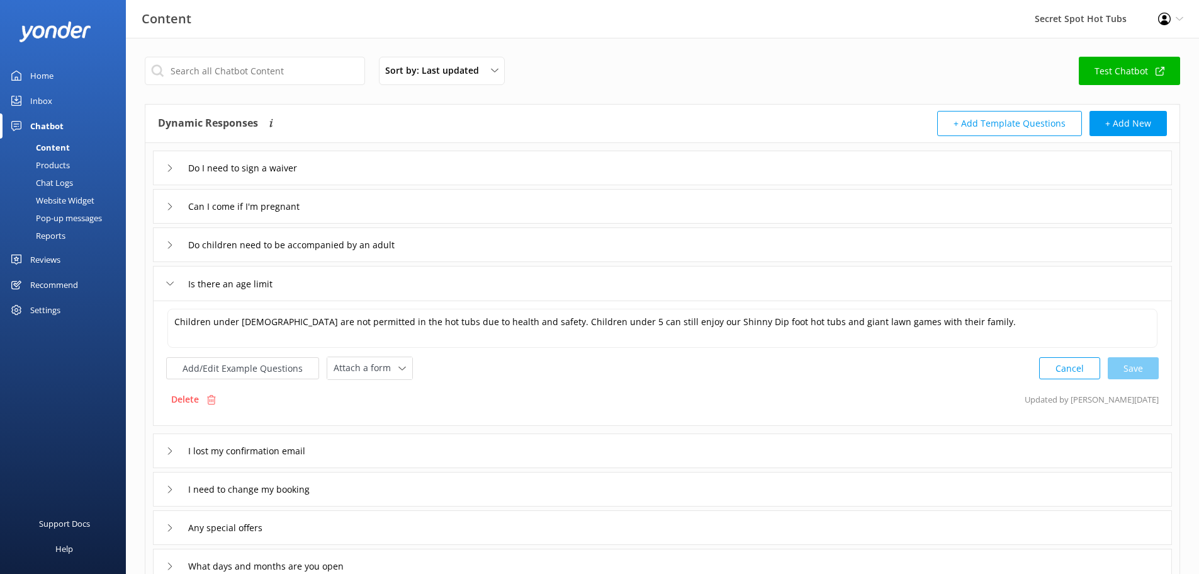
click at [168, 288] on div "Is there an age limit" at bounding box center [226, 283] width 121 height 21
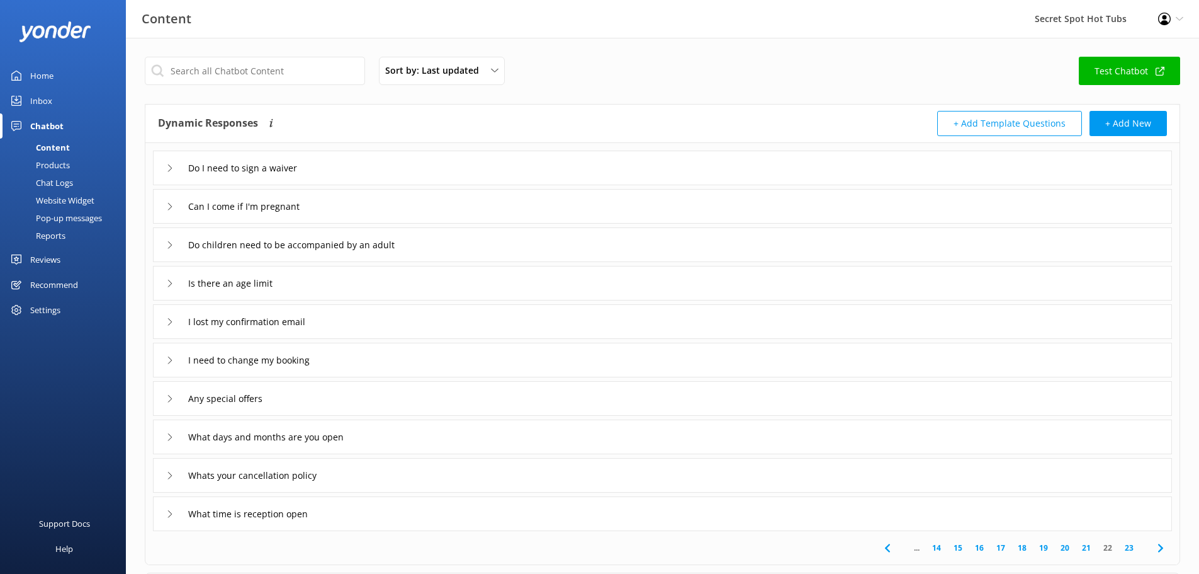
click at [176, 390] on div "Any special offers" at bounding box center [221, 398] width 111 height 21
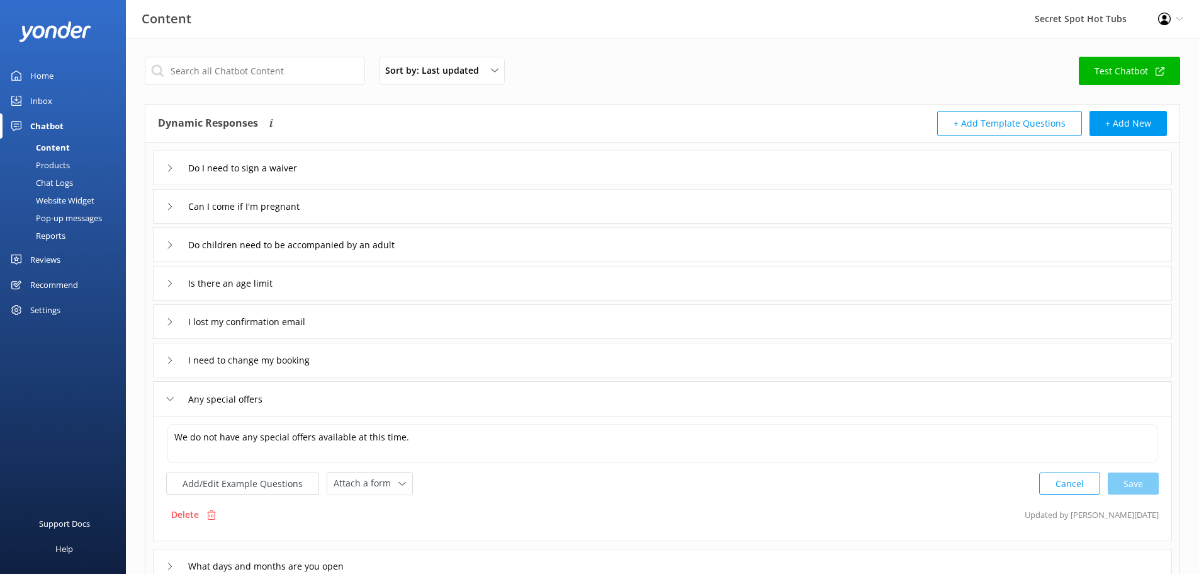
click at [176, 390] on div "Any special offers" at bounding box center [221, 398] width 111 height 21
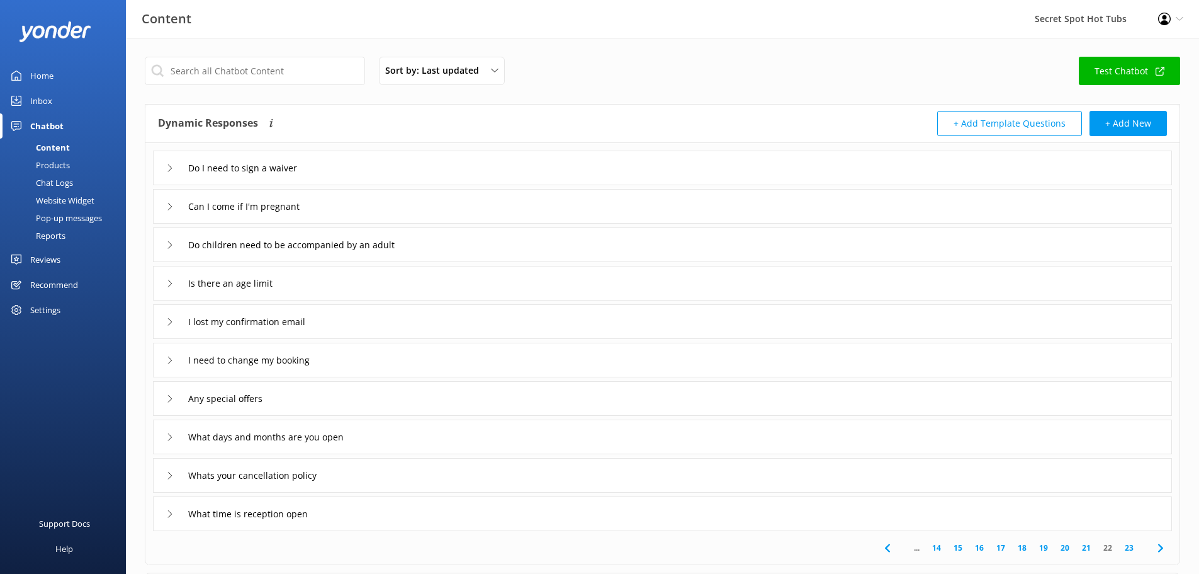
click at [1130, 546] on link "23" at bounding box center [1129, 547] width 21 height 12
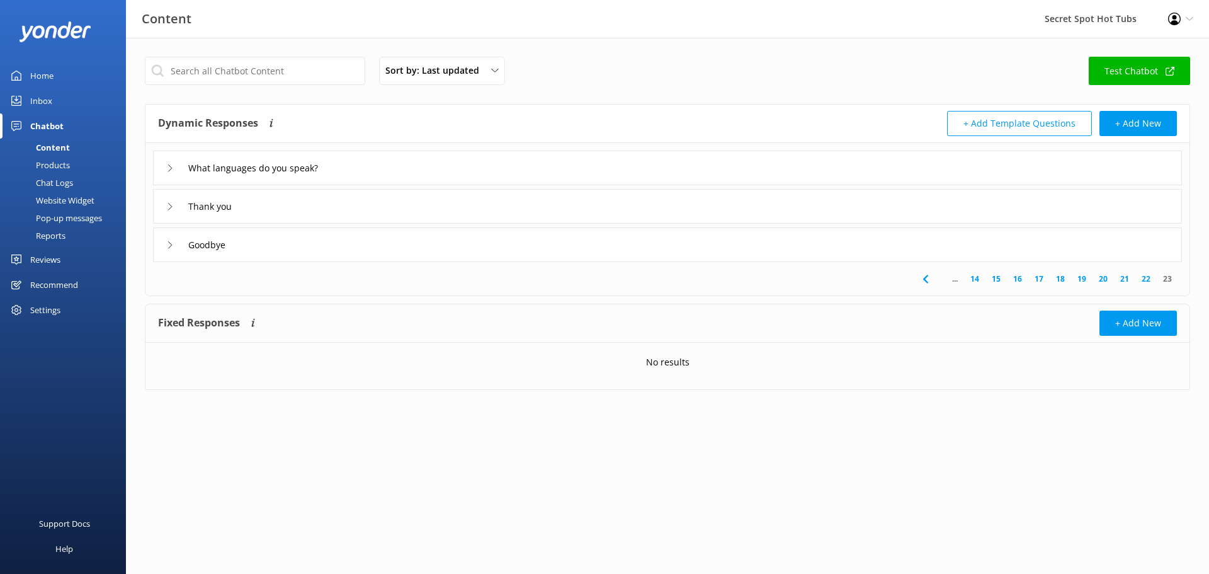
click at [1139, 76] on link "Test Chatbot" at bounding box center [1138, 71] width 101 height 28
click at [927, 280] on icon at bounding box center [925, 278] width 15 height 15
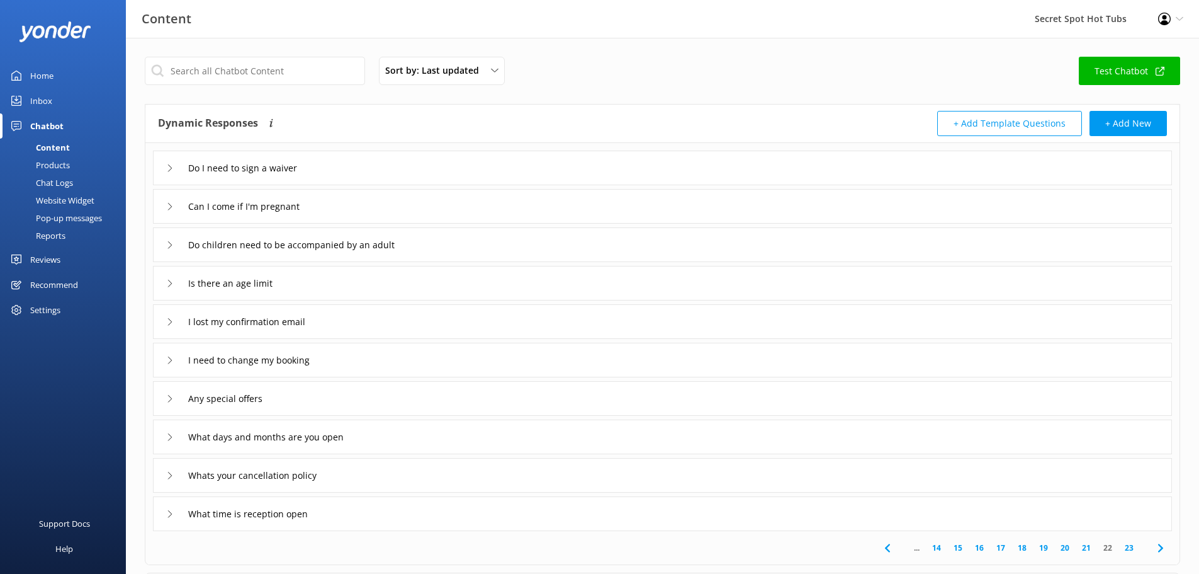
click at [60, 125] on div "Chatbot" at bounding box center [46, 125] width 33 height 25
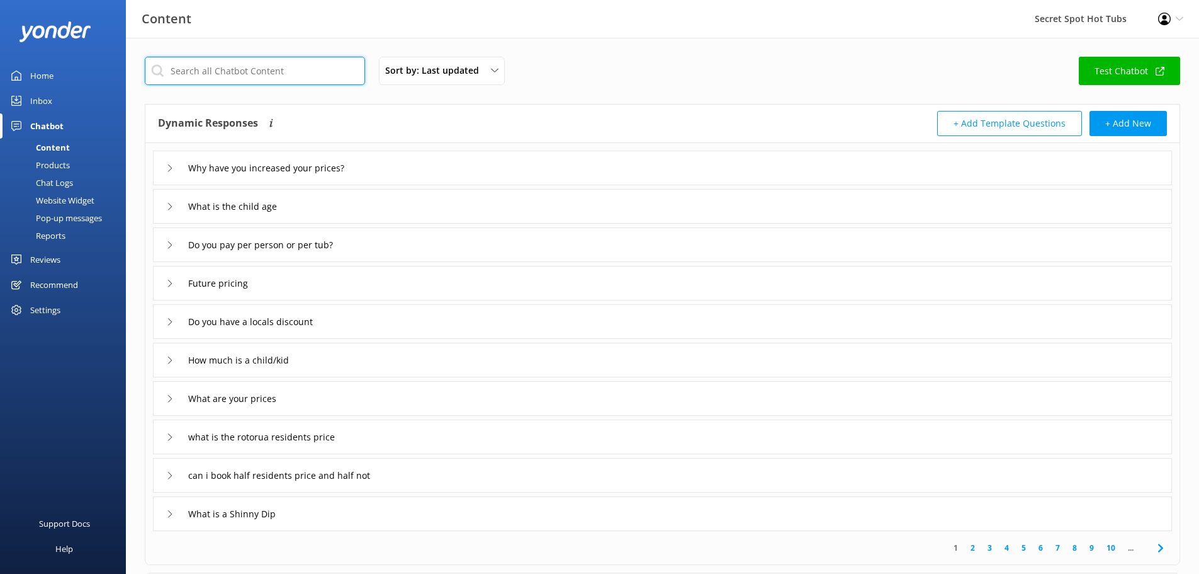
click at [247, 67] on input "text" at bounding box center [255, 71] width 220 height 28
type input "price"
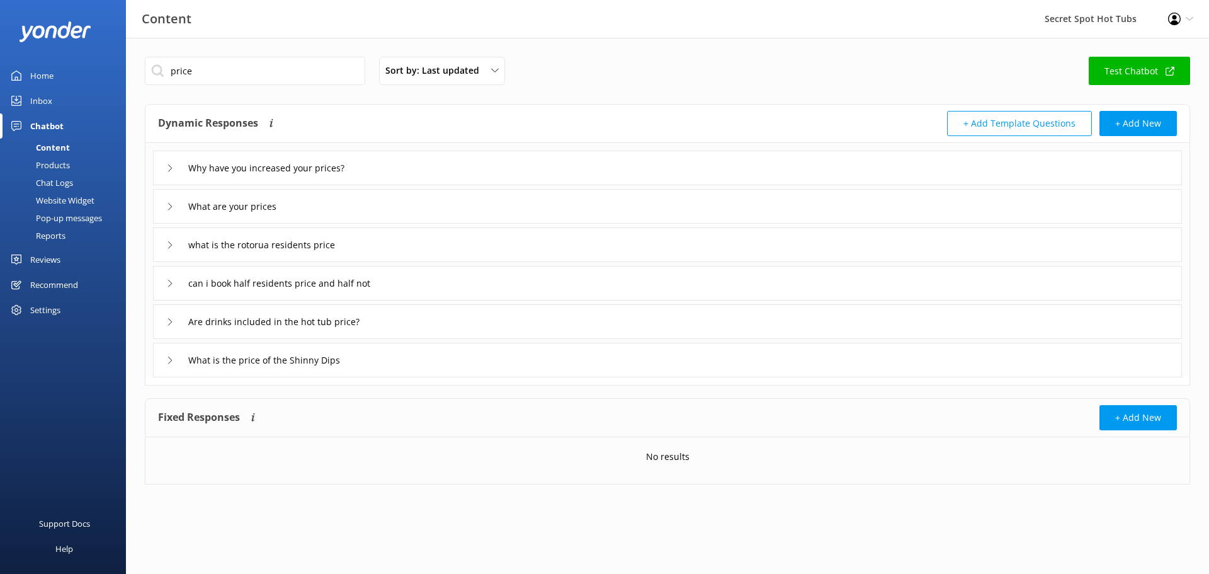
click at [166, 205] on div "What are your prices" at bounding box center [667, 206] width 1029 height 35
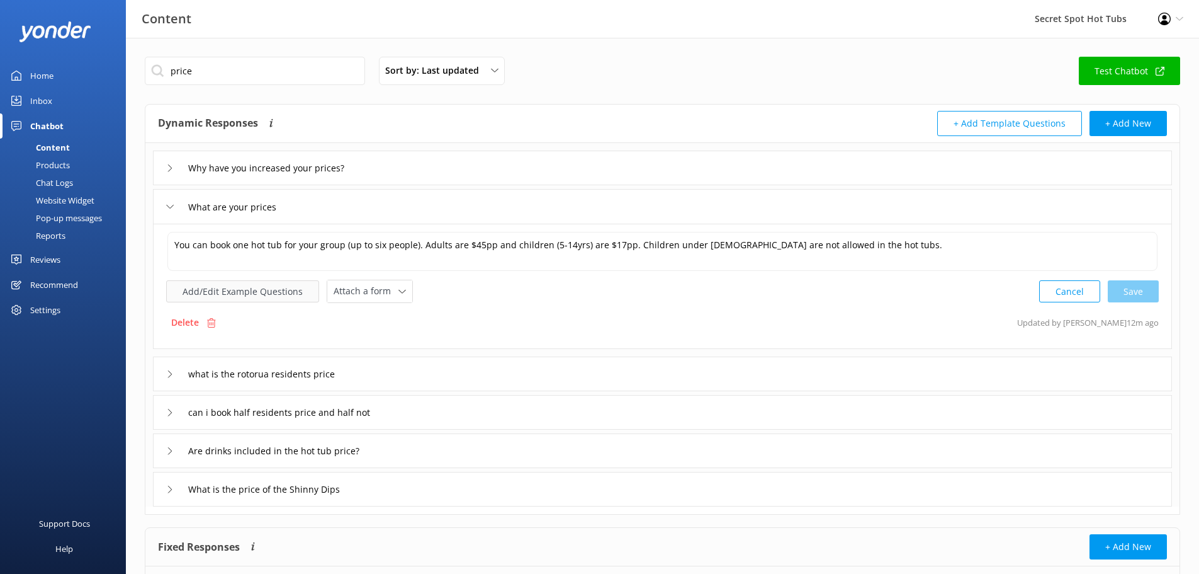
click at [260, 289] on button "Add/Edit Example Questions" at bounding box center [242, 291] width 153 height 22
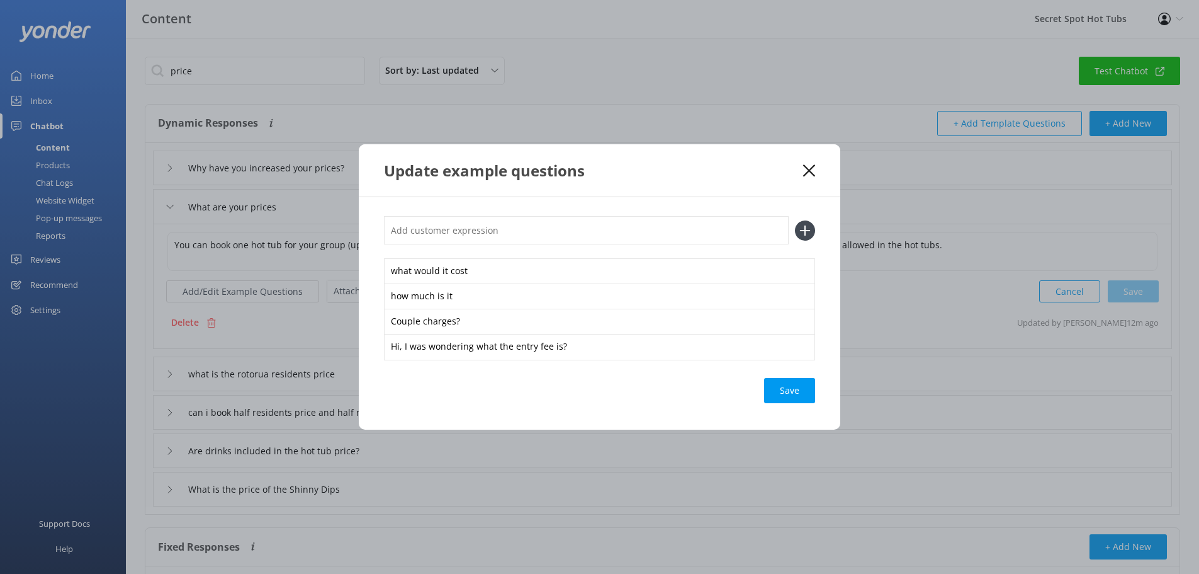
click at [530, 232] on input "text" at bounding box center [586, 230] width 405 height 28
type input "how much for an adult"
click at [801, 232] on icon at bounding box center [805, 230] width 20 height 20
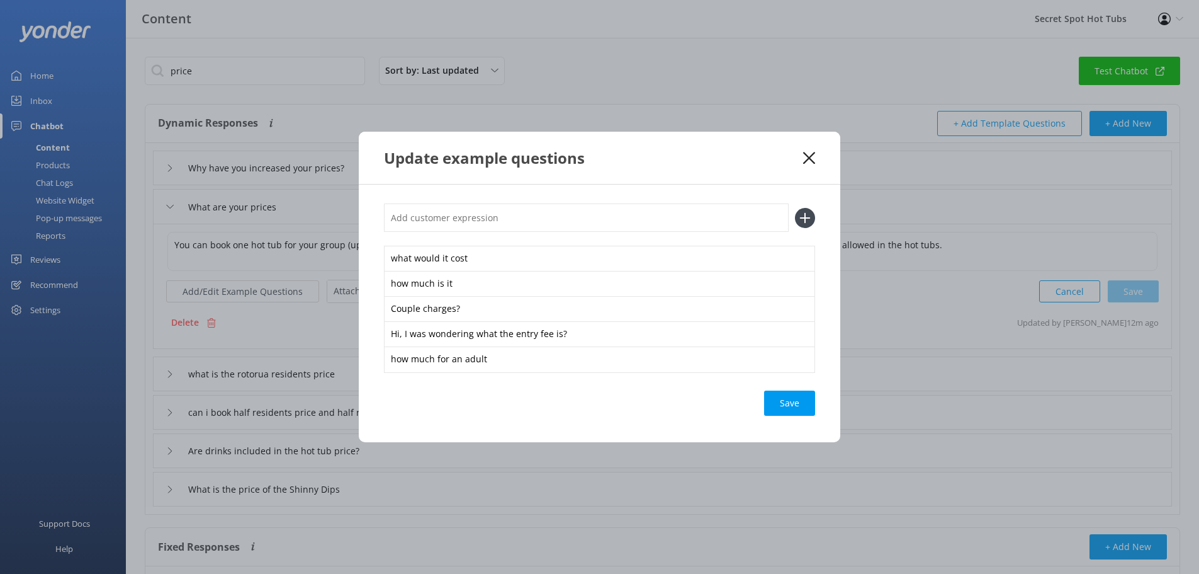
click at [538, 220] on input "text" at bounding box center [586, 217] width 405 height 28
type input "how much for a child"
click at [802, 220] on icon at bounding box center [805, 218] width 20 height 20
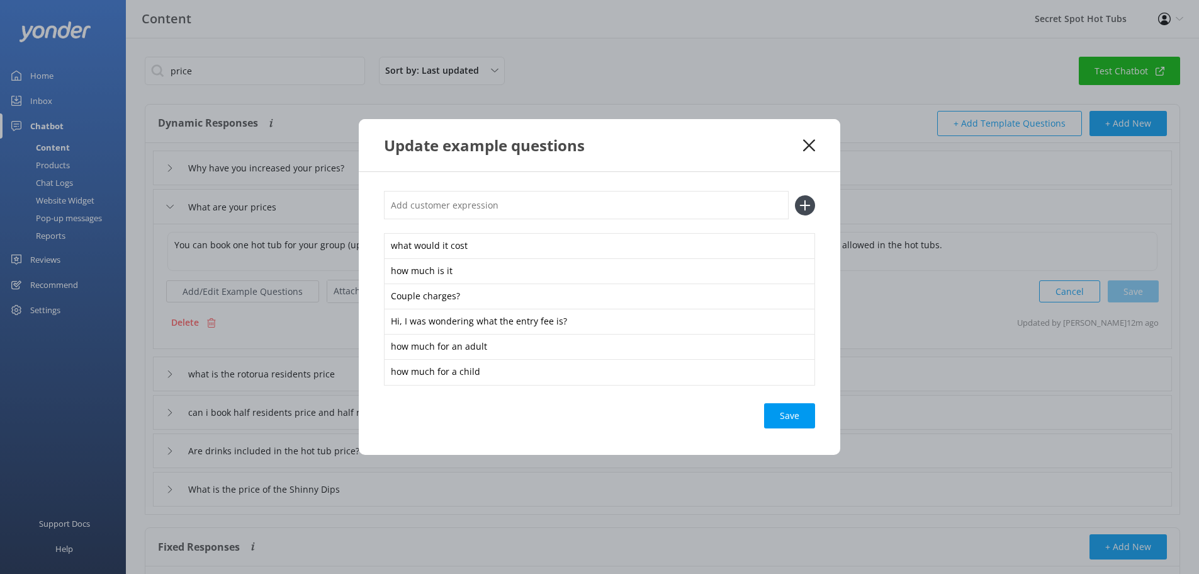
click at [505, 208] on input "text" at bounding box center [586, 205] width 405 height 28
type input "how much"
click at [808, 202] on icon at bounding box center [805, 205] width 20 height 20
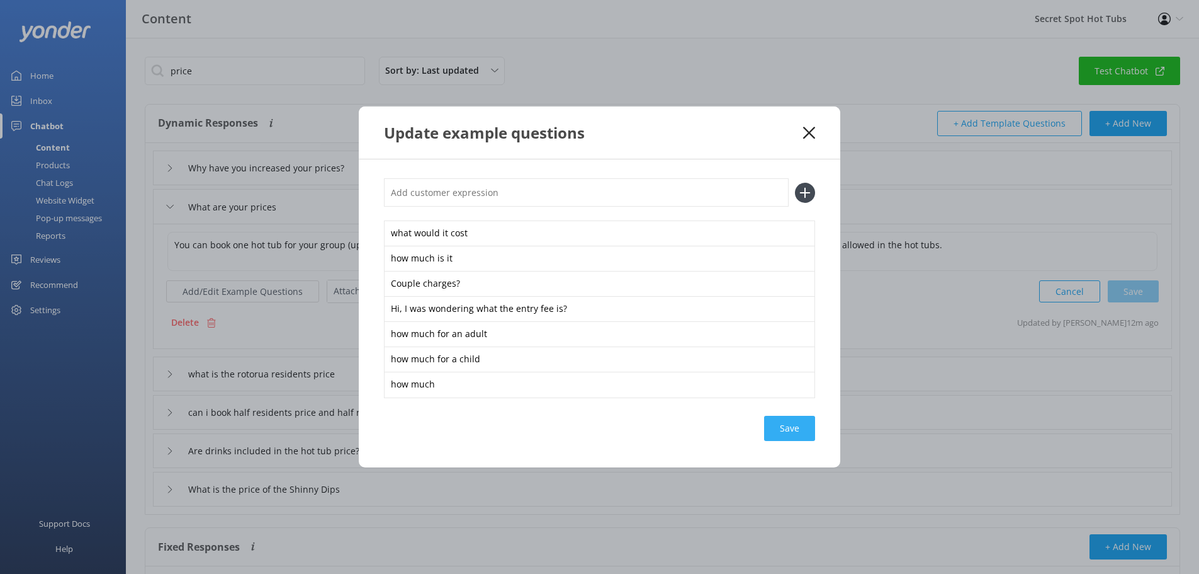
click at [776, 433] on div "Save" at bounding box center [789, 427] width 51 height 25
click at [807, 130] on use at bounding box center [809, 133] width 12 height 12
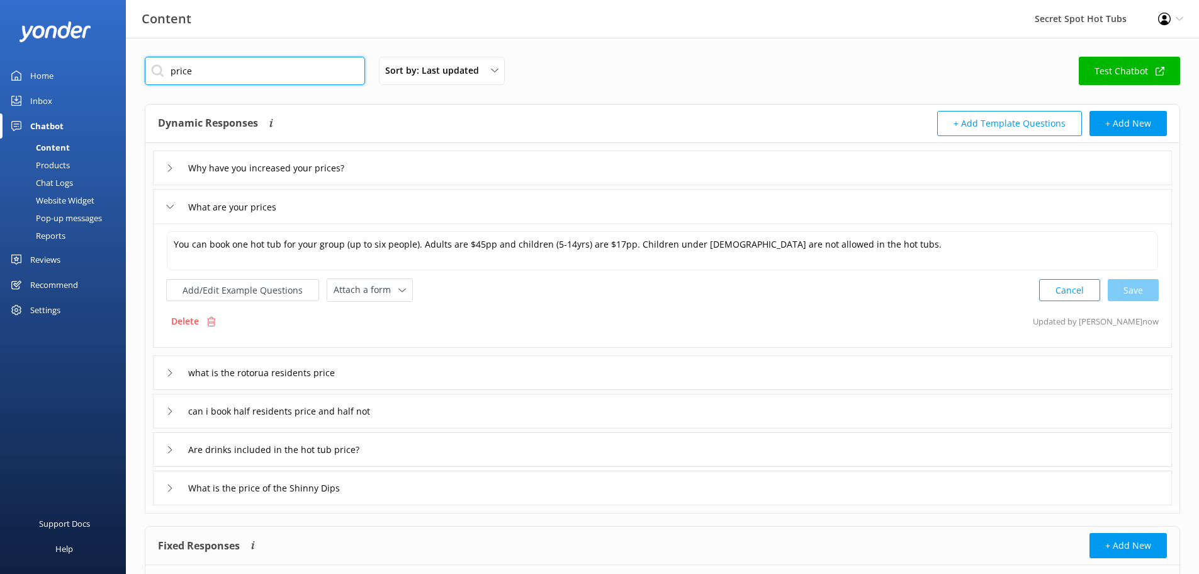
drag, startPoint x: 230, startPoint y: 75, endPoint x: 101, endPoint y: 67, distance: 129.3
click at [101, 67] on div "Content Secret Spot Hot Tubs Profile Settings Logout Home Inbox Chatbot Content…" at bounding box center [599, 344] width 1199 height 613
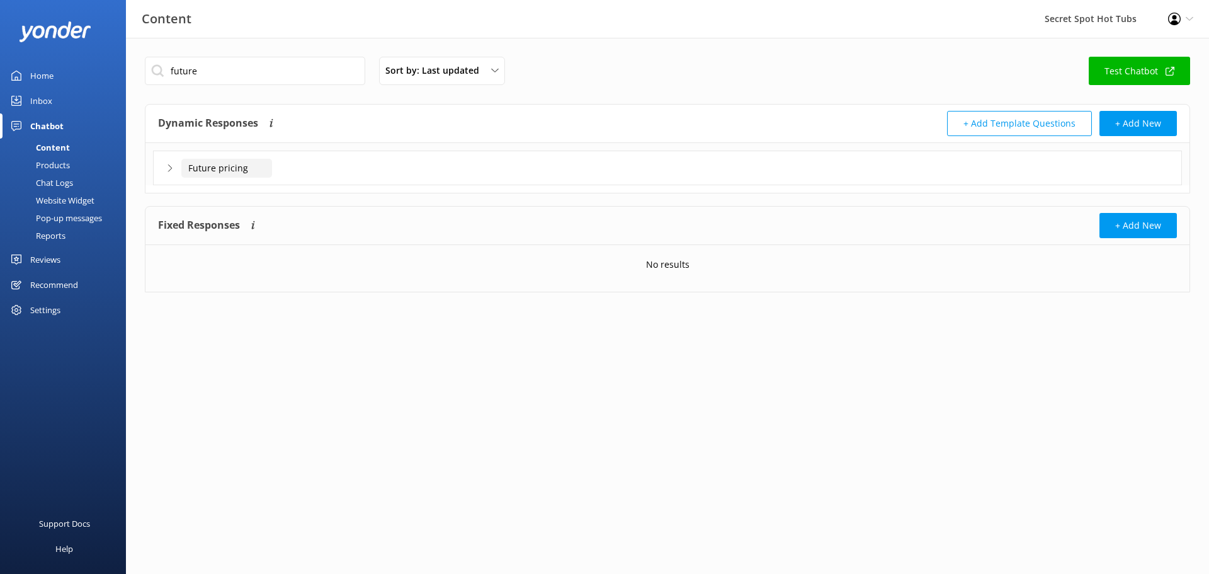
click at [234, 169] on input "Future pricing" at bounding box center [226, 168] width 91 height 19
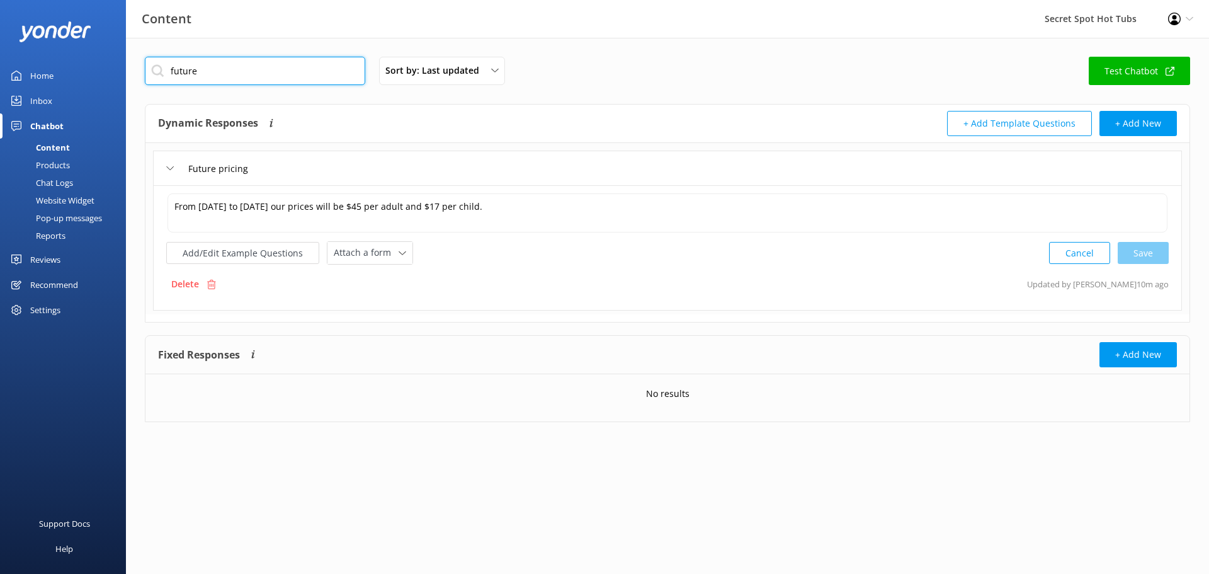
drag, startPoint x: 234, startPoint y: 70, endPoint x: 116, endPoint y: 52, distance: 119.1
click at [116, 52] on div "Content Secret Spot Hot Tubs Profile Settings Logout Home Inbox Chatbot Content…" at bounding box center [604, 249] width 1209 height 422
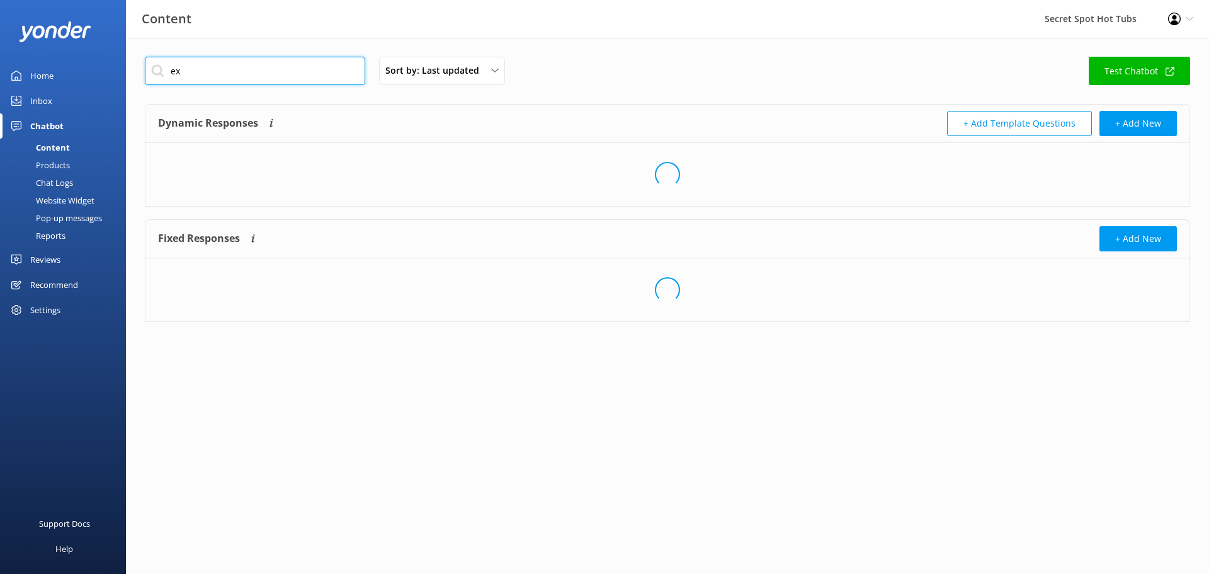
type input "e"
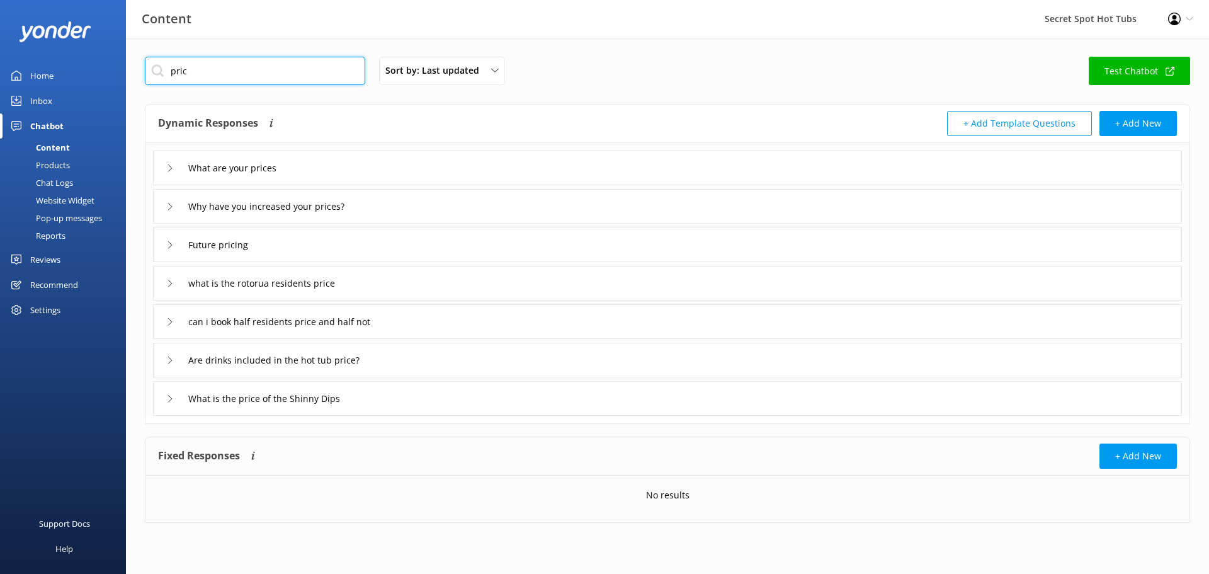
type input "pric"
click at [168, 201] on div "Why have you increased your prices?" at bounding box center [261, 206] width 191 height 21
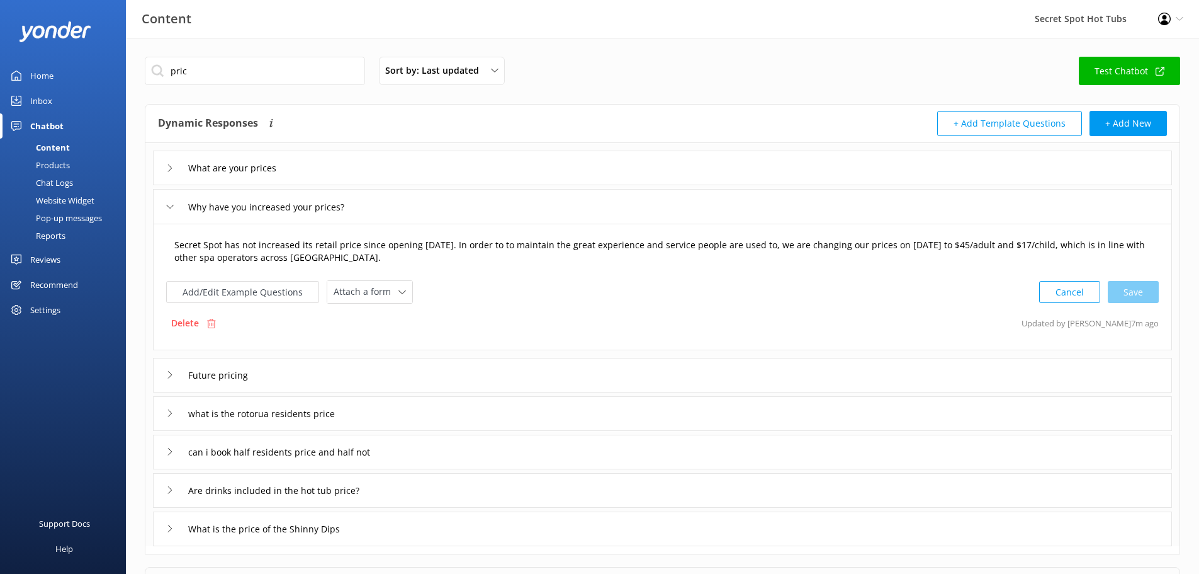
click at [276, 247] on textarea "Secret Spot has not increased its retail price since opening [DATE]. In order t…" at bounding box center [662, 252] width 990 height 40
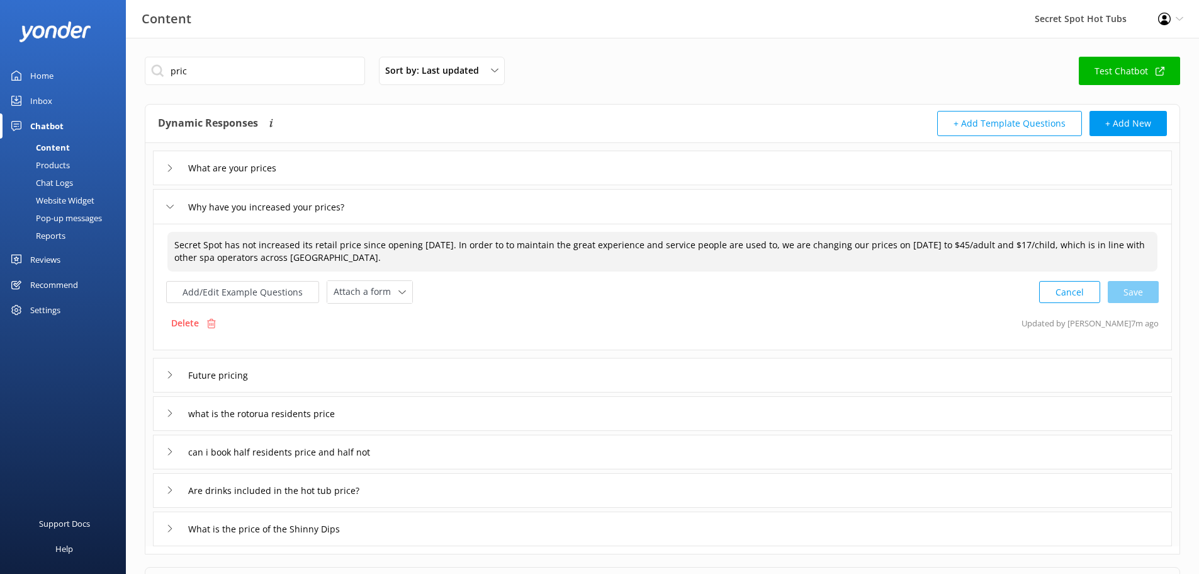
click at [368, 245] on textarea "Secret Spot has not increased its retail price since opening [DATE]. In order t…" at bounding box center [662, 252] width 990 height 40
drag, startPoint x: 466, startPoint y: 244, endPoint x: 168, endPoint y: 240, distance: 298.4
click at [168, 240] on textarea "Secret Spot has not increased its retail price since opening [DATE]. In order t…" at bounding box center [662, 252] width 990 height 40
click at [1128, 292] on div "Cancel Loading.." at bounding box center [1099, 289] width 119 height 23
click at [1141, 290] on div "Cancel Save" at bounding box center [1099, 289] width 120 height 23
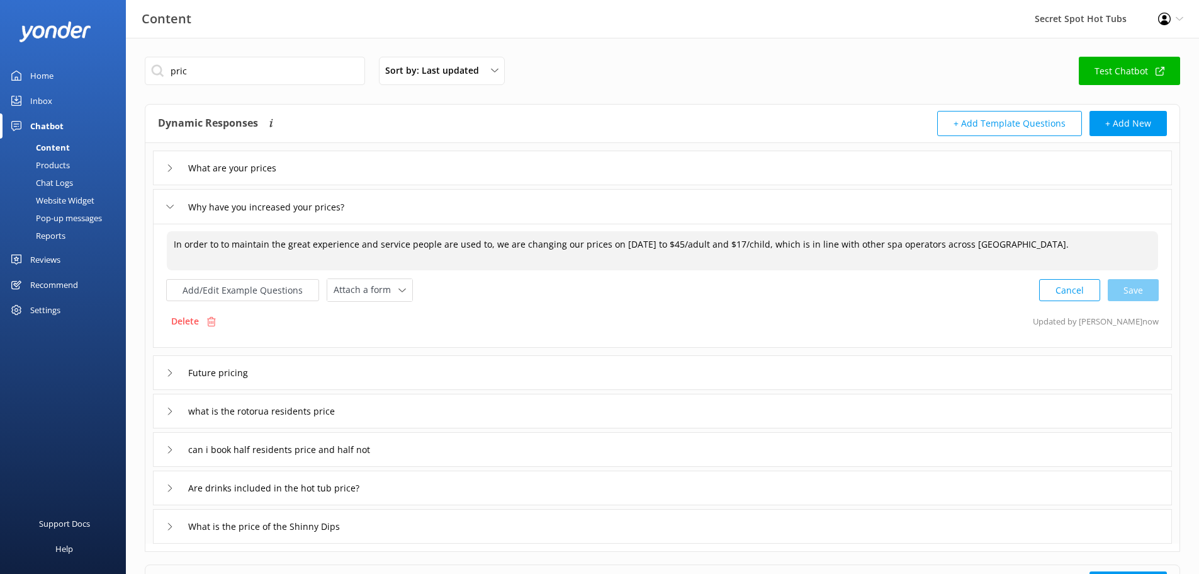
type textarea "In order to to maintain the great experience and service people are used to, we…"
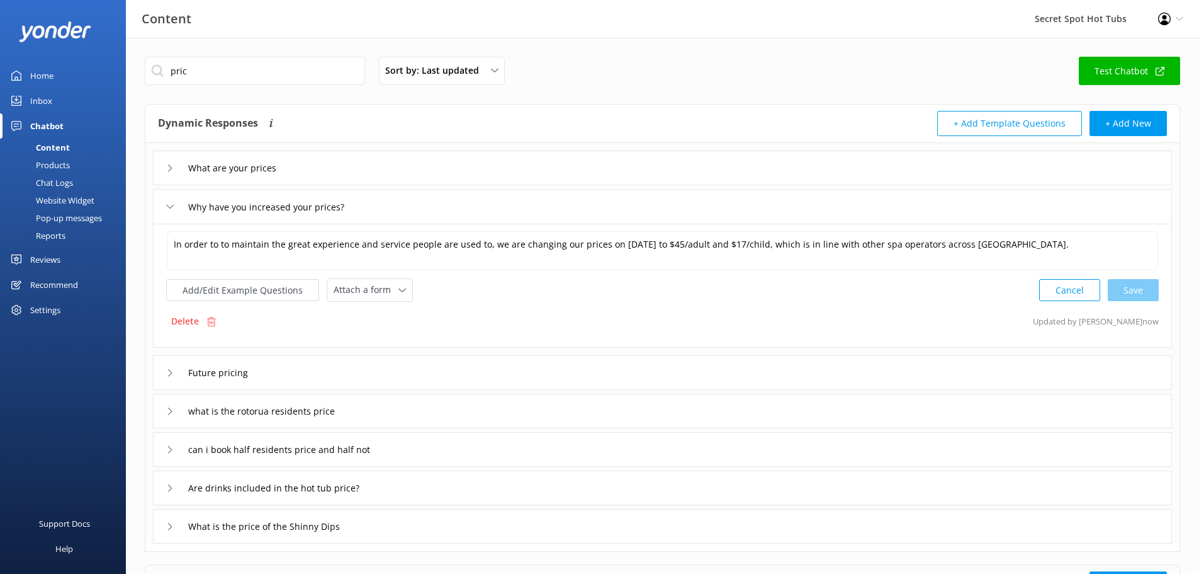
click at [644, 76] on div "pric Sort by: Last updated Title (A-Z) Last updated Test Chatbot" at bounding box center [663, 75] width 1036 height 36
drag, startPoint x: 209, startPoint y: 70, endPoint x: 132, endPoint y: 63, distance: 77.1
click at [133, 63] on div "pric Sort by: Last updated Title (A-Z) Last updated Test Chatbot Dynamic Respon…" at bounding box center [662, 363] width 1073 height 651
type input "local"
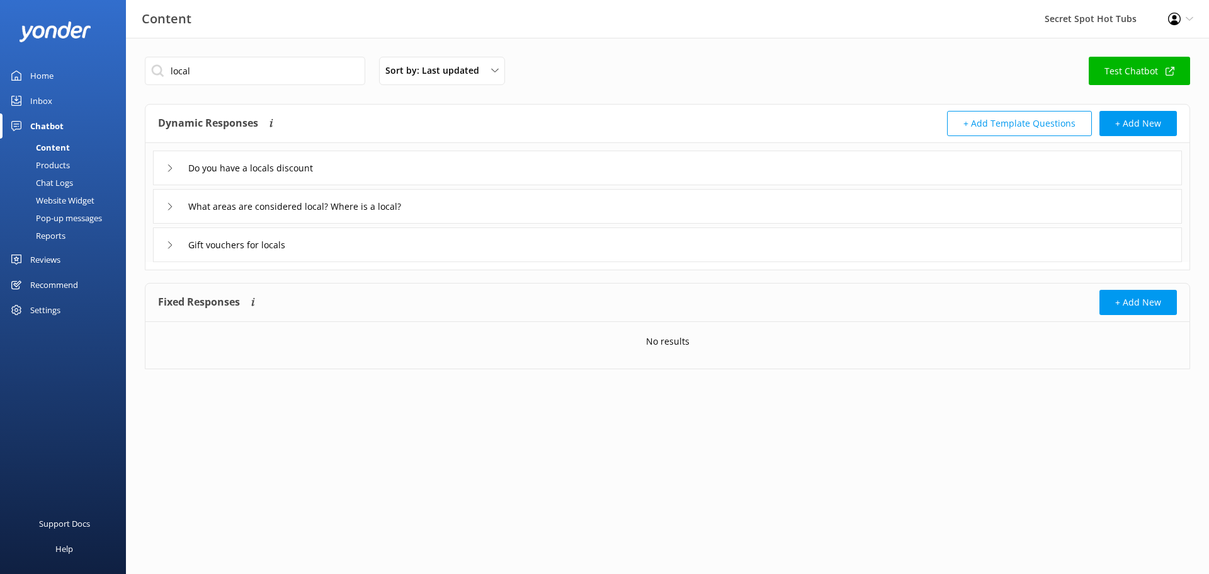
click at [171, 166] on icon at bounding box center [170, 168] width 8 height 8
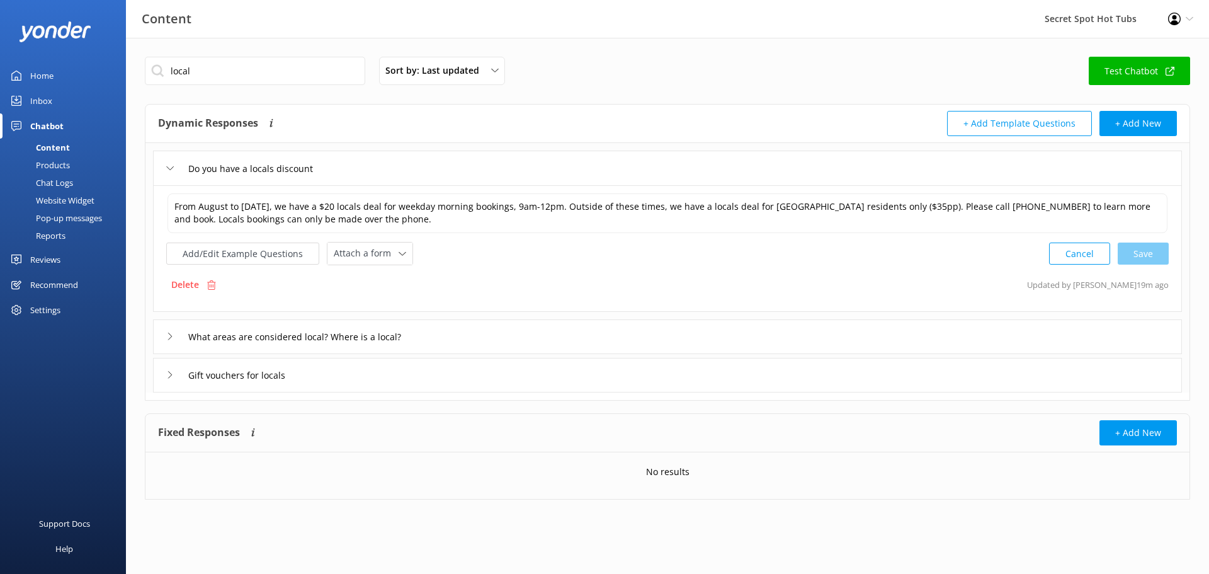
click at [171, 166] on icon at bounding box center [170, 168] width 8 height 8
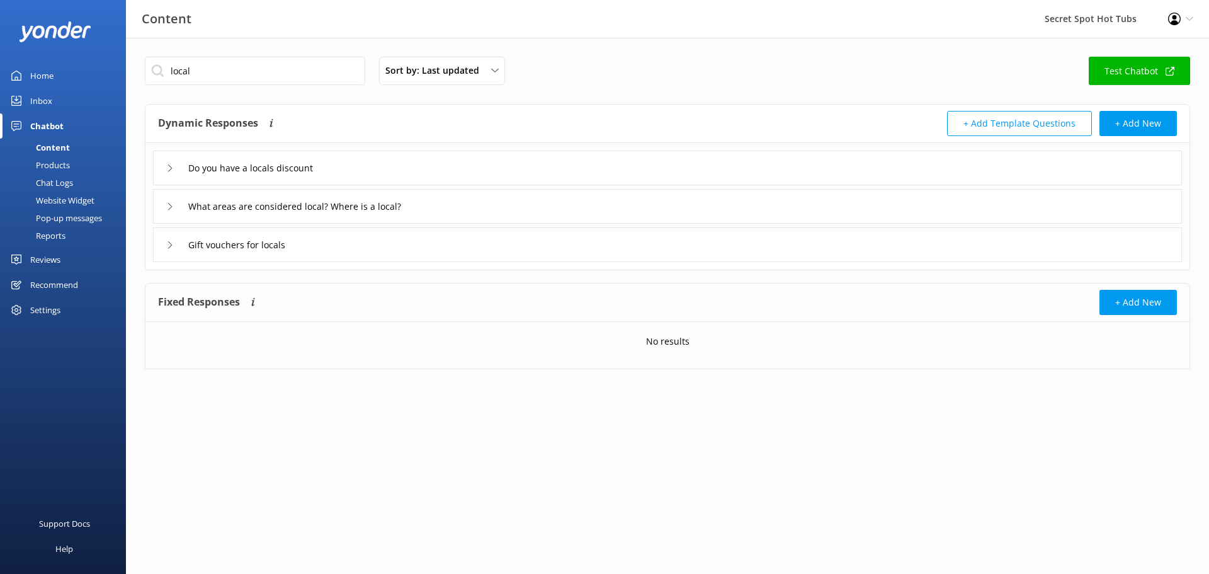
click at [169, 200] on div "What areas are considered local? Where is a local?" at bounding box center [299, 206] width 267 height 21
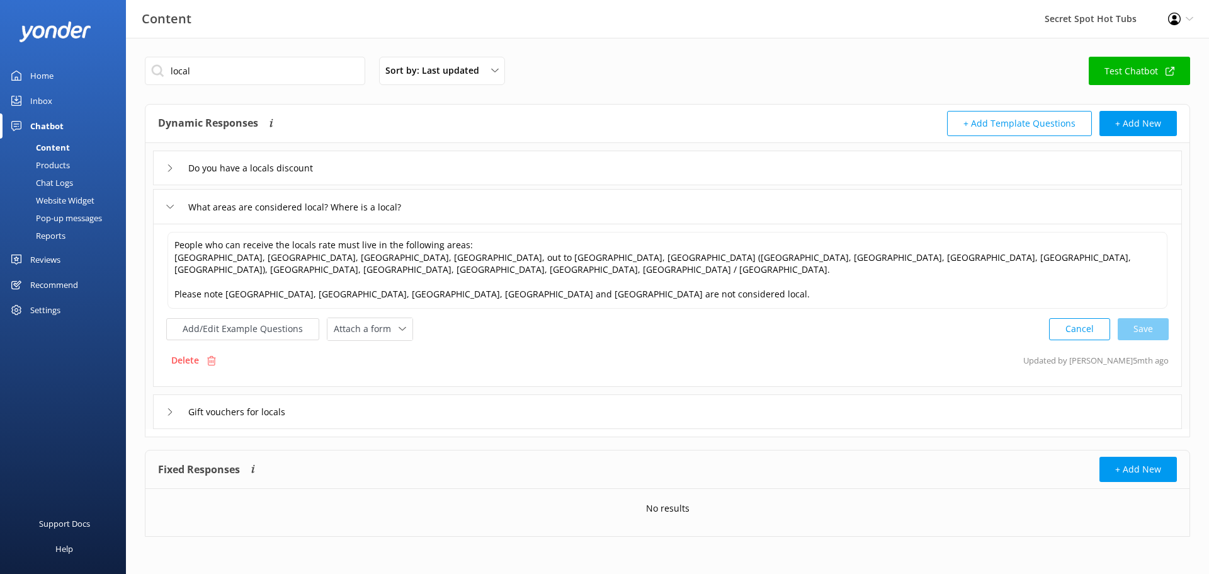
click at [169, 200] on div "What areas are considered local? Where is a local?" at bounding box center [299, 206] width 267 height 21
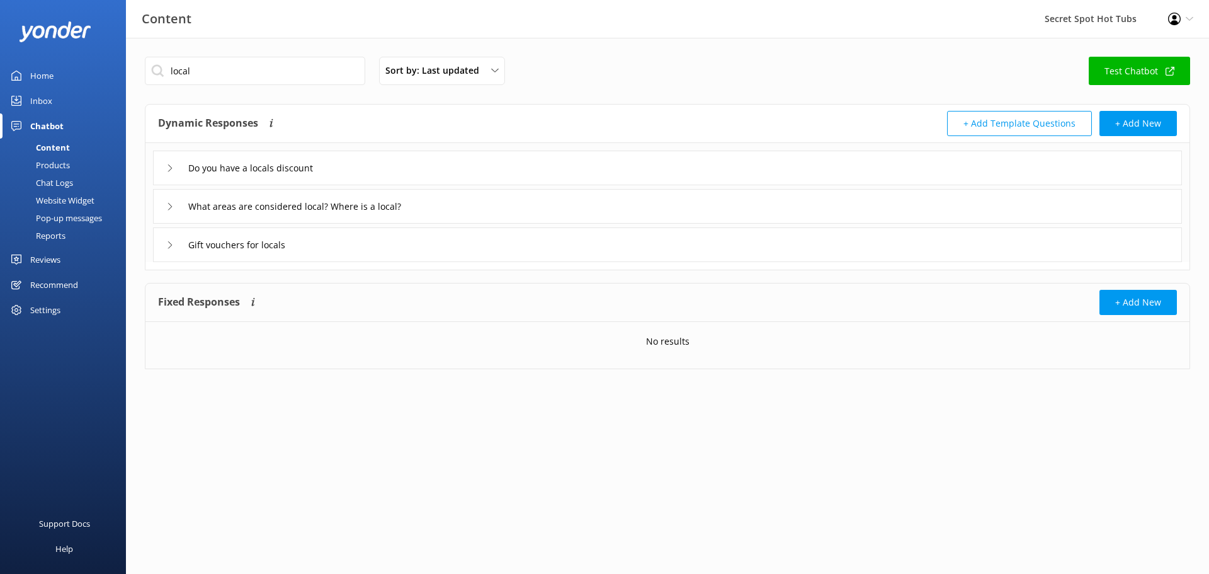
click at [172, 248] on icon at bounding box center [170, 245] width 8 height 8
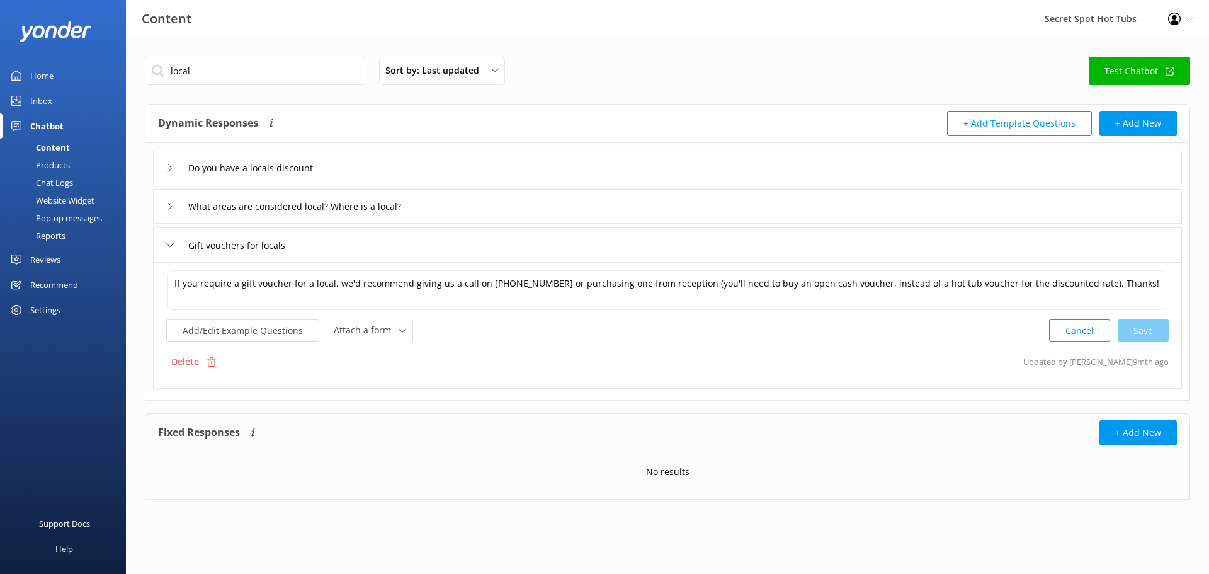
click at [171, 248] on icon at bounding box center [170, 245] width 8 height 8
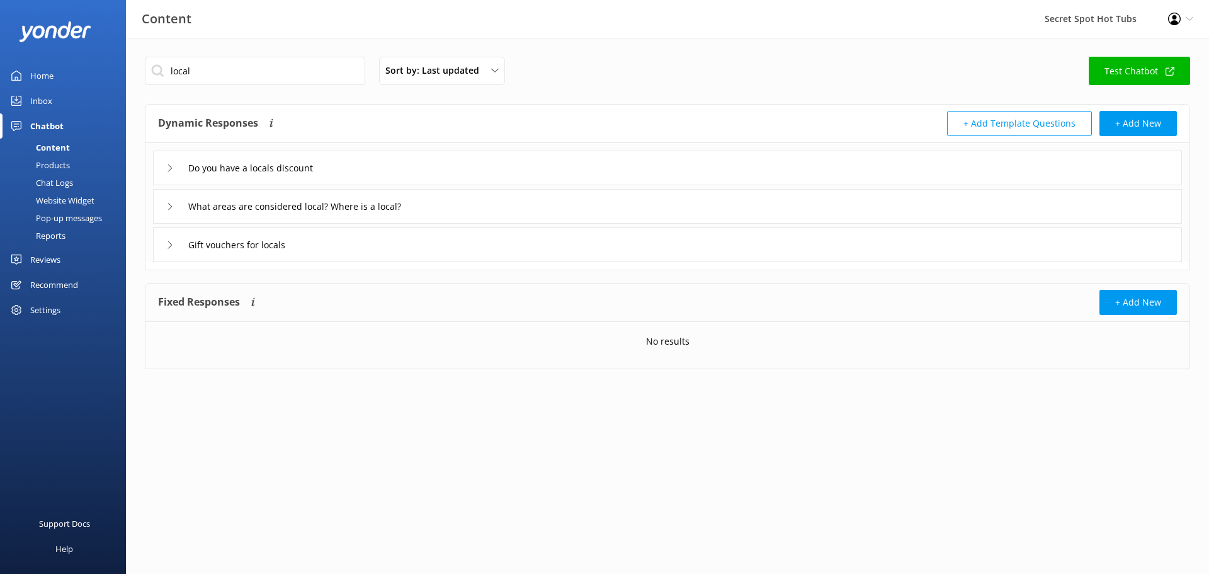
click at [172, 168] on icon at bounding box center [170, 168] width 8 height 8
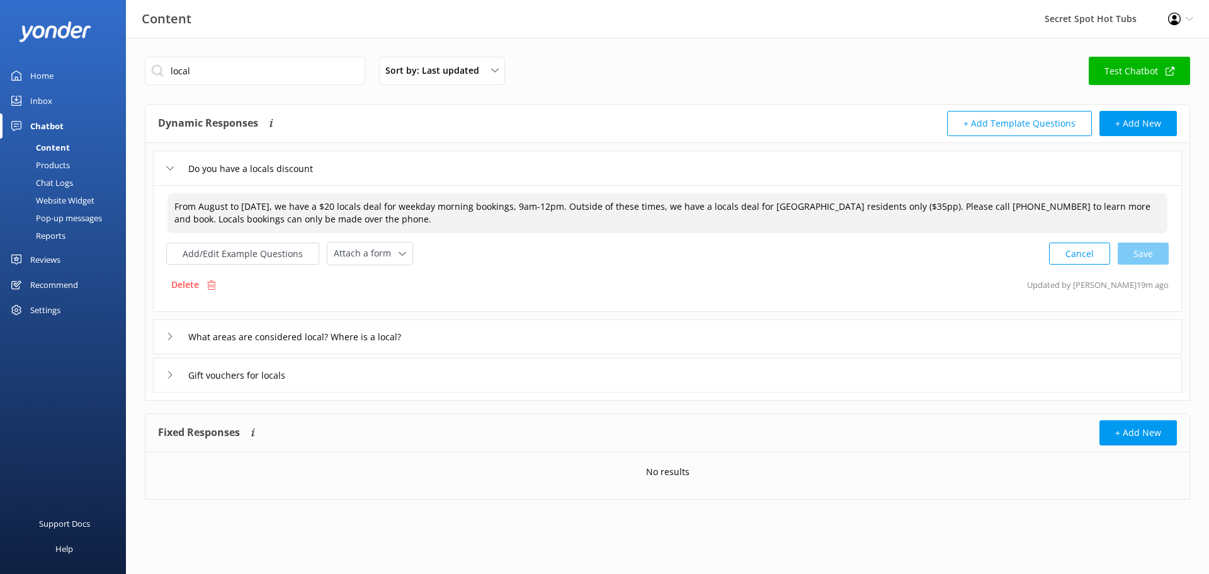
click at [434, 219] on textarea "From August to [DATE], we have a $20 locals deal for weekday morning bookings, …" at bounding box center [667, 213] width 1000 height 40
click at [429, 218] on textarea "From August to [DATE], we have a $20 locals deal for weekday morning bookings, …" at bounding box center [667, 213] width 1000 height 40
drag, startPoint x: 439, startPoint y: 219, endPoint x: 427, endPoint y: 220, distance: 12.7
click at [427, 220] on textarea "From August to [DATE], we have a $20 locals deal for weekday morning bookings, …" at bounding box center [667, 213] width 1000 height 40
click at [509, 217] on textarea "From August to [DATE], we have a $20 locals deal for weekday morning bookings, …" at bounding box center [667, 213] width 1000 height 40
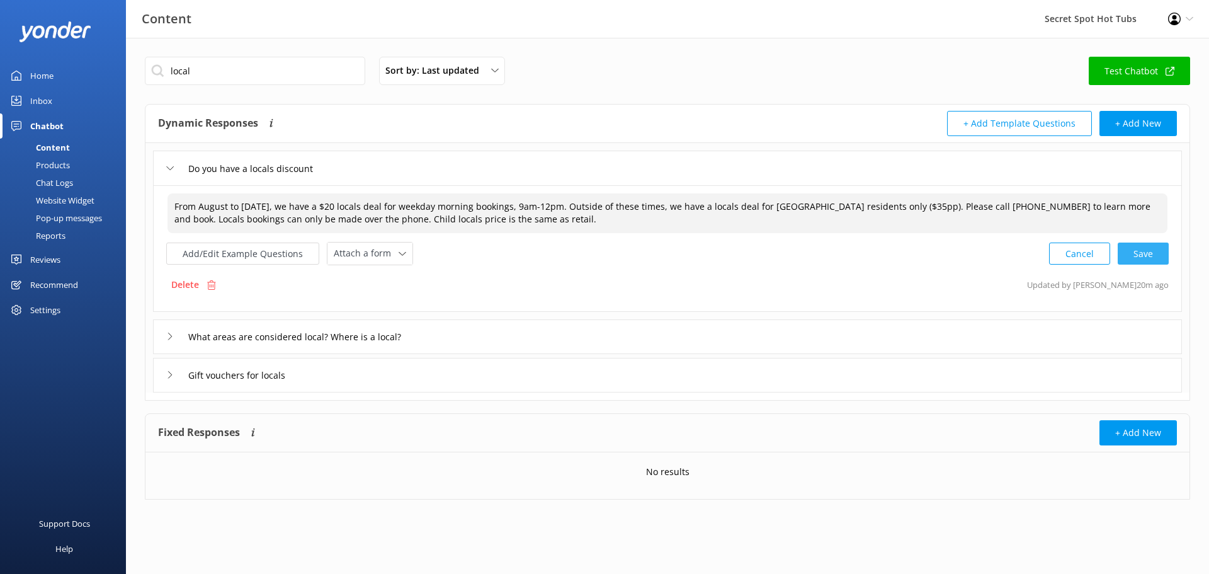
click at [1141, 253] on div "Cancel Save" at bounding box center [1109, 253] width 120 height 23
type textarea "From August to [DATE], we have a $20 locals deal for weekday morning bookings, …"
click at [839, 274] on div "Delete Updated by [PERSON_NAME] now" at bounding box center [667, 283] width 1002 height 24
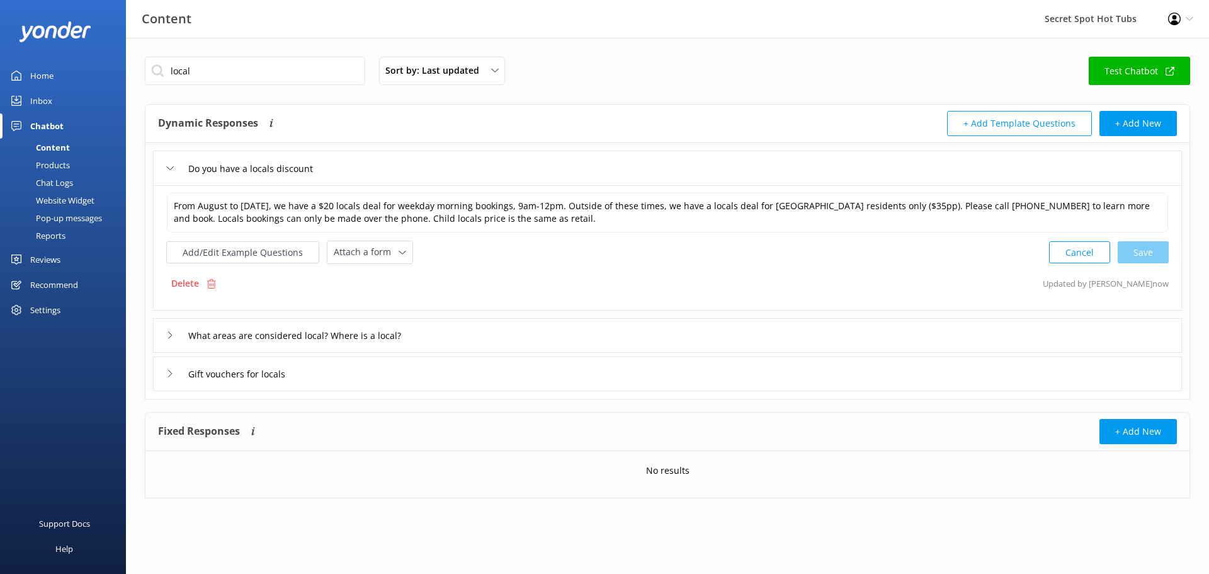
click at [172, 167] on use at bounding box center [170, 168] width 7 height 4
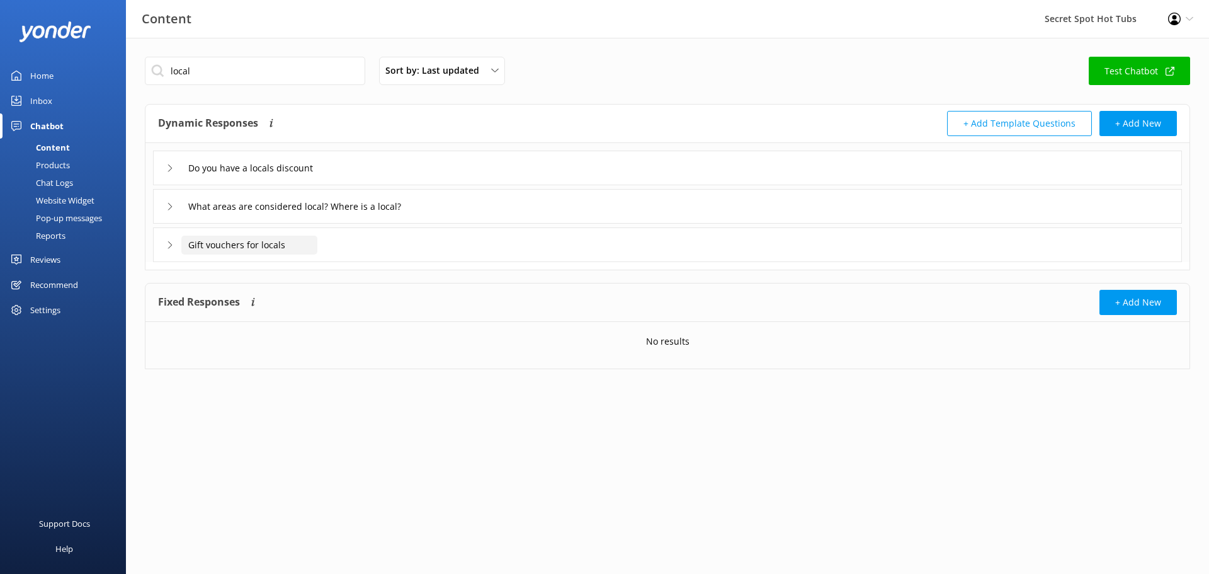
click at [222, 240] on input "Gift vouchers for locals" at bounding box center [249, 244] width 136 height 19
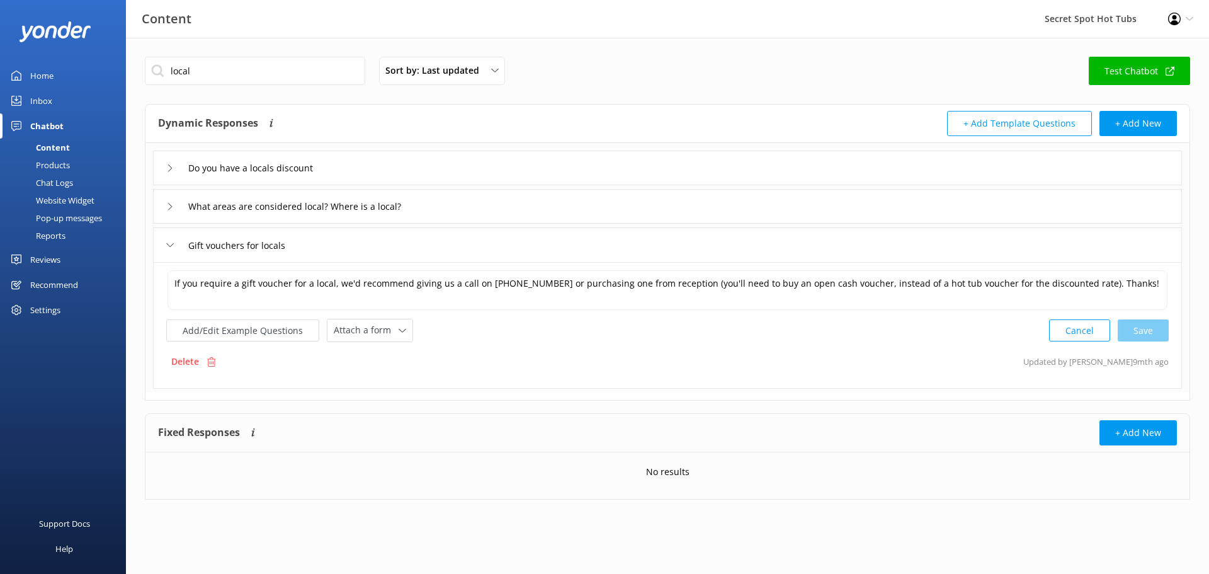
click at [171, 244] on icon at bounding box center [170, 245] width 8 height 8
